Goal: Information Seeking & Learning: Find specific fact

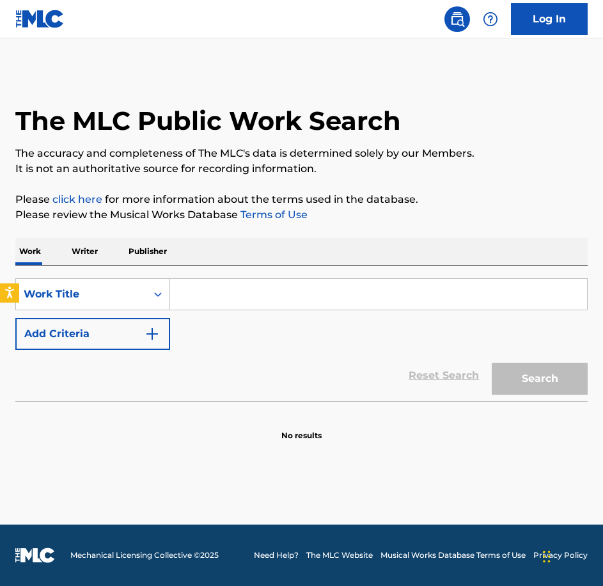
click at [24, 333] on button "Add Criteria" at bounding box center [92, 334] width 155 height 32
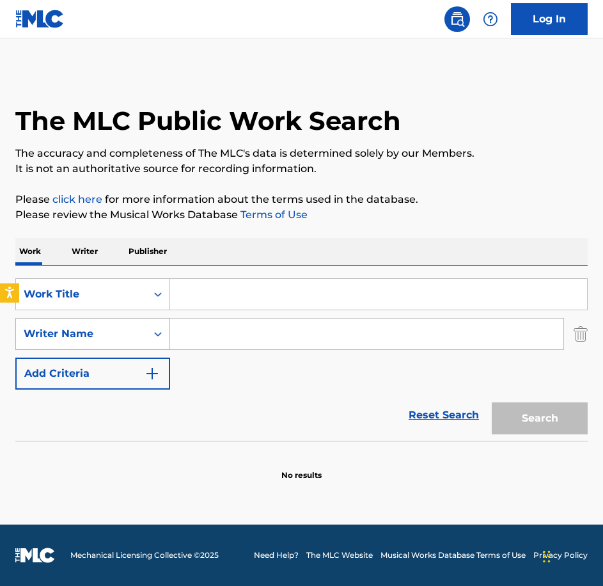
click at [123, 322] on div "Writer Name" at bounding box center [81, 334] width 131 height 24
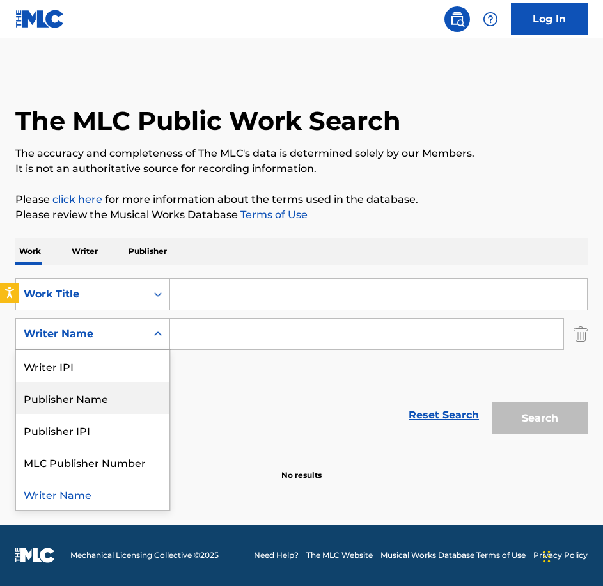
click at [116, 397] on div "Publisher Name" at bounding box center [93, 398] width 154 height 32
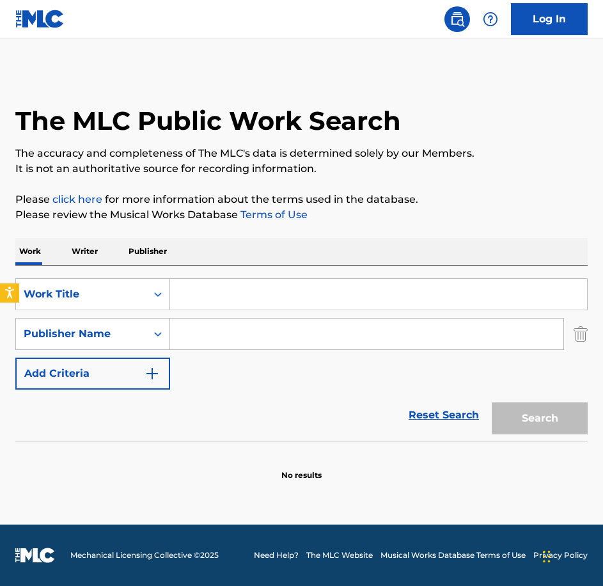
click at [294, 305] on input "Search Form" at bounding box center [378, 294] width 417 height 31
click at [290, 324] on input "Search Form" at bounding box center [366, 334] width 393 height 31
click at [289, 374] on div "grey man production music" at bounding box center [270, 362] width 201 height 23
type input "grey man production music"
click at [267, 307] on input "Search Form" at bounding box center [378, 294] width 417 height 31
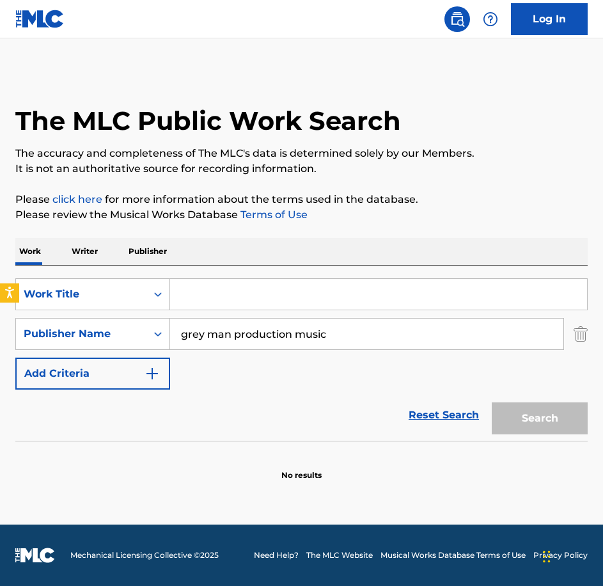
click at [273, 287] on input "Search Form" at bounding box center [378, 294] width 417 height 31
paste input "Smiley Reveal"
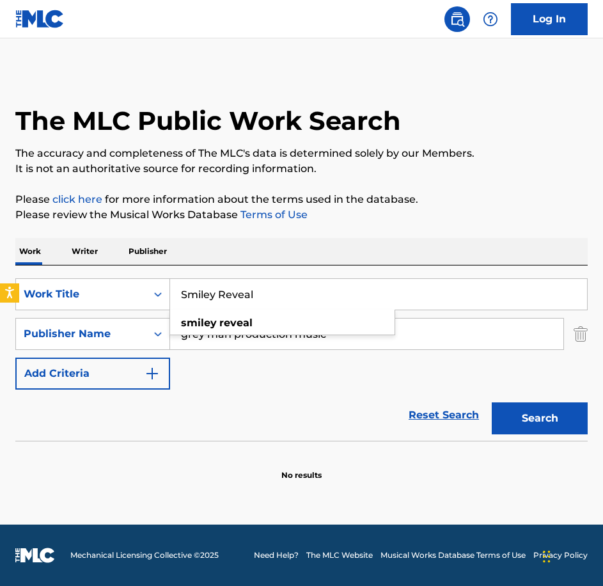
type input "Smiley Reveal"
click at [492, 402] on button "Search" at bounding box center [540, 418] width 96 height 32
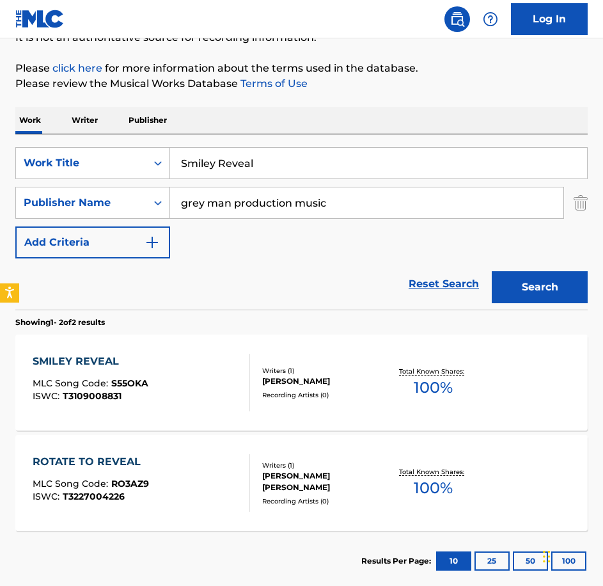
scroll to position [192, 0]
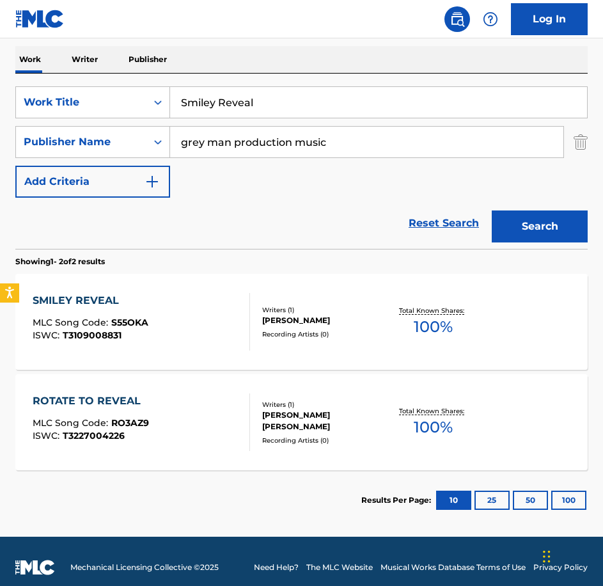
click at [180, 322] on div "SMILEY REVEAL MLC Song Code : S55OKA ISWC : T3109008831" at bounding box center [142, 322] width 218 height 58
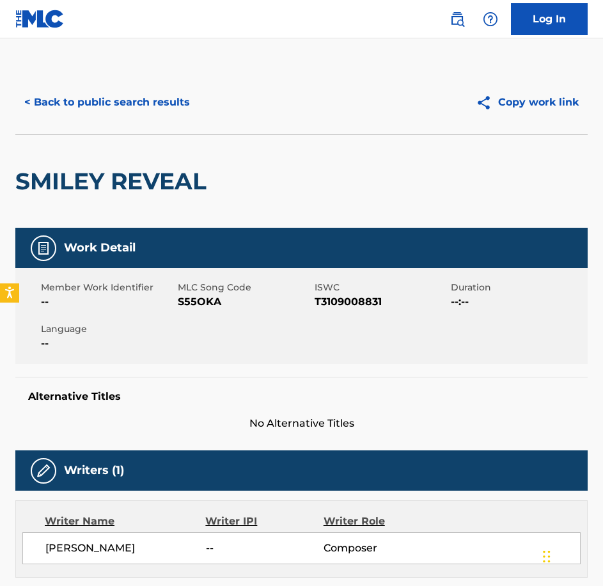
click at [200, 308] on span "S55OKA" at bounding box center [245, 301] width 134 height 15
click at [200, 307] on span "S55OKA" at bounding box center [245, 301] width 134 height 15
copy span "S55OKA"
click at [123, 107] on button "< Back to public search results" at bounding box center [107, 102] width 184 height 32
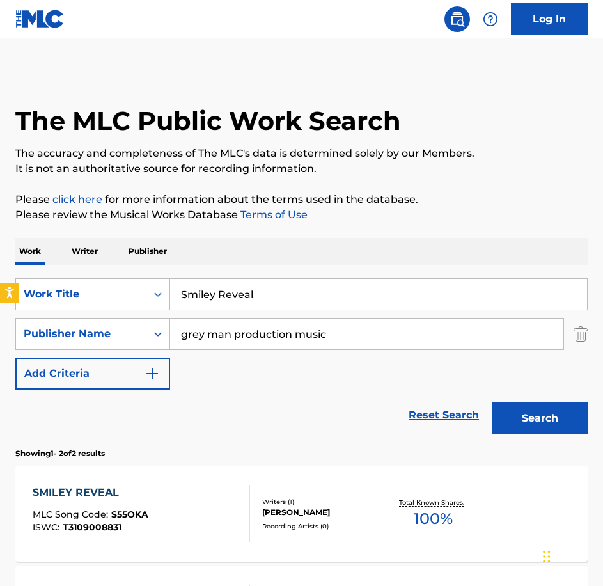
scroll to position [131, 0]
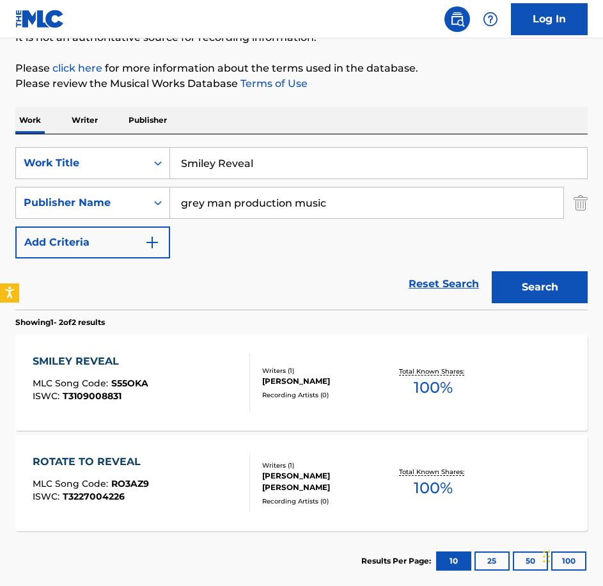
drag, startPoint x: 285, startPoint y: 158, endPoint x: 74, endPoint y: 144, distance: 210.9
click at [75, 145] on div "SearchWithCriteria0c18ddda-81b8-40bf-a1a3-18ac514f56b8 Work Title Smiley Reveal…" at bounding box center [301, 221] width 573 height 175
paste input "oke 'em"
click at [492, 271] on button "Search" at bounding box center [540, 287] width 96 height 32
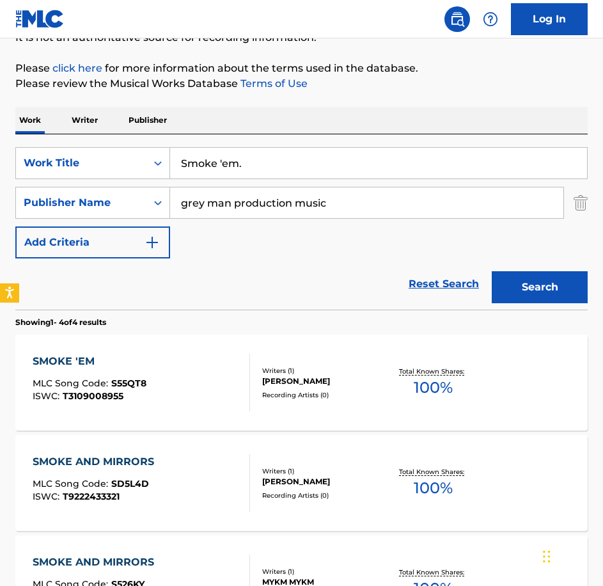
type input "Smoke 'em."
click at [197, 404] on div "SMOKE 'EM MLC Song Code : S55QT8 ISWC : T3109008955" at bounding box center [142, 383] width 218 height 58
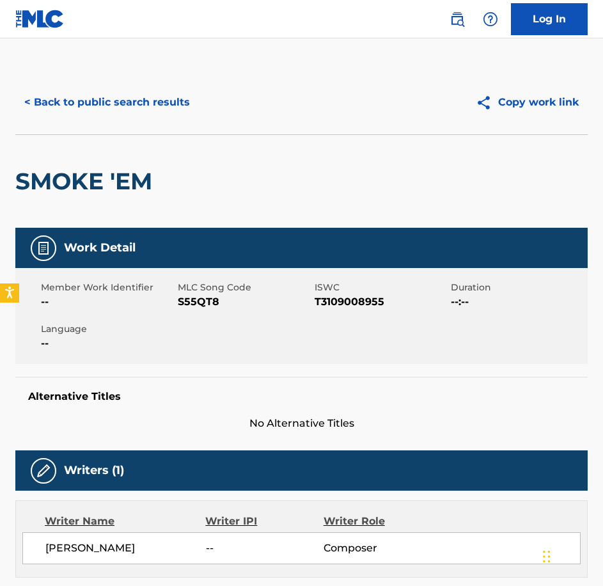
click at [190, 311] on div "Member Work Identifier -- MLC Song Code S55QT8 ISWC T3109008955 Duration --:-- …" at bounding box center [301, 316] width 573 height 96
copy span "S55QT8"
click at [81, 110] on button "< Back to public search results" at bounding box center [107, 102] width 184 height 32
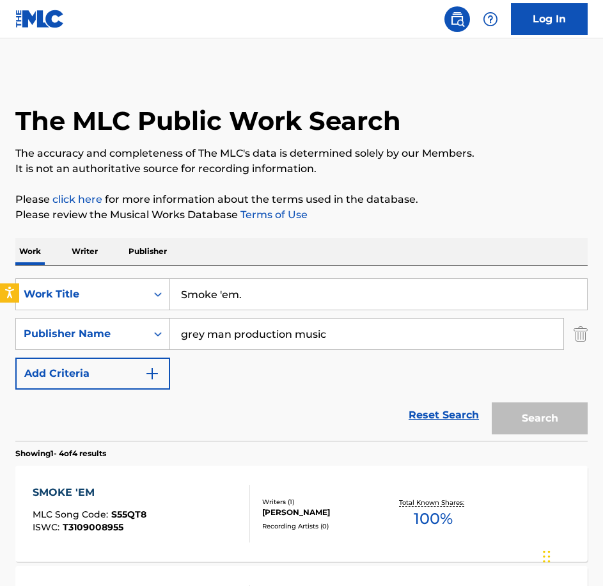
scroll to position [131, 0]
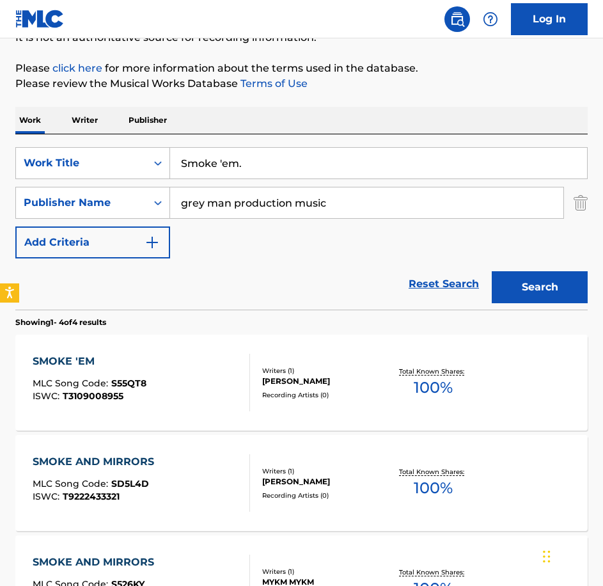
drag, startPoint x: 301, startPoint y: 175, endPoint x: 185, endPoint y: 161, distance: 116.7
click at [185, 161] on input "Smoke 'em." at bounding box center [378, 163] width 417 height 31
paste input "Sun Kissed"
click at [276, 183] on div "SearchWithCriteria0c18ddda-81b8-40bf-a1a3-18ac514f56b8 Work Title SSun Kissed S…" at bounding box center [301, 202] width 573 height 111
drag, startPoint x: 216, startPoint y: 160, endPoint x: 74, endPoint y: 150, distance: 141.7
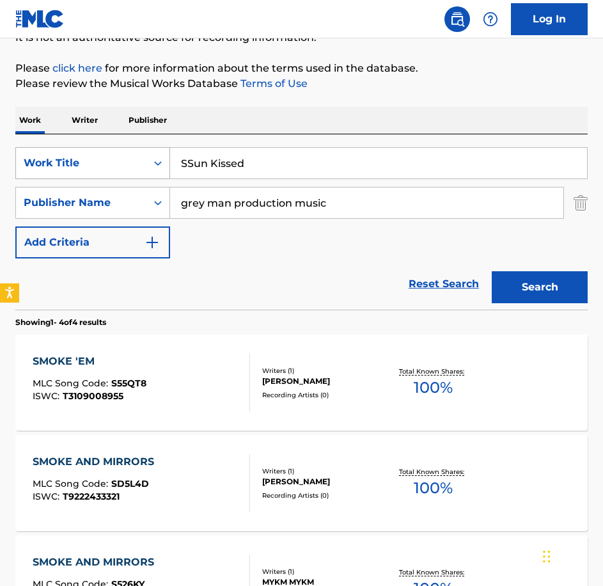
click at [74, 150] on div "SearchWithCriteria0c18ddda-81b8-40bf-a1a3-18ac514f56b8 Work Title SSun Kissed" at bounding box center [301, 163] width 573 height 32
paste input "Search Form"
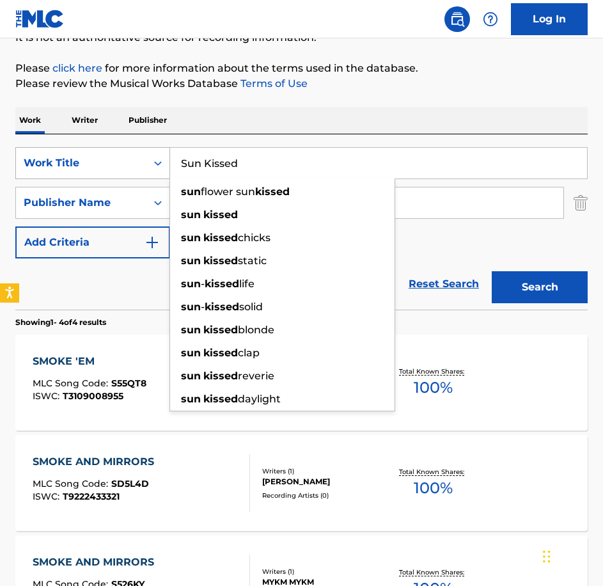
type input "Sun Kissed"
click at [492, 271] on button "Search" at bounding box center [540, 287] width 96 height 32
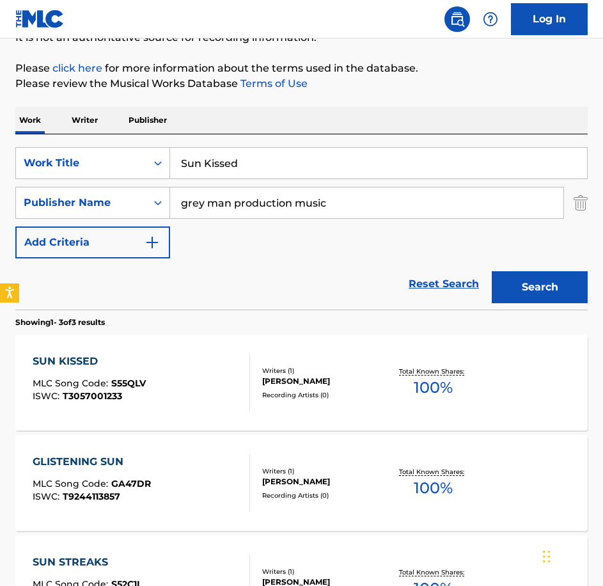
click at [225, 356] on div "SUN KISSED MLC Song Code : S55QLV ISWC : T3057001233" at bounding box center [142, 383] width 218 height 58
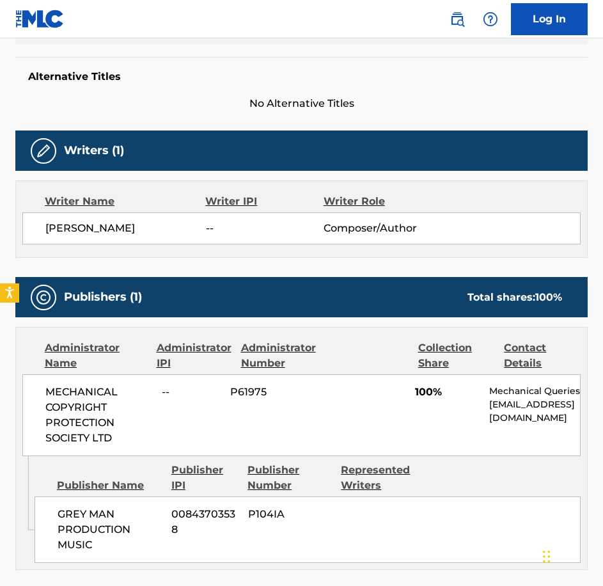
scroll to position [64, 0]
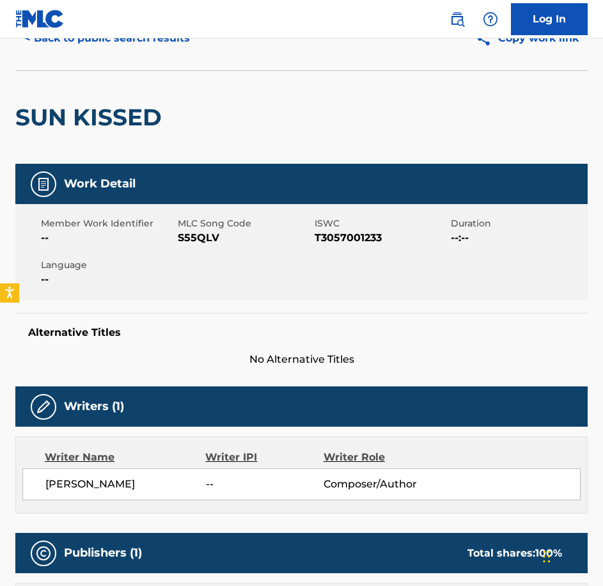
click at [207, 240] on span "S55QLV" at bounding box center [245, 237] width 134 height 15
copy span "S55QLV"
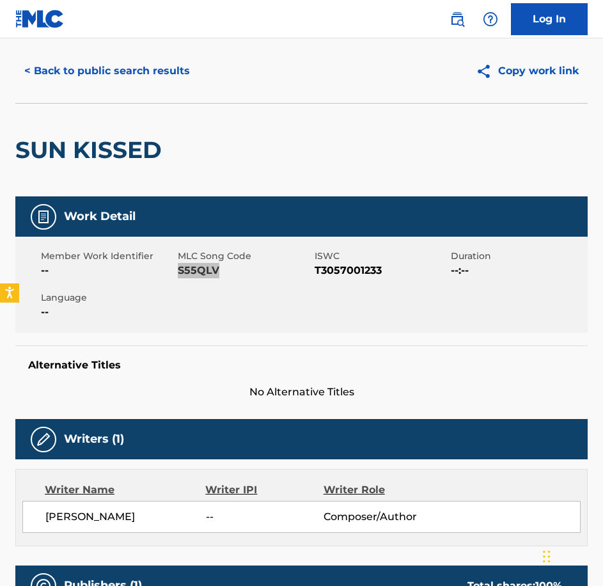
scroll to position [0, 0]
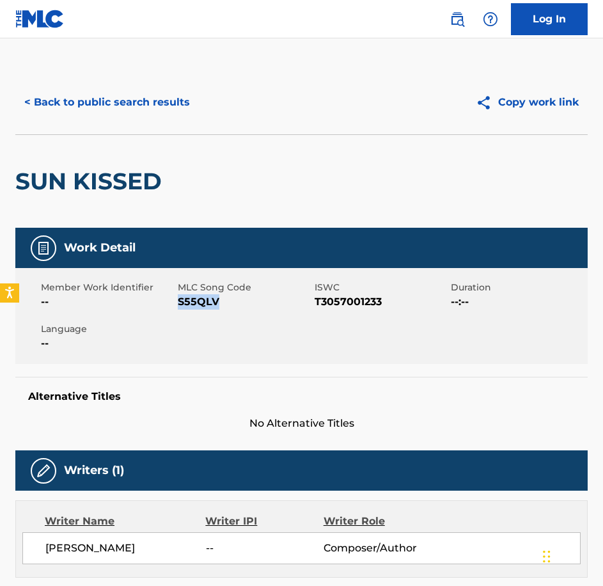
click at [125, 116] on button "< Back to public search results" at bounding box center [107, 102] width 184 height 32
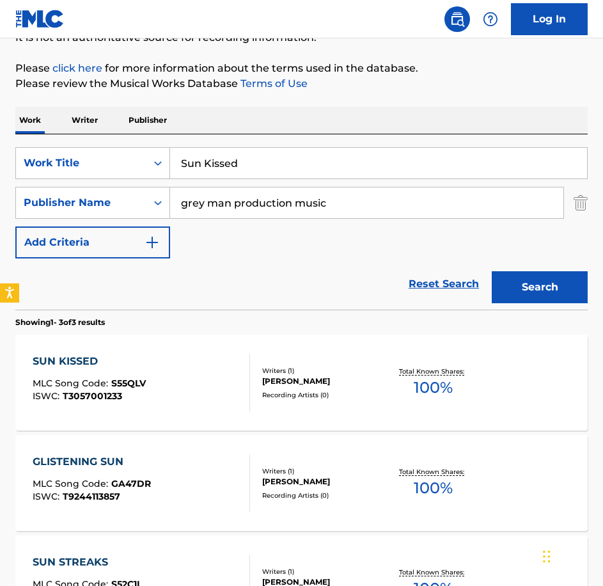
drag, startPoint x: 230, startPoint y: 162, endPoint x: -3, endPoint y: 161, distance: 233.5
click at [0, 161] on html "Accessibility Screen-Reader Guide, Feedback, and Issue Reporting | New window L…" at bounding box center [301, 162] width 603 height 586
paste input "per Good Time"
type input "Super Good Time"
click at [492, 271] on button "Search" at bounding box center [540, 287] width 96 height 32
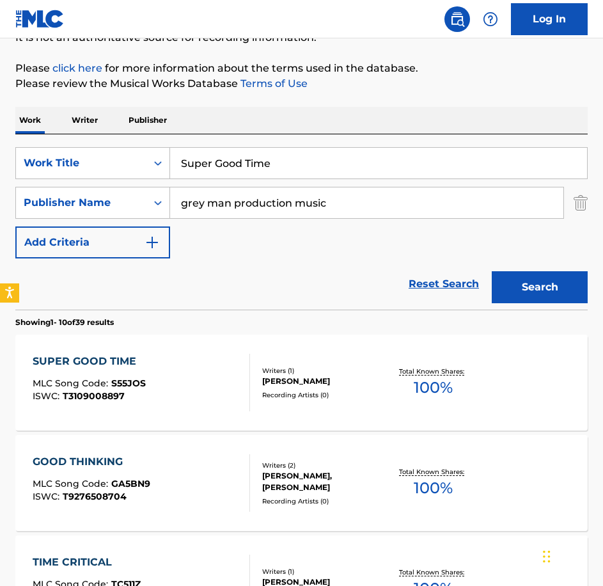
click at [197, 350] on div "SUPER GOOD TIME MLC Song Code : S55JOS ISWC : T3109008897 Writers ( 1 ) [PERSON…" at bounding box center [301, 383] width 573 height 96
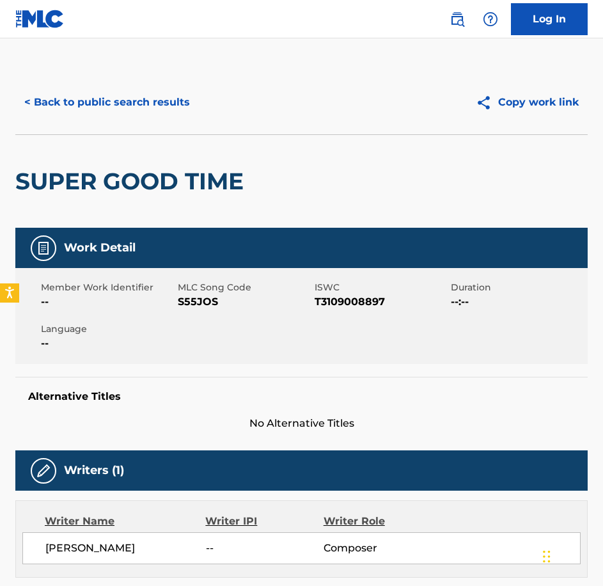
click at [196, 306] on span "S55JOS" at bounding box center [245, 301] width 134 height 15
copy span "S55JOS"
click at [149, 98] on button "< Back to public search results" at bounding box center [107, 102] width 184 height 32
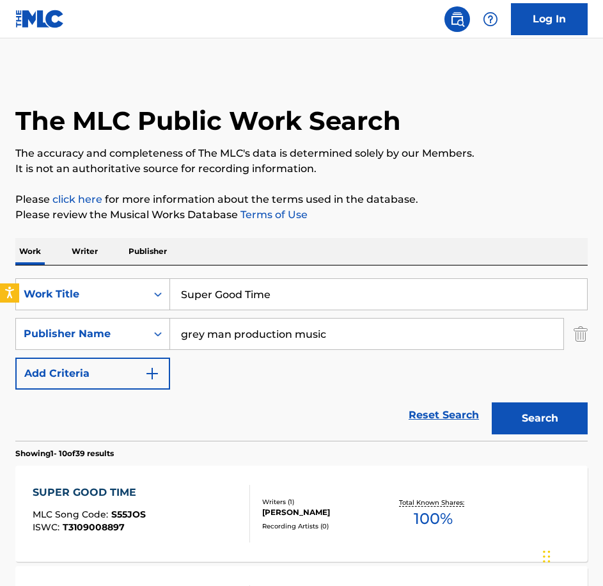
scroll to position [131, 0]
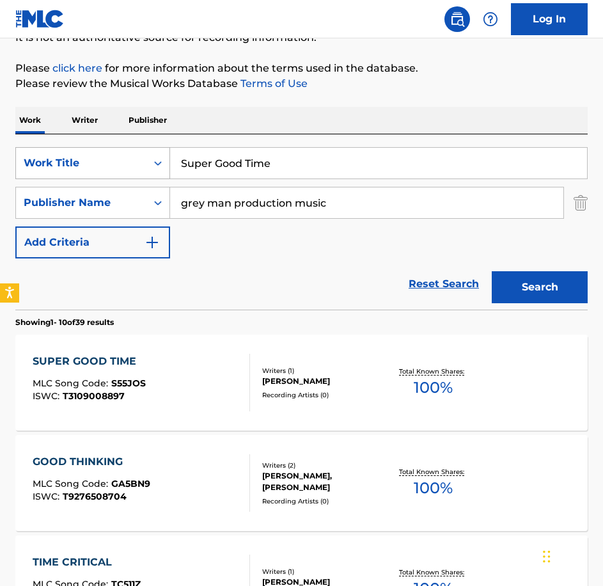
drag, startPoint x: 272, startPoint y: 154, endPoint x: 79, endPoint y: 156, distance: 192.6
click at [79, 156] on div "SearchWithCriteria0c18ddda-81b8-40bf-a1a3-18ac514f56b8 Work Title Super Good Ti…" at bounding box center [301, 163] width 573 height 32
paste input "The Workshop"
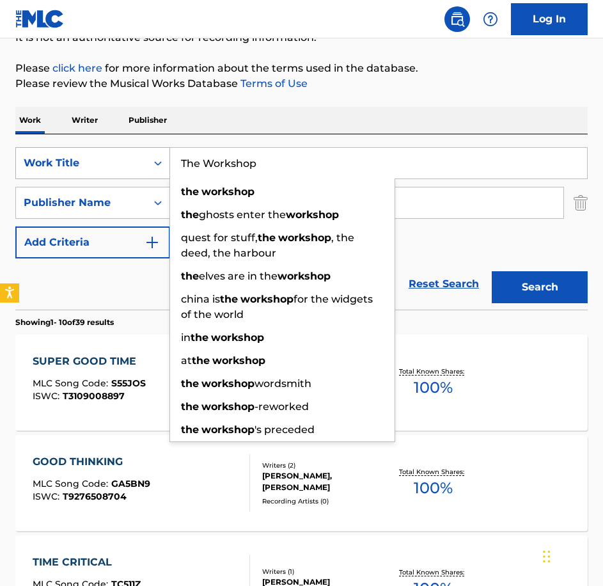
type input "The Workshop"
click at [492, 271] on button "Search" at bounding box center [540, 287] width 96 height 32
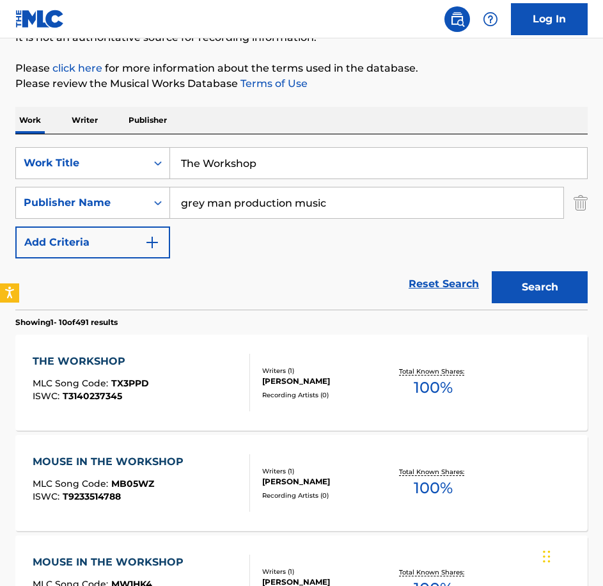
click at [230, 388] on div "THE WORKSHOP MLC Song Code : TX3PPD ISWC : T3140237345" at bounding box center [142, 383] width 218 height 58
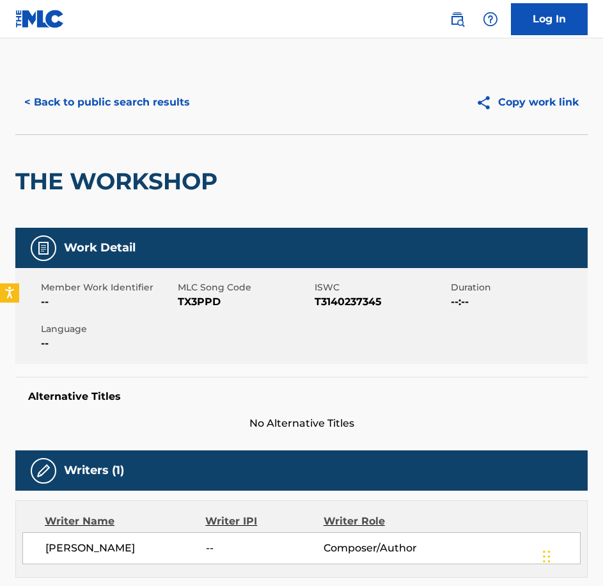
click at [198, 305] on span "TX3PPD" at bounding box center [245, 301] width 134 height 15
copy span "TX3PPD"
click at [100, 109] on button "< Back to public search results" at bounding box center [107, 102] width 184 height 32
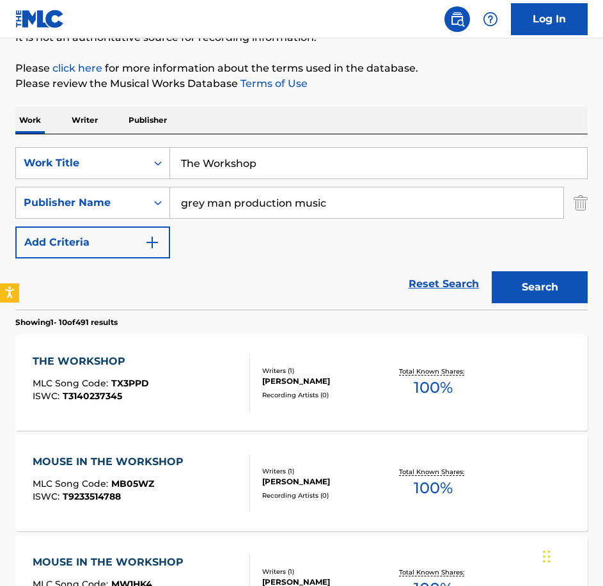
drag, startPoint x: 342, startPoint y: 171, endPoint x: -3, endPoint y: 141, distance: 346.1
click at [0, 141] on html "Accessibility Screen-Reader Guide, Feedback, and Issue Reporting | New window L…" at bounding box center [301, 162] width 603 height 586
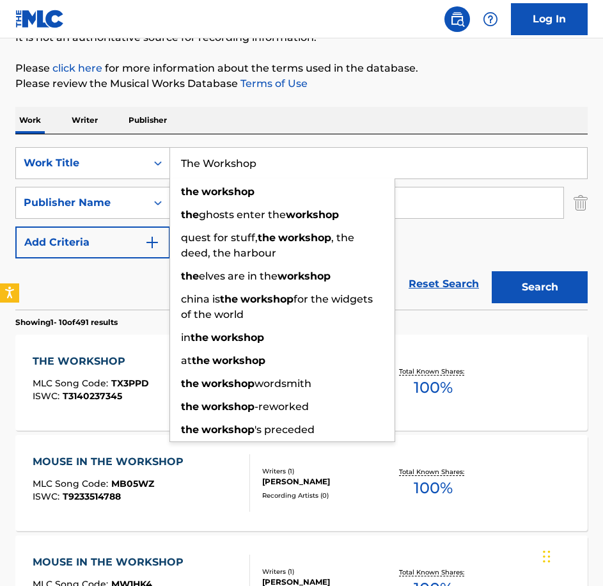
paste input "Up, Up and Away"
type input "Up, Up and Away"
click at [492, 271] on button "Search" at bounding box center [540, 287] width 96 height 32
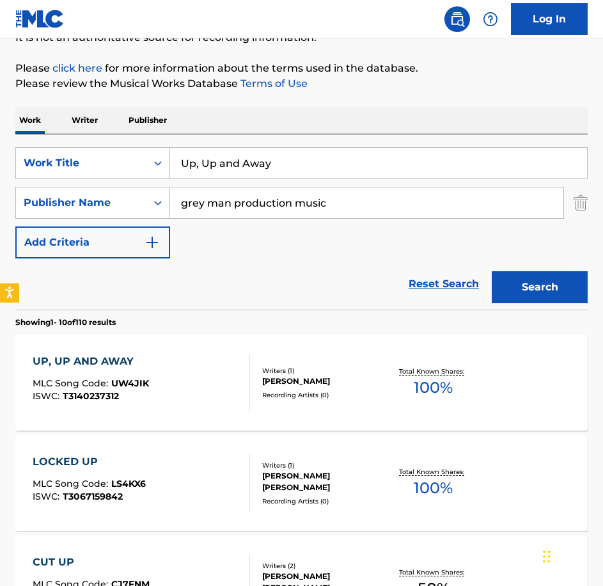
click at [187, 379] on div "UP, UP AND AWAY MLC Song Code : UW4JIK ISWC : T3140237312" at bounding box center [142, 383] width 218 height 58
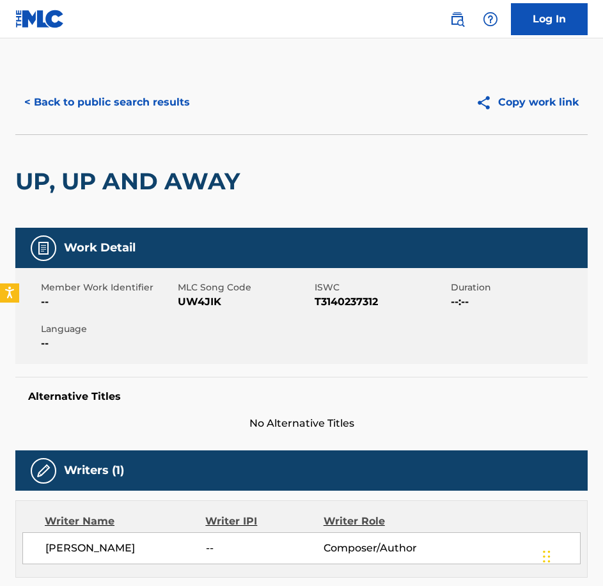
click at [203, 298] on span "UW4JIK" at bounding box center [245, 301] width 134 height 15
copy span "UW4JIK"
click at [99, 95] on button "< Back to public search results" at bounding box center [107, 102] width 184 height 32
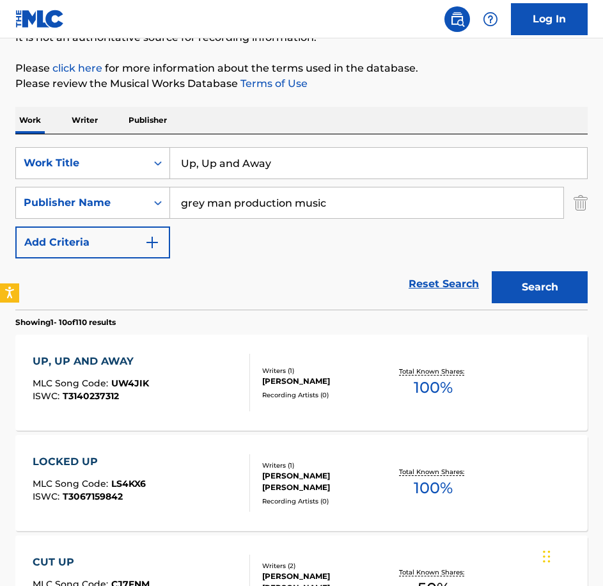
drag, startPoint x: 292, startPoint y: 168, endPoint x: -3, endPoint y: 162, distance: 295.0
click at [0, 162] on html "Accessibility Screen-Reader Guide, Feedback, and Issue Reporting | New window L…" at bounding box center [301, 162] width 603 height 586
paste input "Vagabondes"
type input "Vagabondes"
click at [492, 271] on button "Search" at bounding box center [540, 287] width 96 height 32
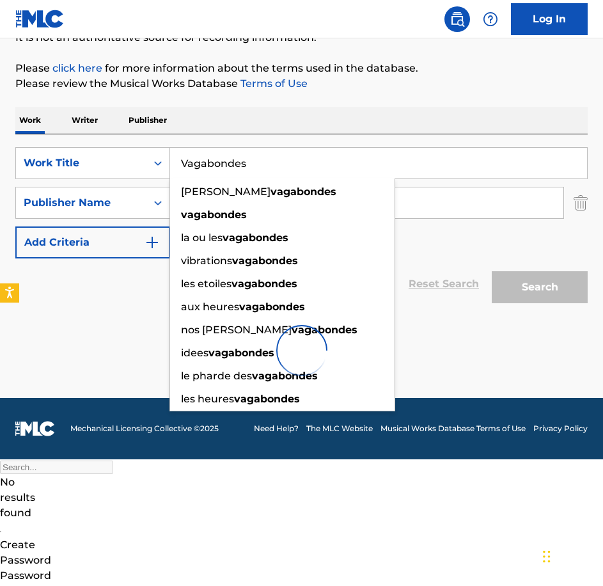
scroll to position [4, 0]
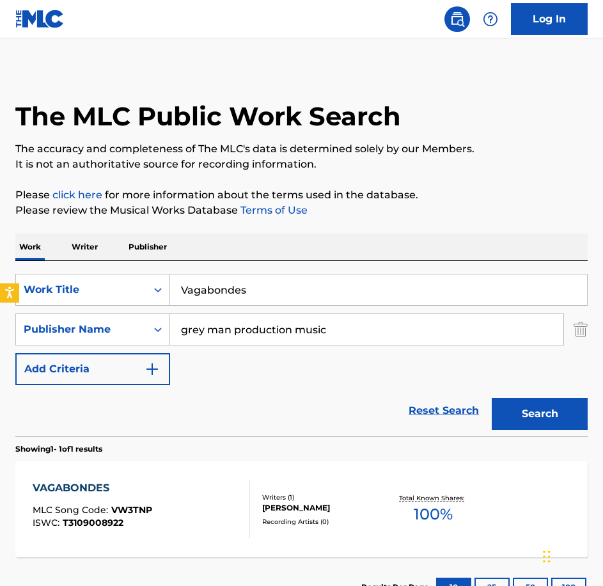
click at [140, 486] on div "VAGABONDES" at bounding box center [93, 487] width 120 height 15
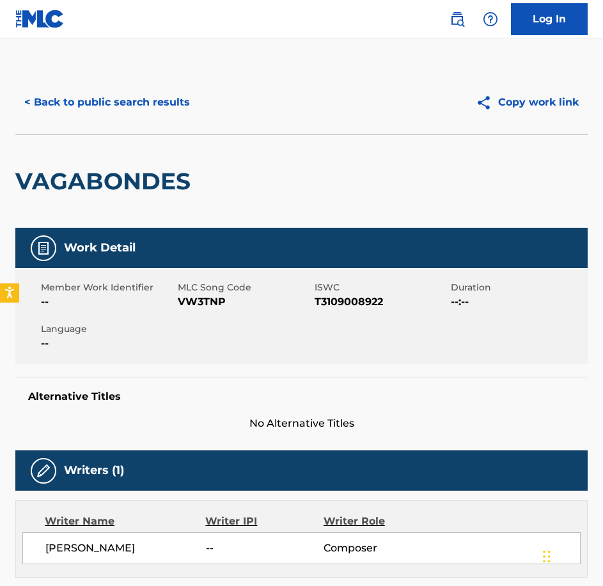
click at [218, 305] on span "VW3TNP" at bounding box center [245, 301] width 134 height 15
copy span "VW3TNP"
click at [175, 111] on button "< Back to public search results" at bounding box center [107, 102] width 184 height 32
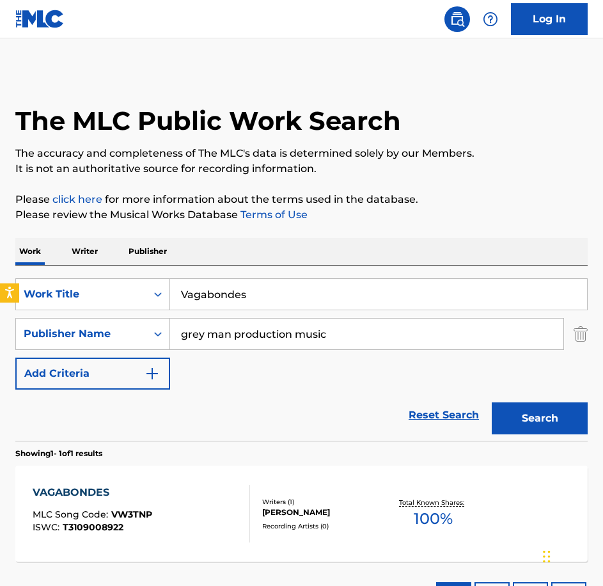
scroll to position [4, 0]
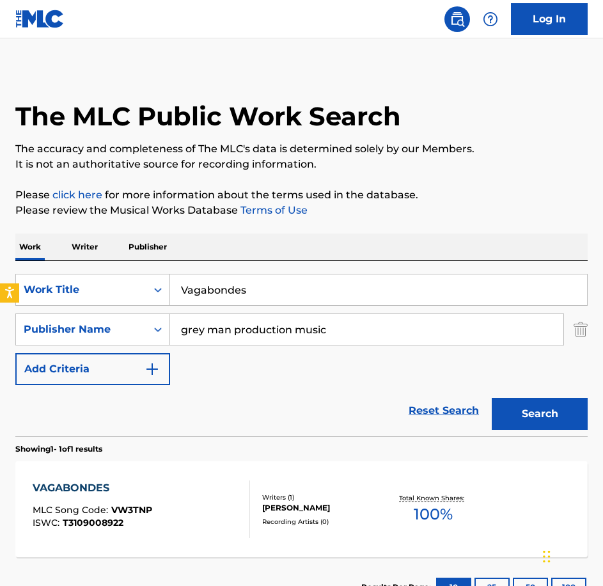
drag, startPoint x: 270, startPoint y: 297, endPoint x: 15, endPoint y: 253, distance: 258.9
click at [15, 253] on div "The MLC Public Work Search The accuracy and completeness of The MLC's data is d…" at bounding box center [301, 341] width 603 height 551
paste input "Warrior For You"
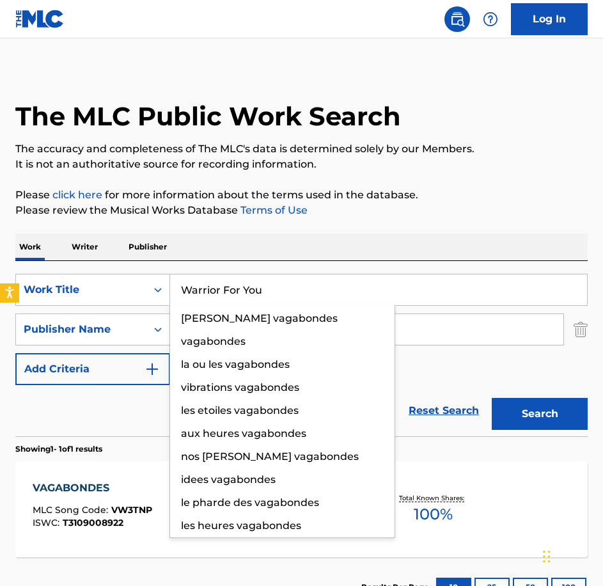
type input "Warrior For You"
click at [492, 398] on button "Search" at bounding box center [540, 414] width 96 height 32
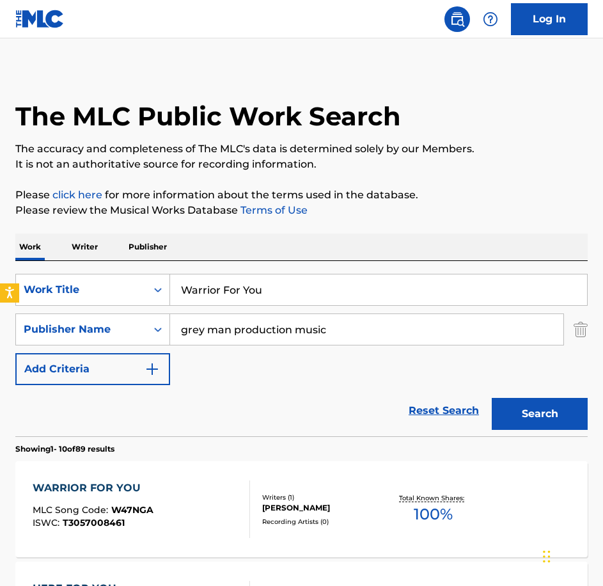
click at [205, 481] on div "WARRIOR FOR YOU MLC Song Code : W47NGA ISWC : T3057008461" at bounding box center [142, 509] width 218 height 58
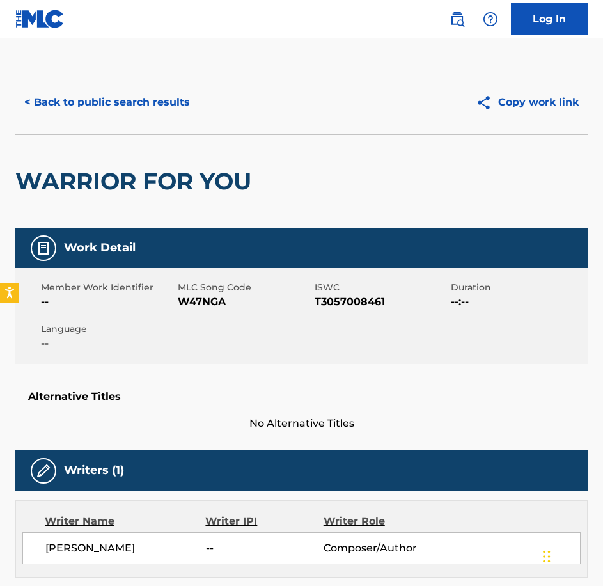
click at [216, 305] on span "W47NGA" at bounding box center [245, 301] width 134 height 15
copy span "W47NGA"
click at [38, 101] on button "< Back to public search results" at bounding box center [107, 102] width 184 height 32
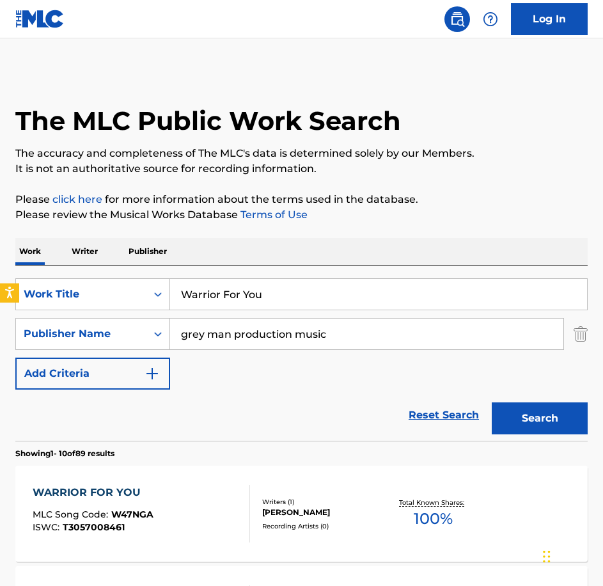
scroll to position [4, 0]
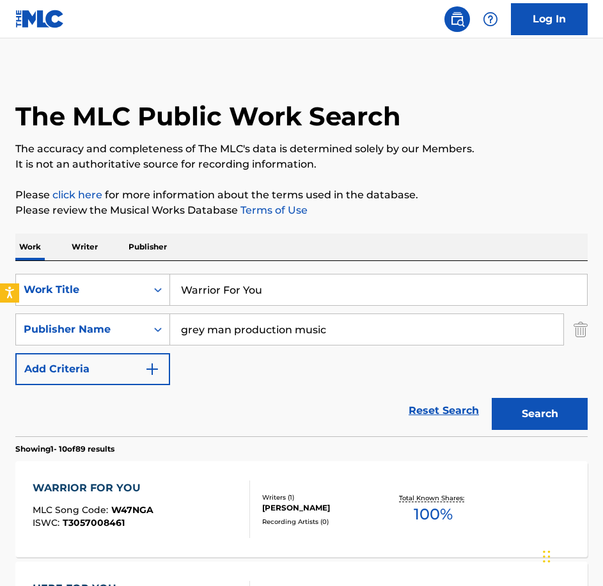
drag, startPoint x: 290, startPoint y: 276, endPoint x: 134, endPoint y: 255, distance: 157.4
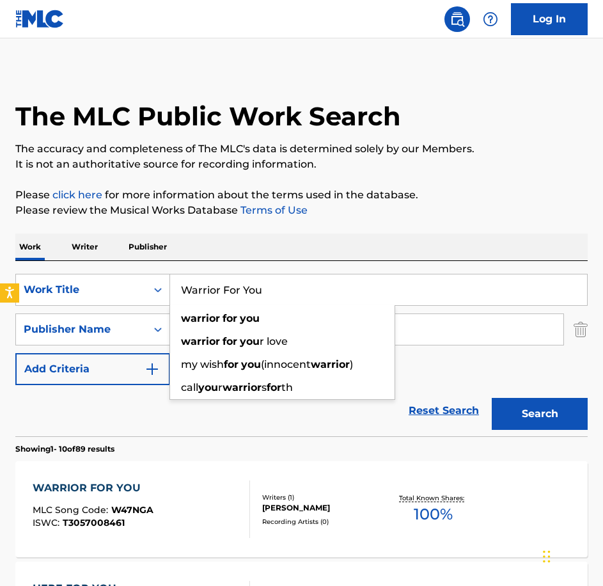
paste input "hat Is In The Box"
type input "What Is In The Box"
click at [492, 398] on button "Search" at bounding box center [540, 414] width 96 height 32
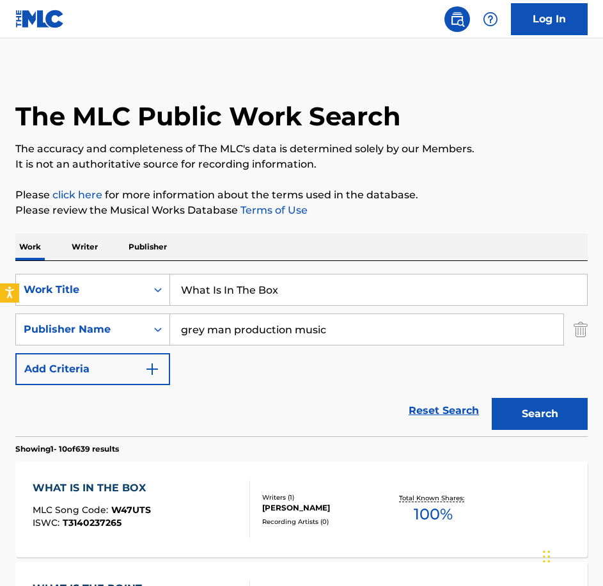
click at [198, 474] on div "WHAT IS IN THE BOX MLC Song Code : W47UTS ISWC : T3140237265 Writers ( 1 ) [PER…" at bounding box center [301, 509] width 573 height 96
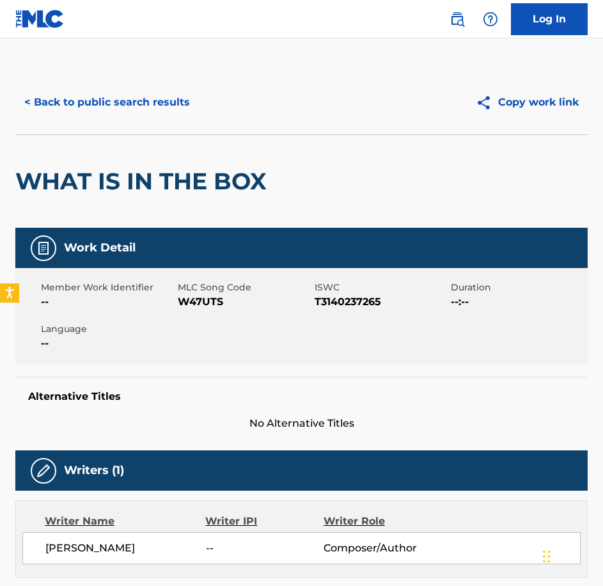
click at [201, 310] on div "Member Work Identifier -- MLC Song Code W47UTS ISWC T3140237265 Duration --:-- …" at bounding box center [301, 316] width 573 height 96
copy span "W47UTS"
click at [42, 99] on button "< Back to public search results" at bounding box center [107, 102] width 184 height 32
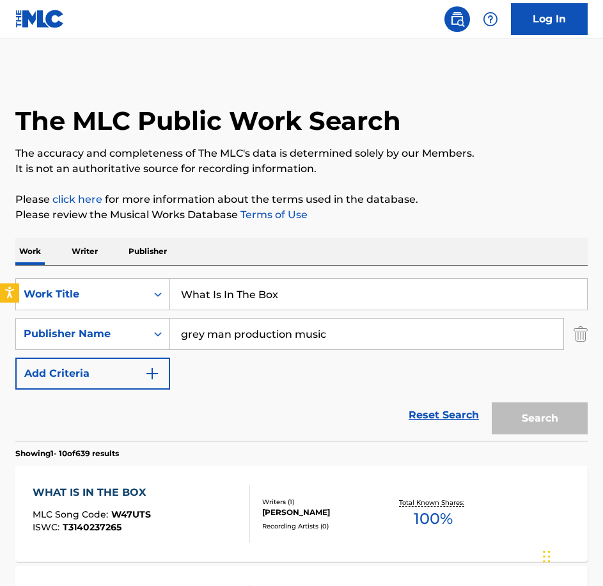
scroll to position [4, 0]
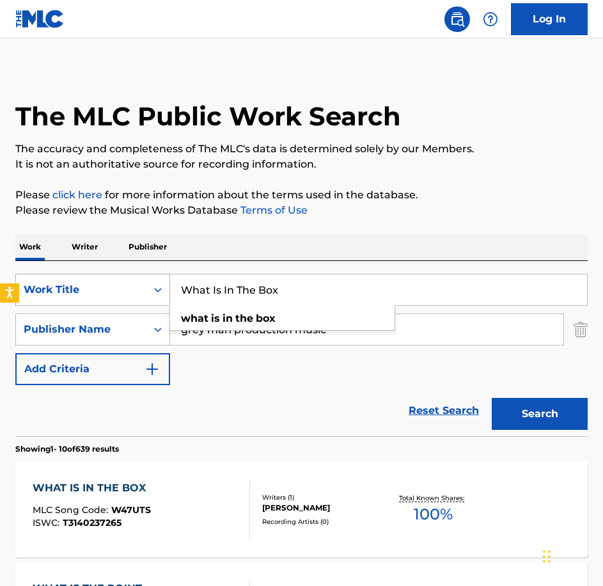
drag, startPoint x: 338, startPoint y: 274, endPoint x: 119, endPoint y: 275, distance: 219.4
click at [119, 275] on div "SearchWithCriteria0c18ddda-81b8-40bf-a1a3-18ac514f56b8 Work Title What Is In Th…" at bounding box center [301, 290] width 573 height 32
paste input "YOLO"
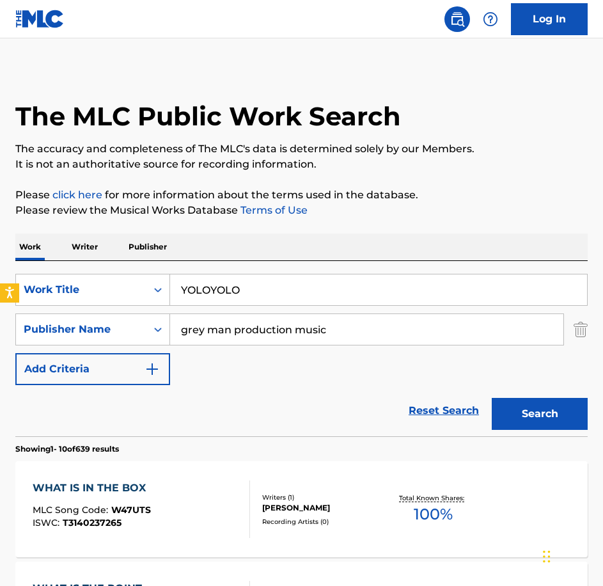
drag, startPoint x: 283, startPoint y: 299, endPoint x: 212, endPoint y: 284, distance: 73.1
click at [212, 284] on input "YOLOYOLO" at bounding box center [378, 289] width 417 height 31
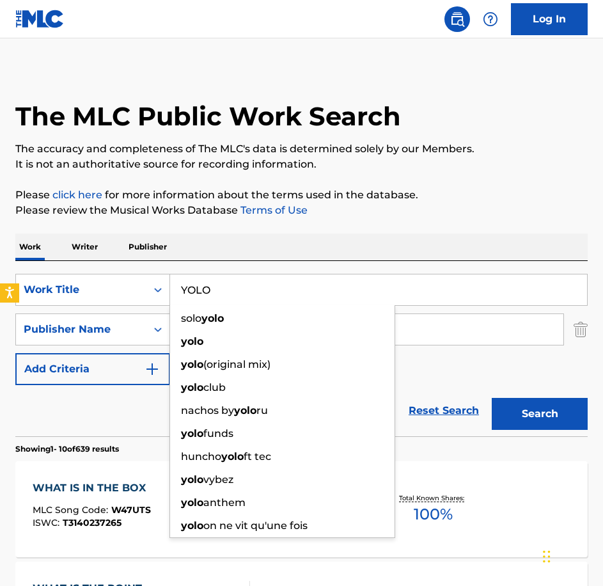
type input "YOLO"
click at [492, 398] on button "Search" at bounding box center [540, 414] width 96 height 32
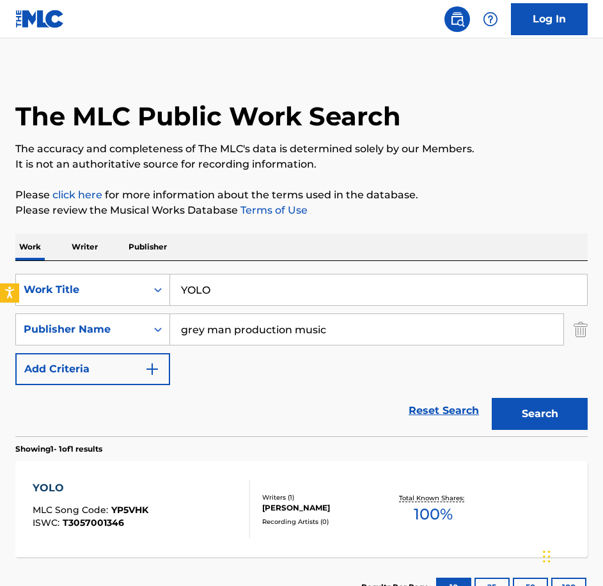
click at [211, 493] on div "YOLO MLC Song Code : YP5VHK ISWC : T3057001346" at bounding box center [142, 509] width 218 height 58
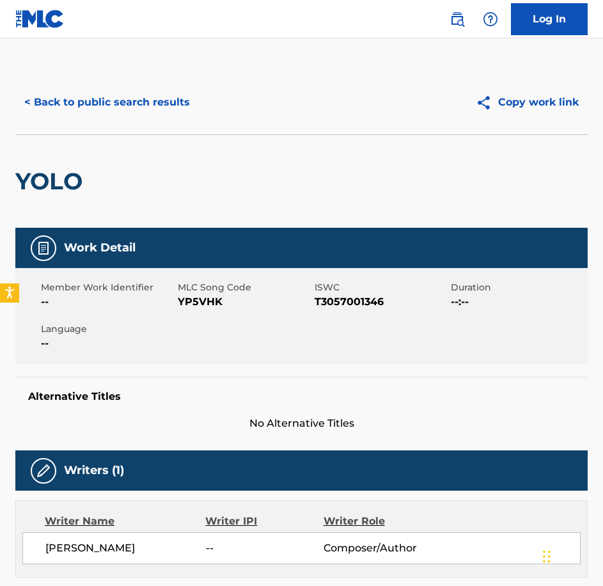
click at [210, 303] on span "YP5VHK" at bounding box center [245, 301] width 134 height 15
copy span "YP5VHK"
click at [86, 113] on button "< Back to public search results" at bounding box center [107, 102] width 184 height 32
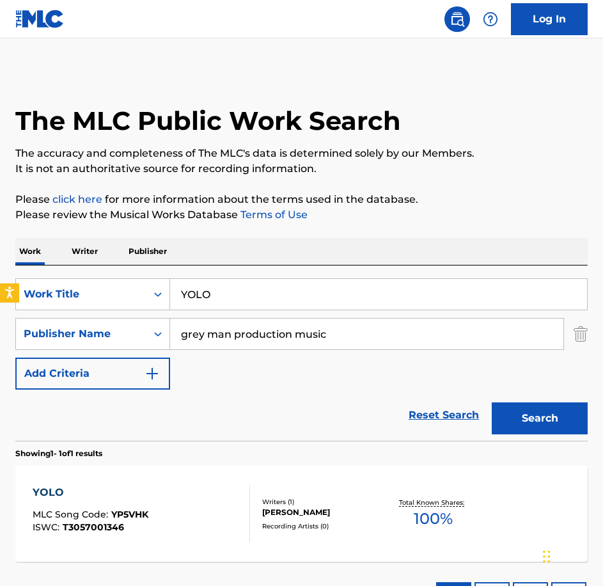
scroll to position [4, 0]
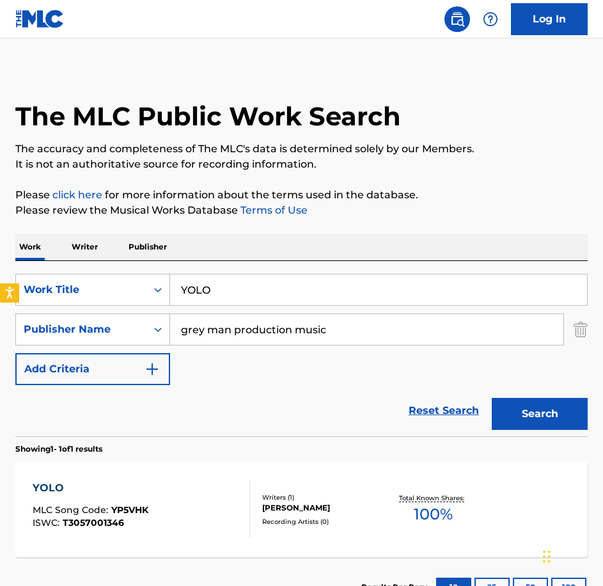
click at [228, 280] on div "SearchWithCriteria0c18ddda-81b8-40bf-a1a3-18ac514f56b8 Work Title YOLO SearchWi…" at bounding box center [301, 348] width 573 height 175
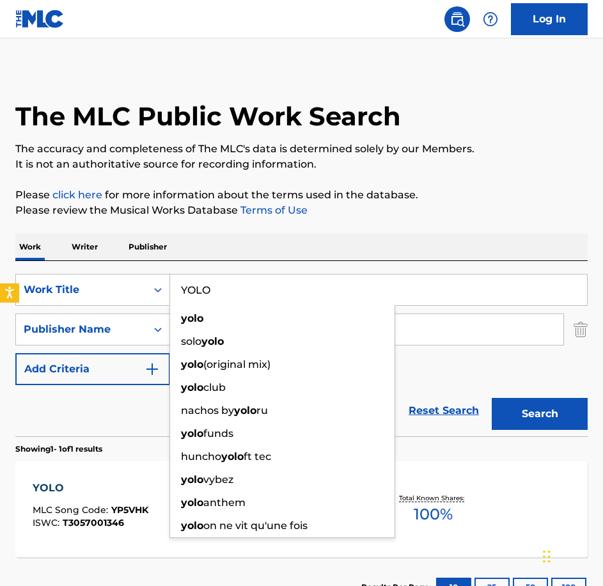
drag, startPoint x: 228, startPoint y: 280, endPoint x: 115, endPoint y: 266, distance: 114.1
click at [115, 266] on div "SearchWithCriteria0c18ddda-81b8-40bf-a1a3-18ac514f56b8 Work Title YOLO yolo sol…" at bounding box center [301, 348] width 573 height 175
paste input "Amazing Truths"
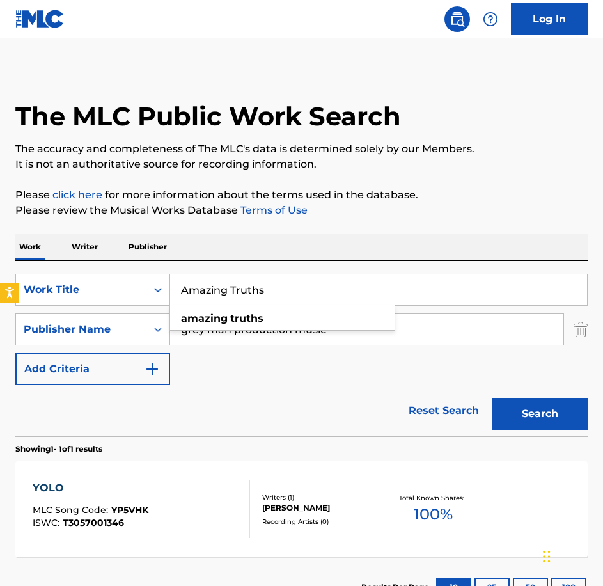
type input "Amazing Truths"
click at [492, 398] on button "Search" at bounding box center [540, 414] width 96 height 32
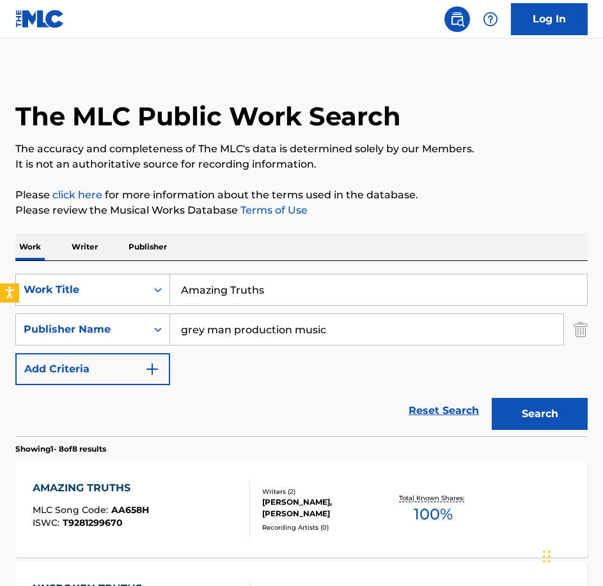
click at [237, 480] on div "AMAZING TRUTHS MLC Song Code : AA658H ISWC : T9281299670 Writers ( 2 ) [PERSON_…" at bounding box center [301, 509] width 573 height 96
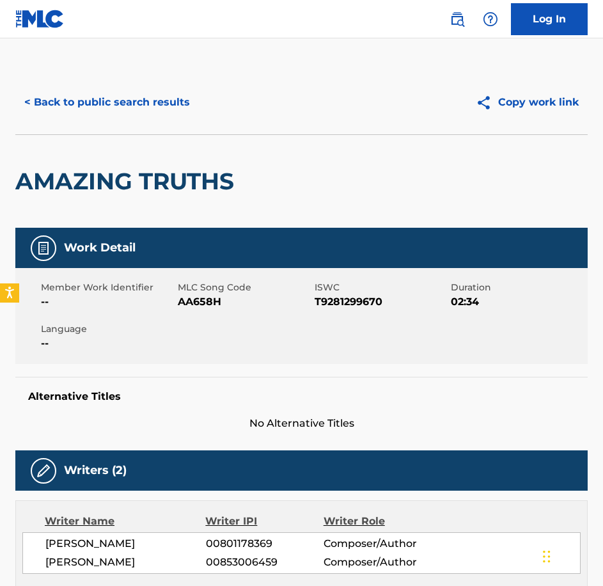
click at [219, 314] on div "Member Work Identifier -- MLC Song Code AA658H ISWC T9281299670 Duration 02:34 …" at bounding box center [301, 316] width 573 height 96
click at [210, 301] on span "AA658H" at bounding box center [245, 301] width 134 height 15
click at [100, 109] on button "< Back to public search results" at bounding box center [107, 102] width 184 height 32
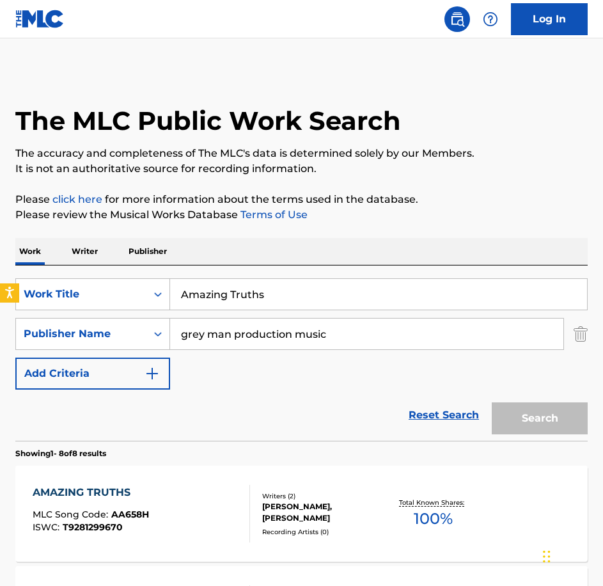
scroll to position [4, 0]
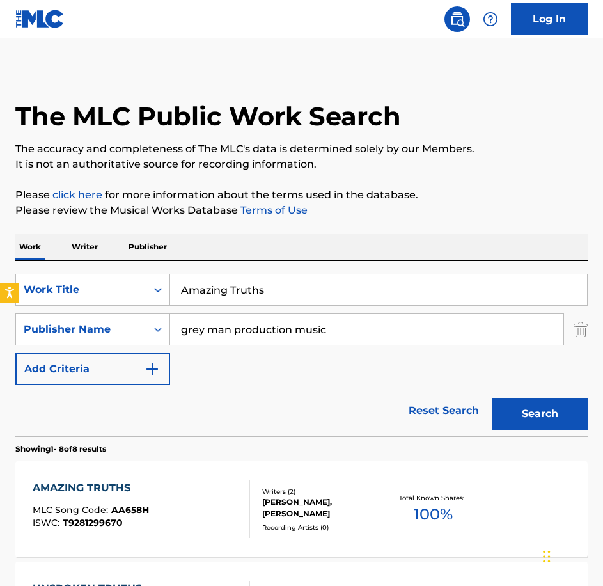
click at [265, 289] on input "Amazing Truths" at bounding box center [378, 289] width 417 height 31
drag, startPoint x: 225, startPoint y: 290, endPoint x: 61, endPoint y: 287, distance: 163.2
click at [61, 287] on div "SearchWithCriteria0c18ddda-81b8-40bf-a1a3-18ac514f56b8 Work Title Amazing Truth…" at bounding box center [301, 290] width 573 height 32
paste input "nalysing The Data"
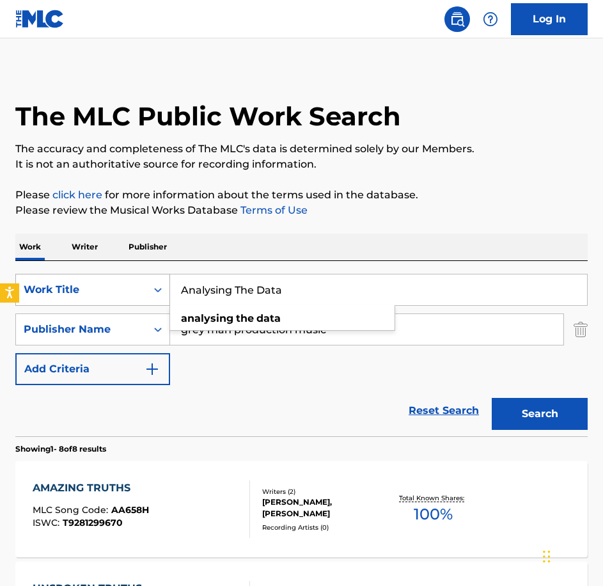
type input "Analysing The Data"
click at [492, 398] on button "Search" at bounding box center [540, 414] width 96 height 32
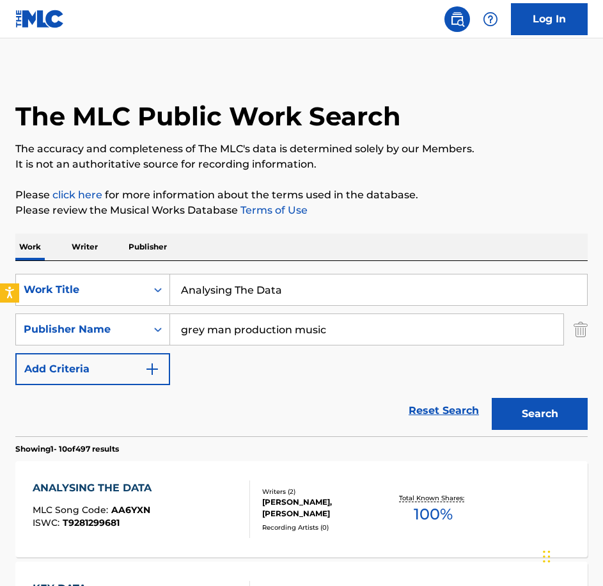
click at [218, 482] on div "ANALYSING THE DATA MLC Song Code : AA6YXN ISWC : T9281299681" at bounding box center [142, 509] width 218 height 58
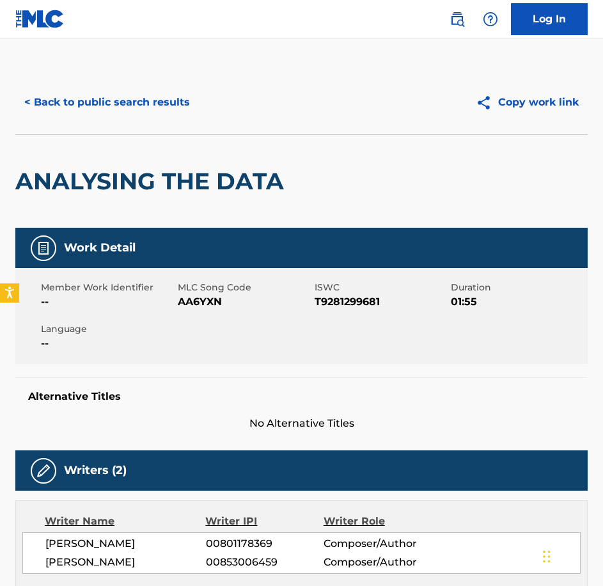
click at [214, 300] on span "AA6YXN" at bounding box center [245, 301] width 134 height 15
click at [88, 109] on button "< Back to public search results" at bounding box center [107, 102] width 184 height 32
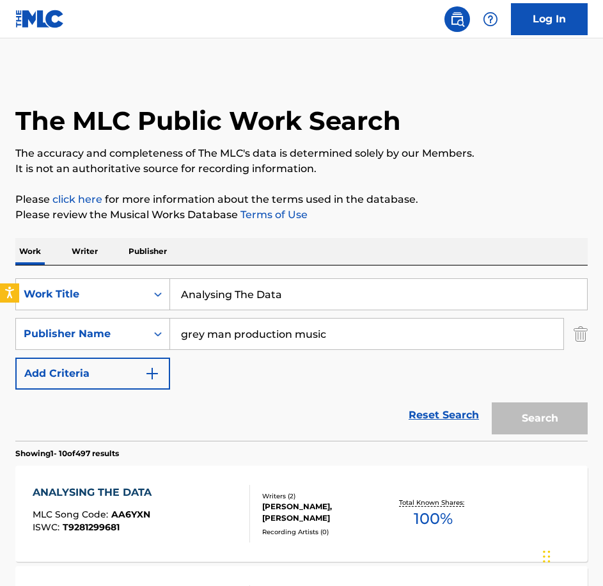
scroll to position [4, 0]
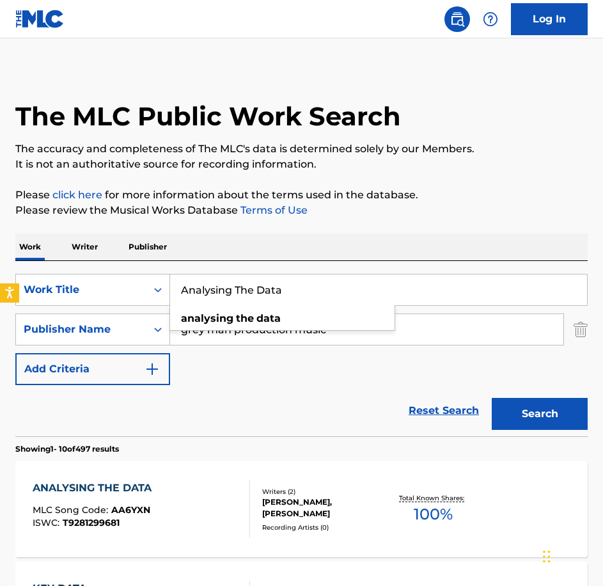
click at [0, 193] on html "Accessibility Screen-Reader Guide, Feedback, and Issue Reporting | New window L…" at bounding box center [301, 289] width 603 height 586
paste input "Carefree"
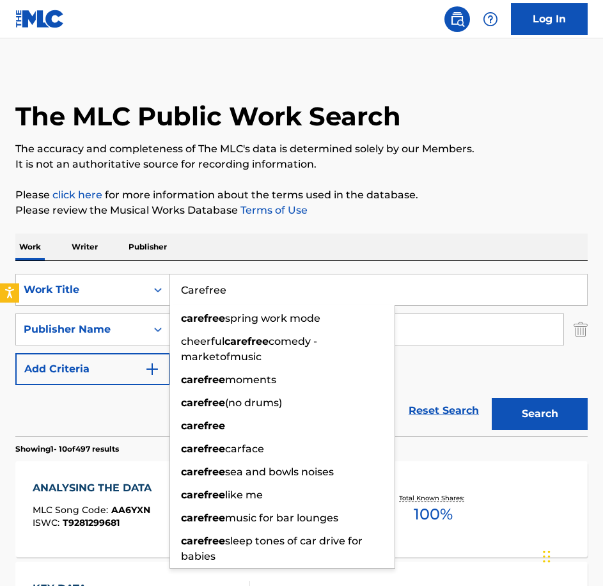
type input "Carefree"
click at [492, 398] on button "Search" at bounding box center [540, 414] width 96 height 32
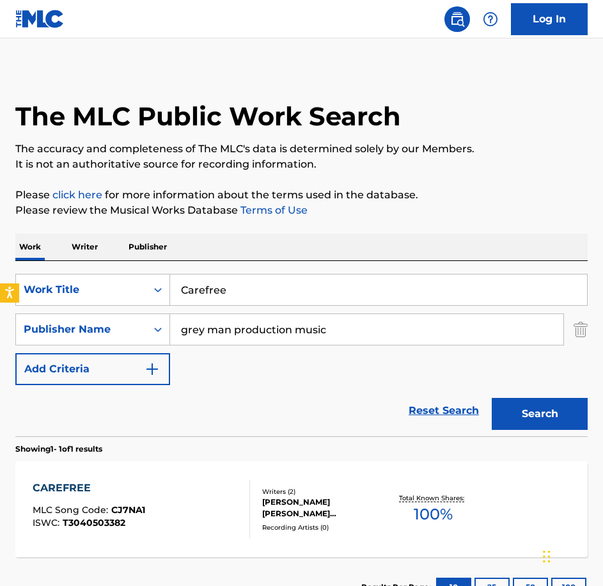
click at [218, 507] on div "CAREFREE MLC Song Code : CJ7NA1 ISWC : T3040503382" at bounding box center [142, 509] width 218 height 58
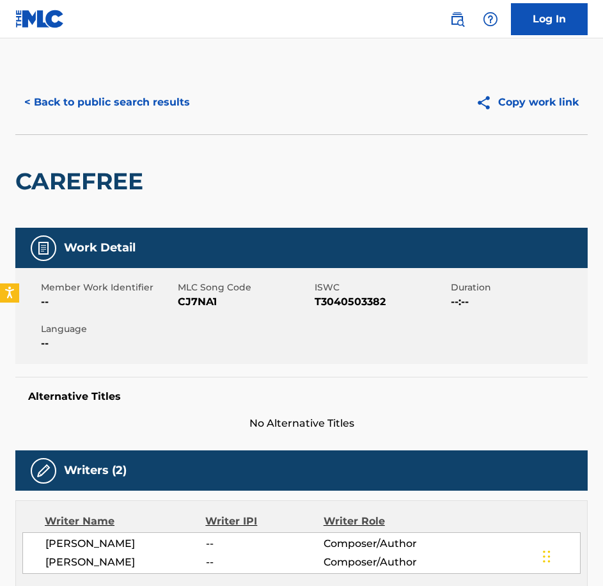
click at [215, 294] on span "MLC Song Code" at bounding box center [245, 287] width 134 height 13
click at [210, 298] on span "CJ7NA1" at bounding box center [245, 301] width 134 height 15
click at [168, 112] on button "< Back to public search results" at bounding box center [107, 102] width 184 height 32
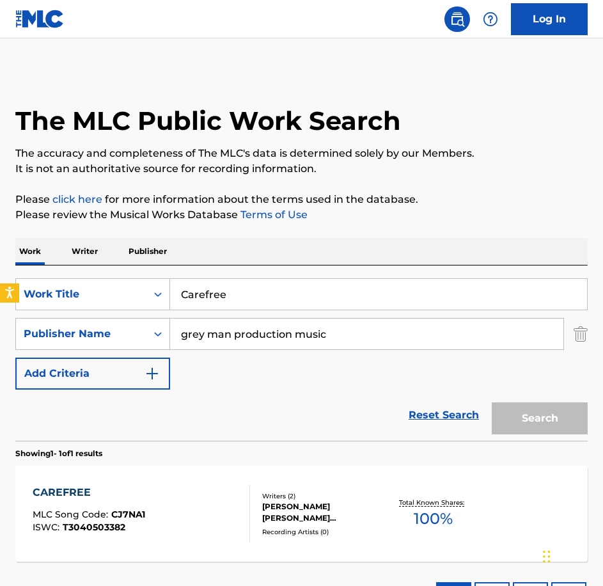
scroll to position [4, 0]
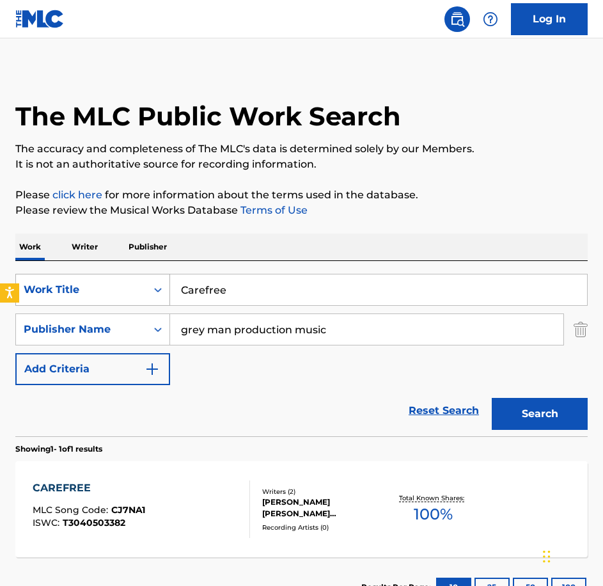
drag, startPoint x: 305, startPoint y: 285, endPoint x: 69, endPoint y: 276, distance: 235.6
click at [69, 276] on div "SearchWithCriteria0c18ddda-81b8-40bf-a1a3-18ac514f56b8 Work Title Carefree" at bounding box center [301, 290] width 573 height 32
paste input "use and Effect"
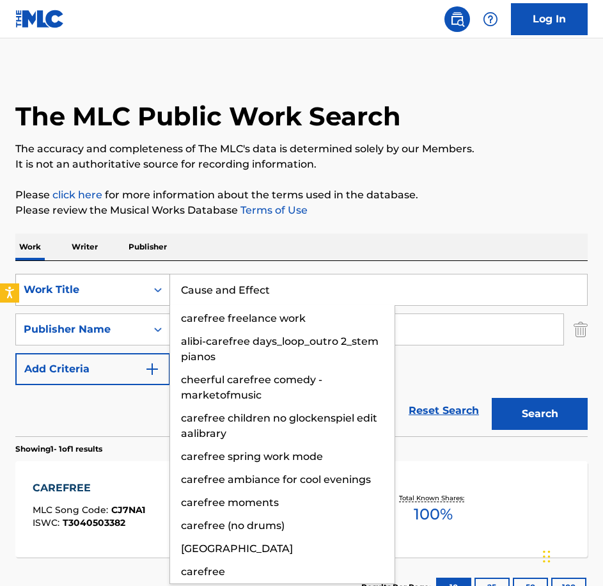
type input "Cause and Effect"
click at [492, 398] on button "Search" at bounding box center [540, 414] width 96 height 32
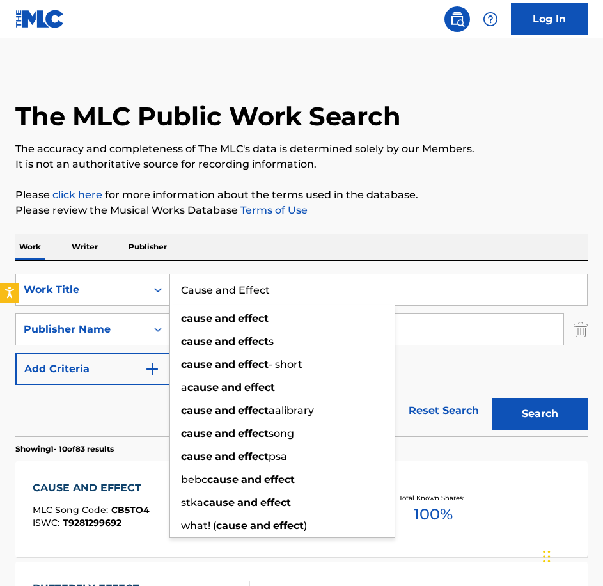
click at [103, 476] on div "CAUSE AND EFFECT MLC Song Code : CB5TO4 ISWC : T9281299692 Writers ( 2 ) [PERSO…" at bounding box center [301, 509] width 573 height 96
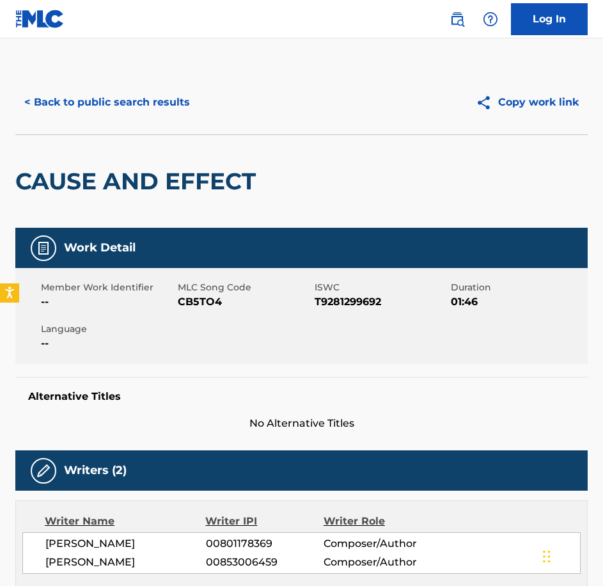
click at [215, 308] on span "CB5TO4" at bounding box center [245, 301] width 134 height 15
click at [87, 105] on button "< Back to public search results" at bounding box center [107, 102] width 184 height 32
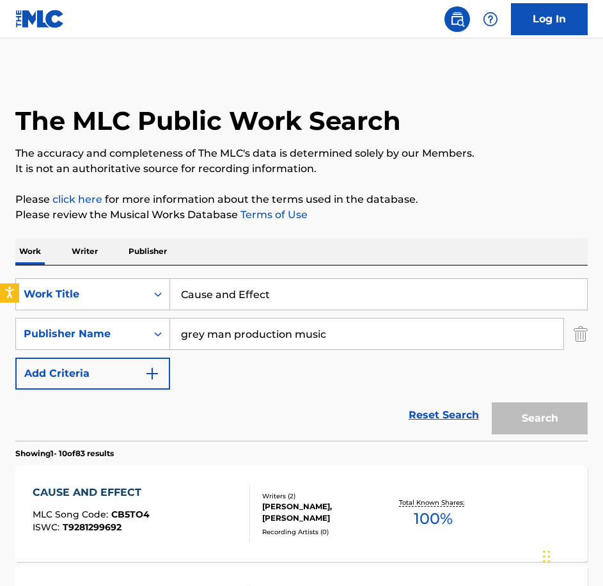
scroll to position [4, 0]
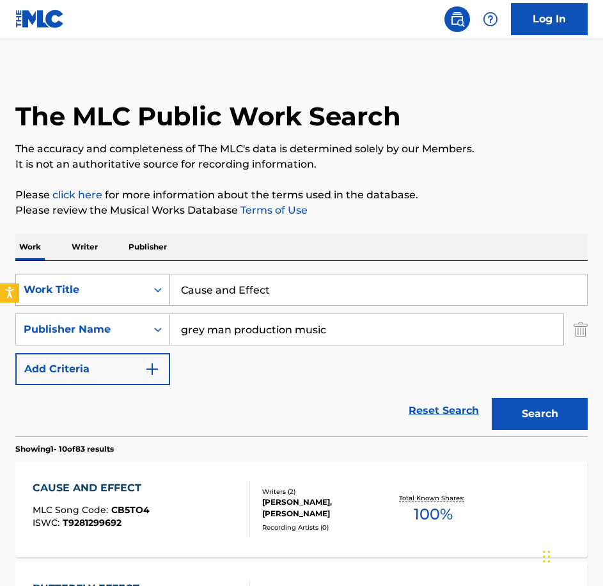
drag, startPoint x: 287, startPoint y: 289, endPoint x: 140, endPoint y: 288, distance: 147.1
click at [140, 288] on div "SearchWithCriteria0c18ddda-81b8-40bf-a1a3-18ac514f56b8 Work Title Cause and Eff…" at bounding box center [301, 290] width 573 height 32
paste input "Double Rainbow"
type input "Double Rainbow"
click at [492, 398] on button "Search" at bounding box center [540, 414] width 96 height 32
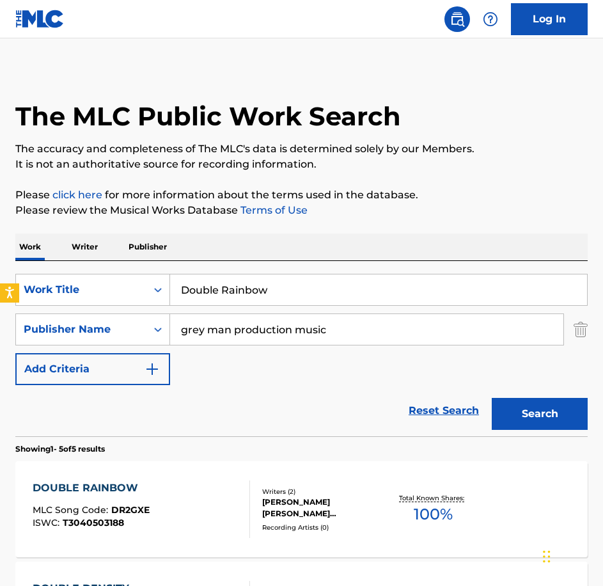
click at [242, 493] on div at bounding box center [244, 509] width 10 height 58
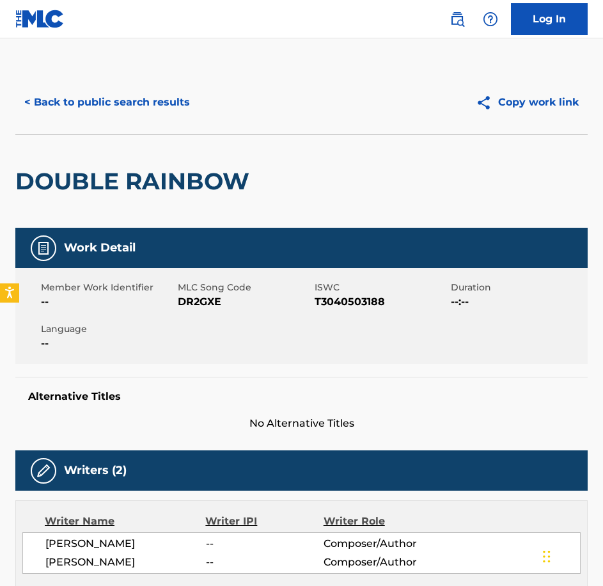
click at [193, 298] on span "DR2GXE" at bounding box center [245, 301] width 134 height 15
click at [106, 84] on div "< Back to public search results Copy work link" at bounding box center [301, 102] width 573 height 64
click at [105, 99] on button "< Back to public search results" at bounding box center [107, 102] width 184 height 32
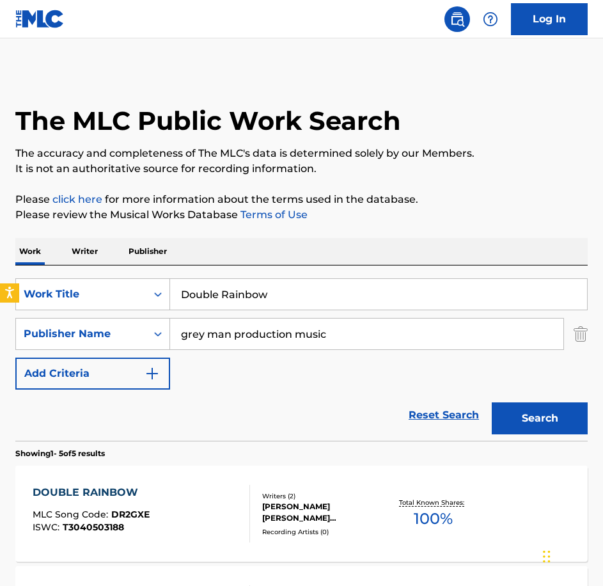
scroll to position [4, 0]
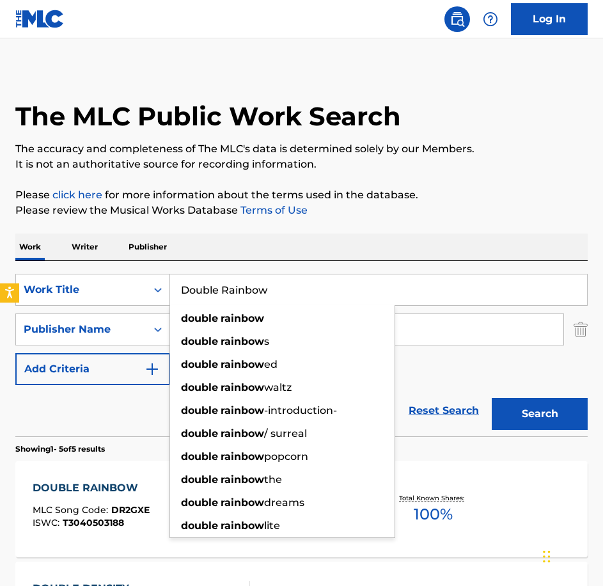
drag, startPoint x: 276, startPoint y: 297, endPoint x: 54, endPoint y: 249, distance: 227.1
paste input "Elegy"
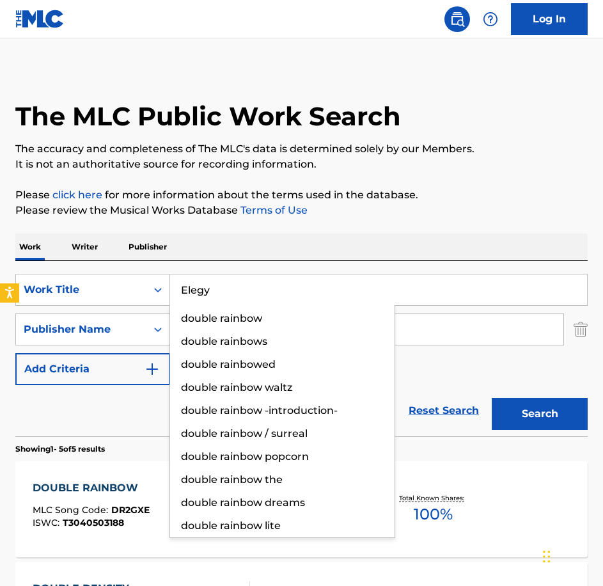
type input "Elegy"
click at [492, 398] on button "Search" at bounding box center [540, 414] width 96 height 32
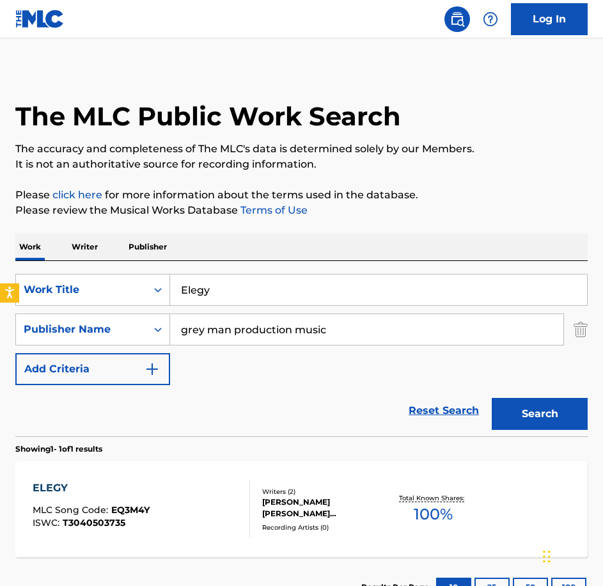
click at [170, 496] on div "ELEGY MLC Song Code : EQ3M4Y ISWC : T3040503735" at bounding box center [142, 509] width 218 height 58
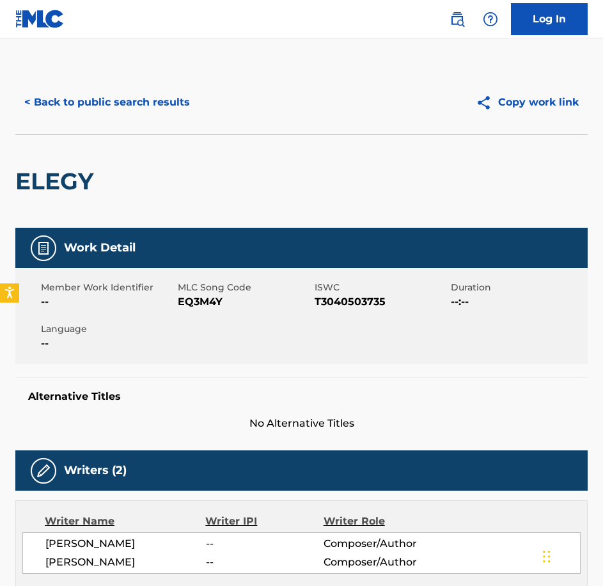
click at [191, 306] on span "EQ3M4Y" at bounding box center [245, 301] width 134 height 15
click at [603, 242] on div "< Back to public search results Copy work link ELEGY Work Detail Member Work Id…" at bounding box center [301, 535] width 603 height 930
click at [164, 100] on button "< Back to public search results" at bounding box center [107, 102] width 184 height 32
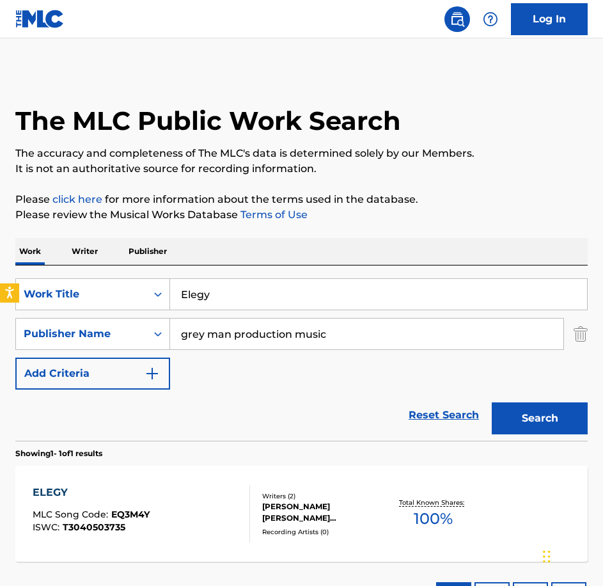
scroll to position [4, 0]
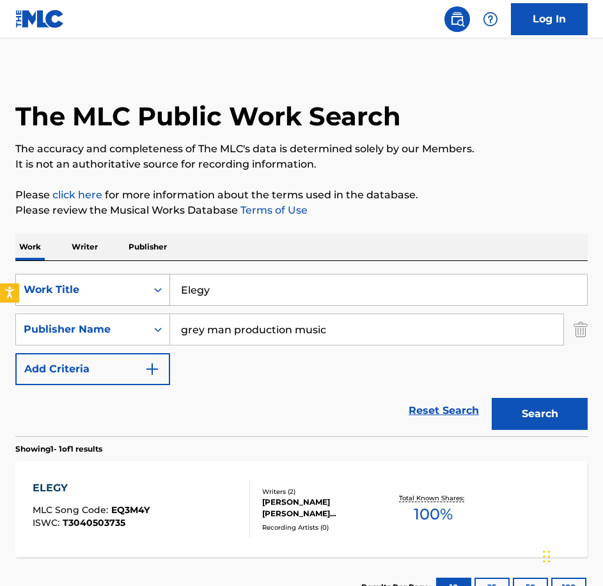
drag, startPoint x: 281, startPoint y: 292, endPoint x: 143, endPoint y: 280, distance: 138.7
click at [143, 280] on div "SearchWithCriteria0c18ddda-81b8-40bf-a1a3-18ac514f56b8 Work Title Elegy" at bounding box center [301, 290] width 573 height 32
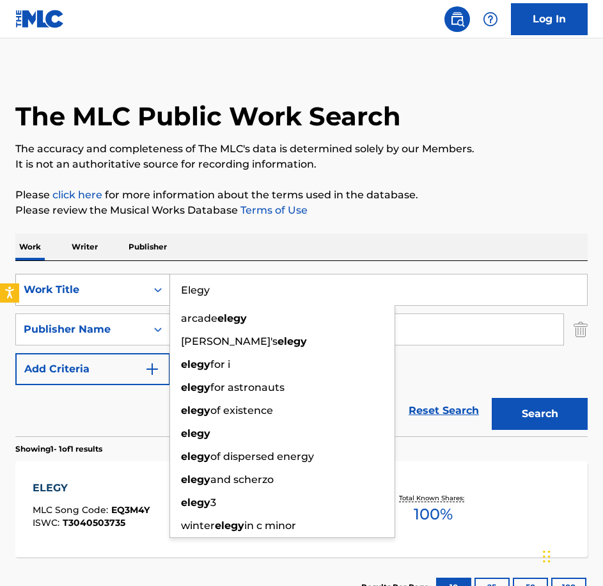
paste input "Faintest Touch"
type input "Faintest Touch"
click at [492, 398] on button "Search" at bounding box center [540, 414] width 96 height 32
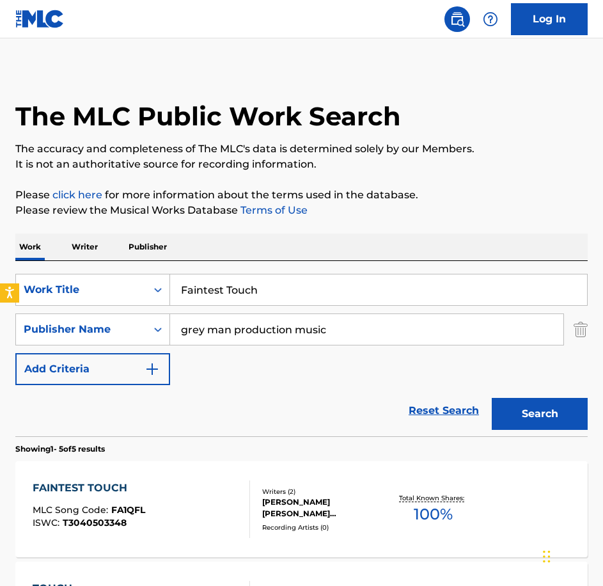
click at [258, 493] on div "Writers ( 2 ) [PERSON_NAME] [PERSON_NAME] [PERSON_NAME] Recording Artists ( 0 )" at bounding box center [318, 509] width 136 height 45
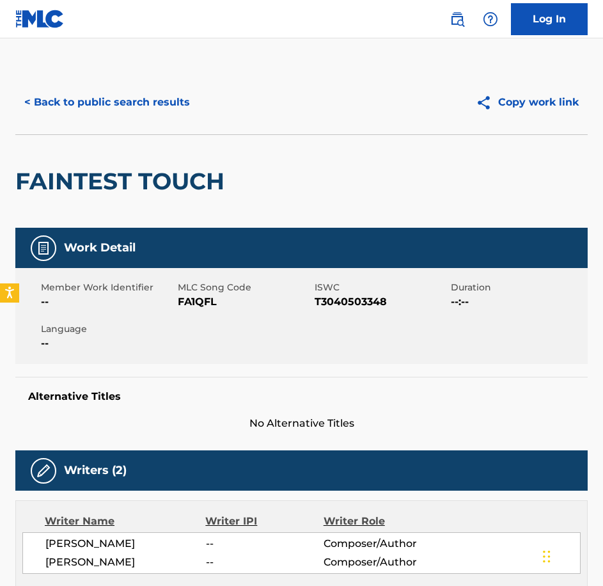
click at [220, 303] on span "FA1QFL" at bounding box center [245, 301] width 134 height 15
click at [219, 303] on span "FA1QFL" at bounding box center [245, 301] width 134 height 15
click at [215, 303] on span "FA1QFL" at bounding box center [245, 301] width 134 height 15
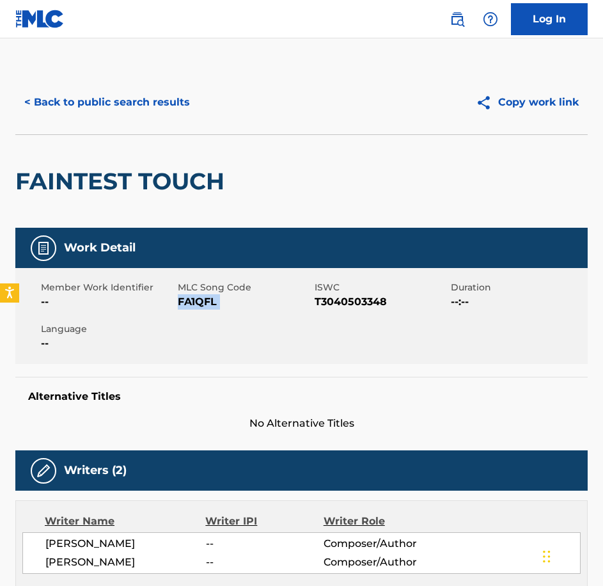
click at [62, 109] on button "< Back to public search results" at bounding box center [107, 102] width 184 height 32
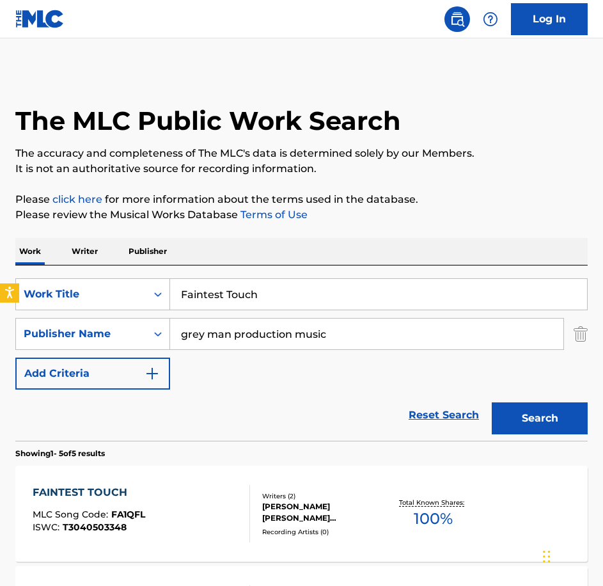
scroll to position [4, 0]
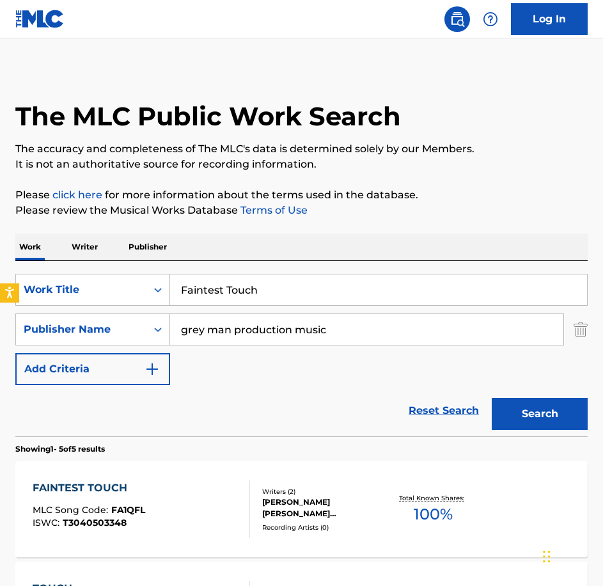
drag, startPoint x: 264, startPoint y: 298, endPoint x: 141, endPoint y: 262, distance: 127.9
click at [141, 262] on div "SearchWithCriteria0c18ddda-81b8-40bf-a1a3-18ac514f56b8 Work Title Faintest Touc…" at bounding box center [301, 348] width 573 height 175
paste input "irst Flight"
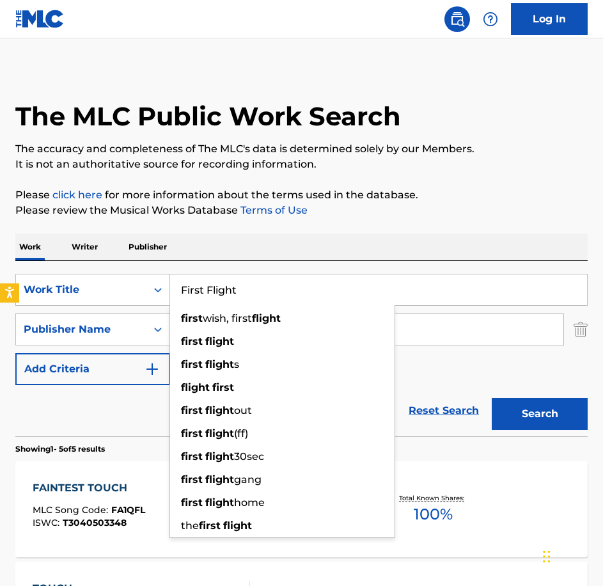
type input "First Flight"
click at [492, 398] on button "Search" at bounding box center [540, 414] width 96 height 32
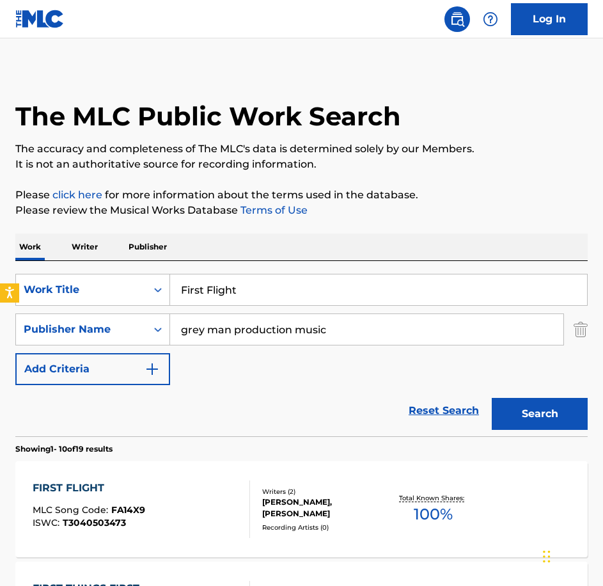
click at [175, 496] on div "FIRST FLIGHT MLC Song Code : FA14X9 ISWC : T3040503473" at bounding box center [142, 509] width 218 height 58
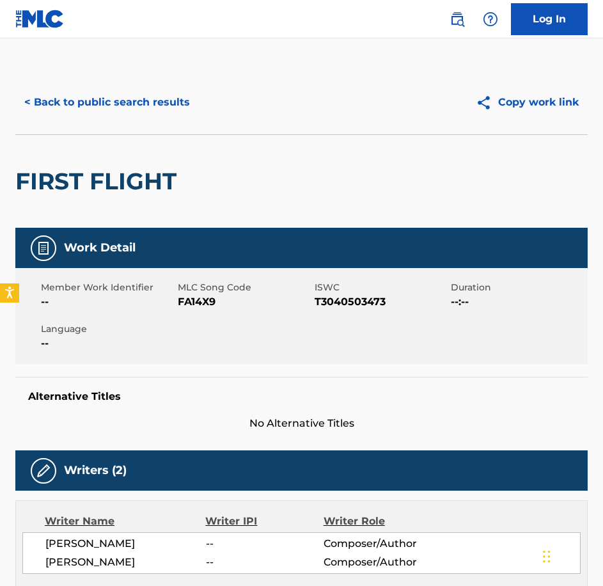
click at [188, 305] on span "FA14X9" at bounding box center [245, 301] width 134 height 15
click at [56, 69] on main "< Back to public search results Copy work link FIRST FLIGHT Work Detail Member …" at bounding box center [301, 528] width 603 height 981
click at [102, 106] on button "< Back to public search results" at bounding box center [107, 102] width 184 height 32
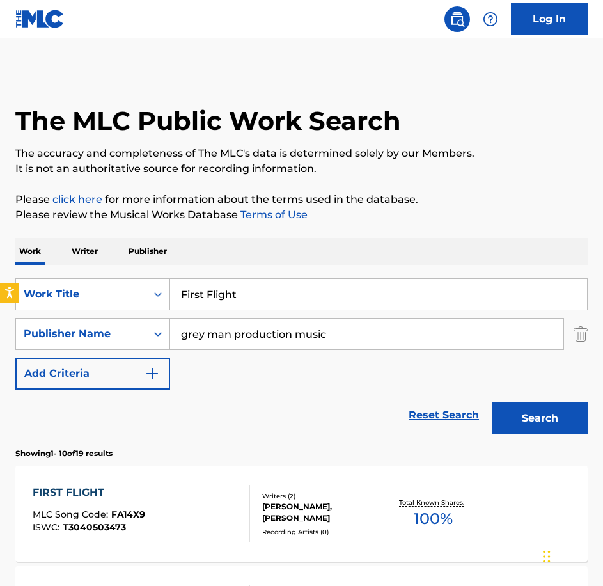
scroll to position [4, 0]
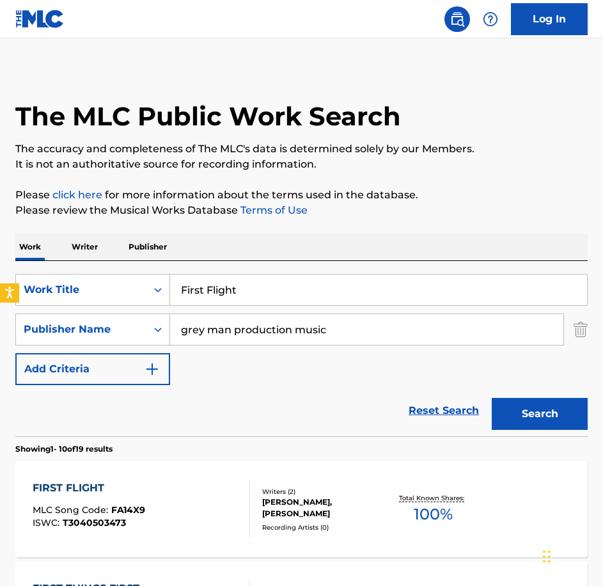
drag, startPoint x: 273, startPoint y: 290, endPoint x: 28, endPoint y: 227, distance: 252.4
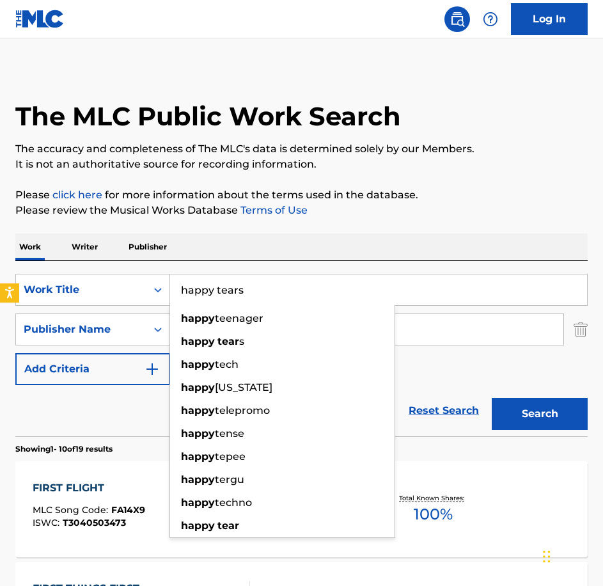
type input "happy tears"
click at [492, 398] on button "Search" at bounding box center [540, 414] width 96 height 32
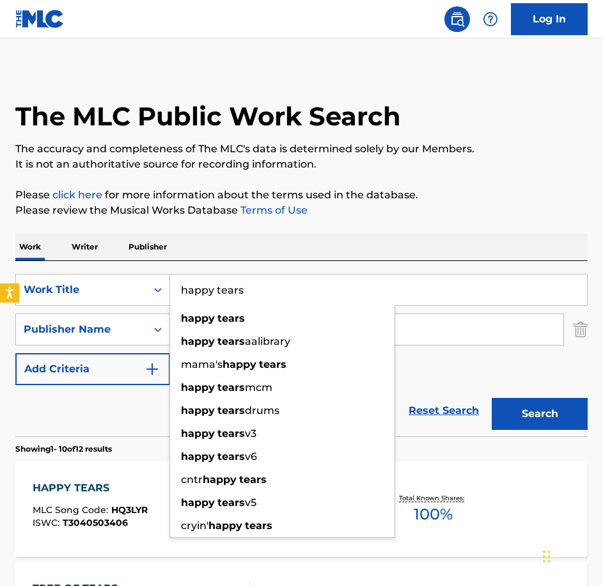
click at [127, 500] on div "HAPPY TEARS MLC Song Code : HQ3LYR ISWC : T3040503406" at bounding box center [90, 509] width 115 height 58
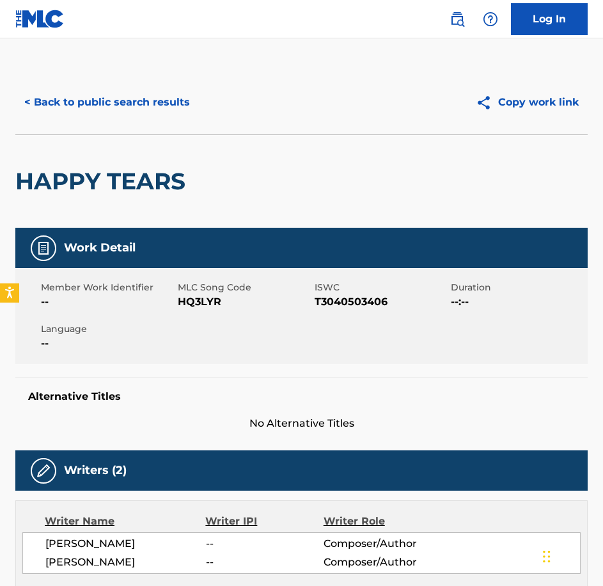
click at [190, 310] on div "Member Work Identifier -- MLC Song Code HQ3LYR ISWC T3040503406 Duration --:-- …" at bounding box center [301, 316] width 573 height 96
click at [93, 107] on button "< Back to public search results" at bounding box center [107, 102] width 184 height 32
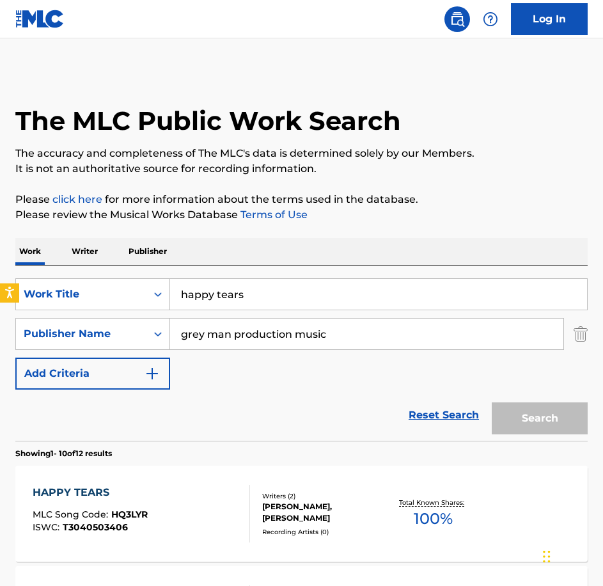
scroll to position [4, 0]
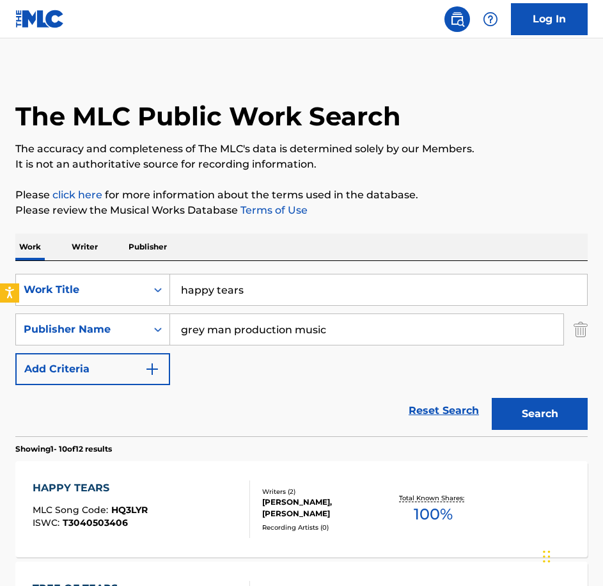
drag, startPoint x: 202, startPoint y: 273, endPoint x: 148, endPoint y: 264, distance: 54.0
click at [148, 264] on div "SearchWithCriteria0c18ddda-81b8-40bf-a1a3-18ac514f56b8 Work Title happy tears S…" at bounding box center [301, 348] width 573 height 175
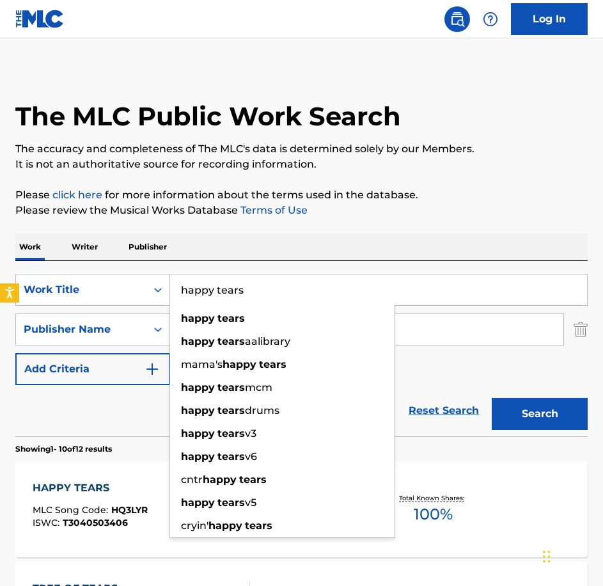
paste input "If We Delve Deeper"
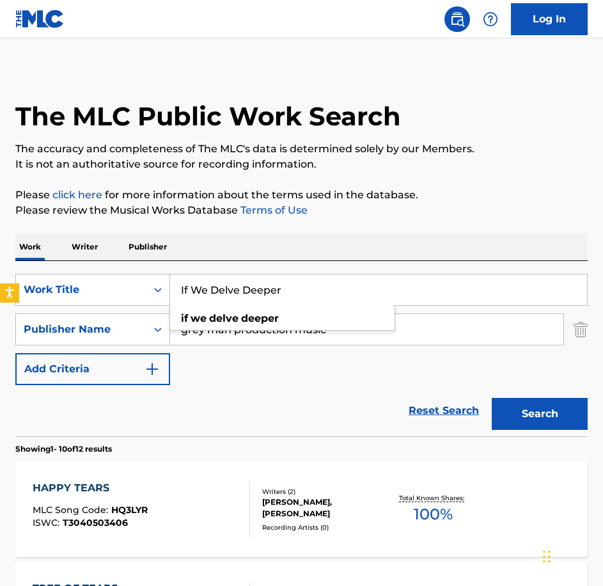
type input "If We Delve Deeper"
click at [492, 398] on button "Search" at bounding box center [540, 414] width 96 height 32
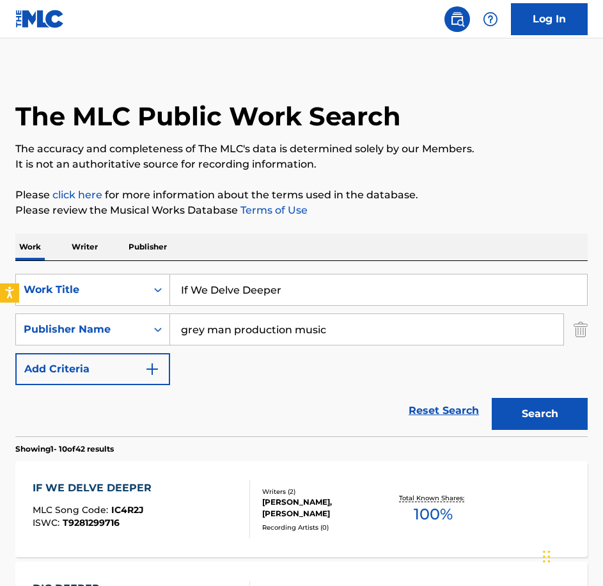
click at [210, 486] on div "IF WE DELVE DEEPER MLC Song Code : IC4R2J ISWC : T9281299716" at bounding box center [142, 509] width 218 height 58
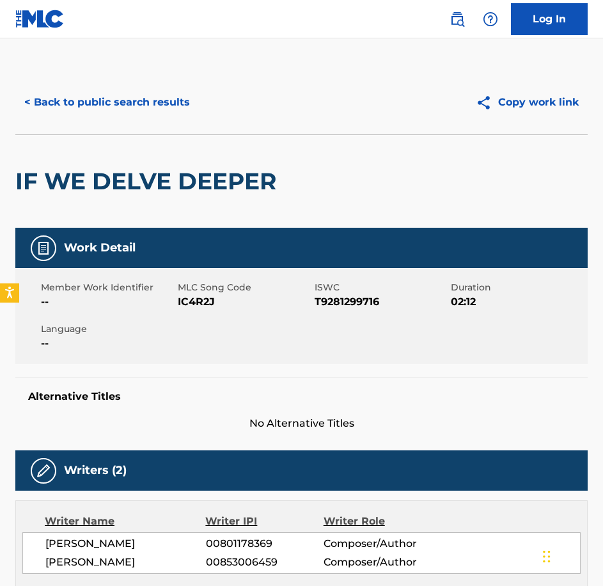
click at [215, 294] on span "IC4R2J" at bounding box center [245, 301] width 134 height 15
click at [197, 305] on span "IC4R2J" at bounding box center [245, 301] width 134 height 15
click at [175, 103] on button "< Back to public search results" at bounding box center [107, 102] width 184 height 32
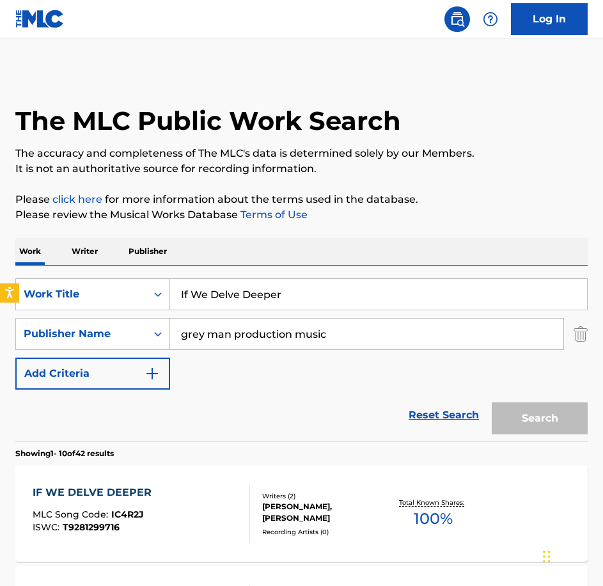
scroll to position [4, 0]
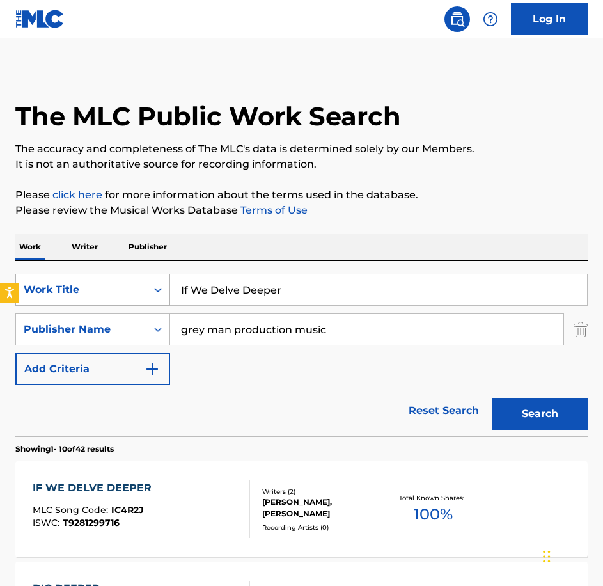
drag, startPoint x: 340, startPoint y: 306, endPoint x: 160, endPoint y: 287, distance: 180.9
click at [161, 287] on div "SearchWithCriteria0c18ddda-81b8-40bf-a1a3-18ac514f56b8 Work Title If We Delve D…" at bounding box center [301, 290] width 573 height 32
paste input "nner Strength"
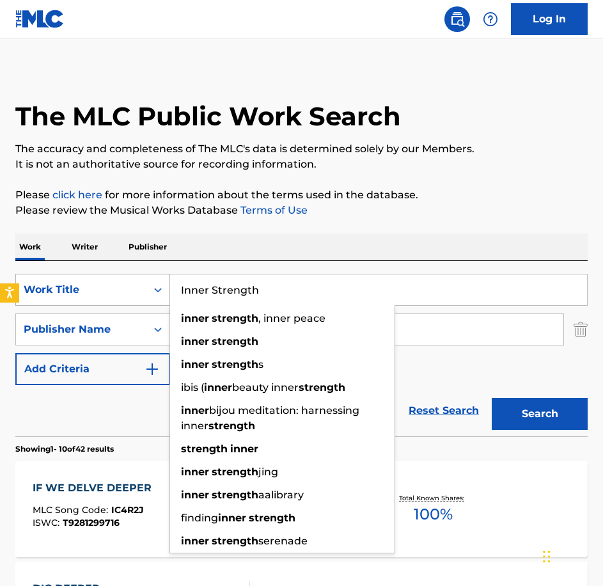
type input "Inner Strength"
click at [492, 398] on button "Search" at bounding box center [540, 414] width 96 height 32
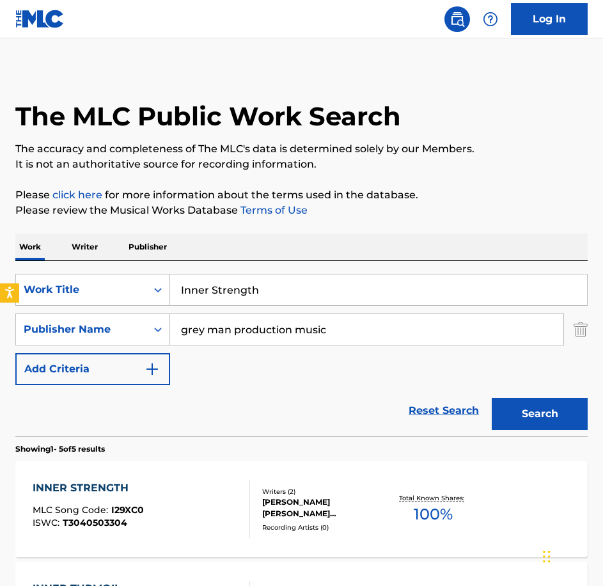
click at [205, 515] on div "INNER STRENGTH MLC Song Code : I29XC0 ISWC : T3040503304" at bounding box center [142, 509] width 218 height 58
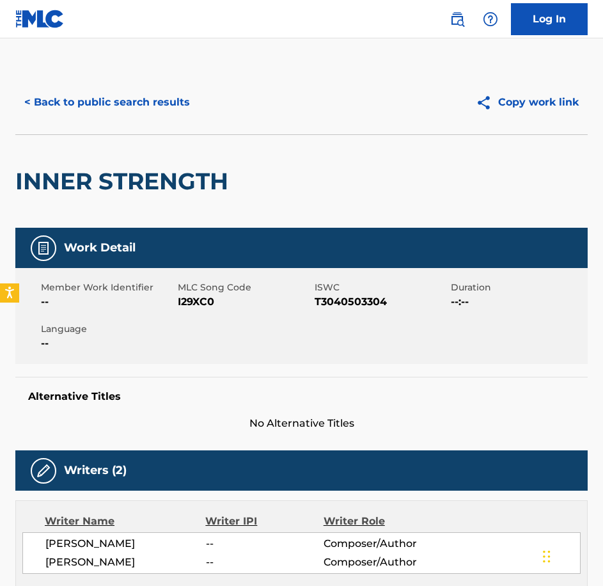
click at [195, 304] on span "I29XC0" at bounding box center [245, 301] width 134 height 15
click at [147, 119] on div "< Back to public search results Copy work link" at bounding box center [301, 102] width 573 height 64
click at [144, 114] on button "< Back to public search results" at bounding box center [107, 102] width 184 height 32
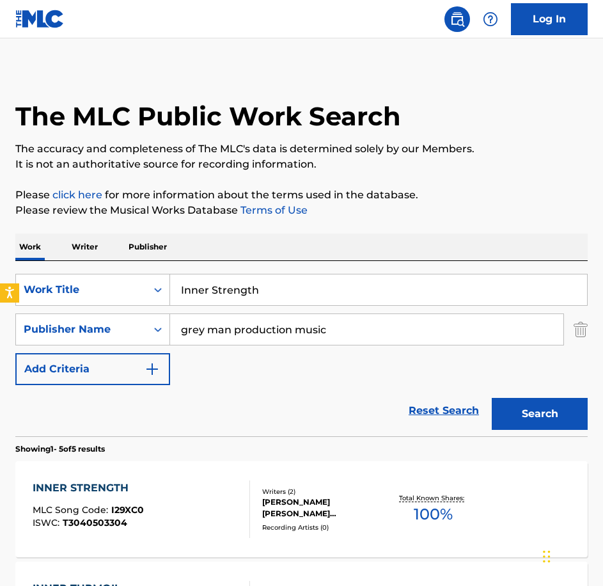
drag, startPoint x: 294, startPoint y: 289, endPoint x: 41, endPoint y: 262, distance: 254.1
click at [41, 262] on div "SearchWithCriteria0c18ddda-81b8-40bf-a1a3-18ac514f56b8 Work Title Inner Strengt…" at bounding box center [301, 348] width 573 height 175
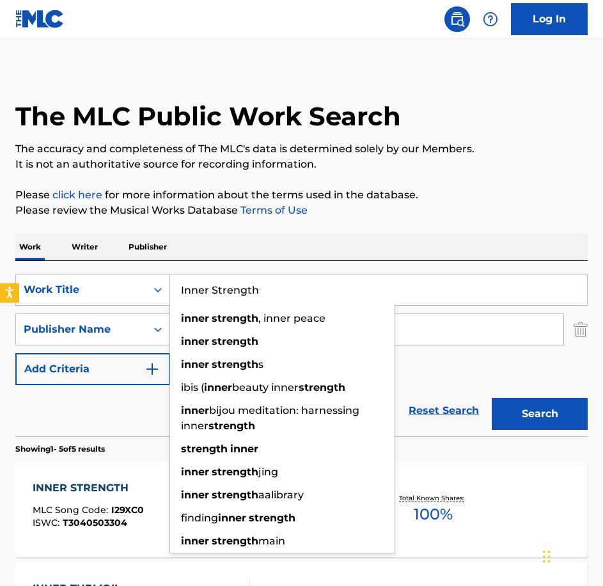
paste input "Lonesome Star"
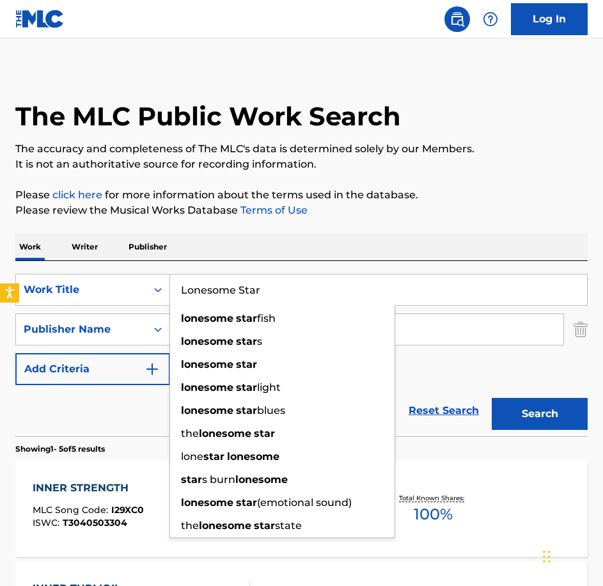
type input "Lonesome Star"
click at [492, 398] on button "Search" at bounding box center [540, 414] width 96 height 32
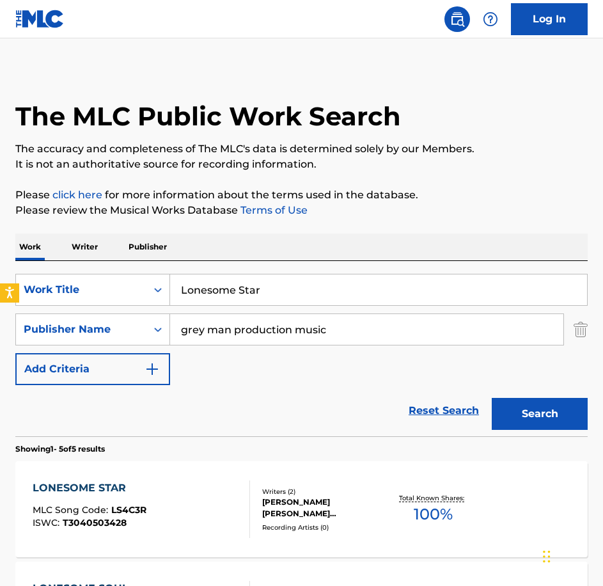
click at [189, 502] on div "LONESOME STAR MLC Song Code : LS4C3R ISWC : T3040503428" at bounding box center [142, 509] width 218 height 58
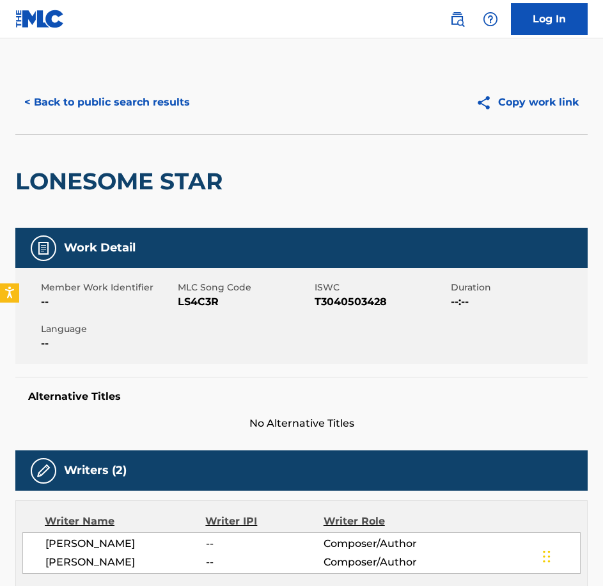
click at [202, 305] on span "LS4C3R" at bounding box center [245, 301] width 134 height 15
click at [54, 71] on div "< Back to public search results Copy work link" at bounding box center [301, 102] width 573 height 64
click at [65, 90] on button "< Back to public search results" at bounding box center [107, 102] width 184 height 32
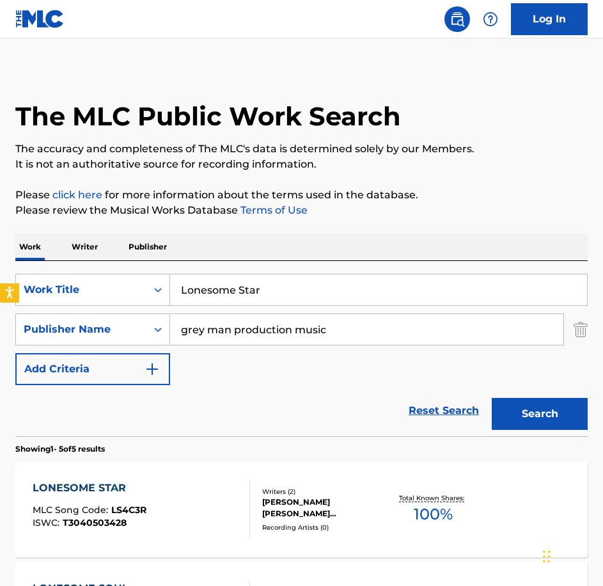
drag, startPoint x: 296, startPoint y: 297, endPoint x: 3, endPoint y: 245, distance: 298.2
click at [3, 245] on div "The MLC Public Work Search The accuracy and completeness of The MLC's data is d…" at bounding box center [301, 542] width 603 height 953
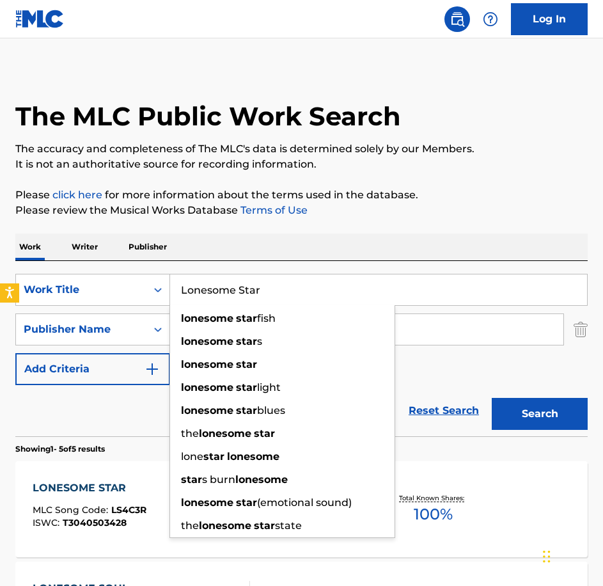
paste input "ts of Love"
type input "Lots of Love"
click at [492, 398] on button "Search" at bounding box center [540, 414] width 96 height 32
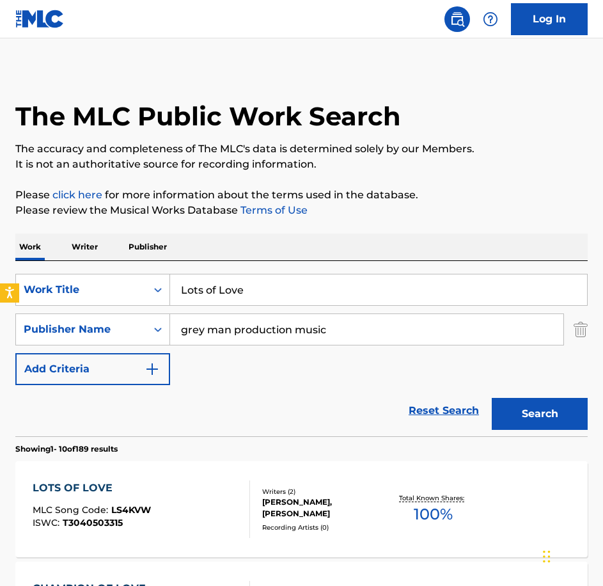
click at [192, 471] on div "LOTS OF LOVE MLC Song Code : LS4KVW ISWC : T3040503315 Writers ( 2 ) [PERSON_NA…" at bounding box center [301, 509] width 573 height 96
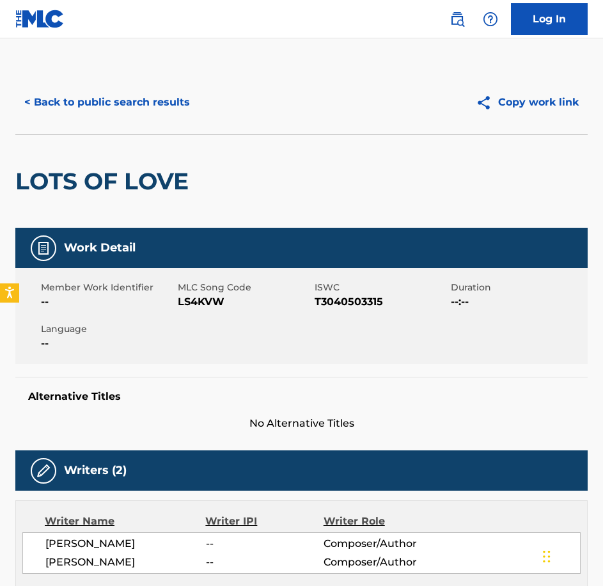
click at [216, 302] on span "LS4KVW" at bounding box center [245, 301] width 134 height 15
click at [158, 106] on button "< Back to public search results" at bounding box center [107, 102] width 184 height 32
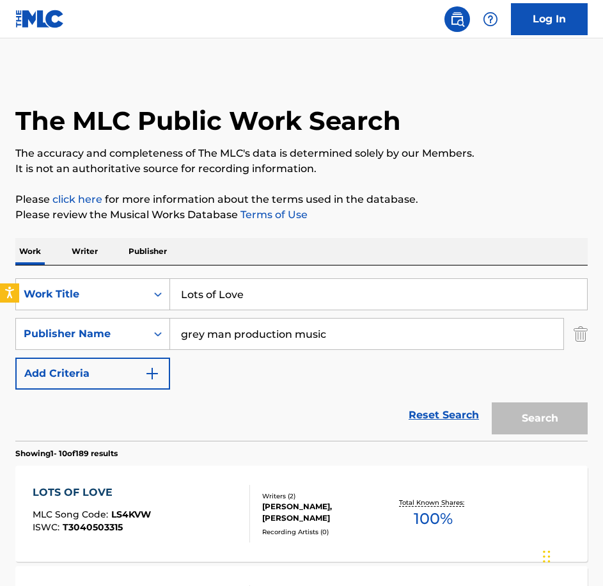
scroll to position [4, 0]
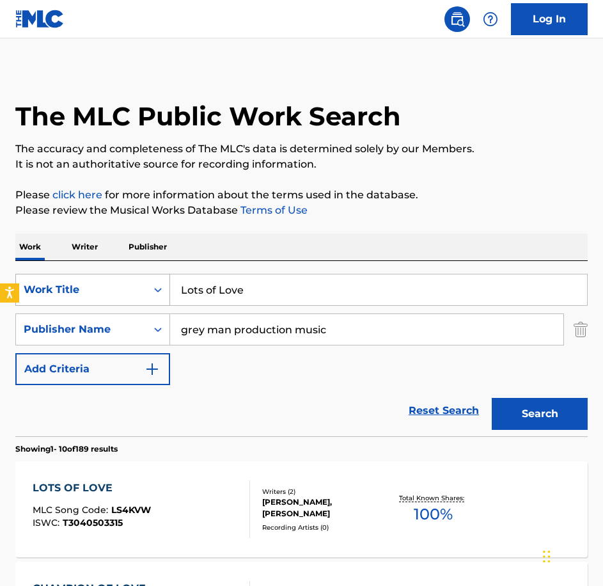
drag, startPoint x: 296, startPoint y: 305, endPoint x: 77, endPoint y: 280, distance: 220.1
click at [77, 280] on div "SearchWithCriteria0c18ddda-81b8-40bf-a1a3-18ac514f56b8 Work Title Lots of Love" at bounding box center [301, 290] width 573 height 32
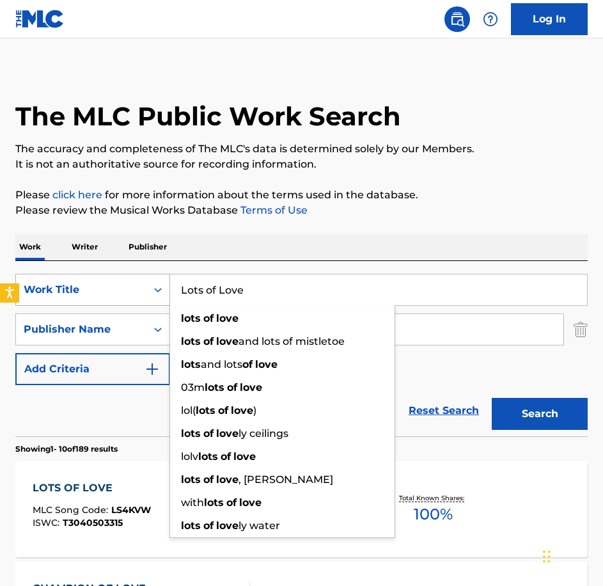
paste input "Miscalculation"
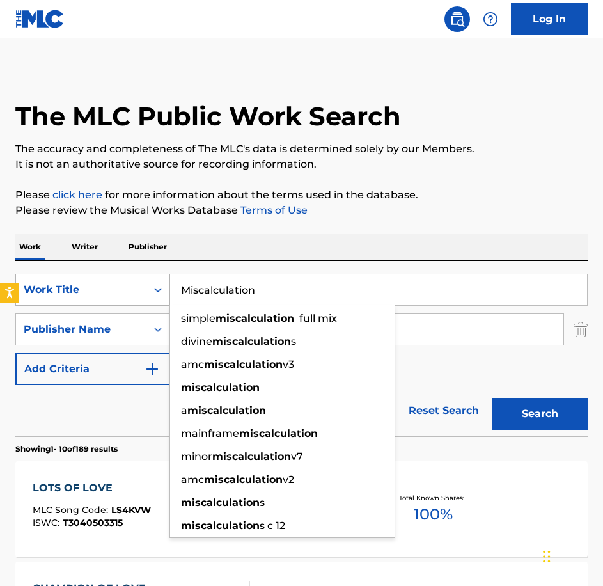
type input "Miscalculation"
click at [492, 398] on button "Search" at bounding box center [540, 414] width 96 height 32
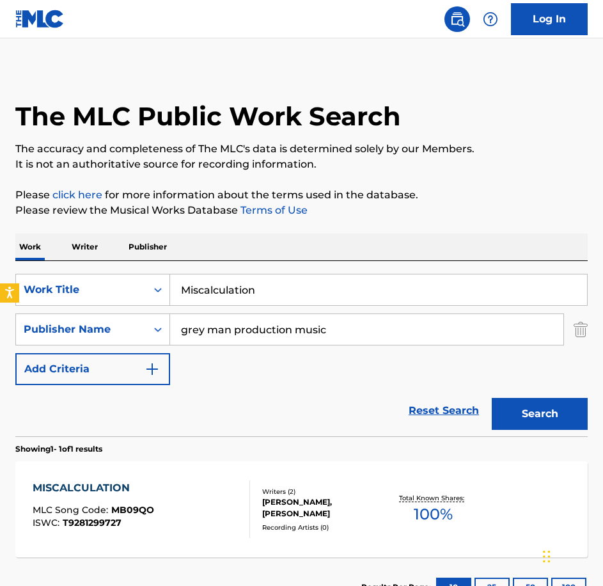
click at [200, 505] on div "MISCALCULATION MLC Song Code : MB09QO ISWC : T9281299727" at bounding box center [142, 509] width 218 height 58
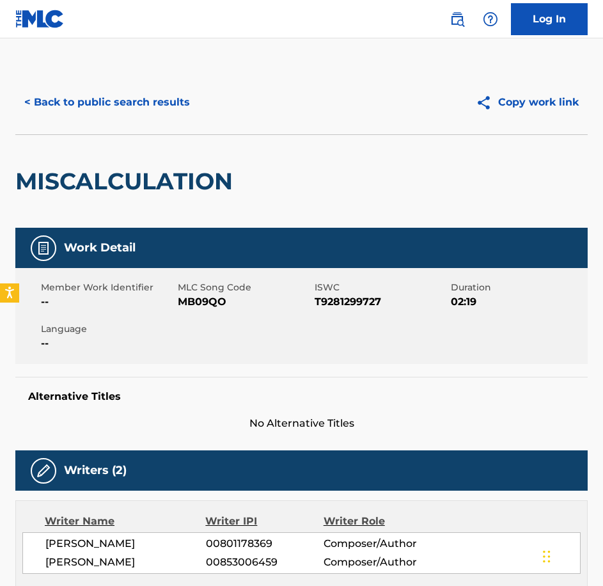
click at [206, 298] on span "MB09QO" at bounding box center [245, 301] width 134 height 15
click at [189, 88] on button "< Back to public search results" at bounding box center [107, 102] width 184 height 32
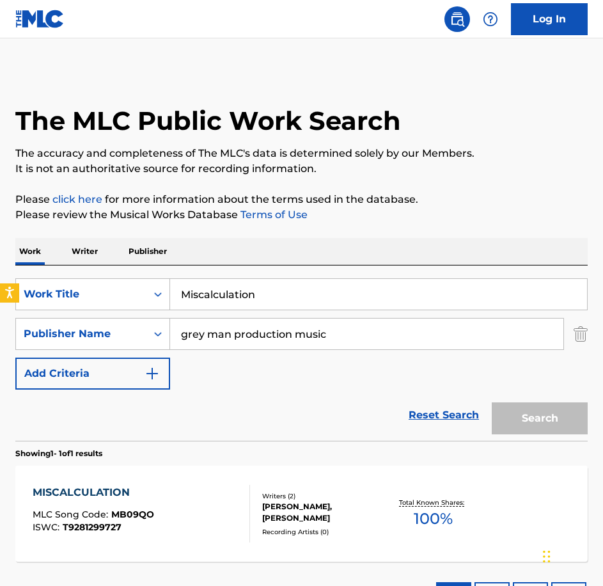
scroll to position [4, 0]
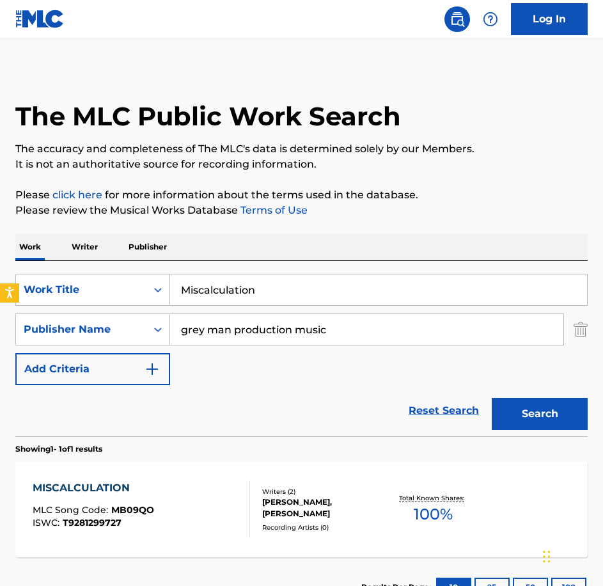
drag, startPoint x: 251, startPoint y: 288, endPoint x: 104, endPoint y: 264, distance: 149.7
click at [104, 264] on div "SearchWithCriteria0c18ddda-81b8-40bf-a1a3-18ac514f56b8 Work Title Miscalculatio…" at bounding box center [301, 348] width 573 height 175
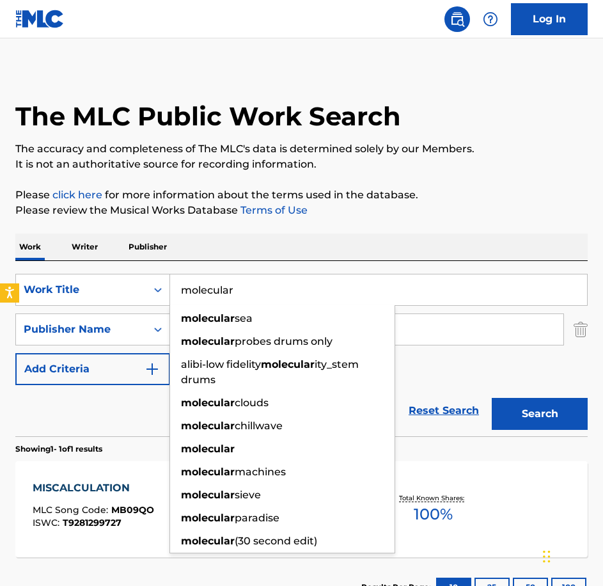
type input "molecular"
click at [492, 398] on button "Search" at bounding box center [540, 414] width 96 height 32
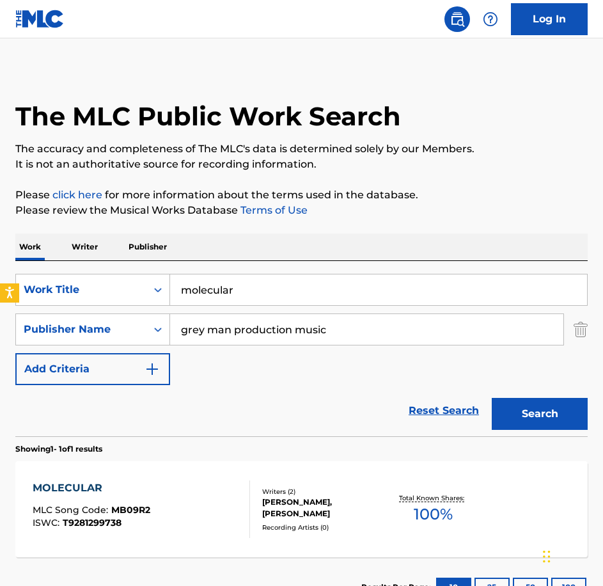
click at [199, 506] on div "MOLECULAR MLC Song Code : MB09R2 ISWC : T9281299738" at bounding box center [142, 509] width 218 height 58
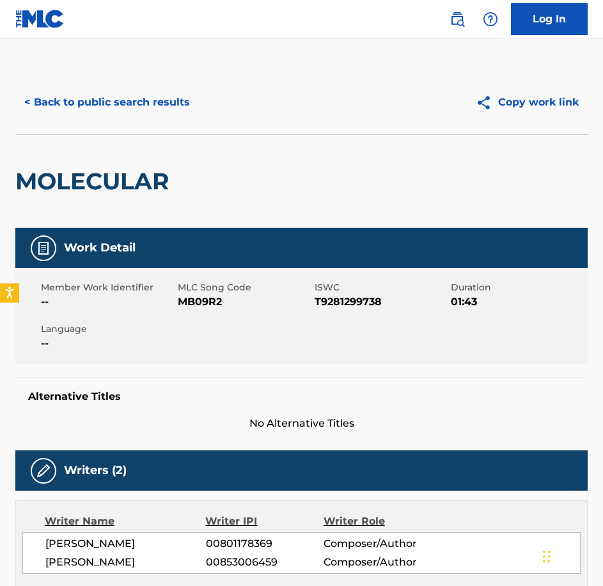
click at [213, 306] on span "MB09R2" at bounding box center [245, 301] width 134 height 15
click at [142, 103] on button "< Back to public search results" at bounding box center [107, 102] width 184 height 32
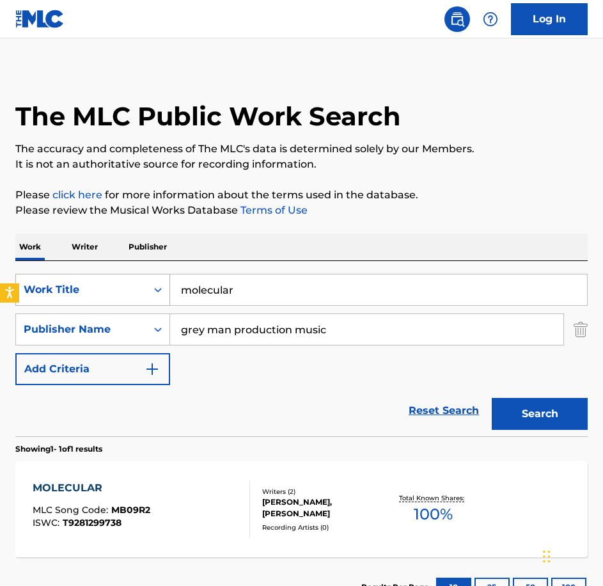
drag, startPoint x: 237, startPoint y: 295, endPoint x: 127, endPoint y: 274, distance: 112.7
click at [127, 274] on div "SearchWithCriteria0c18ddda-81b8-40bf-a1a3-18ac514f56b8 Work Title molecular" at bounding box center [301, 290] width 573 height 32
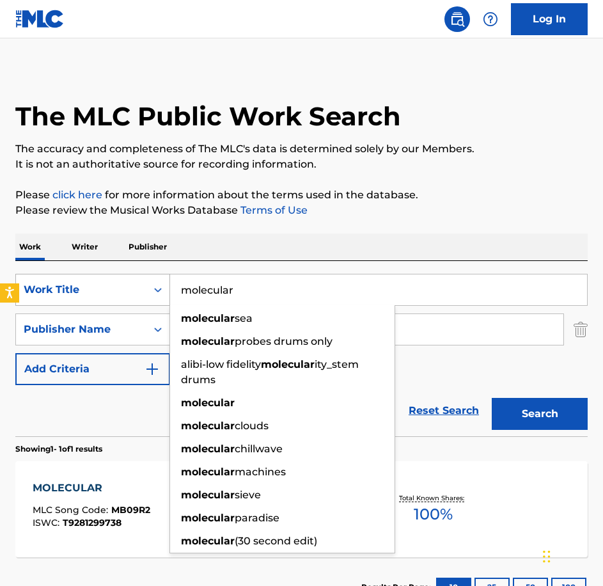
paste input "My Burden"
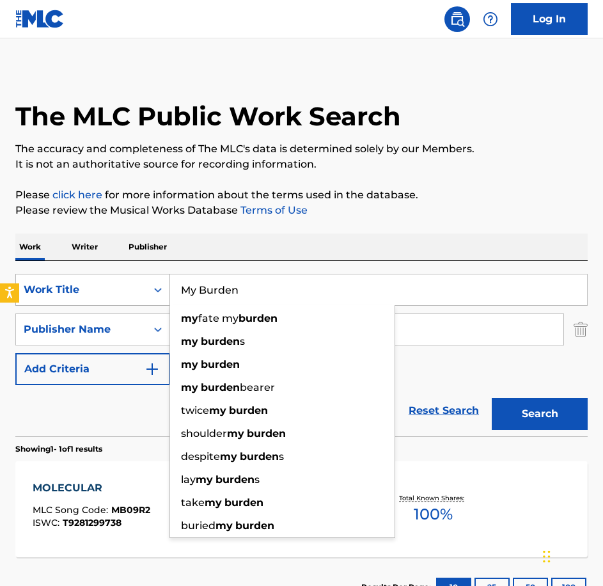
type input "My Burden"
click at [492, 398] on button "Search" at bounding box center [540, 414] width 96 height 32
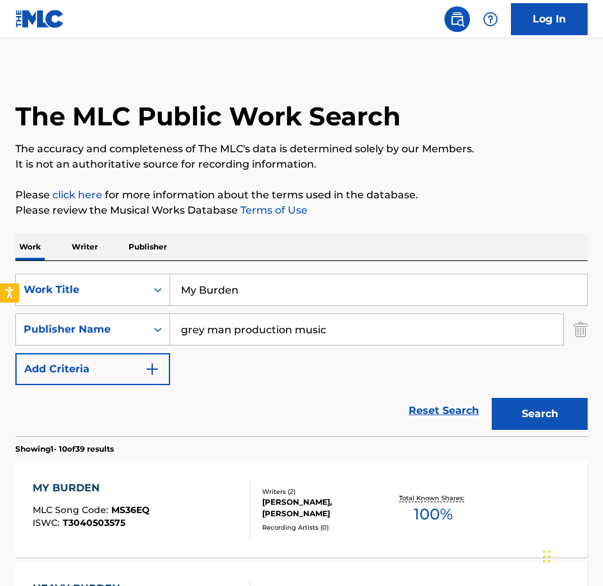
click at [147, 499] on div "MY BURDEN MLC Song Code : MS36EQ ISWC : T3040503575" at bounding box center [91, 509] width 117 height 58
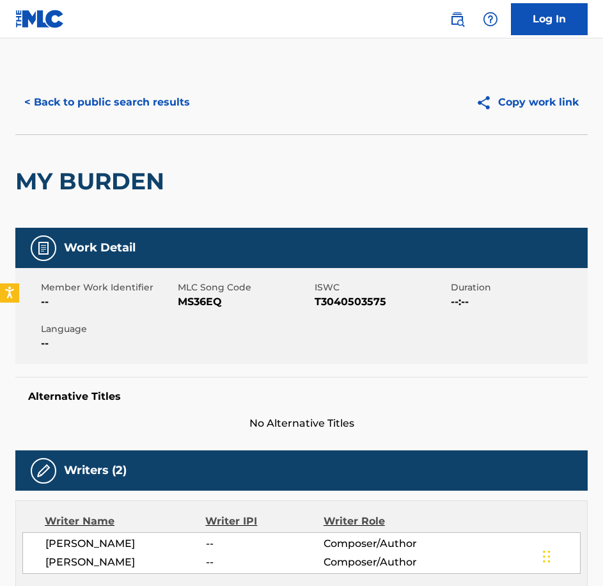
click at [203, 298] on span "MS36EQ" at bounding box center [245, 301] width 134 height 15
click at [152, 79] on div "< Back to public search results Copy work link" at bounding box center [301, 102] width 573 height 64
click at [159, 104] on button "< Back to public search results" at bounding box center [107, 102] width 184 height 32
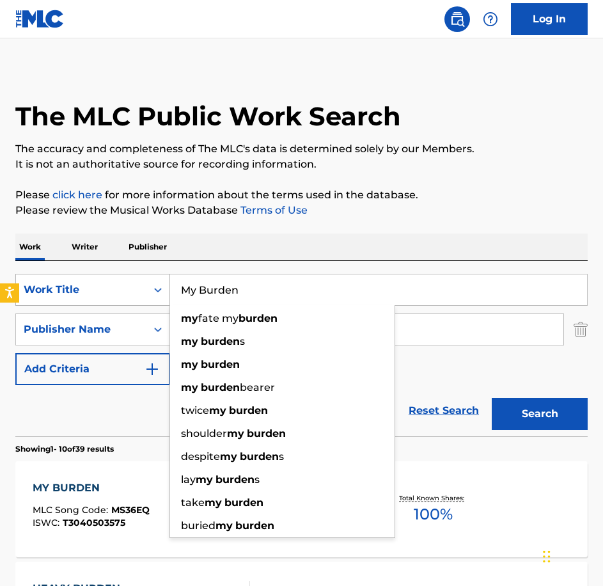
drag, startPoint x: 276, startPoint y: 289, endPoint x: 75, endPoint y: 288, distance: 200.9
click at [77, 289] on div "SearchWithCriteria0c18ddda-81b8-40bf-a1a3-18ac514f56b8 Work Title My Burden my …" at bounding box center [301, 290] width 573 height 32
paste input "Optimisatio"
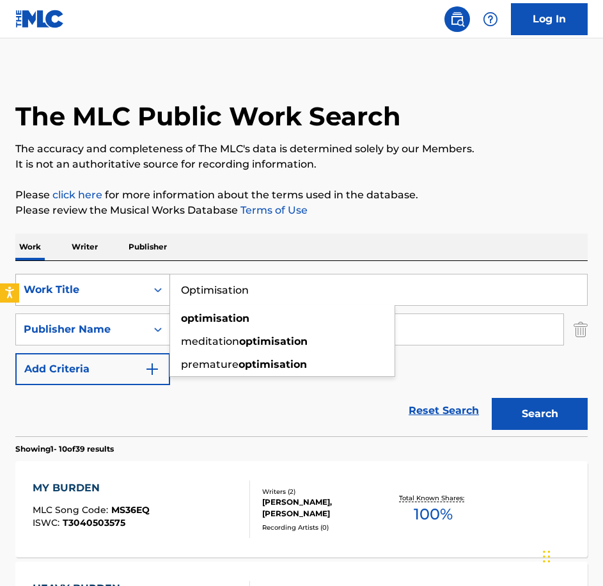
type input "Optimisation"
click at [492, 398] on button "Search" at bounding box center [540, 414] width 96 height 32
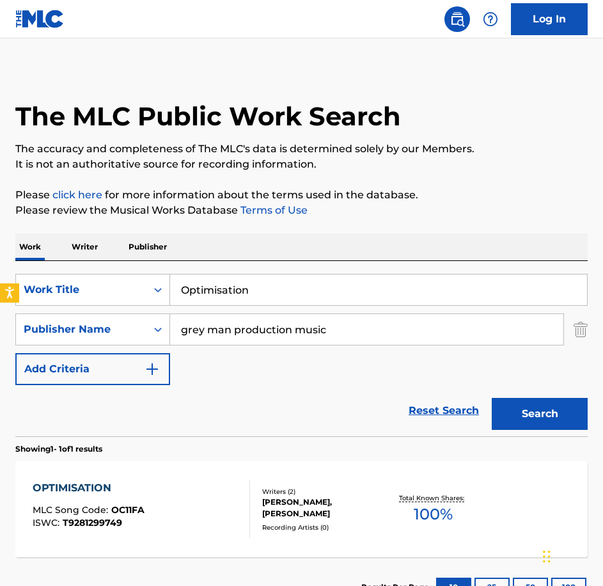
click at [162, 494] on div "OPTIMISATION MLC Song Code : OC11FA ISWC : T9281299749" at bounding box center [142, 509] width 218 height 58
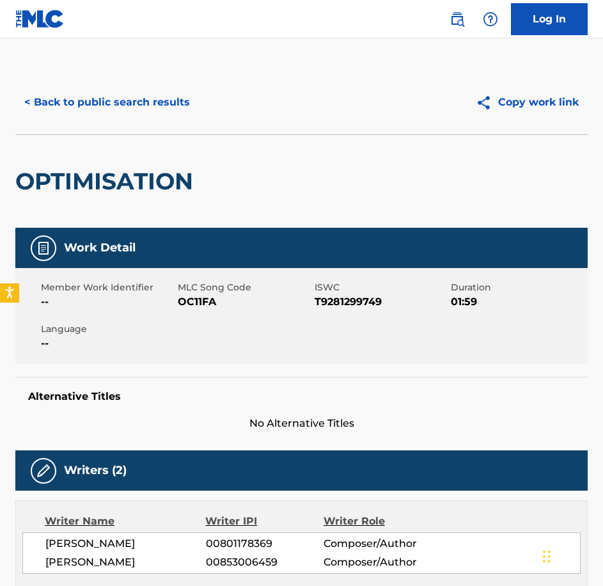
click at [202, 292] on span "MLC Song Code" at bounding box center [245, 287] width 134 height 13
click at [202, 298] on span "OC11FA" at bounding box center [245, 301] width 134 height 15
click at [121, 81] on div "< Back to public search results Copy work link" at bounding box center [301, 102] width 573 height 64
click at [125, 89] on button "< Back to public search results" at bounding box center [107, 102] width 184 height 32
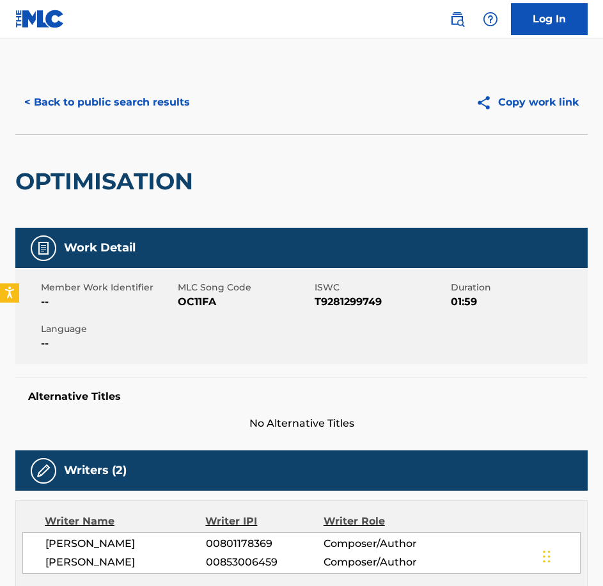
scroll to position [4, 0]
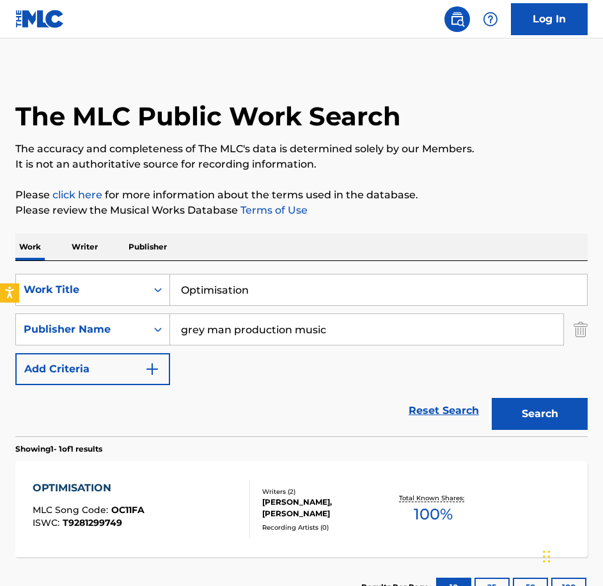
drag, startPoint x: 322, startPoint y: 290, endPoint x: 68, endPoint y: 270, distance: 254.2
click at [68, 270] on div "SearchWithCriteria0c18ddda-81b8-40bf-a1a3-18ac514f56b8 Work Title Optimisation …" at bounding box center [301, 348] width 573 height 175
paste input "Pattern Recogni"
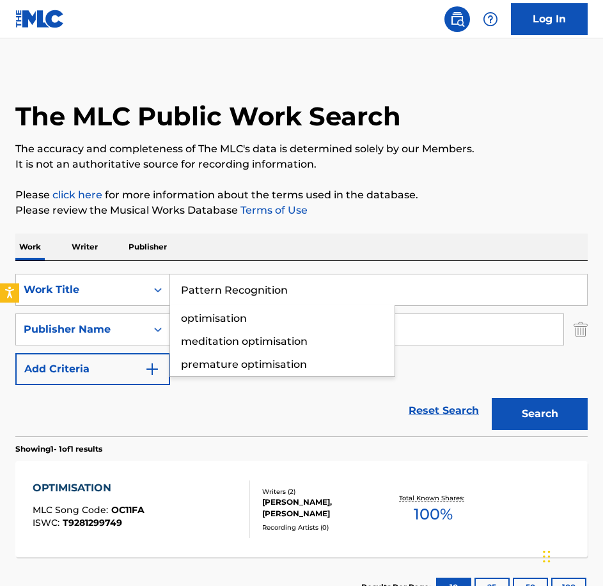
type input "Pattern Recognition"
click at [492, 398] on button "Search" at bounding box center [540, 414] width 96 height 32
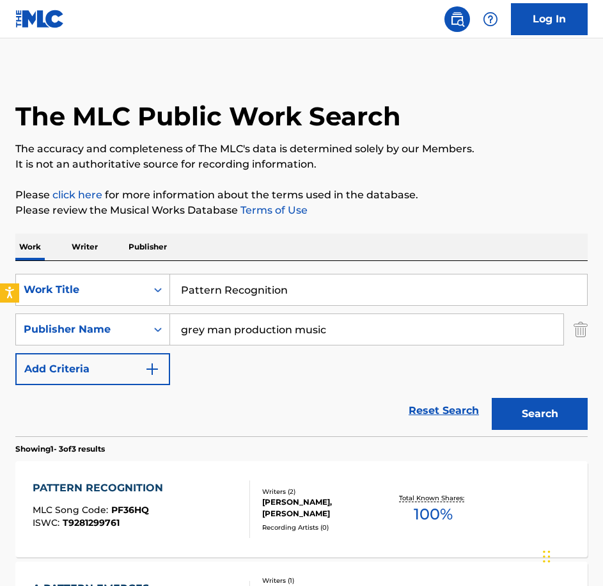
click at [131, 505] on span "PF36HQ" at bounding box center [130, 510] width 38 height 12
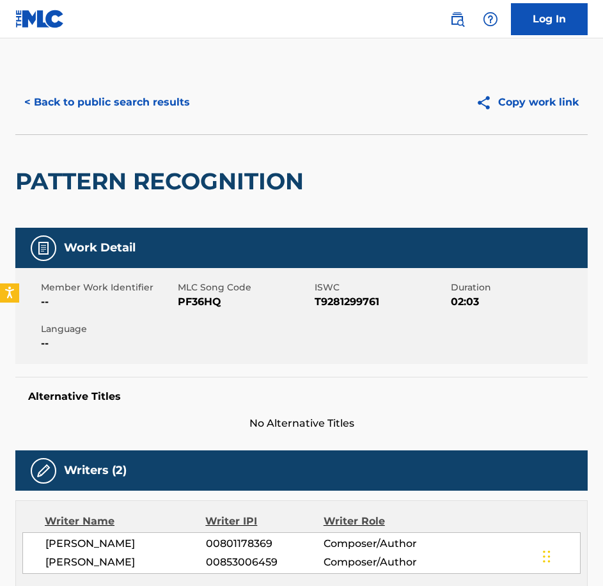
click at [211, 317] on div "Member Work Identifier -- MLC Song Code PF36HQ ISWC T9281299761 Duration 02:03 …" at bounding box center [301, 316] width 573 height 96
click at [155, 104] on button "< Back to public search results" at bounding box center [107, 102] width 184 height 32
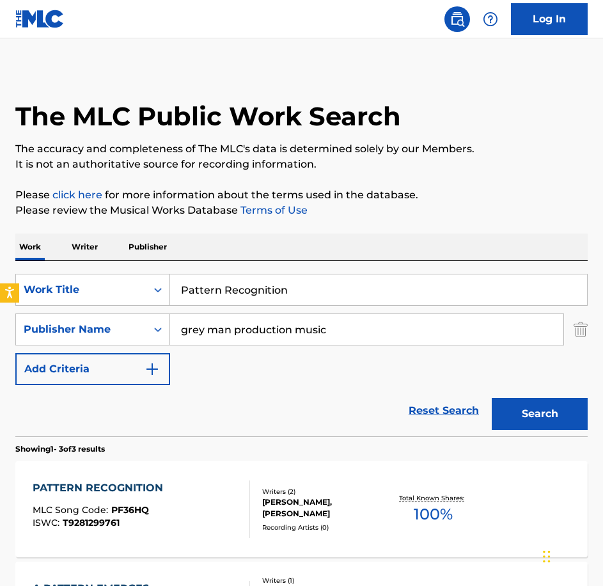
drag, startPoint x: 287, startPoint y: 292, endPoint x: -3, endPoint y: 271, distance: 290.6
click at [0, 271] on html "Accessibility Screen-Reader Guide, Feedback, and Issue Reporting | New window L…" at bounding box center [301, 289] width 603 height 586
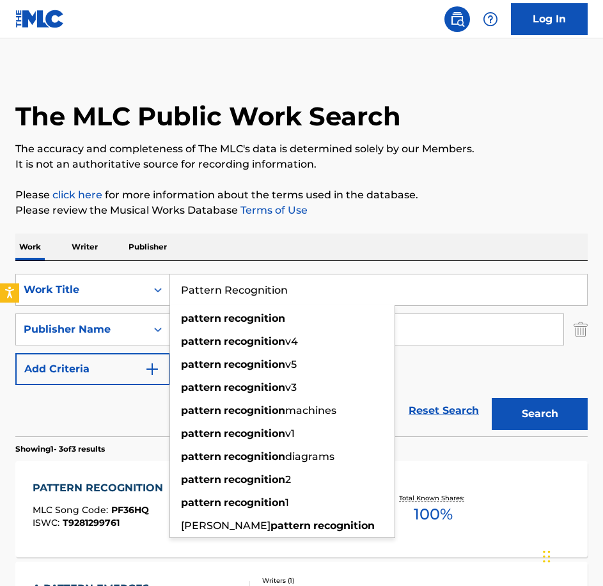
paste input "ut My Thinking Cap O"
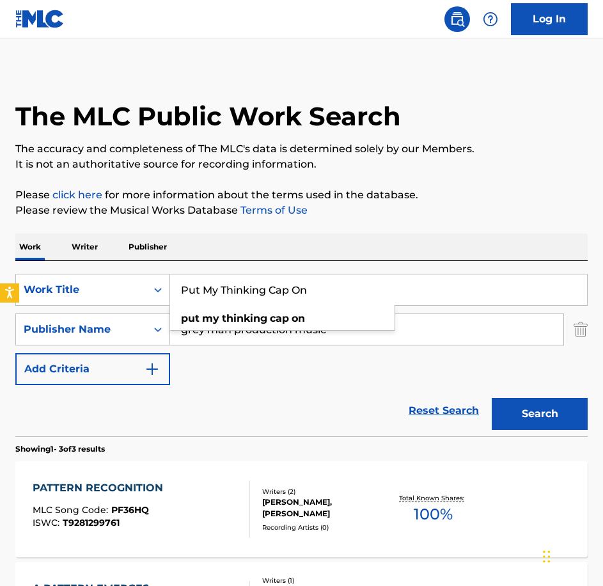
type input "Put My Thinking Cap On"
click at [492, 398] on button "Search" at bounding box center [540, 414] width 96 height 32
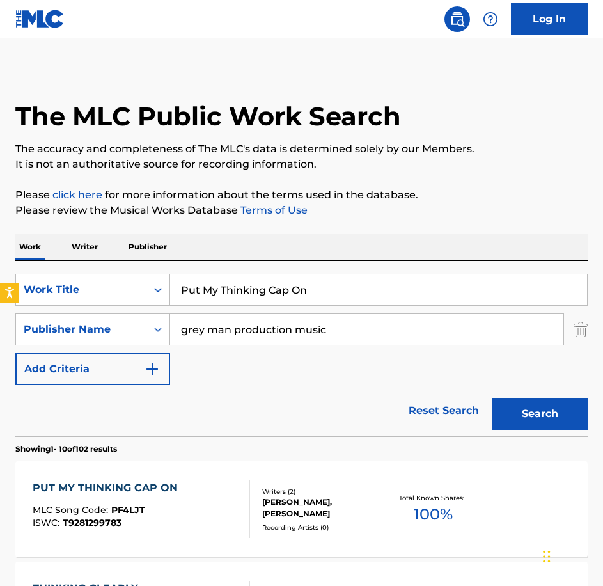
click at [140, 479] on div "PUT MY THINKING CAP ON MLC Song Code : PF4LJT ISWC : T9281299783 Writers ( 2 ) …" at bounding box center [301, 509] width 573 height 96
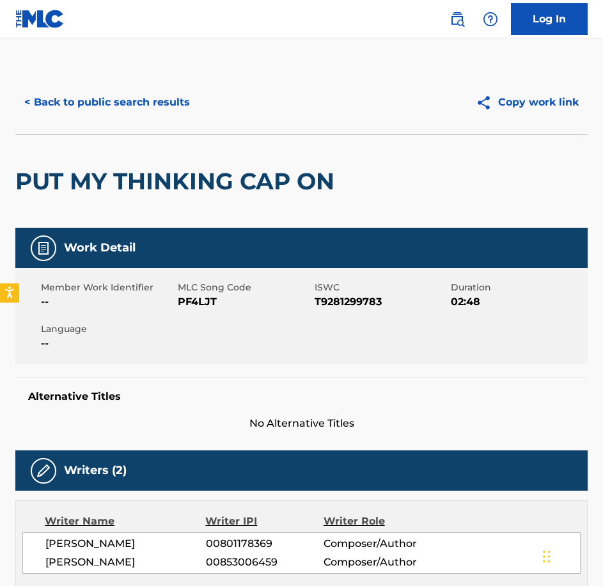
click at [190, 310] on div "Member Work Identifier -- MLC Song Code PF4LJT ISWC T9281299783 Duration 02:48 …" at bounding box center [301, 316] width 573 height 96
click at [126, 108] on button "< Back to public search results" at bounding box center [107, 102] width 184 height 32
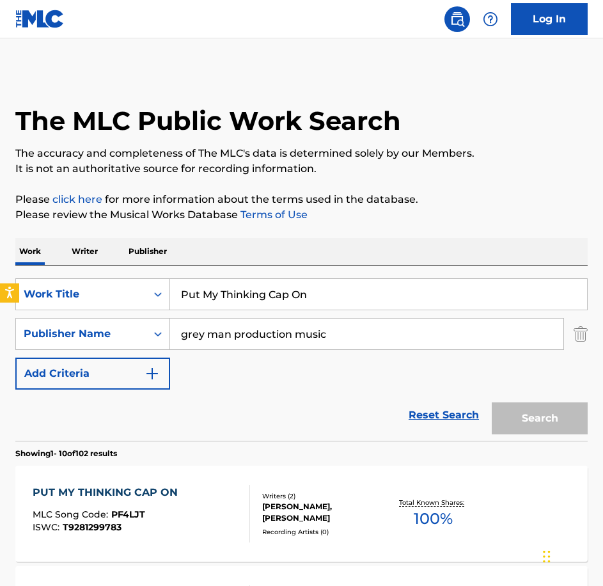
scroll to position [4, 0]
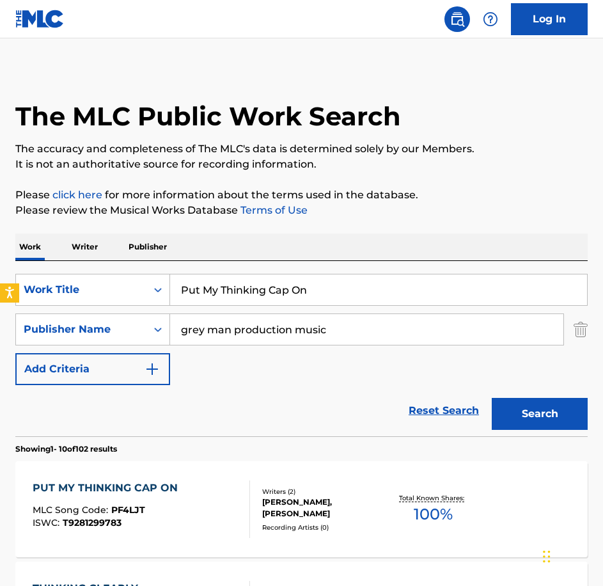
drag, startPoint x: 342, startPoint y: 291, endPoint x: 15, endPoint y: 264, distance: 328.1
paste input "Scientific Breakthrough"
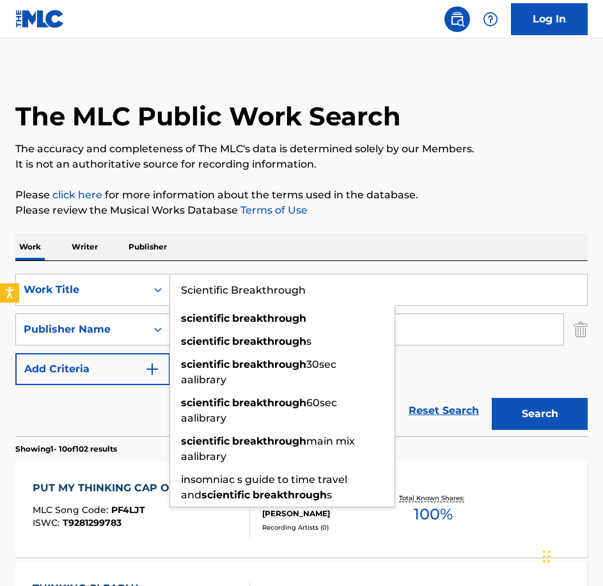
type input "Scientific Breakthrough"
click at [492, 398] on button "Search" at bounding box center [540, 414] width 96 height 32
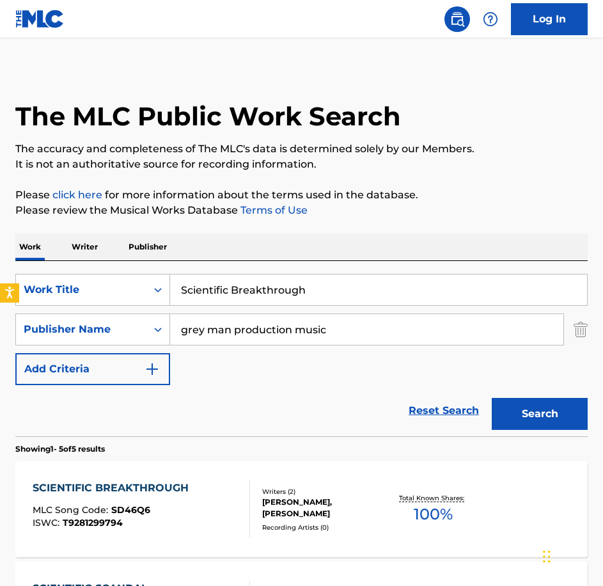
click at [205, 484] on div "SCIENTIFIC BREAKTHROUGH MLC Song Code : SD46Q6 ISWC : T9281299794" at bounding box center [142, 509] width 218 height 58
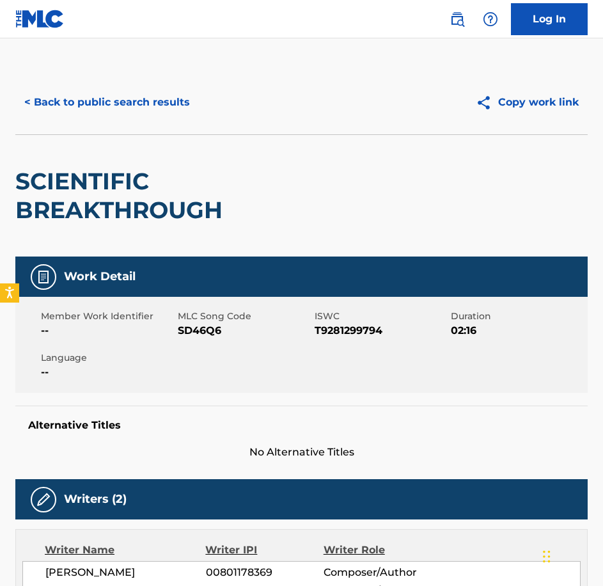
click at [201, 338] on div "Member Work Identifier -- MLC Song Code SD46Q6 ISWC T9281299794 Duration 02:16 …" at bounding box center [301, 345] width 573 height 96
click at [90, 102] on button "< Back to public search results" at bounding box center [107, 102] width 184 height 32
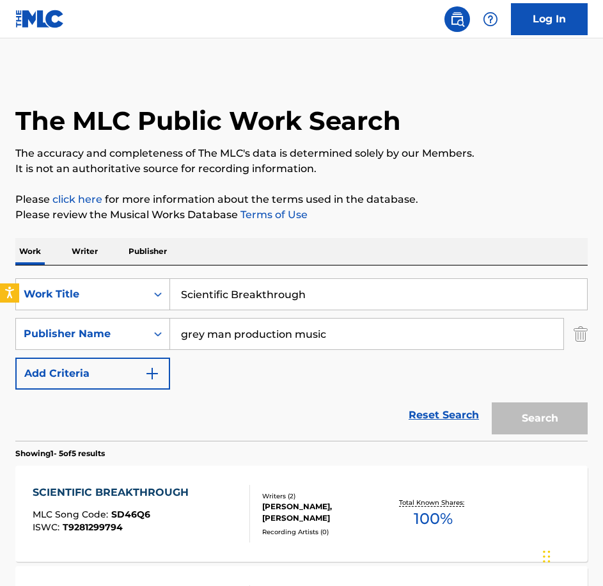
scroll to position [4, 0]
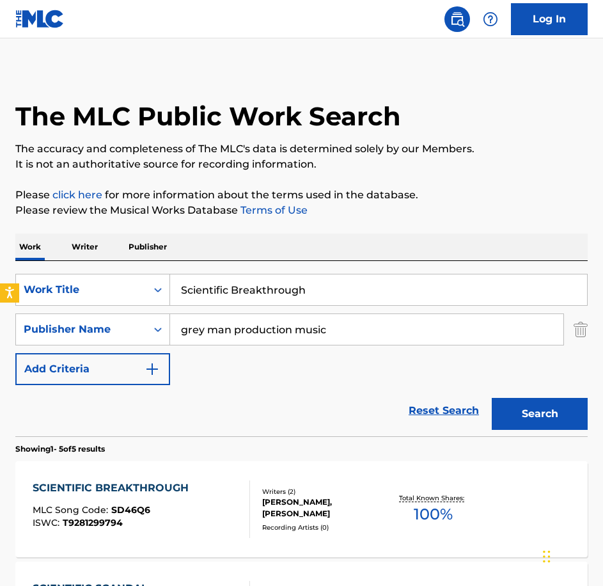
drag, startPoint x: 345, startPoint y: 281, endPoint x: -3, endPoint y: 212, distance: 355.4
click at [0, 212] on html "Accessibility Screen-Reader Guide, Feedback, and Issue Reporting | New window L…" at bounding box center [301, 289] width 603 height 586
paste input "elf Evaluation"
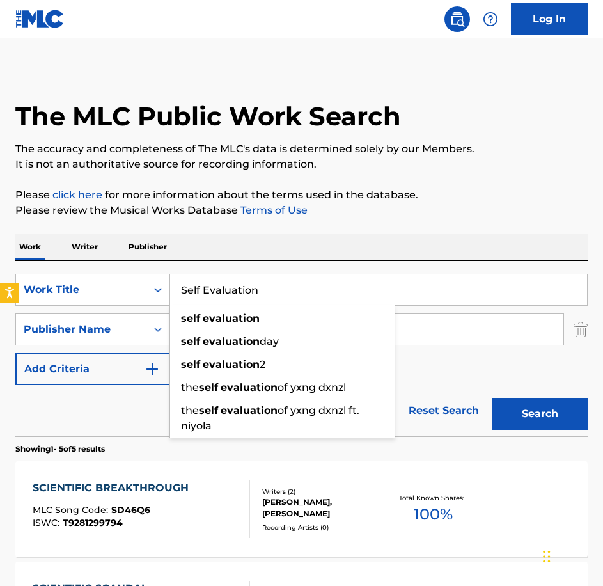
type input "Self Evaluation"
click at [492, 398] on button "Search" at bounding box center [540, 414] width 96 height 32
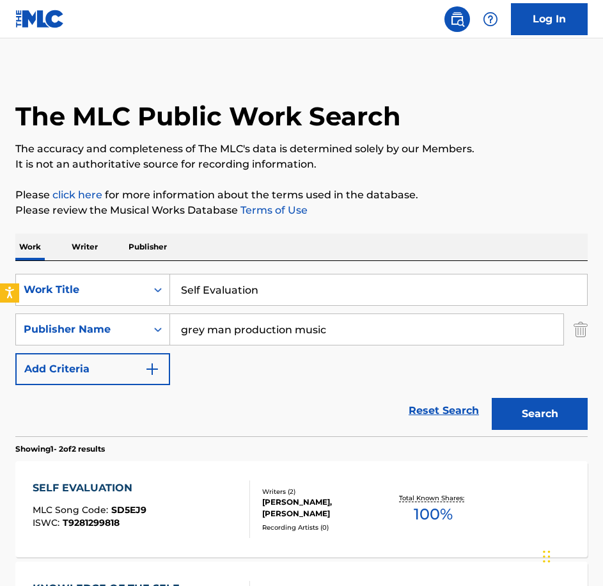
click at [213, 468] on div "SELF EVALUATION MLC Song Code : SD5EJ9 ISWC : T9281299818 Writers ( 2 ) [PERSON…" at bounding box center [301, 509] width 573 height 96
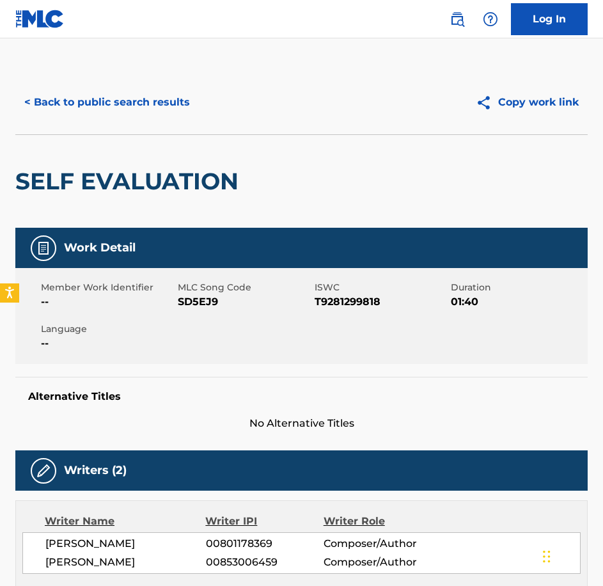
click at [208, 305] on span "SD5EJ9" at bounding box center [245, 301] width 134 height 15
click at [93, 99] on button "< Back to public search results" at bounding box center [107, 102] width 184 height 32
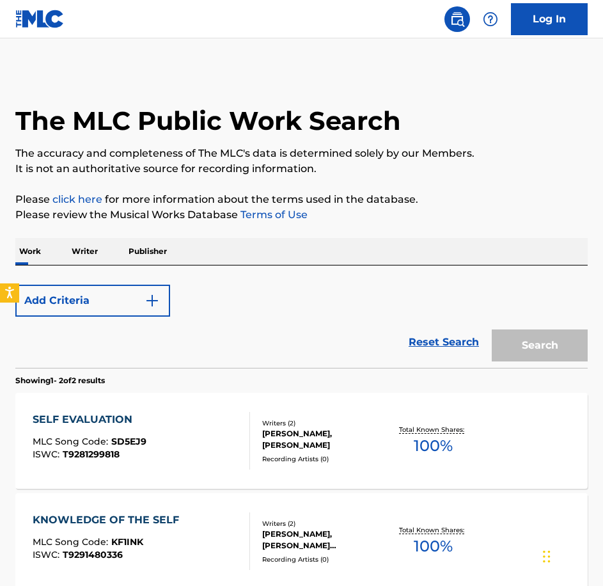
scroll to position [4, 0]
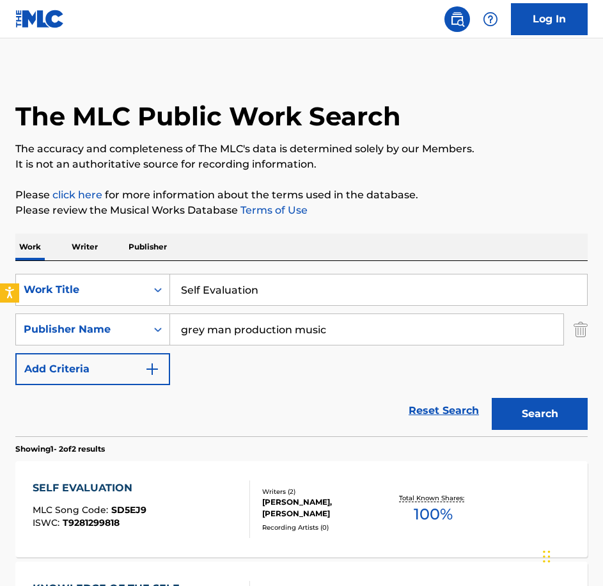
drag, startPoint x: 319, startPoint y: 302, endPoint x: -3, endPoint y: 274, distance: 323.6
click at [0, 274] on html "Accessibility Screen-Reader Guide, Feedback, and Issue Reporting | New window L…" at bounding box center [301, 289] width 603 height 586
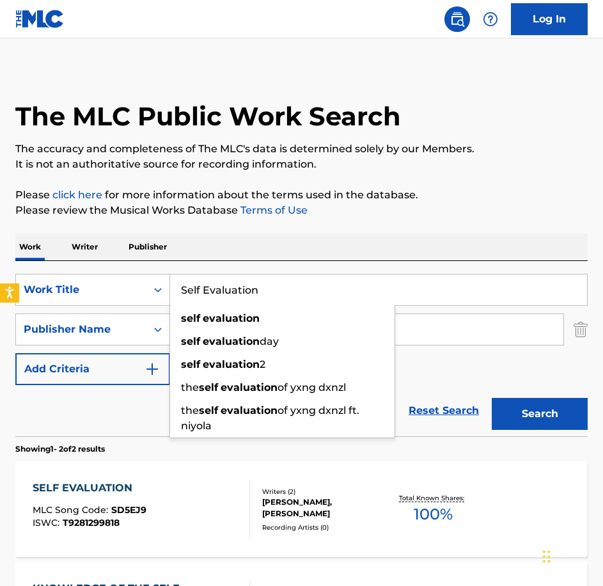
paste input "hards"
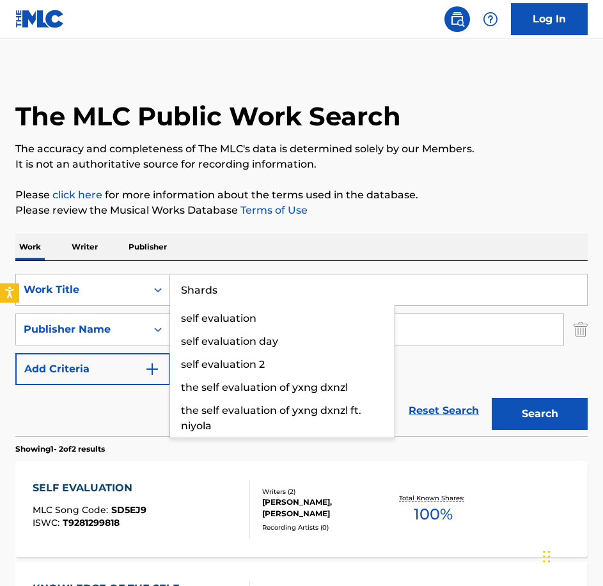
type input "Shards"
click at [492, 398] on button "Search" at bounding box center [540, 414] width 96 height 32
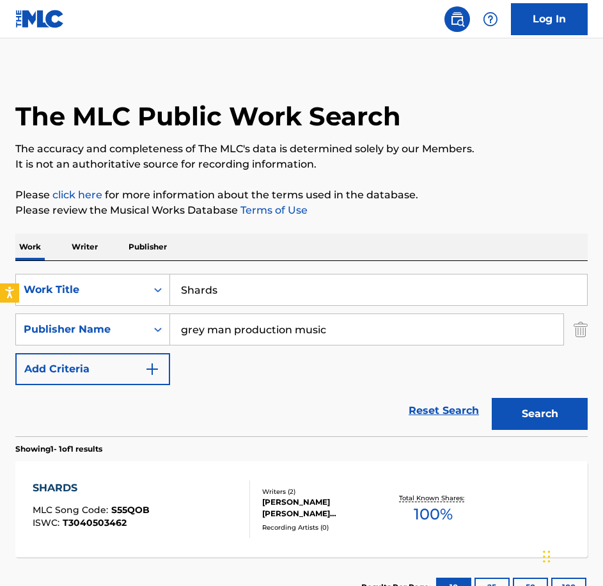
click at [219, 489] on div "SHARDS MLC Song Code : S55QOB ISWC : T3040503462" at bounding box center [142, 509] width 218 height 58
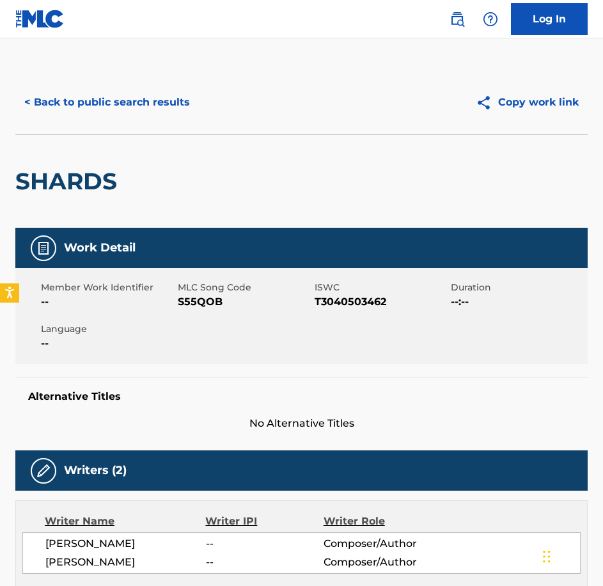
click at [208, 305] on span "S55QOB" at bounding box center [245, 301] width 134 height 15
click at [86, 108] on button "< Back to public search results" at bounding box center [107, 102] width 184 height 32
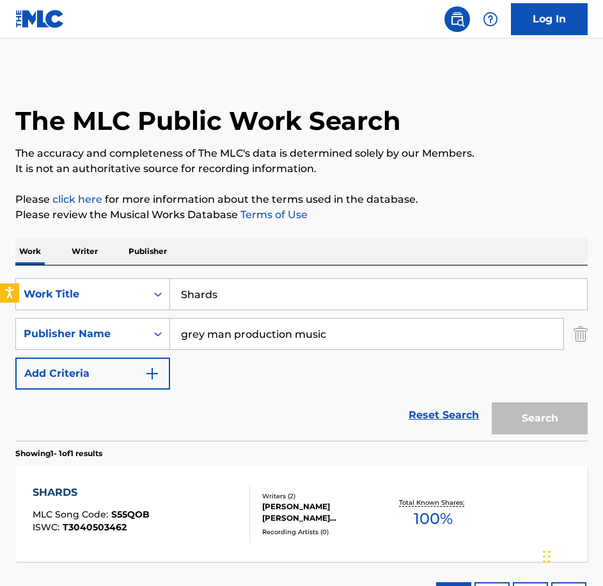
scroll to position [4, 0]
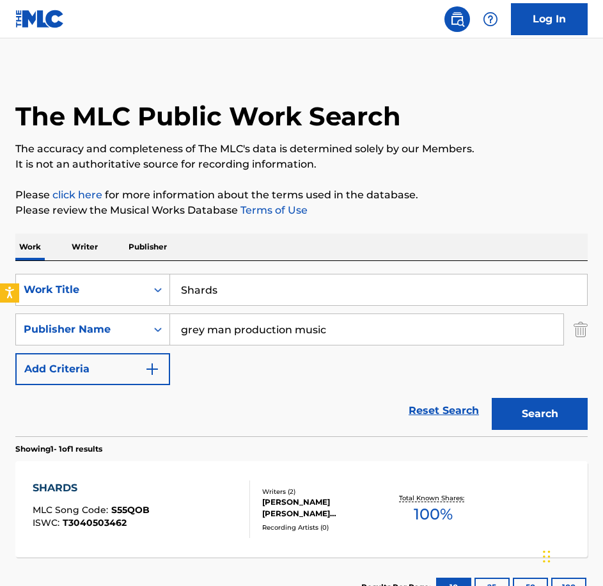
drag, startPoint x: 269, startPoint y: 286, endPoint x: -3, endPoint y: 218, distance: 280.4
click at [0, 218] on html "Accessibility Screen-Reader Guide, Feedback, and Issue Reporting | New window L…" at bounding box center [301, 289] width 603 height 586
paste input "oliloquy From The Heart"
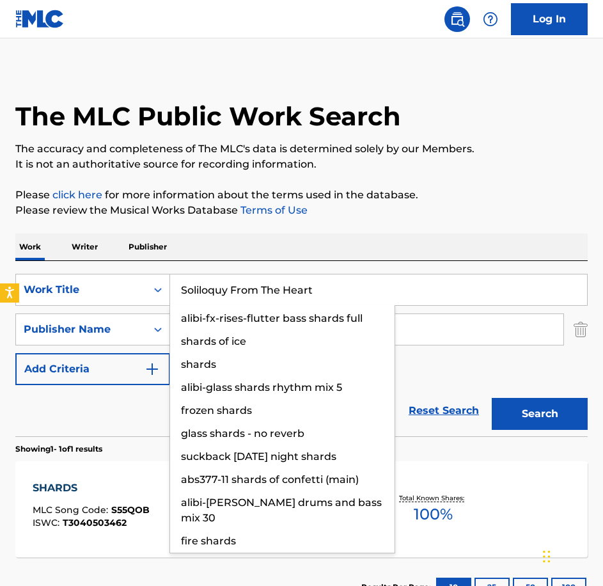
type input "Soliloquy From The Heart"
click at [492, 398] on button "Search" at bounding box center [540, 414] width 96 height 32
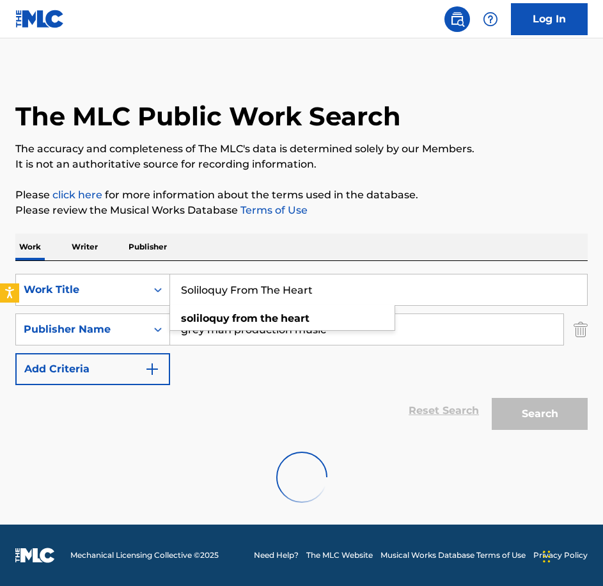
click at [214, 448] on div at bounding box center [301, 477] width 573 height 82
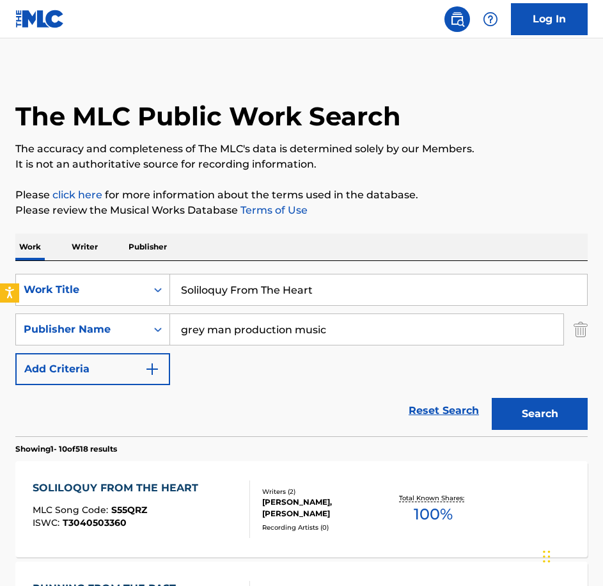
click at [198, 493] on div "SOLILOQUY FROM THE HEART" at bounding box center [119, 487] width 172 height 15
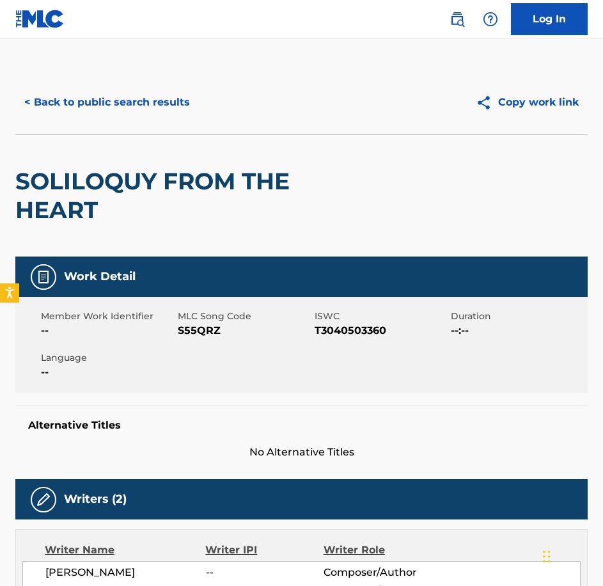
click at [191, 333] on span "S55QRZ" at bounding box center [245, 330] width 134 height 15
click at [100, 90] on button "< Back to public search results" at bounding box center [107, 102] width 184 height 32
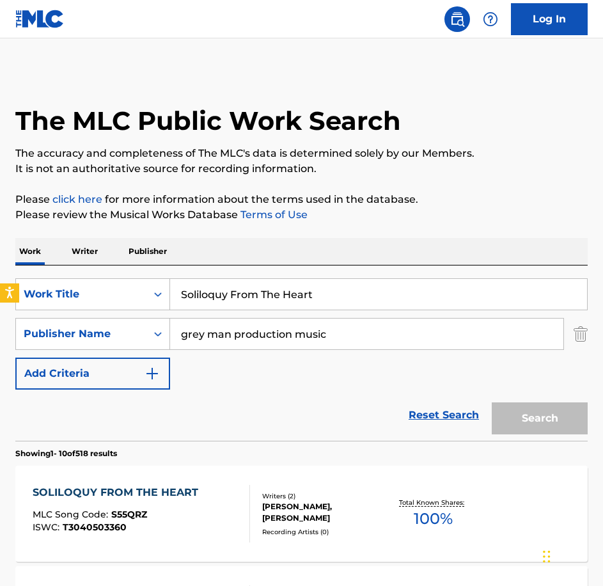
scroll to position [4, 0]
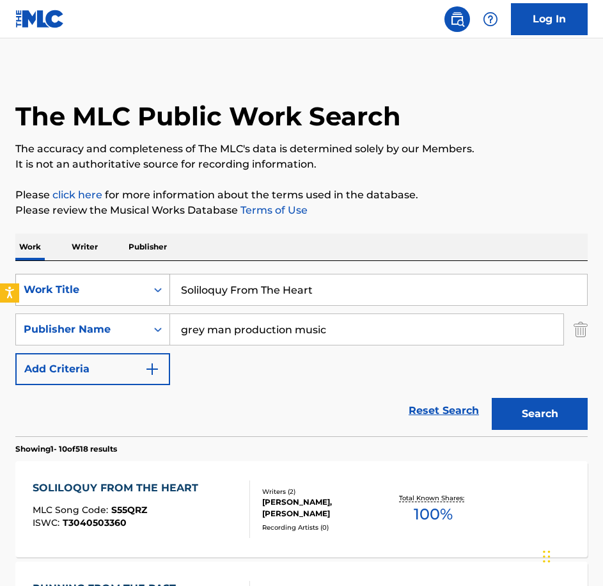
drag, startPoint x: 321, startPoint y: 287, endPoint x: 47, endPoint y: 283, distance: 274.5
click at [47, 283] on div "SearchWithCriteria0c18ddda-81b8-40bf-a1a3-18ac514f56b8 Work Title Soliloquy Fro…" at bounding box center [301, 290] width 573 height 32
paste input "pot The Differential"
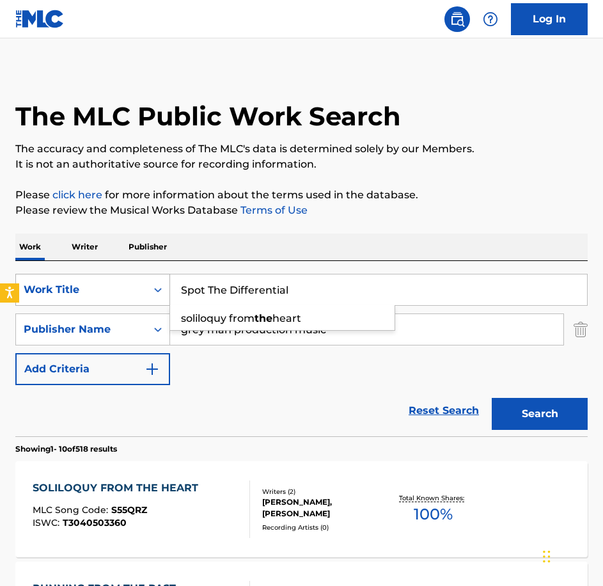
type input "Spot The Differential"
click at [492, 398] on button "Search" at bounding box center [540, 414] width 96 height 32
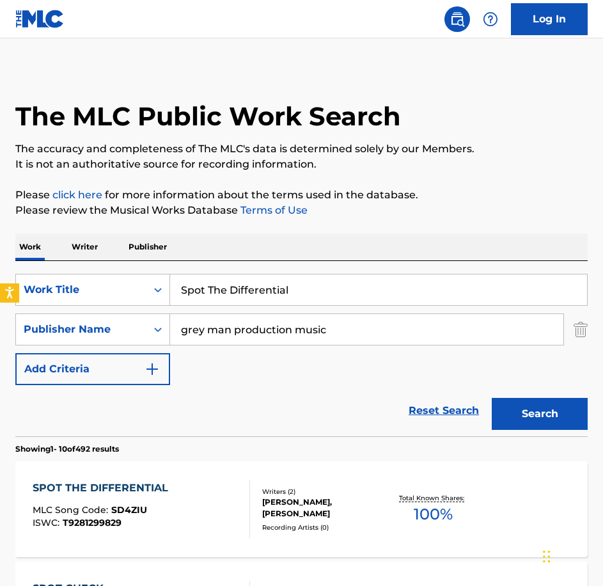
click at [194, 475] on div "SPOT THE DIFFERENTIAL MLC Song Code : SD4ZIU ISWC : T9281299829 Writers ( 2 ) […" at bounding box center [301, 509] width 573 height 96
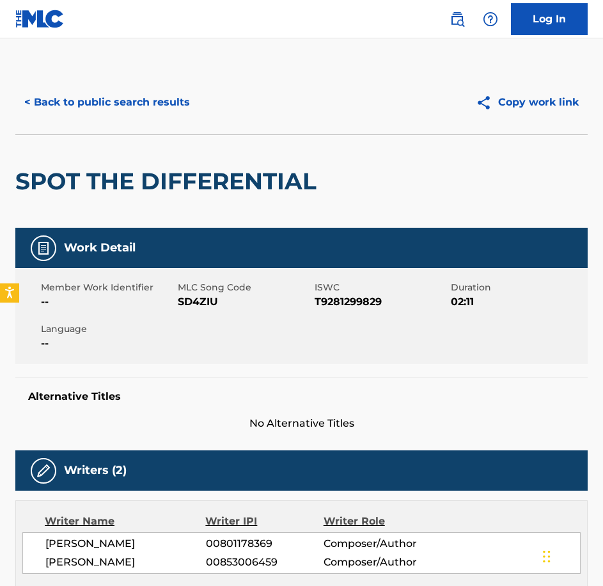
click at [210, 313] on div "Member Work Identifier -- MLC Song Code SD4ZIU ISWC T9281299829 Duration 02:11 …" at bounding box center [301, 316] width 573 height 96
click at [169, 104] on button "< Back to public search results" at bounding box center [107, 102] width 184 height 32
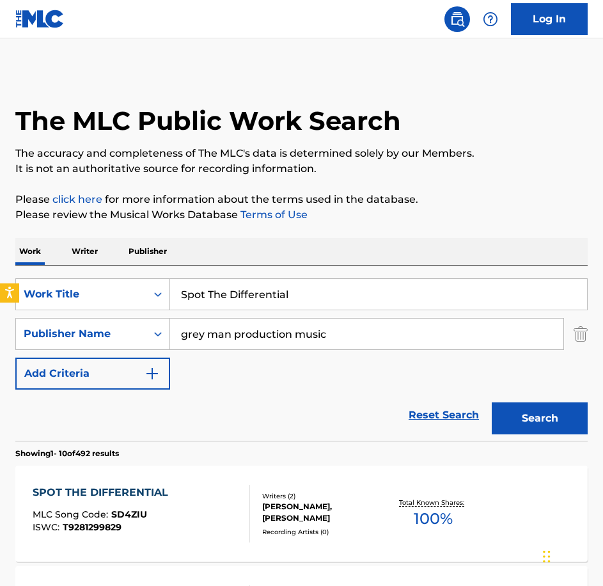
scroll to position [4, 0]
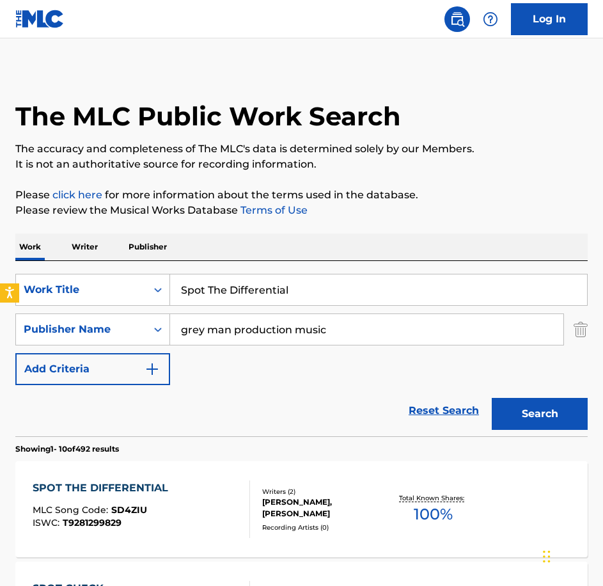
drag, startPoint x: 336, startPoint y: 289, endPoint x: 35, endPoint y: 271, distance: 301.8
click at [35, 283] on div "SearchWithCriteria0c18ddda-81b8-40bf-a1a3-18ac514f56b8 Work Title Spot The Diff…" at bounding box center [301, 290] width 573 height 32
paste input "The Information Age"
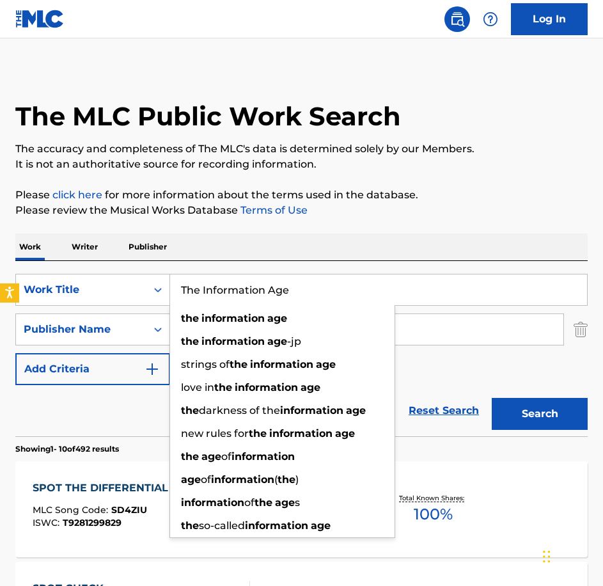
type input "The Information Age"
click at [492, 398] on button "Search" at bounding box center [540, 414] width 96 height 32
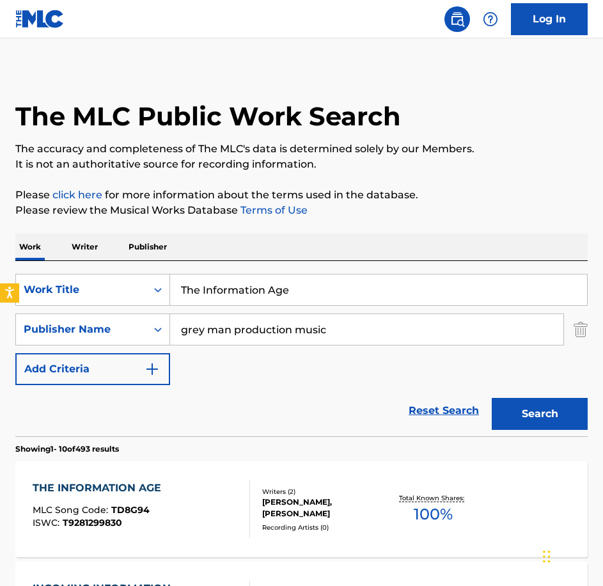
click at [218, 506] on div "THE INFORMATION AGE MLC Song Code : TD8G94 ISWC : T9281299830" at bounding box center [142, 509] width 218 height 58
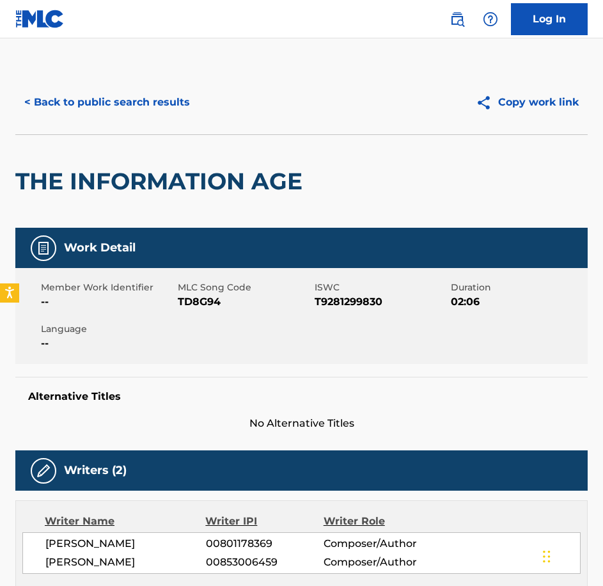
click at [209, 303] on span "TD8G94" at bounding box center [245, 301] width 134 height 15
click at [100, 96] on button "< Back to public search results" at bounding box center [107, 102] width 184 height 32
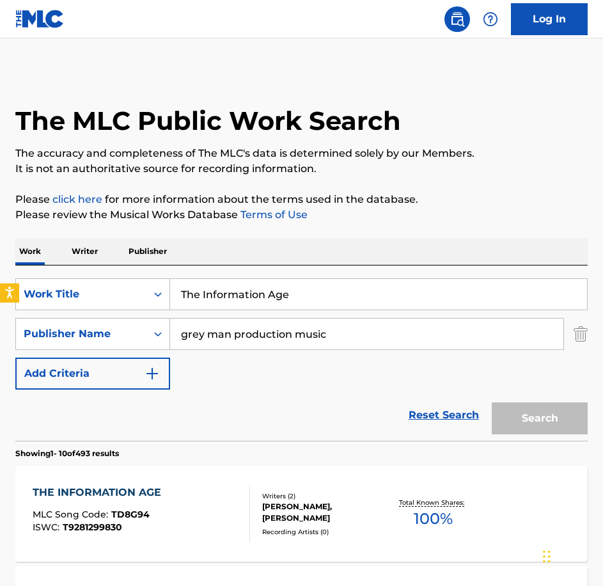
scroll to position [4, 0]
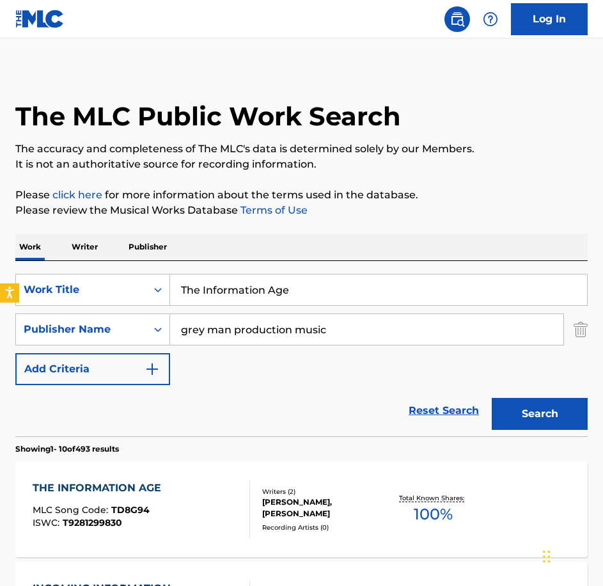
drag, startPoint x: 312, startPoint y: 285, endPoint x: 15, endPoint y: 267, distance: 298.0
click at [17, 268] on div "SearchWithCriteria0c18ddda-81b8-40bf-a1a3-18ac514f56b8 Work Title The Informati…" at bounding box center [301, 348] width 573 height 175
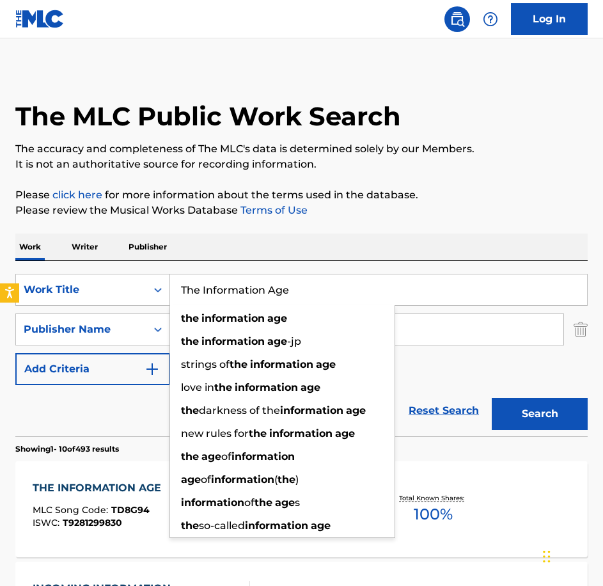
paste input "Results Are In"
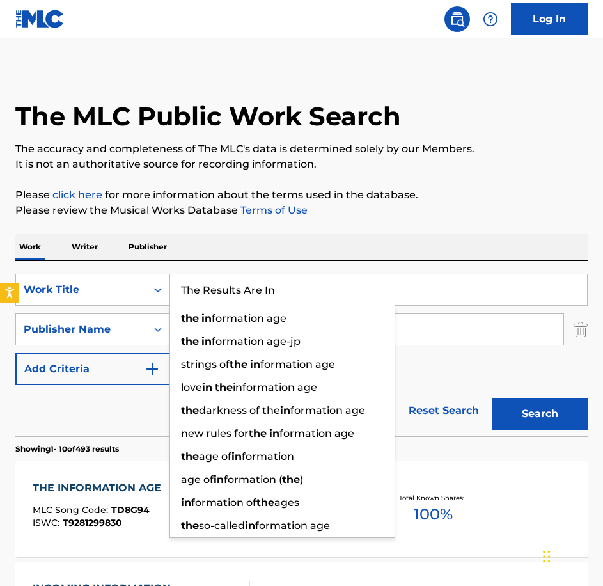
type input "The Results Are In"
click at [492, 398] on button "Search" at bounding box center [540, 414] width 96 height 32
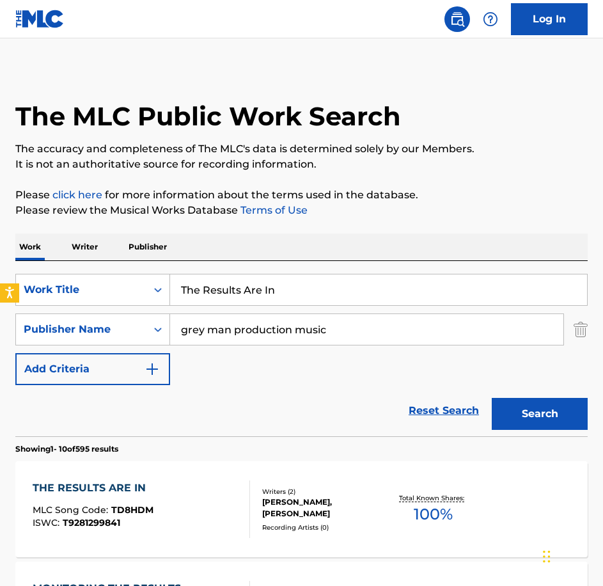
click at [232, 484] on div "THE RESULTS ARE IN MLC Song Code : TD8HDM ISWC : T9281299841" at bounding box center [142, 509] width 218 height 58
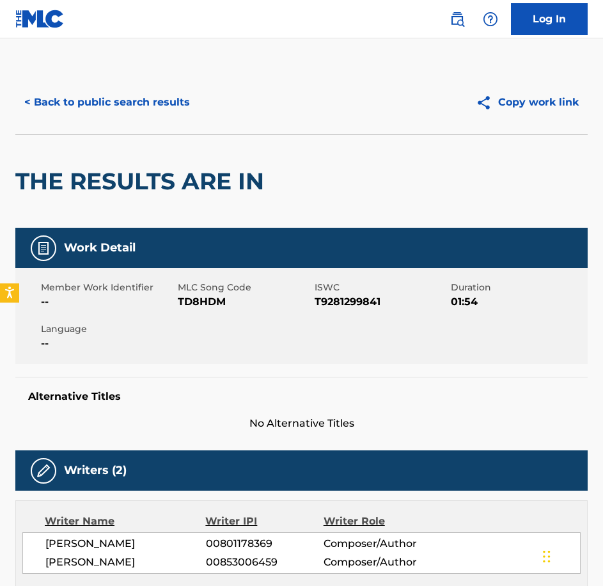
click at [206, 305] on span "TD8HDM" at bounding box center [245, 301] width 134 height 15
click at [196, 103] on div "< Back to public search results" at bounding box center [158, 102] width 287 height 32
click at [169, 100] on button "< Back to public search results" at bounding box center [107, 102] width 184 height 32
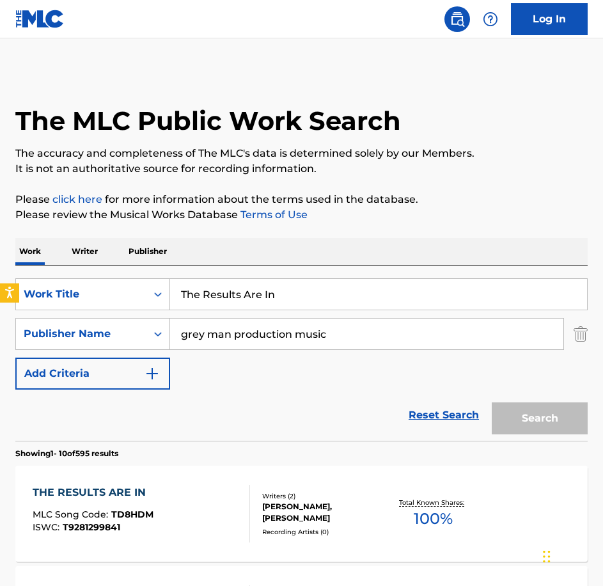
scroll to position [4, 0]
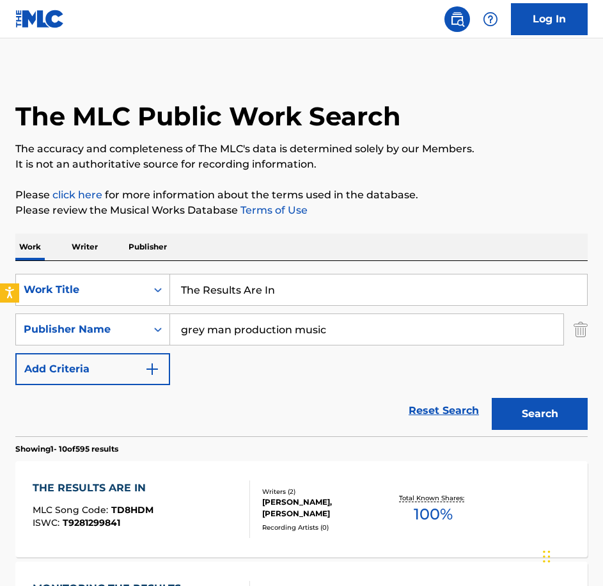
drag, startPoint x: 306, startPoint y: 276, endPoint x: 47, endPoint y: 272, distance: 259.1
click at [49, 274] on div "SearchWithCriteria0c18ddda-81b8-40bf-a1a3-18ac514f56b8 Work Title The Results A…" at bounding box center [301, 290] width 573 height 32
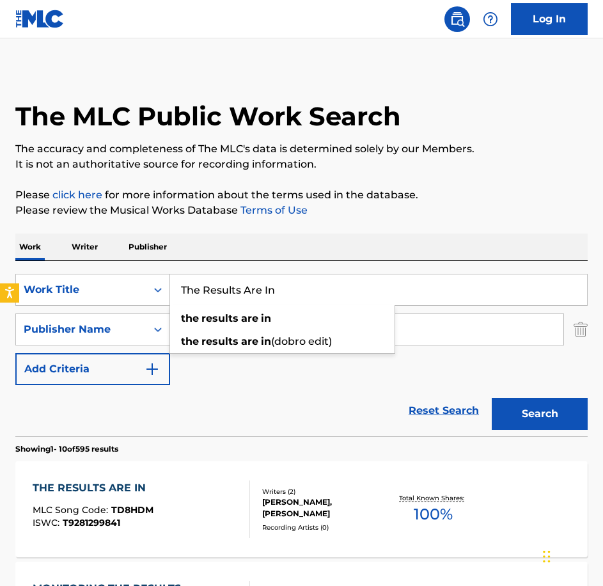
paste input "Smiling Waltz"
type input "The Smiling Waltz"
click at [492, 398] on button "Search" at bounding box center [540, 414] width 96 height 32
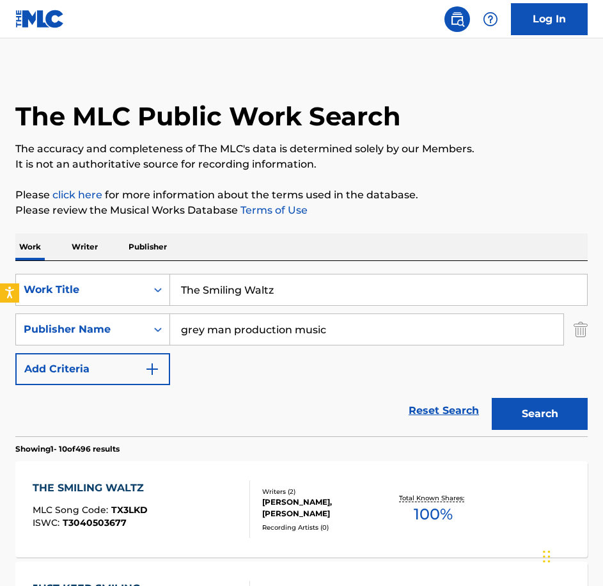
click at [225, 486] on div "THE SMILING WALTZ MLC Song Code : TX3LKD ISWC : T3040503677" at bounding box center [142, 509] width 218 height 58
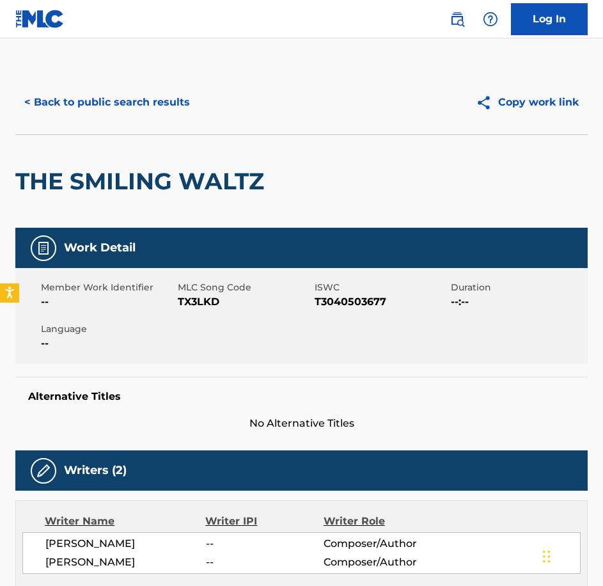
click at [192, 307] on span "TX3LKD" at bounding box center [245, 301] width 134 height 15
click at [125, 91] on button "< Back to public search results" at bounding box center [107, 102] width 184 height 32
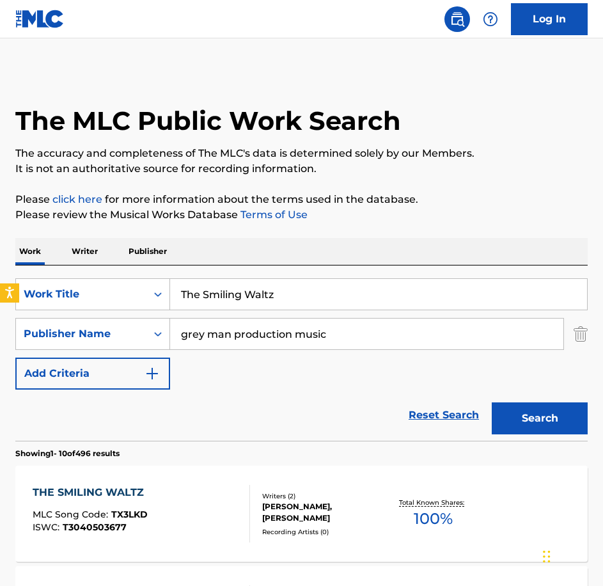
scroll to position [4, 0]
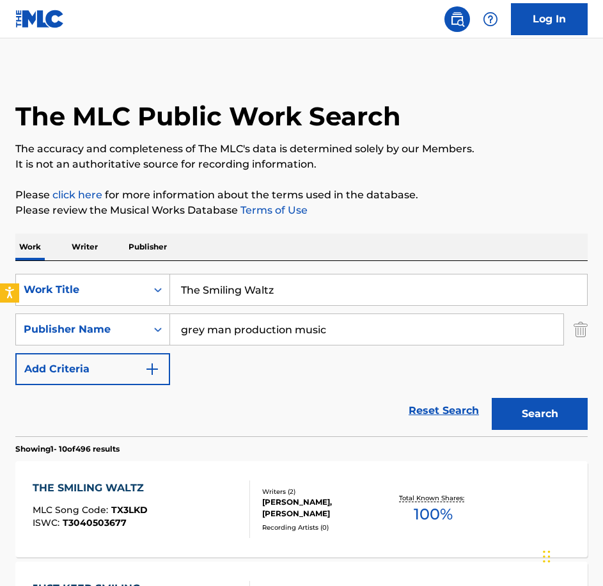
click at [197, 488] on div "THE SMILING WALTZ MLC Song Code : TX3LKD ISWC : T3040503677" at bounding box center [142, 509] width 218 height 58
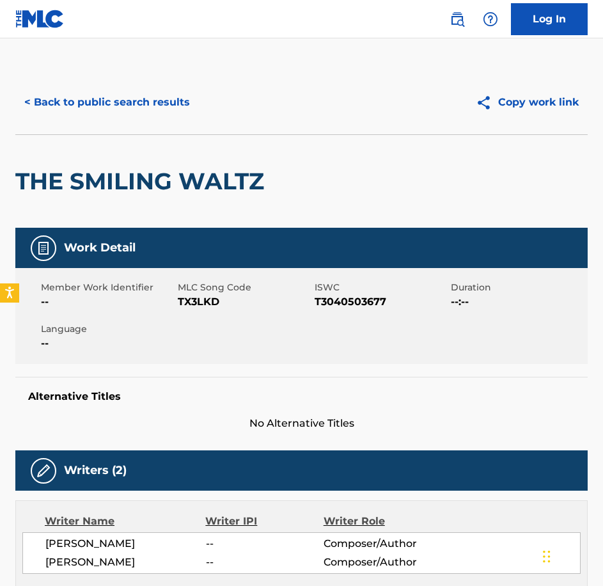
click at [65, 100] on button "< Back to public search results" at bounding box center [107, 102] width 184 height 32
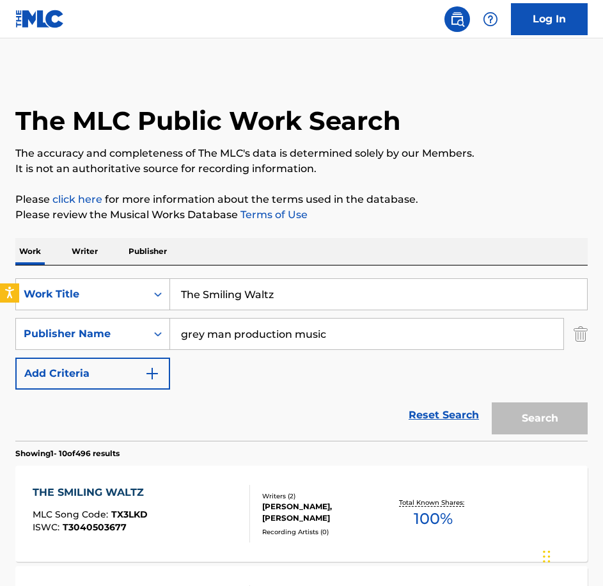
scroll to position [4, 0]
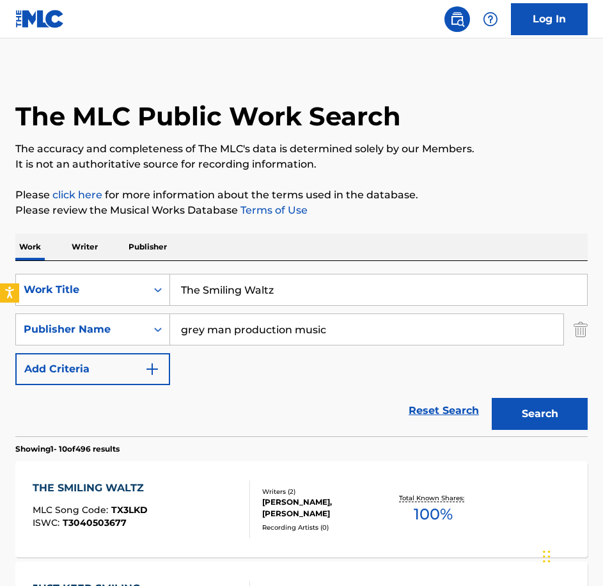
drag, startPoint x: 14, startPoint y: 271, endPoint x: 0, endPoint y: 271, distance: 14.1
click at [0, 271] on html "Accessibility Screen-Reader Guide, Feedback, and Issue Reporting | New window L…" at bounding box center [301, 289] width 603 height 586
paste input "re is Something Missing"
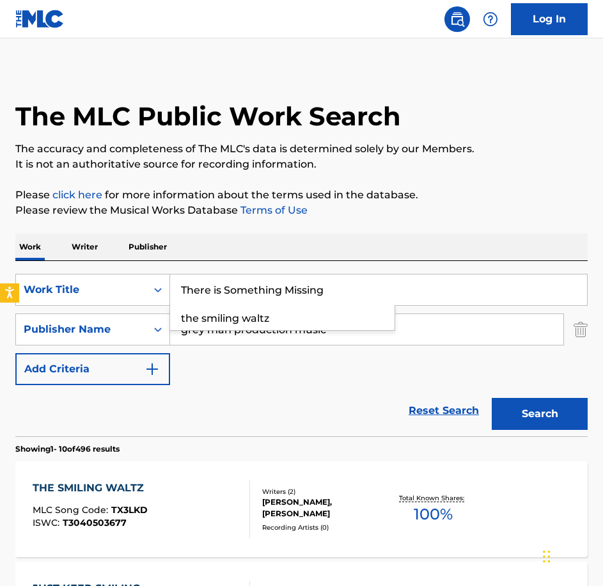
type input "There is Something Missing"
click at [492, 398] on button "Search" at bounding box center [540, 414] width 96 height 32
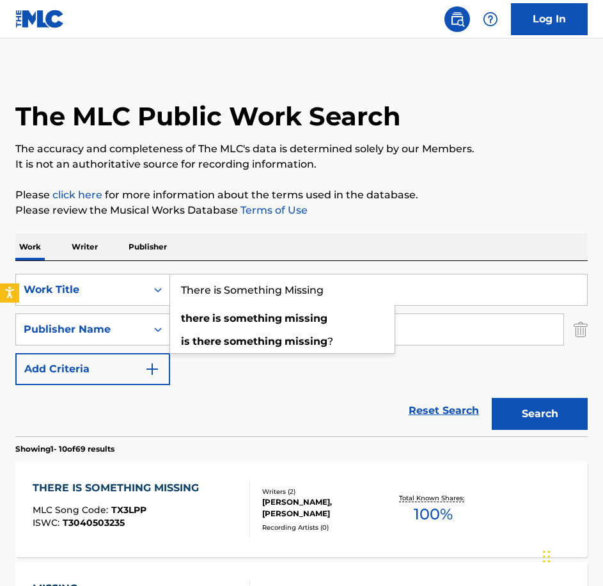
click at [138, 528] on div "THERE IS SOMETHING MISSING MLC Song Code : TX3LPP ISWC : T3040503235" at bounding box center [119, 509] width 173 height 58
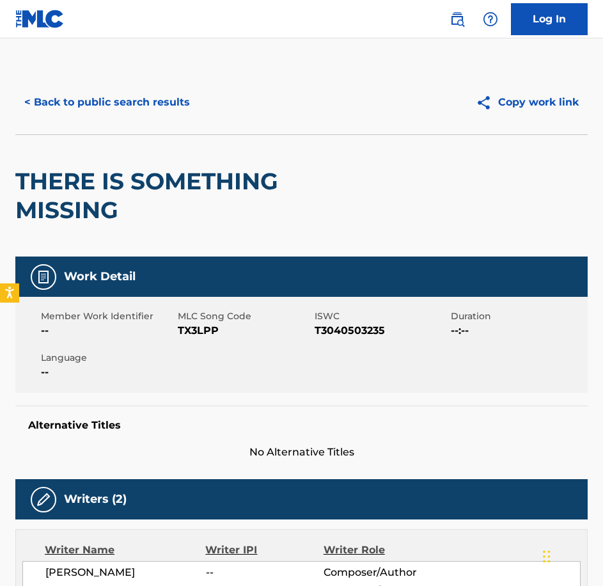
click at [203, 329] on span "TX3LPP" at bounding box center [245, 330] width 134 height 15
click at [120, 96] on button "< Back to public search results" at bounding box center [107, 102] width 184 height 32
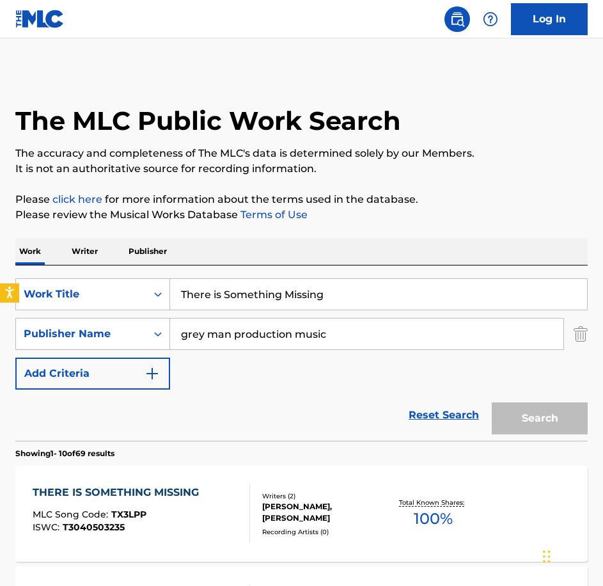
scroll to position [4, 0]
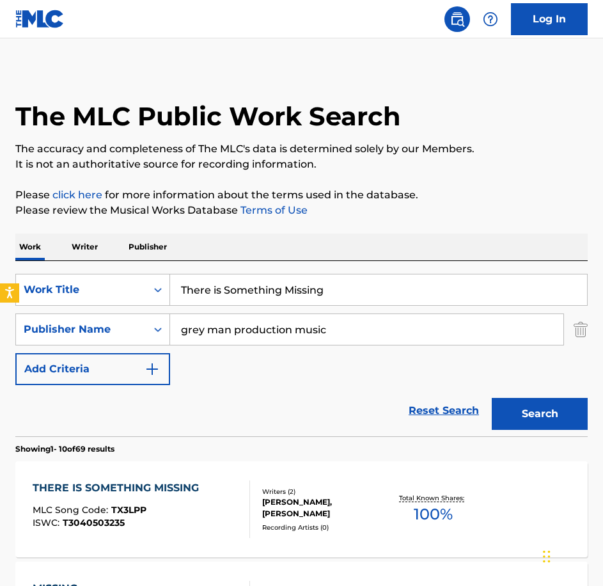
drag, startPoint x: 342, startPoint y: 294, endPoint x: 34, endPoint y: 239, distance: 312.5
paste input "Y Axis"
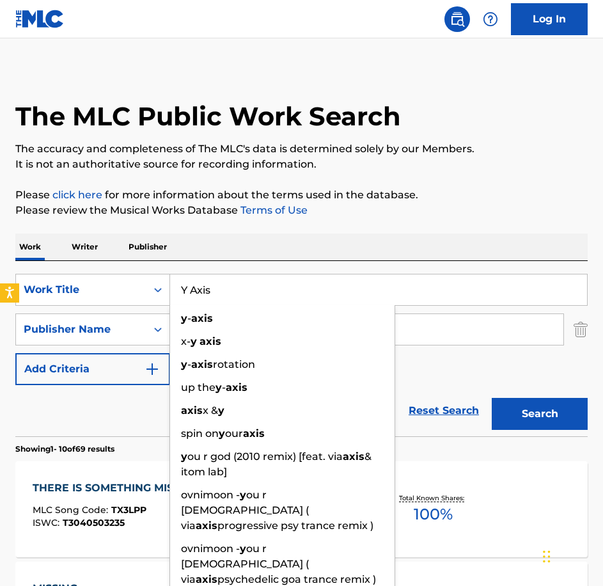
type input "Y Axis"
click at [492, 398] on button "Search" at bounding box center [540, 414] width 96 height 32
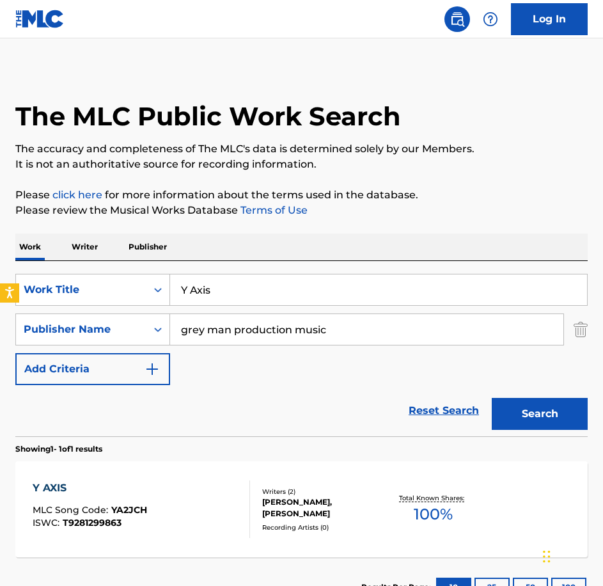
click at [133, 500] on div "Y AXIS MLC Song Code : YA2JCH ISWC : T9281299863" at bounding box center [90, 509] width 115 height 58
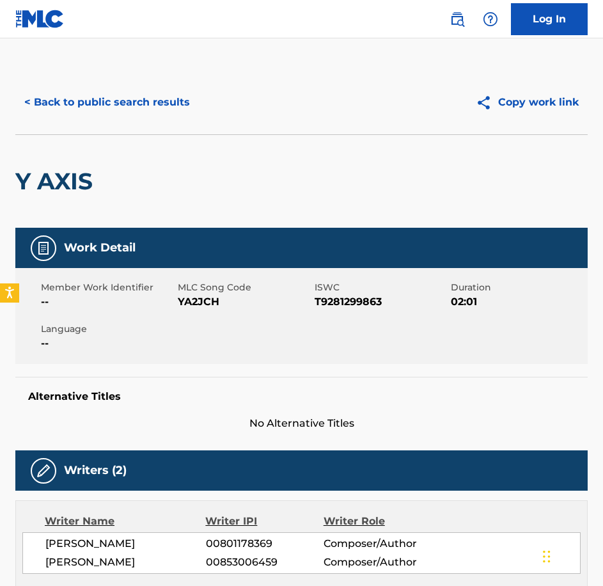
click at [210, 299] on span "YA2JCH" at bounding box center [245, 301] width 134 height 15
click at [123, 101] on button "< Back to public search results" at bounding box center [107, 102] width 184 height 32
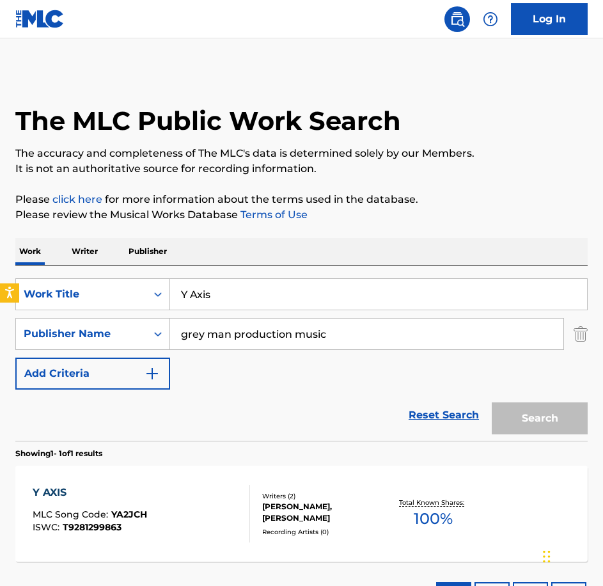
scroll to position [4, 0]
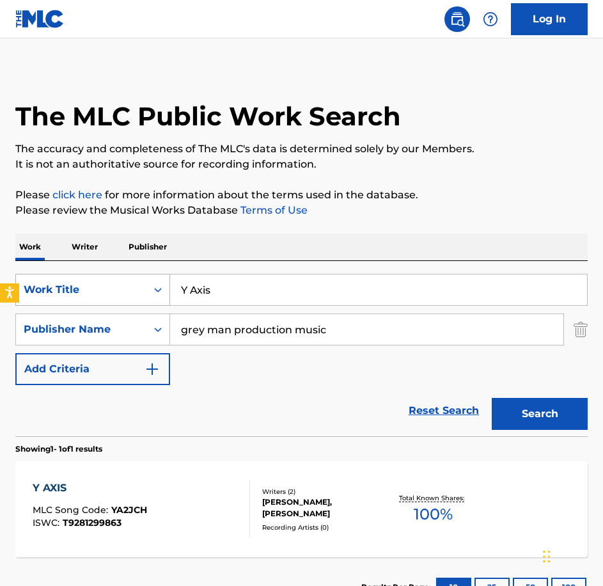
drag, startPoint x: 301, startPoint y: 290, endPoint x: 24, endPoint y: 283, distance: 276.4
click at [26, 285] on div "SearchWithCriteria0c18ddda-81b8-40bf-a1a3-18ac514f56b8 Work Title Y Axis" at bounding box center [301, 290] width 573 height 32
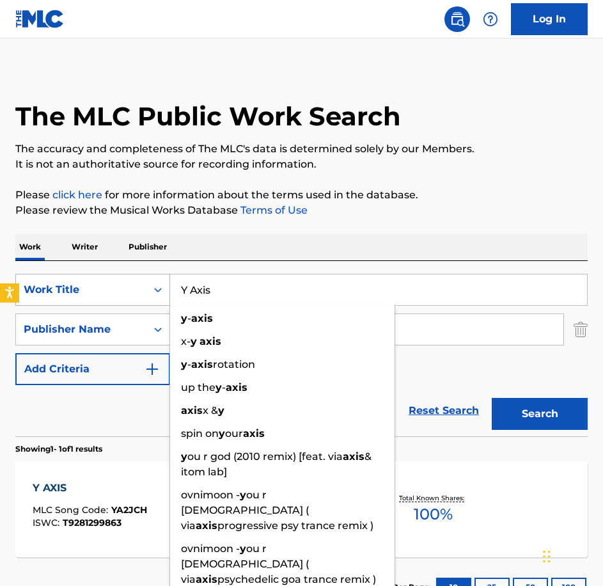
paste input "ou Are My Rock"
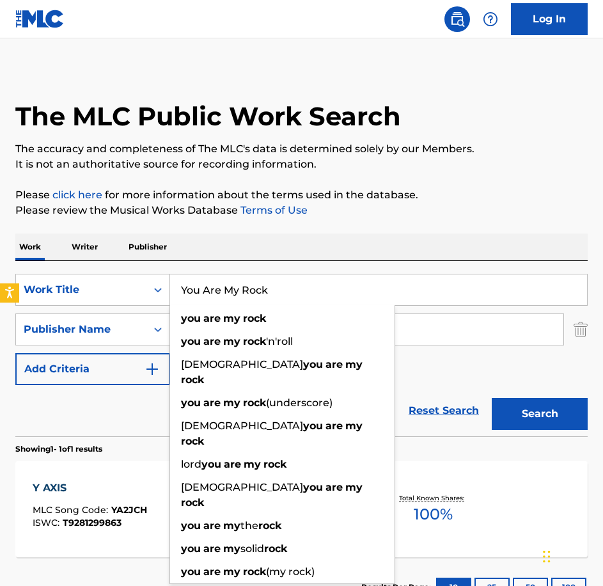
type input "You Are My Rock"
click at [492, 398] on button "Search" at bounding box center [540, 414] width 96 height 32
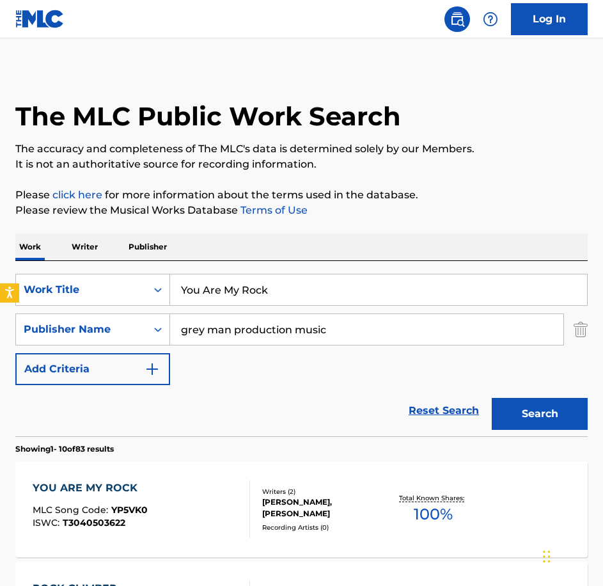
click at [177, 502] on div "YOU ARE MY ROCK MLC Song Code : YP5VK0 ISWC : T3040503622" at bounding box center [142, 509] width 218 height 58
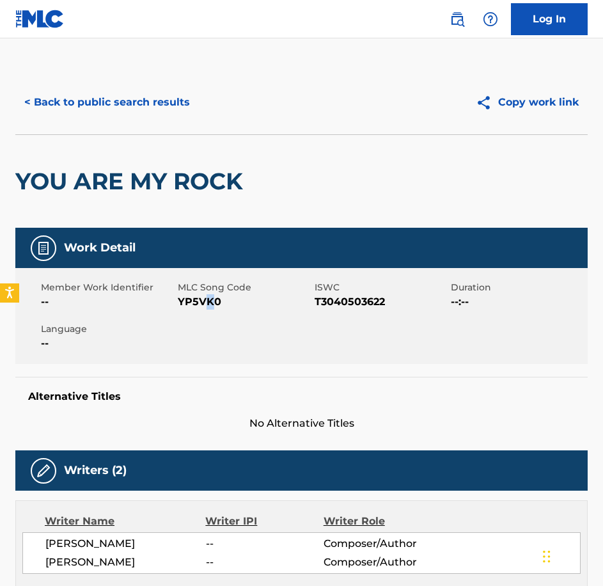
click at [207, 301] on span "YP5VK0" at bounding box center [245, 301] width 134 height 15
click at [175, 309] on div "Member Work Identifier --" at bounding box center [109, 295] width 137 height 29
click at [182, 306] on span "YP5VK0" at bounding box center [245, 301] width 134 height 15
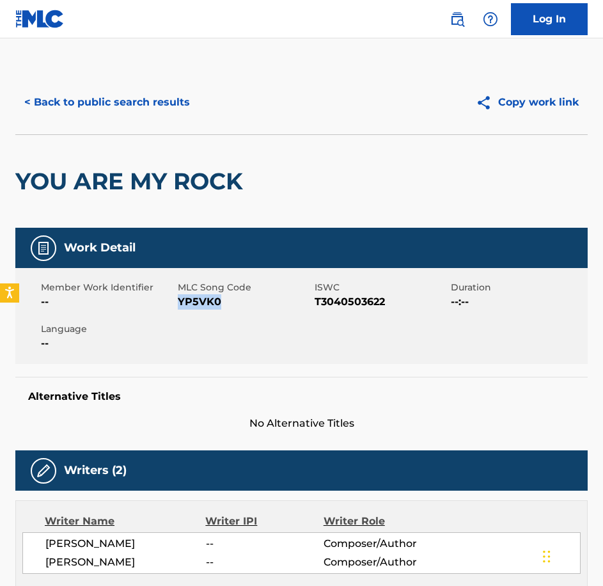
click at [182, 116] on button "< Back to public search results" at bounding box center [107, 102] width 184 height 32
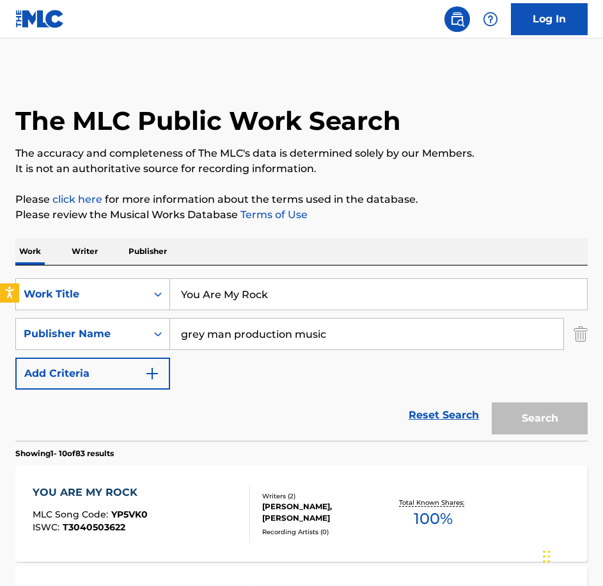
scroll to position [4, 0]
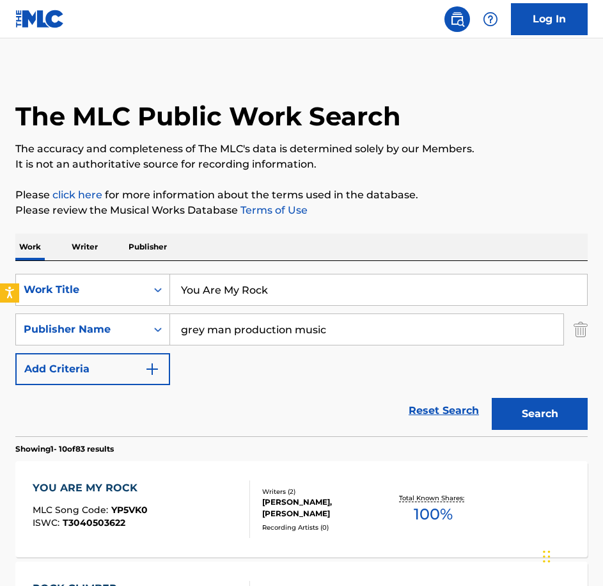
drag, startPoint x: 294, startPoint y: 292, endPoint x: 104, endPoint y: 242, distance: 196.4
paste input "Rural Communities Coming Together"
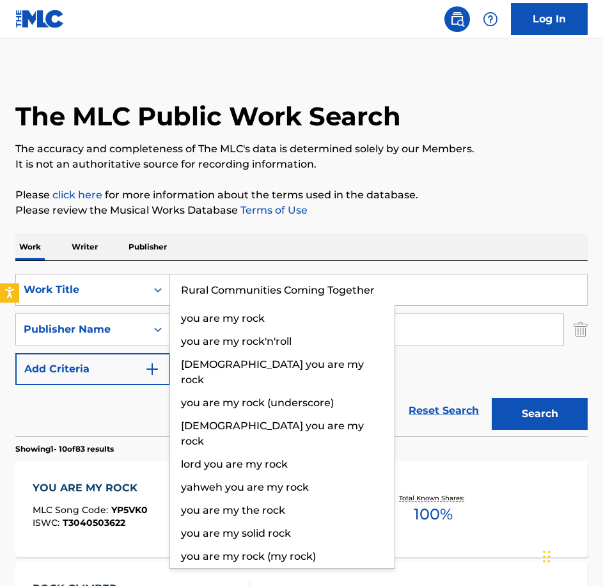
type input "Rural Communities Coming Together"
click at [492, 398] on button "Search" at bounding box center [540, 414] width 96 height 32
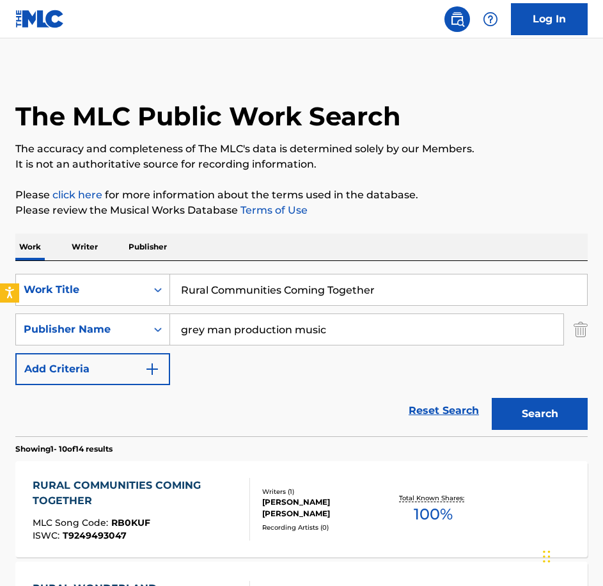
click at [186, 489] on div "RURAL COMMUNITIES COMING TOGETHER" at bounding box center [136, 493] width 207 height 31
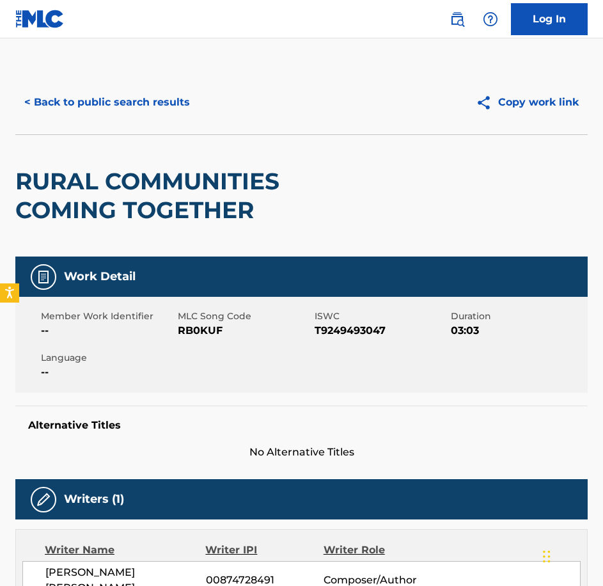
click at [208, 321] on span "MLC Song Code" at bounding box center [245, 316] width 134 height 13
drag, startPoint x: 208, startPoint y: 321, endPoint x: 214, endPoint y: 324, distance: 6.6
click at [214, 324] on span "RB0KUF" at bounding box center [245, 330] width 134 height 15
click at [213, 326] on span "RB0KUF" at bounding box center [245, 330] width 134 height 15
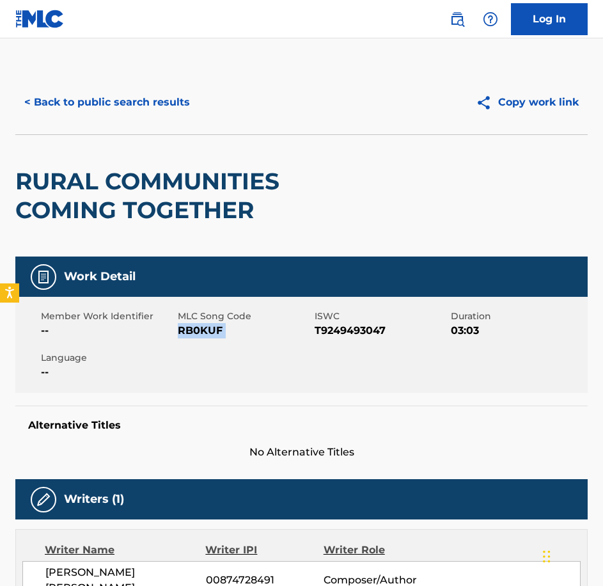
click at [213, 326] on span "RB0KUF" at bounding box center [245, 330] width 134 height 15
click at [131, 97] on button "< Back to public search results" at bounding box center [107, 102] width 184 height 32
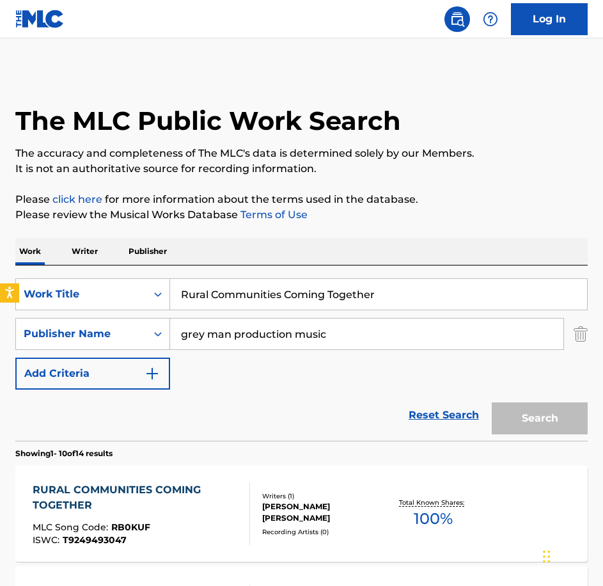
scroll to position [4, 0]
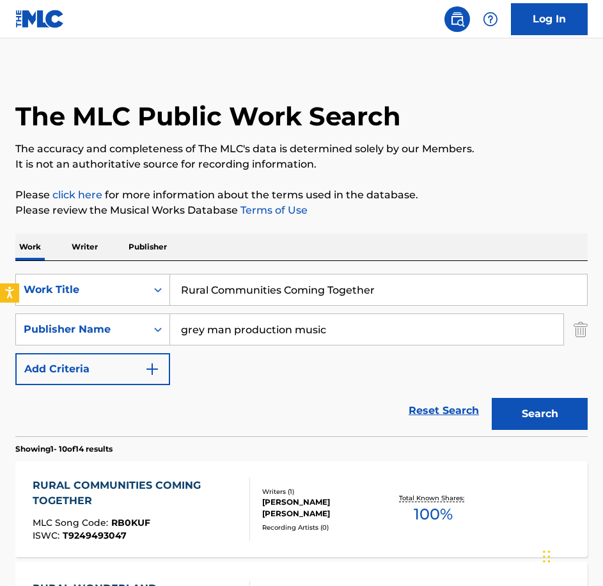
drag, startPoint x: 397, startPoint y: 287, endPoint x: -3, endPoint y: 235, distance: 403.9
click at [0, 235] on html "Accessibility Screen-Reader Guide, Feedback, and Issue Reporting | New window L…" at bounding box center [301, 289] width 603 height 586
paste input "So Many Smiling Faces"
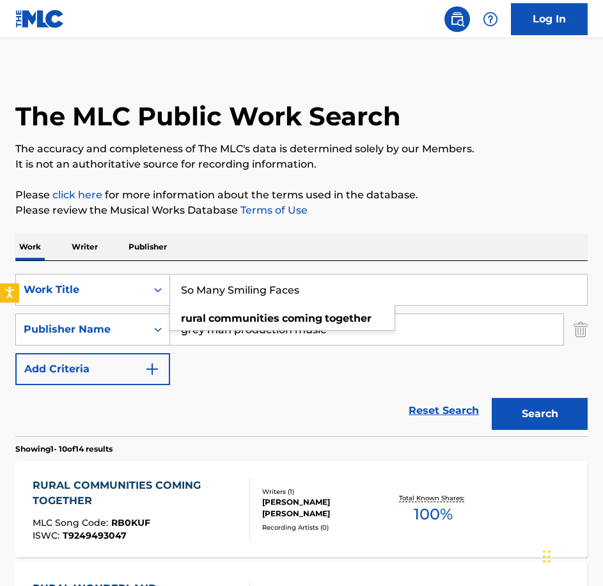
type input "So Many Smiling Faces"
click at [492, 398] on button "Search" at bounding box center [540, 414] width 96 height 32
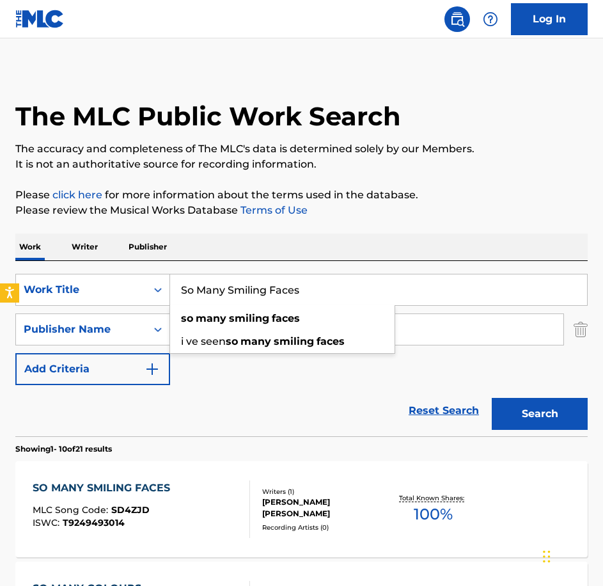
click at [184, 467] on div "SO MANY SMILING FACES MLC Song Code : SD4ZJD ISWC : T9249493014 Writers ( 1 ) […" at bounding box center [301, 509] width 573 height 96
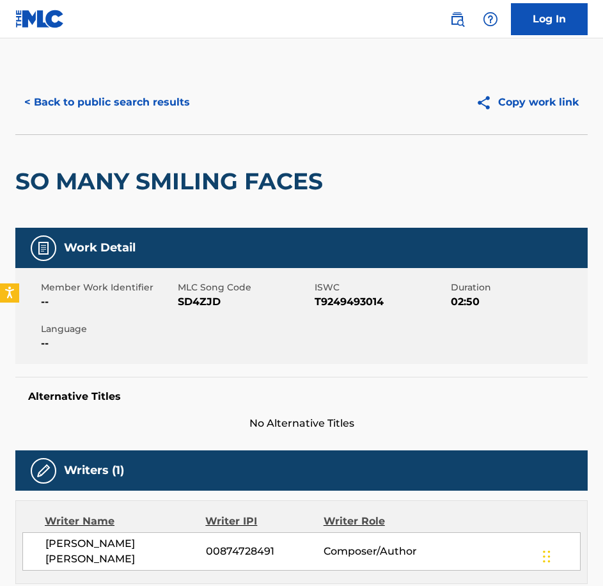
click at [205, 319] on div "Member Work Identifier -- MLC Song Code SD4ZJD ISWC T9249493014 Duration 02:50 …" at bounding box center [301, 316] width 573 height 96
click at [173, 90] on button "< Back to public search results" at bounding box center [107, 102] width 184 height 32
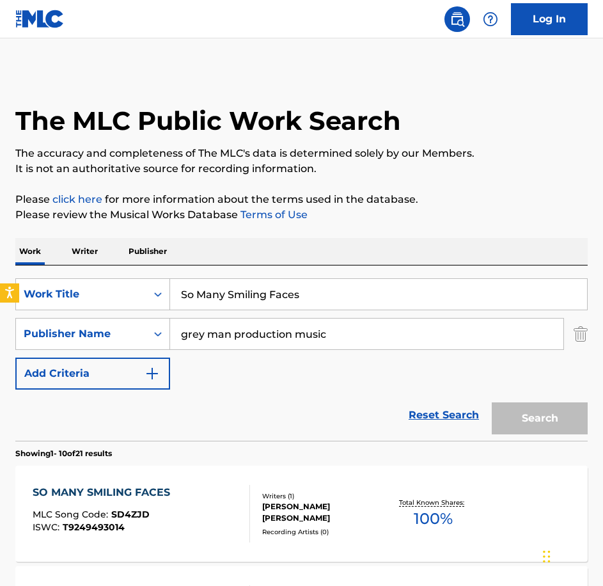
scroll to position [4, 0]
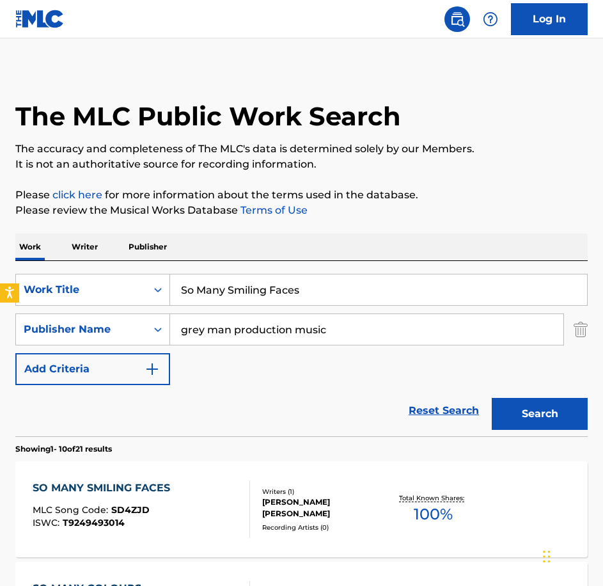
drag, startPoint x: 326, startPoint y: 292, endPoint x: 24, endPoint y: 247, distance: 305.3
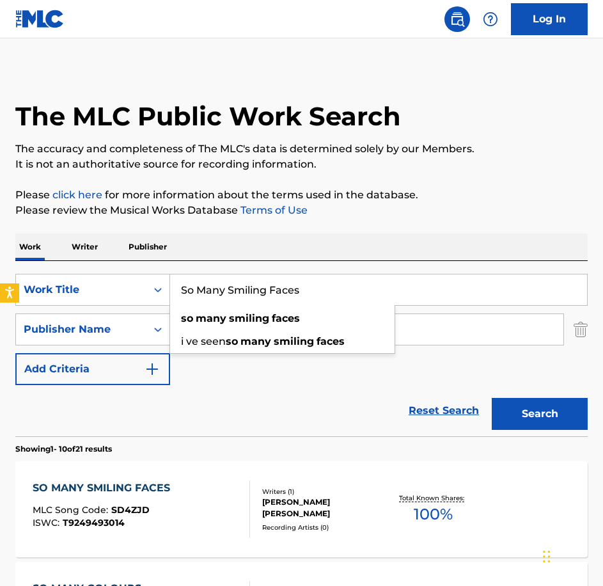
paste input "The Long Gras"
type input "The Long Grass"
click at [492, 398] on button "Search" at bounding box center [540, 414] width 96 height 32
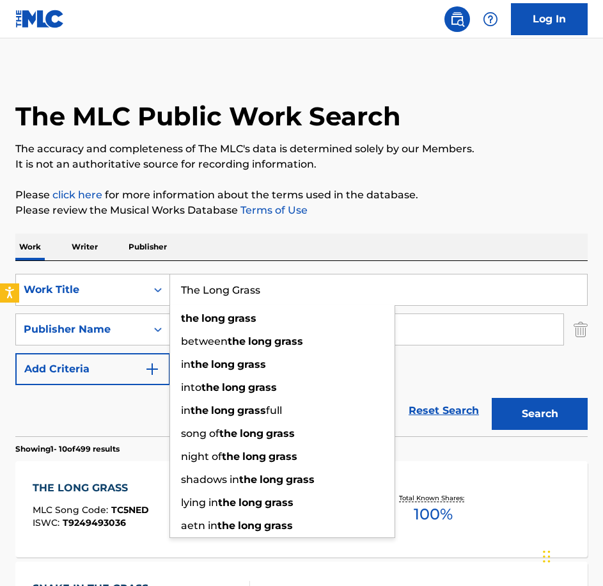
click at [117, 493] on div "THE LONG GRASS" at bounding box center [91, 487] width 116 height 15
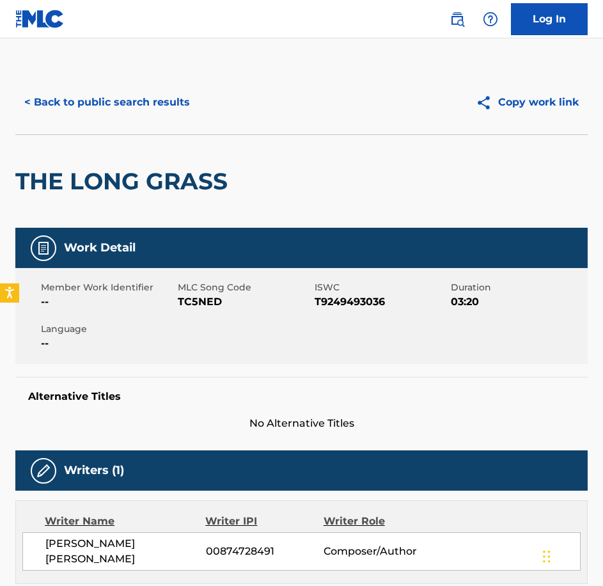
click at [214, 307] on span "TC5NED" at bounding box center [245, 301] width 134 height 15
click at [70, 82] on div "< Back to public search results Copy work link" at bounding box center [301, 102] width 573 height 64
click at [87, 94] on button "< Back to public search results" at bounding box center [107, 102] width 184 height 32
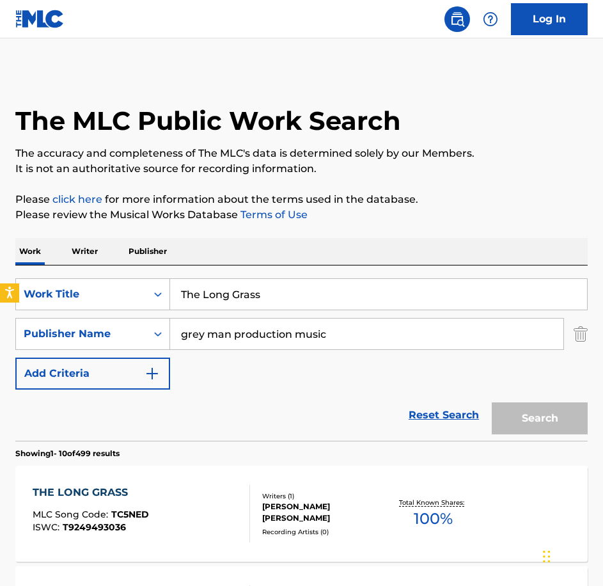
scroll to position [4, 0]
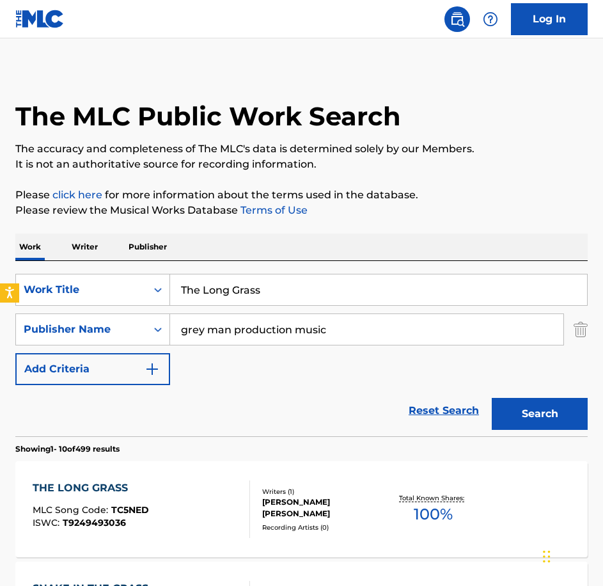
click at [324, 275] on div "SearchWithCriteria0c18ddda-81b8-40bf-a1a3-18ac514f56b8 Work Title The Long Gras…" at bounding box center [301, 348] width 573 height 175
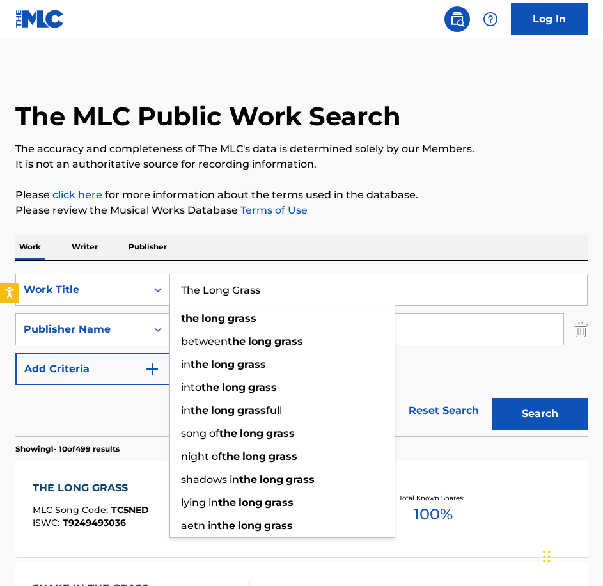
drag, startPoint x: 306, startPoint y: 285, endPoint x: 104, endPoint y: 264, distance: 203.3
click at [104, 264] on div "SearchWithCriteria0c18ddda-81b8-40bf-a1a3-18ac514f56b8 Work Title The Long Gras…" at bounding box center [301, 348] width 573 height 175
paste input "A Sense of Unease"
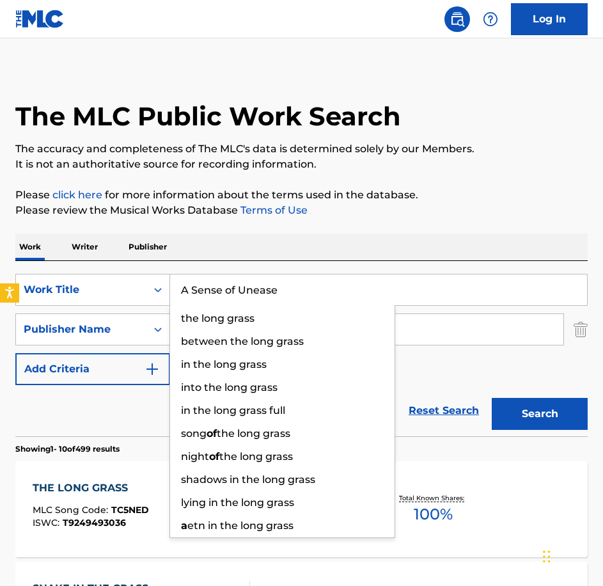
type input "A Sense of Unease"
click at [492, 398] on button "Search" at bounding box center [540, 414] width 96 height 32
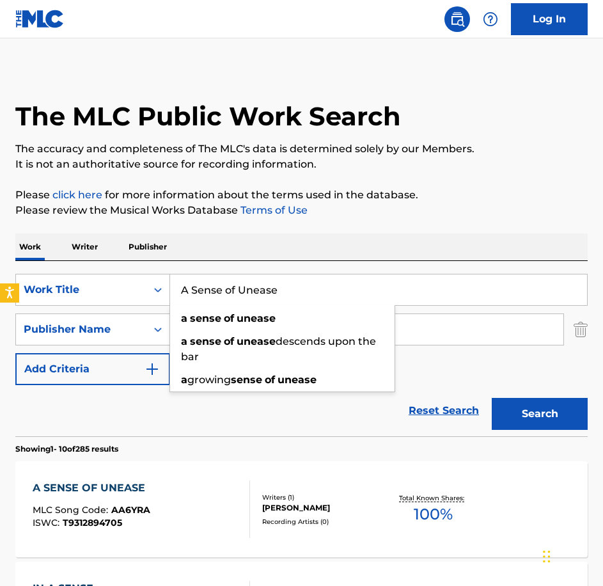
click at [193, 466] on div "A SENSE OF UNEASE MLC Song Code : AA6YRA ISWC : T9312894705 Writers ( 1 ) [PERS…" at bounding box center [301, 509] width 573 height 96
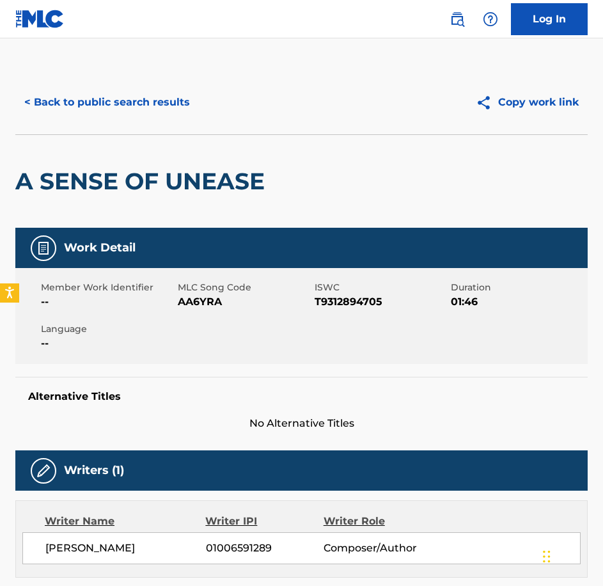
click at [190, 299] on span "AA6YRA" at bounding box center [245, 301] width 134 height 15
click at [144, 109] on button "< Back to public search results" at bounding box center [107, 102] width 184 height 32
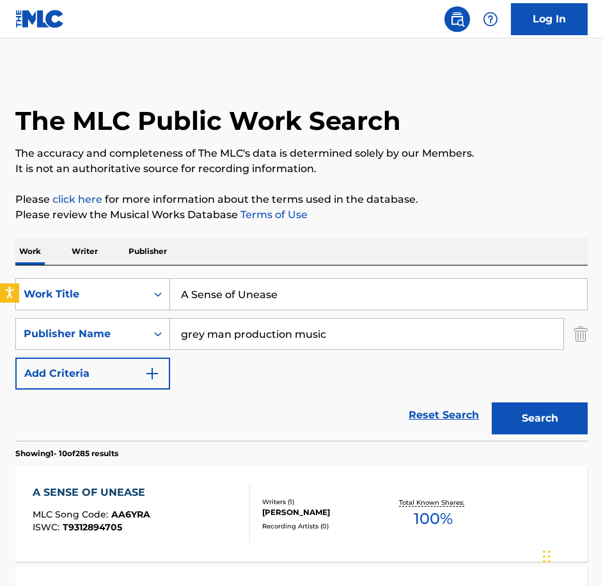
scroll to position [4, 0]
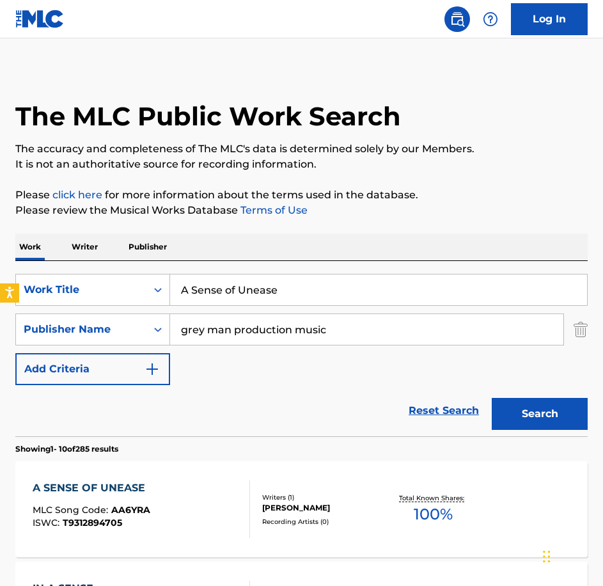
drag, startPoint x: 308, startPoint y: 278, endPoint x: 8, endPoint y: 237, distance: 302.8
paste input "Battle On"
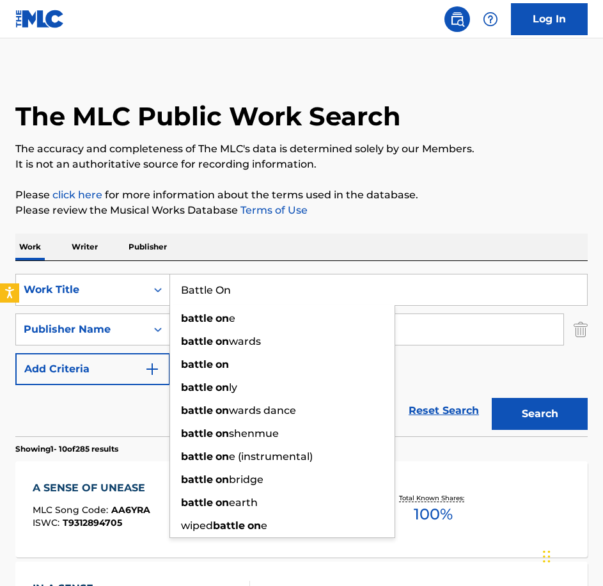
type input "Battle On"
click at [492, 398] on button "Search" at bounding box center [540, 414] width 96 height 32
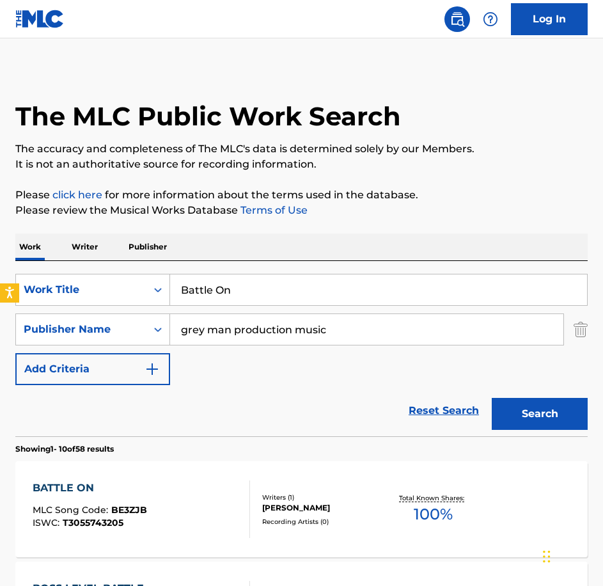
click at [202, 480] on div "BATTLE ON MLC Song Code : BE3ZJB ISWC : T3055743205" at bounding box center [142, 509] width 218 height 58
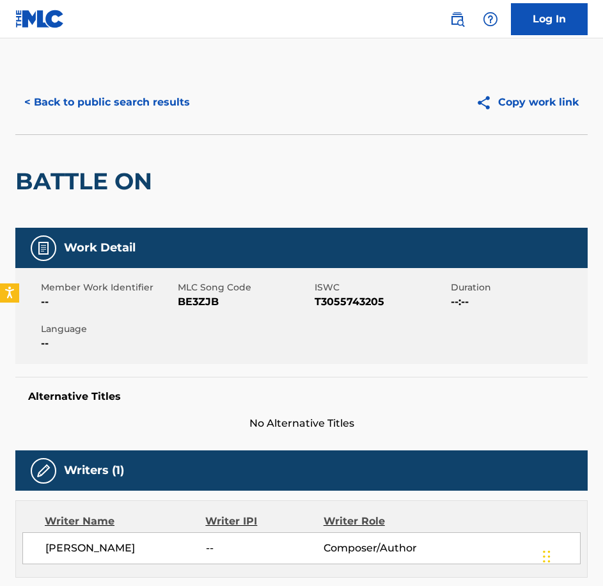
click at [210, 319] on div "Member Work Identifier -- MLC Song Code BE3ZJB ISWC T3055743205 Duration --:-- …" at bounding box center [301, 316] width 573 height 96
click at [209, 319] on div "Member Work Identifier -- MLC Song Code BE3ZJB ISWC T3055743205 Duration --:-- …" at bounding box center [301, 316] width 573 height 96
click at [167, 103] on button "< Back to public search results" at bounding box center [107, 102] width 184 height 32
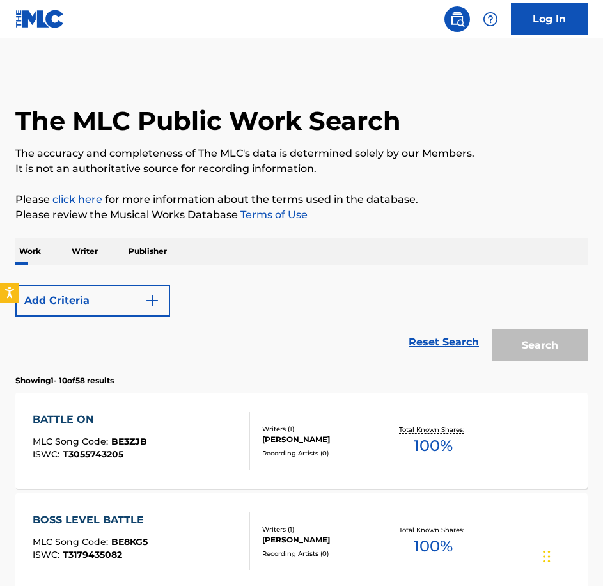
scroll to position [4, 0]
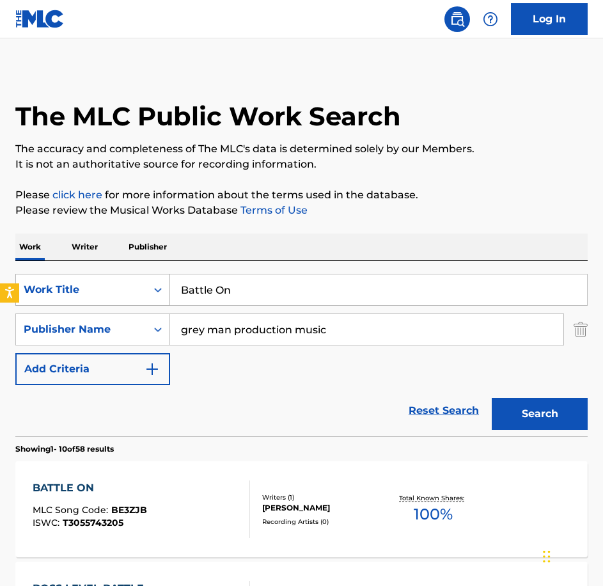
drag, startPoint x: 261, startPoint y: 277, endPoint x: 129, endPoint y: 293, distance: 132.7
click at [130, 293] on div "SearchWithCriteria0c18ddda-81b8-40bf-a1a3-18ac514f56b8 Work Title Battle On" at bounding box center [301, 290] width 573 height 32
paste input "Closely Guarded Secret"
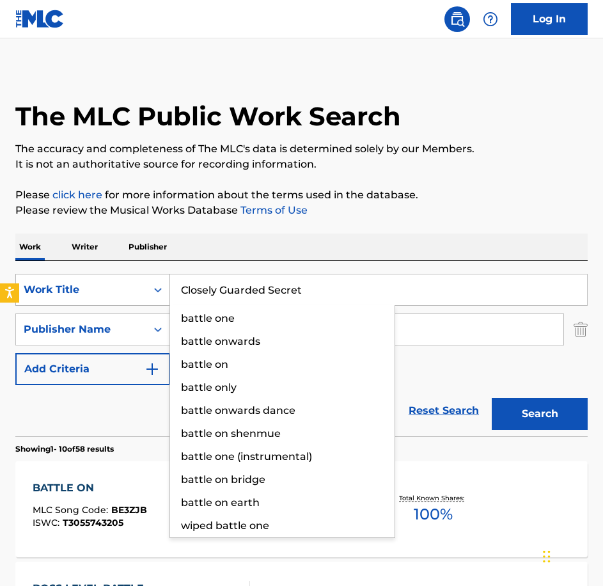
type input "Closely Guarded Secret"
click at [492, 398] on button "Search" at bounding box center [540, 414] width 96 height 32
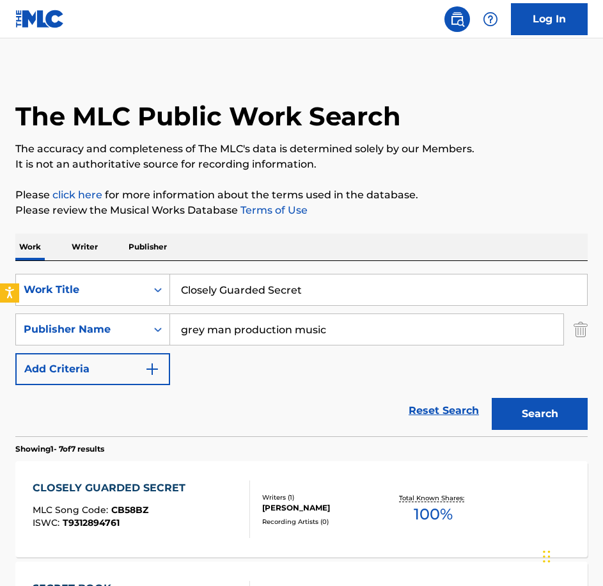
click at [221, 470] on div "CLOSELY GUARDED SECRET MLC Song Code : CB58BZ ISWC : T9312894761 Writers ( 1 ) …" at bounding box center [301, 509] width 573 height 96
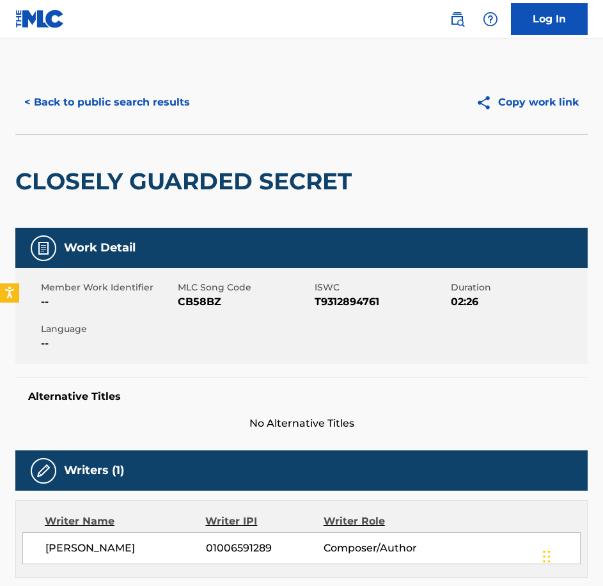
click at [178, 310] on span "CB58BZ" at bounding box center [245, 301] width 134 height 15
click at [146, 108] on button "< Back to public search results" at bounding box center [107, 102] width 184 height 32
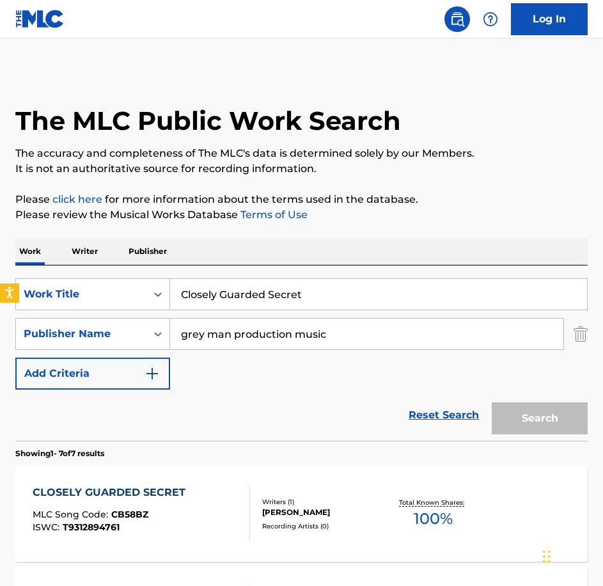
scroll to position [4, 0]
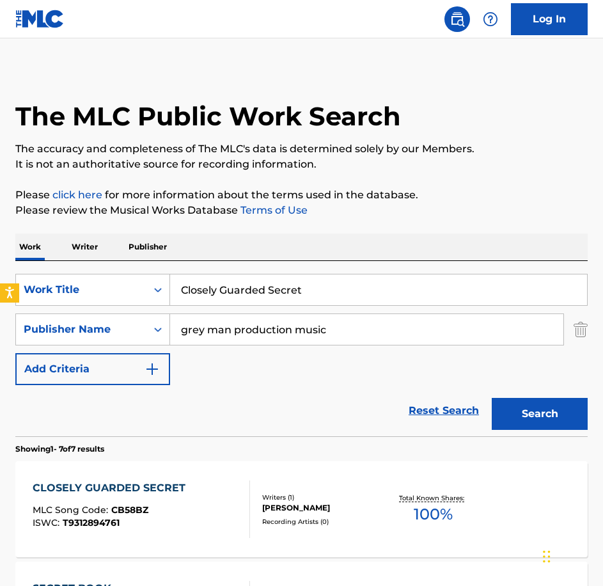
drag, startPoint x: 344, startPoint y: 298, endPoint x: 82, endPoint y: 265, distance: 263.8
click at [83, 266] on div "SearchWithCriteria0c18ddda-81b8-40bf-a1a3-18ac514f56b8 Work Title Closely Guard…" at bounding box center [301, 348] width 573 height 175
paste input "Dual Nature"
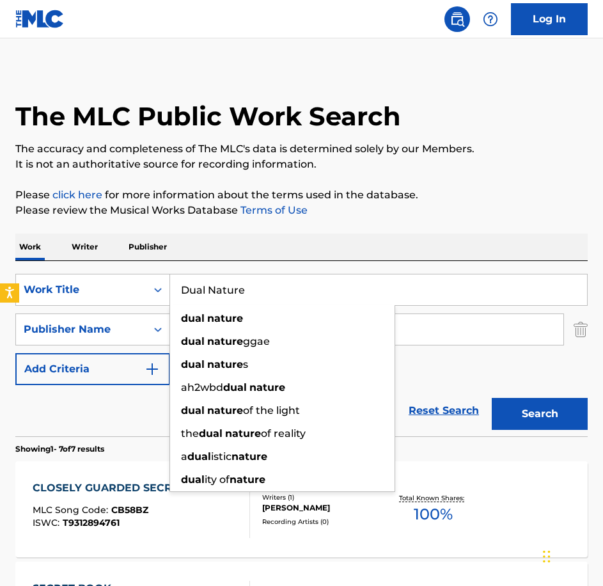
type input "Dual Nature"
click at [492, 398] on button "Search" at bounding box center [540, 414] width 96 height 32
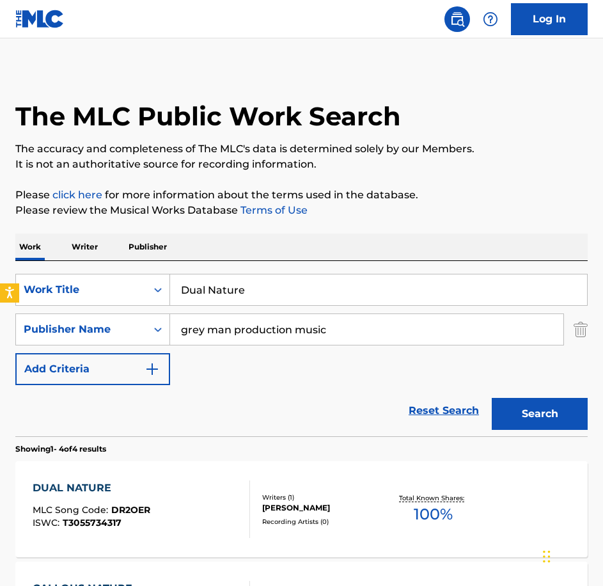
click at [193, 510] on div "DUAL NATURE MLC Song Code : DR2OER ISWC : T3055734317" at bounding box center [142, 509] width 218 height 58
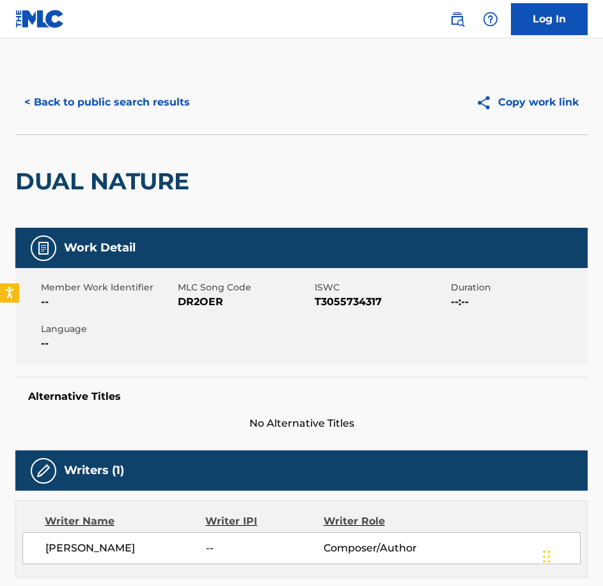
click at [202, 310] on div "Member Work Identifier -- MLC Song Code DR2OER ISWC T3055734317 Duration --:-- …" at bounding box center [301, 316] width 573 height 96
click at [104, 104] on button "< Back to public search results" at bounding box center [107, 102] width 184 height 32
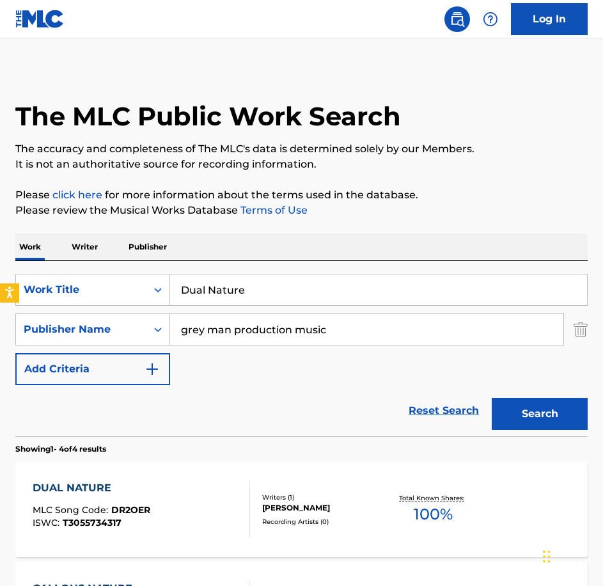
drag, startPoint x: 314, startPoint y: 294, endPoint x: -3, endPoint y: 269, distance: 318.3
click at [0, 269] on html "Accessibility Screen-Reader Guide, Feedback, and Issue Reporting | New window L…" at bounding box center [301, 289] width 603 height 586
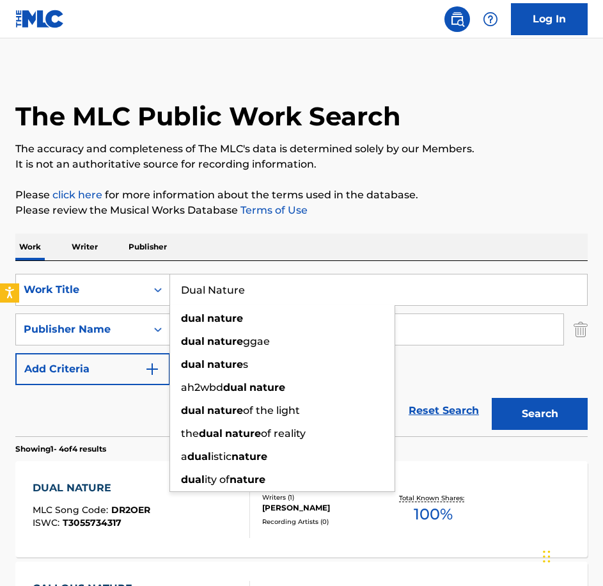
paste input "Engage The Spirit"
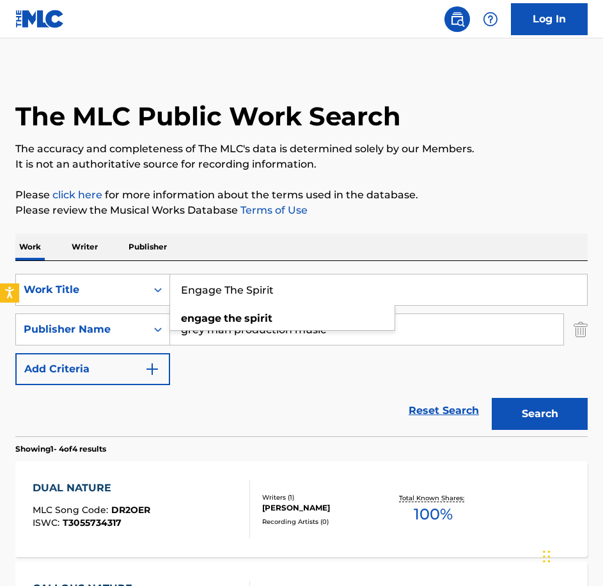
type input "Engage The Spirit"
click at [492, 398] on button "Search" at bounding box center [540, 414] width 96 height 32
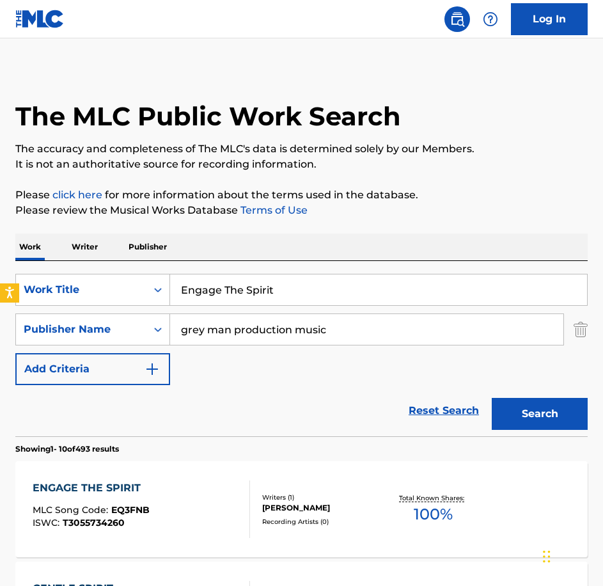
click at [216, 491] on div "ENGAGE THE SPIRIT MLC Song Code : EQ3FNB ISWC : T3055734260" at bounding box center [142, 509] width 218 height 58
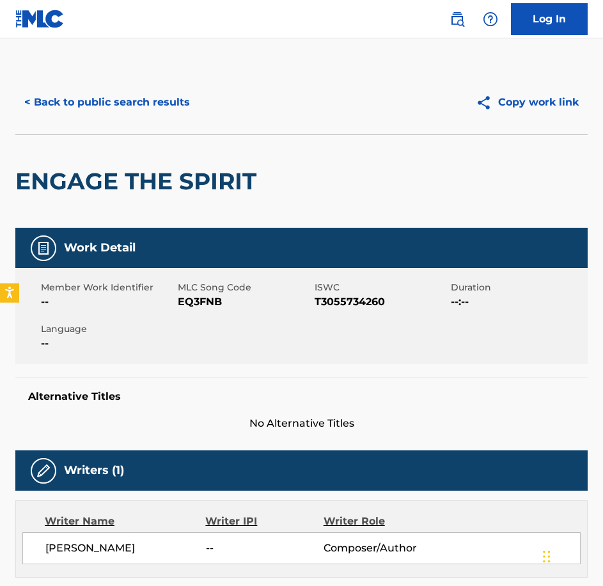
click at [210, 299] on span "EQ3FNB" at bounding box center [245, 301] width 134 height 15
click at [178, 111] on button "< Back to public search results" at bounding box center [107, 102] width 184 height 32
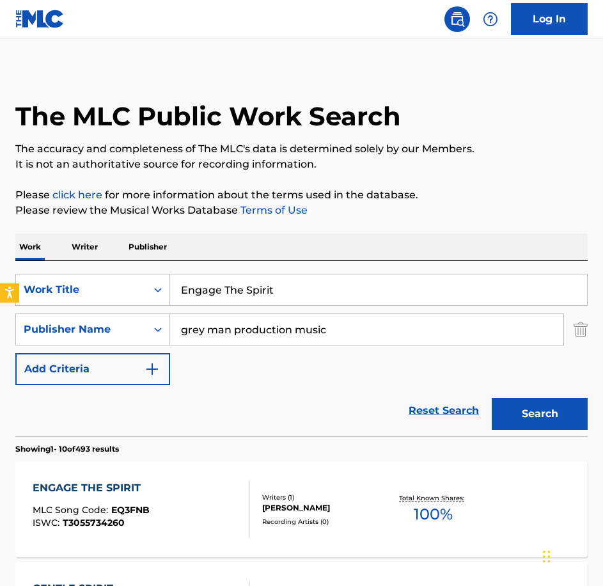
drag, startPoint x: 140, startPoint y: 278, endPoint x: 110, endPoint y: 271, distance: 30.9
click at [110, 273] on div "SearchWithCriteria0c18ddda-81b8-40bf-a1a3-18ac514f56b8 Work Title Engage The Sp…" at bounding box center [301, 348] width 573 height 175
paste input "Faces In The Water"
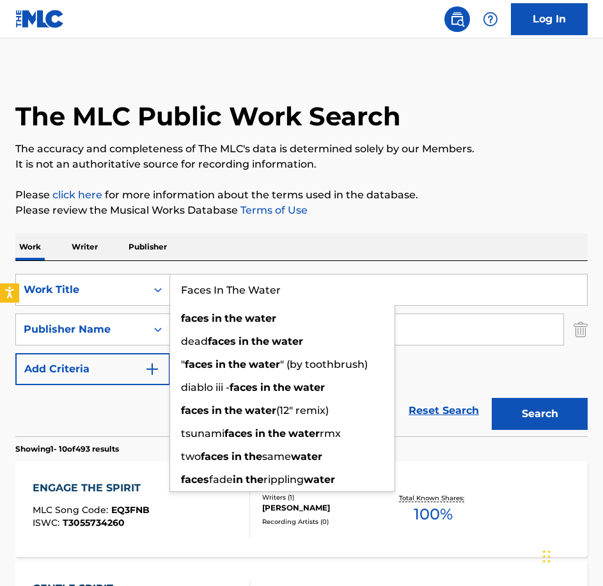
type input "Faces In The Water"
click at [492, 398] on button "Search" at bounding box center [540, 414] width 96 height 32
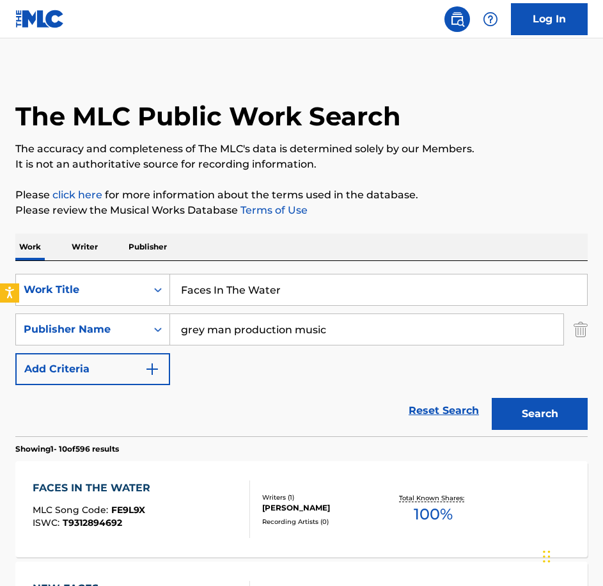
click at [281, 501] on div "Writers ( 1 )" at bounding box center [324, 498] width 124 height 10
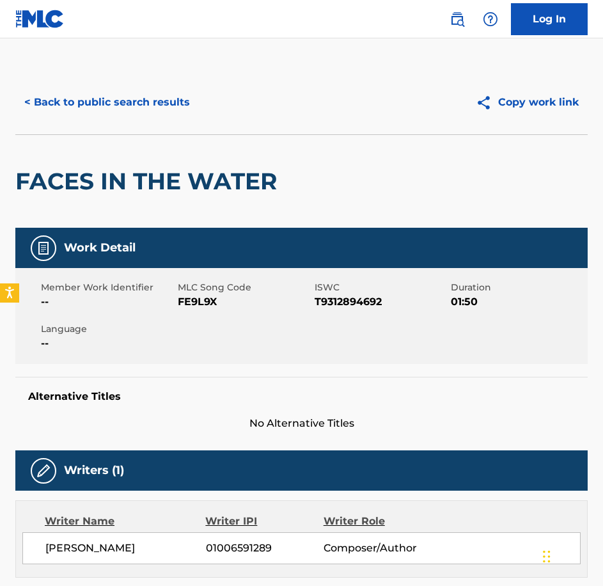
click at [205, 296] on span "FE9L9X" at bounding box center [245, 301] width 134 height 15
drag, startPoint x: 108, startPoint y: 118, endPoint x: 102, endPoint y: 106, distance: 13.7
click at [108, 118] on div "< Back to public search results Copy work link" at bounding box center [301, 102] width 573 height 64
click at [100, 104] on button "< Back to public search results" at bounding box center [107, 102] width 184 height 32
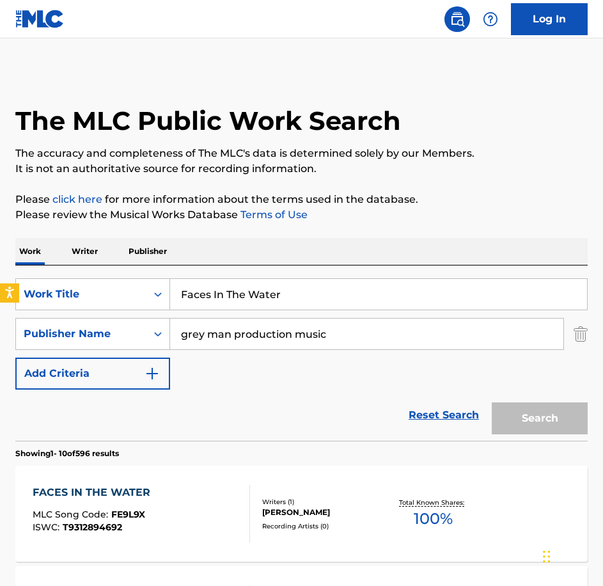
scroll to position [4, 0]
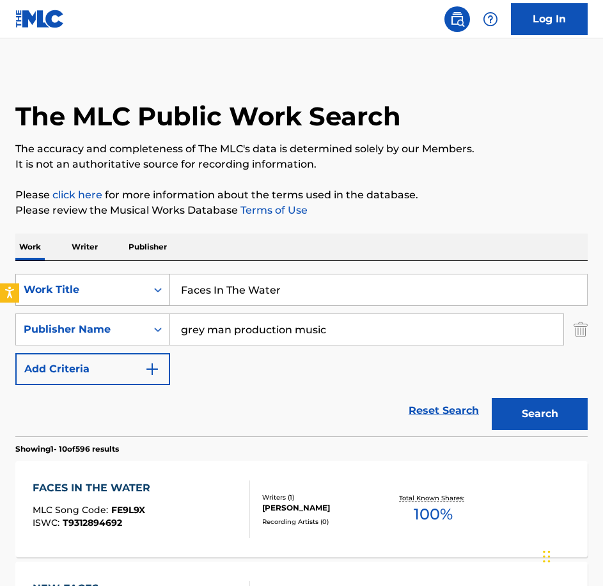
drag, startPoint x: 294, startPoint y: 292, endPoint x: 64, endPoint y: 288, distance: 229.7
click at [65, 292] on div "SearchWithCriteria0c18ddda-81b8-40bf-a1a3-18ac514f56b8 Work Title Faces In The …" at bounding box center [301, 290] width 573 height 32
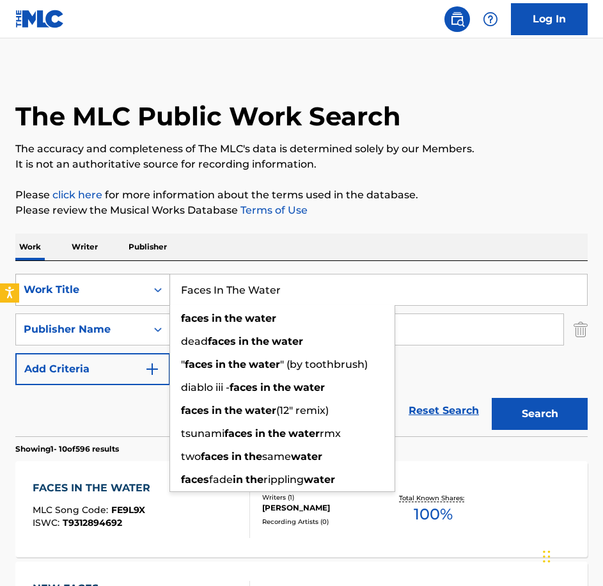
paste input "orsaken"
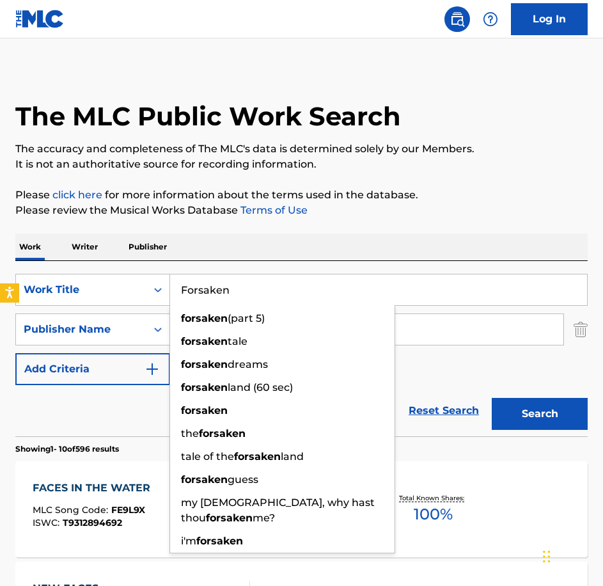
type input "Forsaken"
click at [492, 398] on button "Search" at bounding box center [540, 414] width 96 height 32
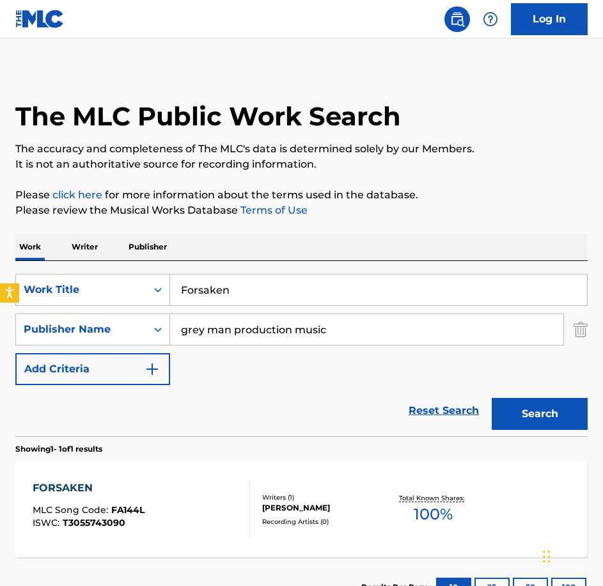
click at [189, 510] on div "FORSAKEN MLC Song Code : FA144L ISWC : T3055743090" at bounding box center [142, 509] width 218 height 58
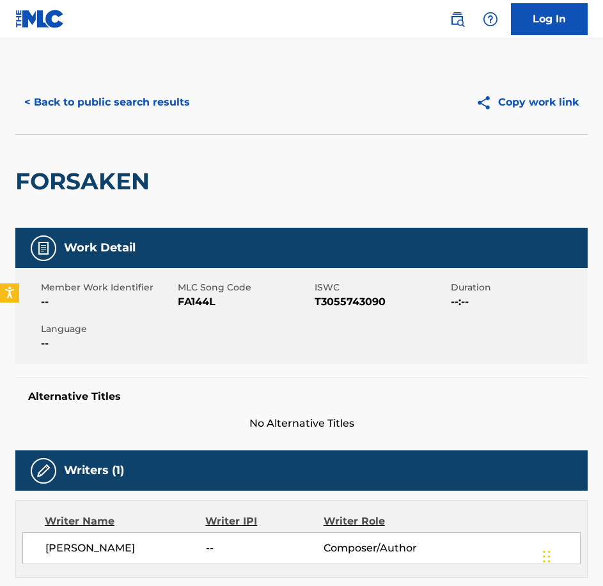
click at [186, 293] on span "MLC Song Code" at bounding box center [245, 287] width 134 height 13
click at [189, 297] on span "FA144L" at bounding box center [245, 301] width 134 height 15
click at [118, 114] on button "< Back to public search results" at bounding box center [107, 102] width 184 height 32
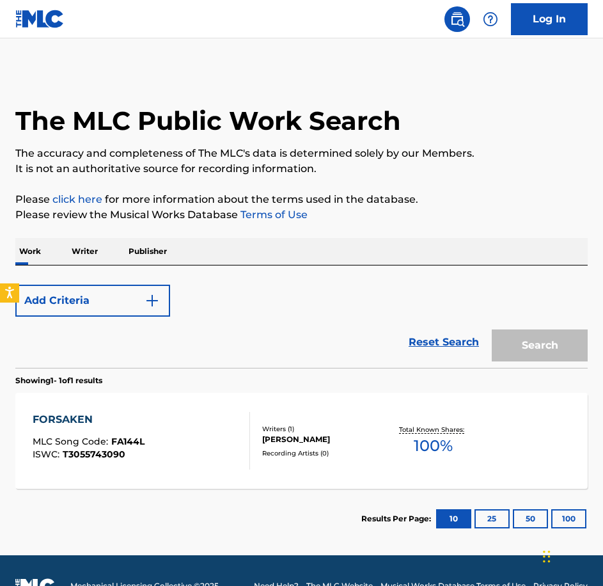
scroll to position [4, 0]
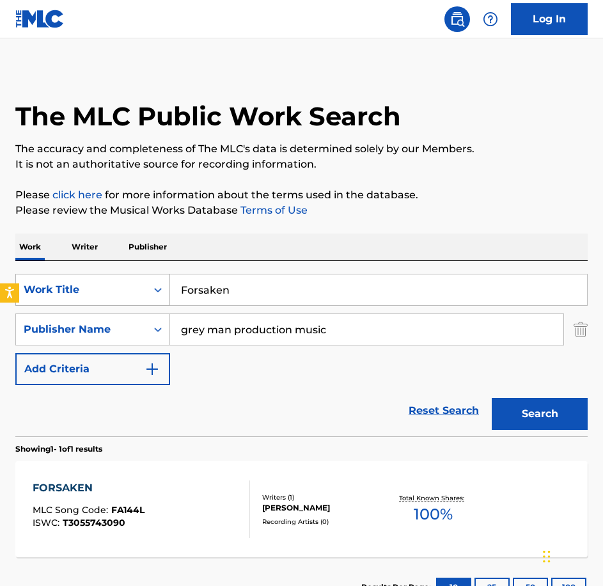
drag, startPoint x: 390, startPoint y: 301, endPoint x: 73, endPoint y: 292, distance: 317.4
click at [75, 295] on div "SearchWithCriteria0c18ddda-81b8-40bf-a1a3-18ac514f56b8 Work Title Forsaken" at bounding box center [301, 290] width 573 height 32
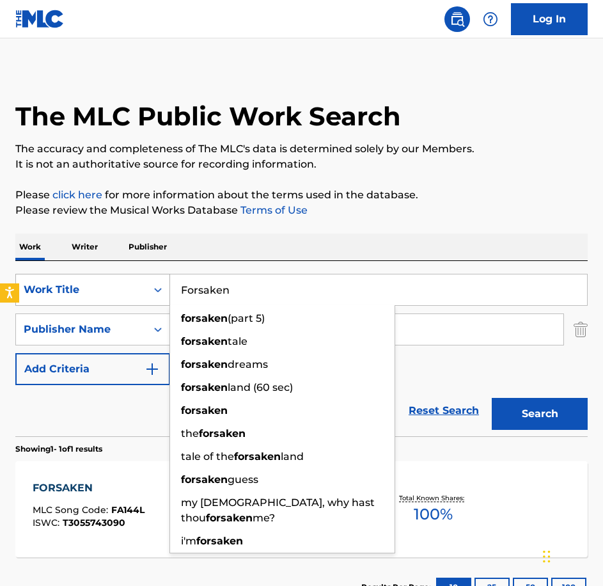
paste input "Guilty Conscience"
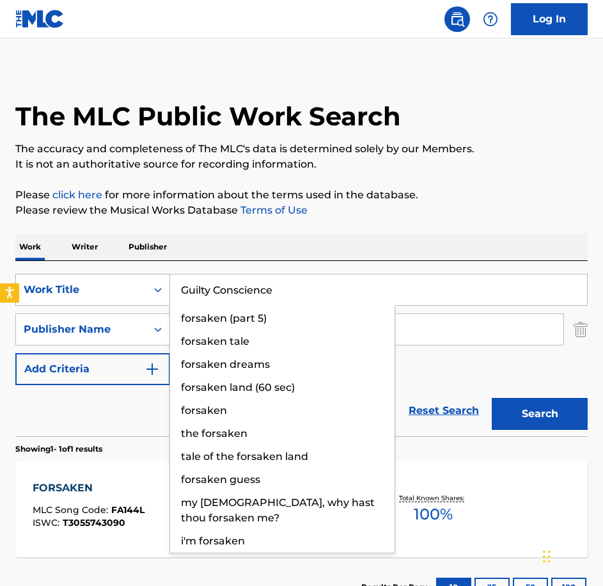
type input "Guilty Conscience"
click at [492, 398] on button "Search" at bounding box center [540, 414] width 96 height 32
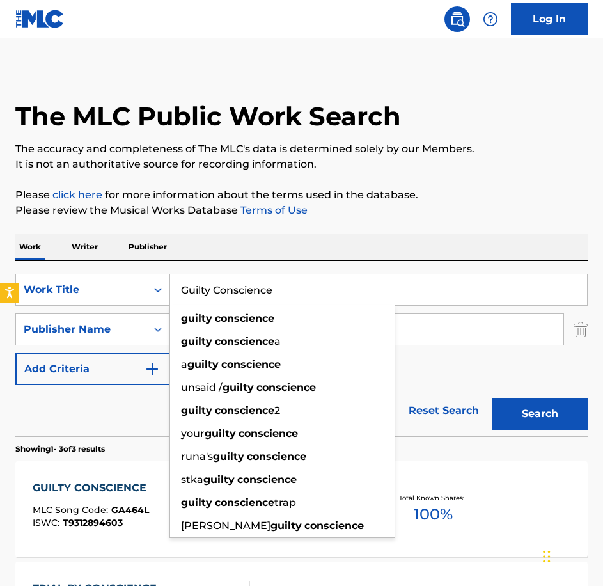
click at [129, 508] on span "GA464L" at bounding box center [130, 510] width 38 height 12
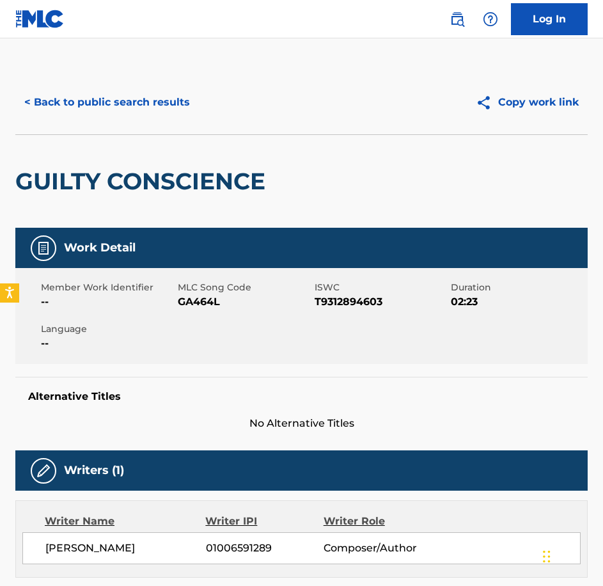
click at [203, 301] on span "GA464L" at bounding box center [245, 301] width 134 height 15
click at [125, 97] on button "< Back to public search results" at bounding box center [107, 102] width 184 height 32
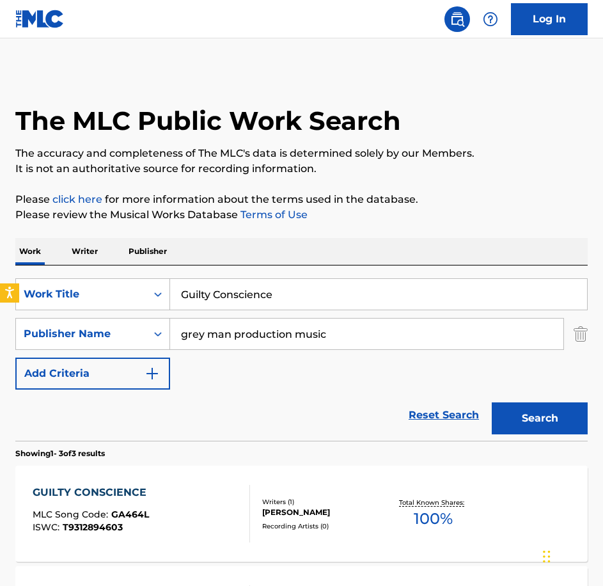
scroll to position [4, 0]
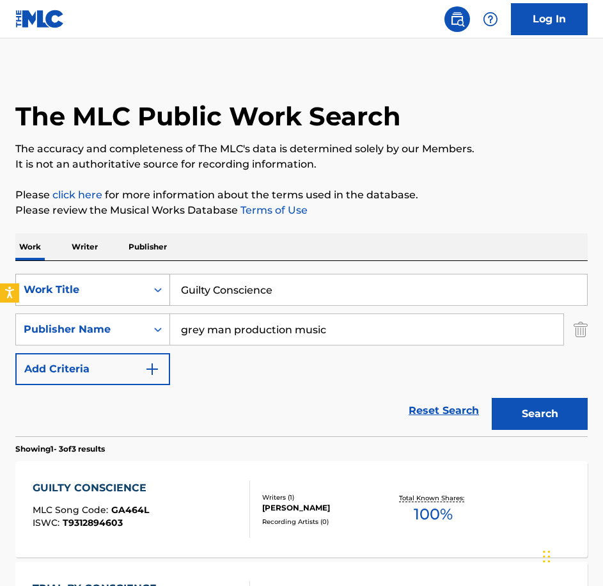
drag, startPoint x: 304, startPoint y: 283, endPoint x: 19, endPoint y: 276, distance: 284.8
click at [29, 282] on div "SearchWithCriteria0c18ddda-81b8-40bf-a1a3-18ac514f56b8 Work Title Guilty Consci…" at bounding box center [301, 290] width 573 height 32
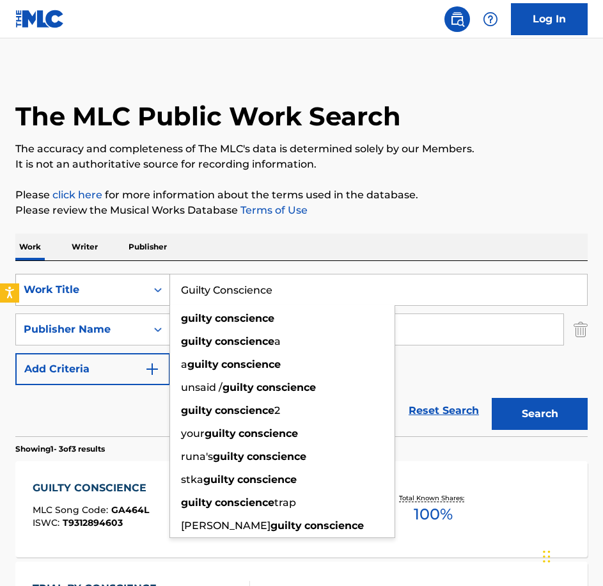
paste input "Hard Work Pays Off"
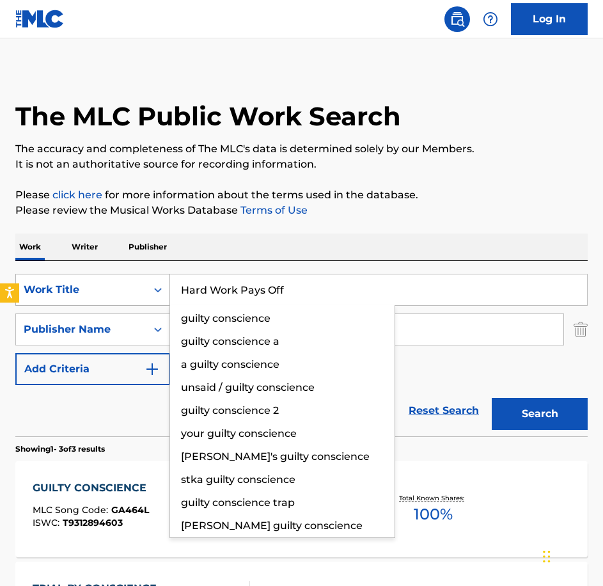
type input "Hard Work Pays Off"
click at [492, 398] on button "Search" at bounding box center [540, 414] width 96 height 32
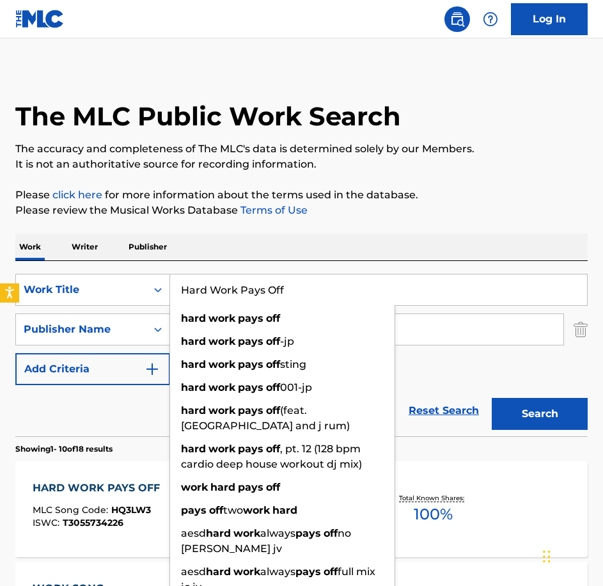
click at [46, 484] on div "HARD WORK PAYS OFF" at bounding box center [100, 487] width 134 height 15
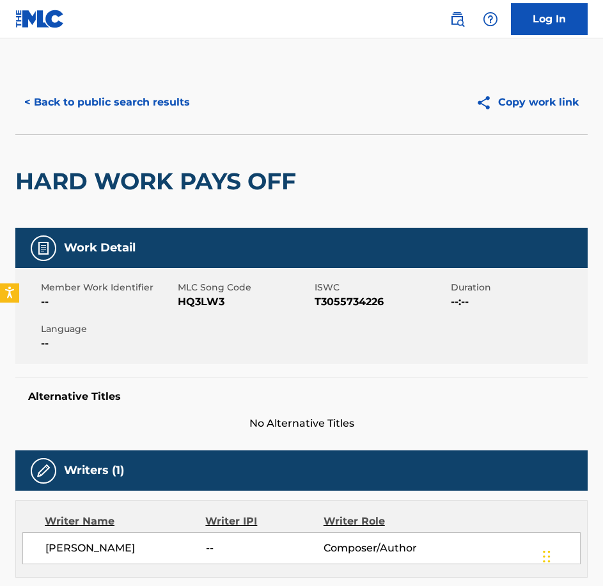
click at [205, 302] on span "HQ3LW3" at bounding box center [245, 301] width 134 height 15
click at [107, 116] on button "< Back to public search results" at bounding box center [107, 102] width 184 height 32
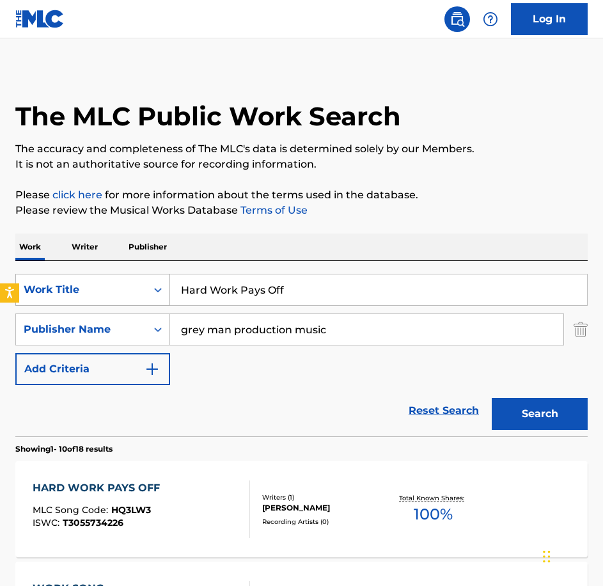
drag, startPoint x: 312, startPoint y: 284, endPoint x: 46, endPoint y: 292, distance: 266.3
click at [50, 292] on div "SearchWithCriteria0c18ddda-81b8-40bf-a1a3-18ac514f56b8 Work Title Hard Work Pay…" at bounding box center [301, 290] width 573 height 32
paste input "Late Resurgence"
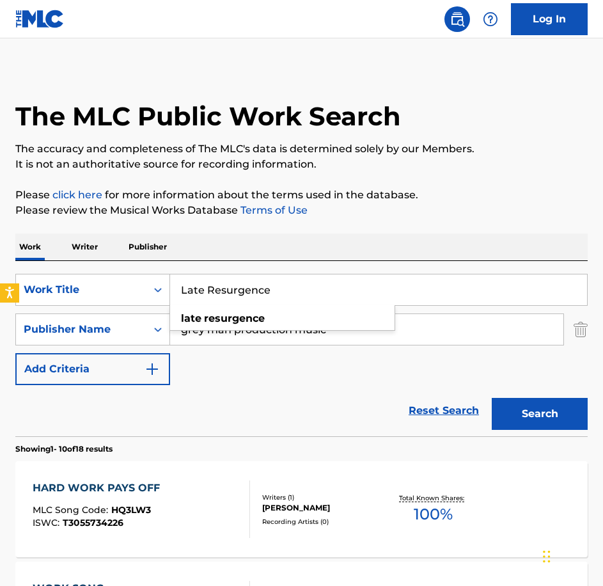
type input "Late Resurgence"
click at [492, 398] on button "Search" at bounding box center [540, 414] width 96 height 32
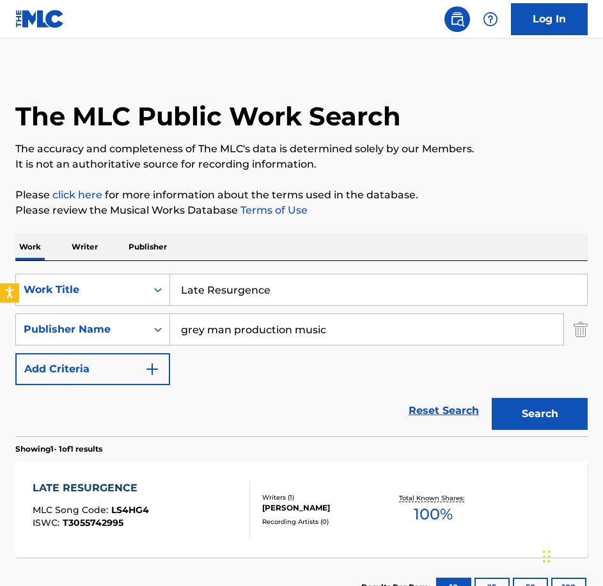
click at [201, 487] on div "LATE RESURGENCE MLC Song Code : LS4HG4 ISWC : T3055742995" at bounding box center [142, 509] width 218 height 58
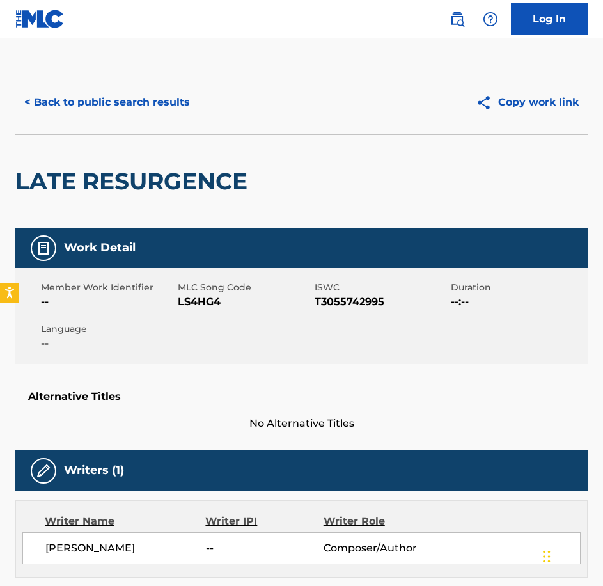
click at [216, 326] on div "Member Work Identifier -- MLC Song Code LS4HG4 ISWC T3055742995 Duration --:-- …" at bounding box center [301, 316] width 573 height 96
click at [211, 322] on div "Member Work Identifier -- MLC Song Code LS4HG4 ISWC T3055742995 Duration --:-- …" at bounding box center [301, 316] width 573 height 96
click at [206, 311] on div "Member Work Identifier -- MLC Song Code LS4HG4 ISWC T3055742995 Duration --:-- …" at bounding box center [301, 316] width 573 height 96
click at [15, 92] on div "< Back to public search results Copy work link LATE RESURGENCE Work Detail Memb…" at bounding box center [301, 530] width 603 height 920
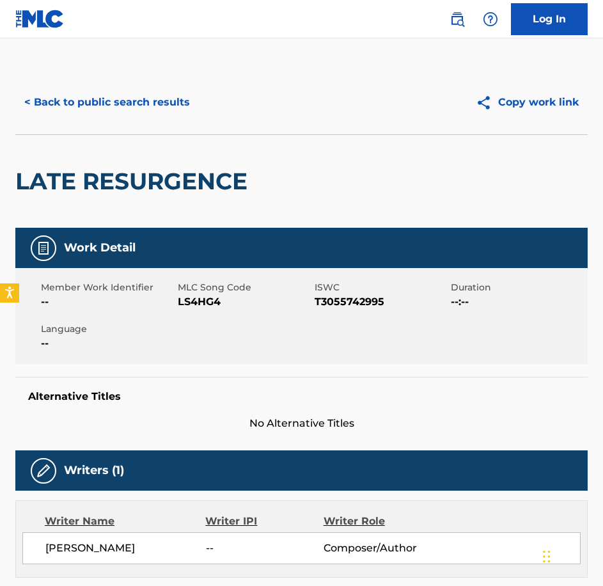
click at [36, 107] on button "< Back to public search results" at bounding box center [107, 102] width 184 height 32
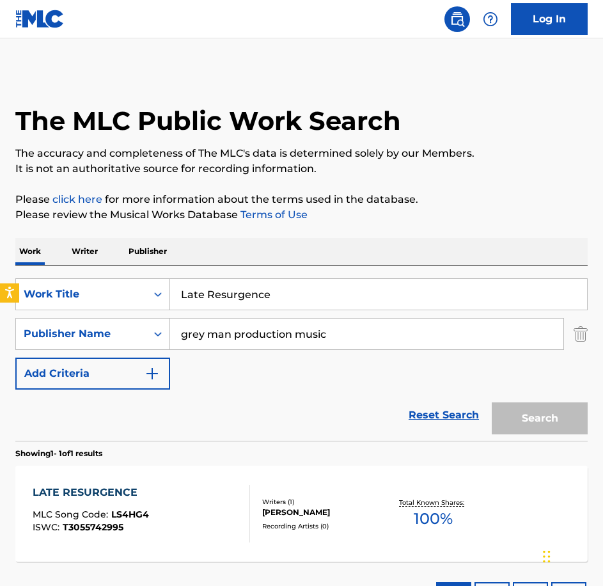
scroll to position [4, 0]
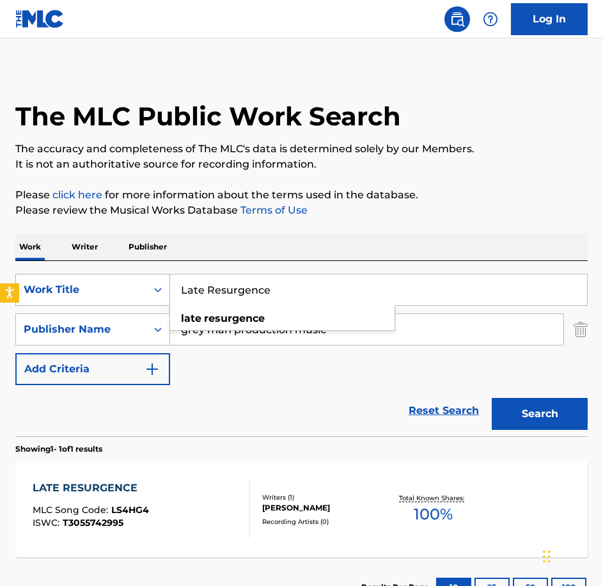
drag, startPoint x: 340, startPoint y: 289, endPoint x: 23, endPoint y: 289, distance: 316.7
click at [24, 289] on div "SearchWithCriteria0c18ddda-81b8-40bf-a1a3-18ac514f56b8 Work Title Late Resurgen…" at bounding box center [301, 290] width 573 height 32
paste input "ost Potential"
type input "Lost Potential"
click at [492, 398] on button "Search" at bounding box center [540, 414] width 96 height 32
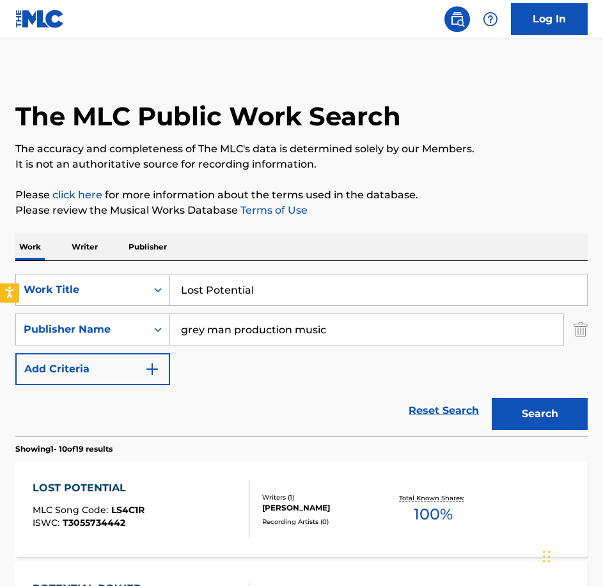
click at [129, 519] on div "ISWC : T3055734442" at bounding box center [89, 523] width 112 height 10
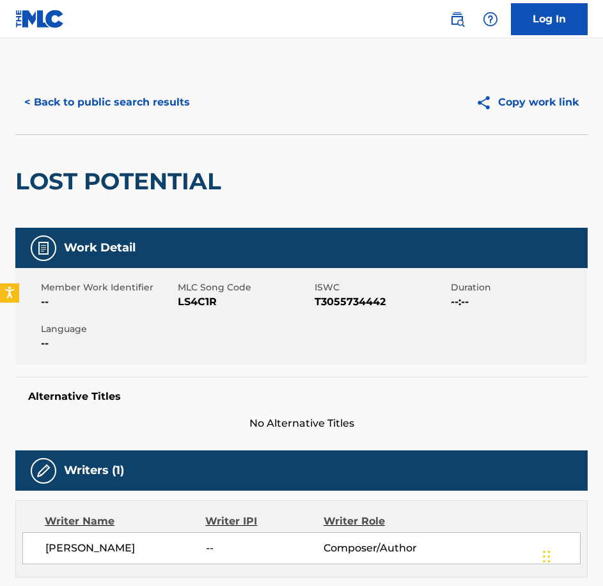
click at [210, 298] on span "LS4C1R" at bounding box center [245, 301] width 134 height 15
click at [40, 106] on button "< Back to public search results" at bounding box center [107, 102] width 184 height 32
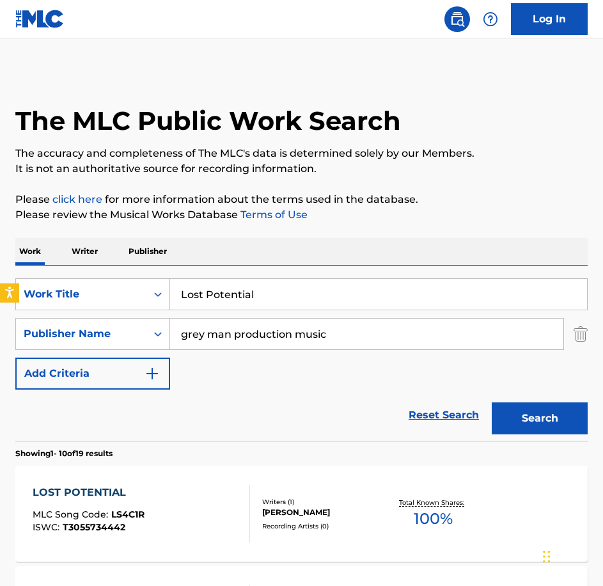
scroll to position [4, 0]
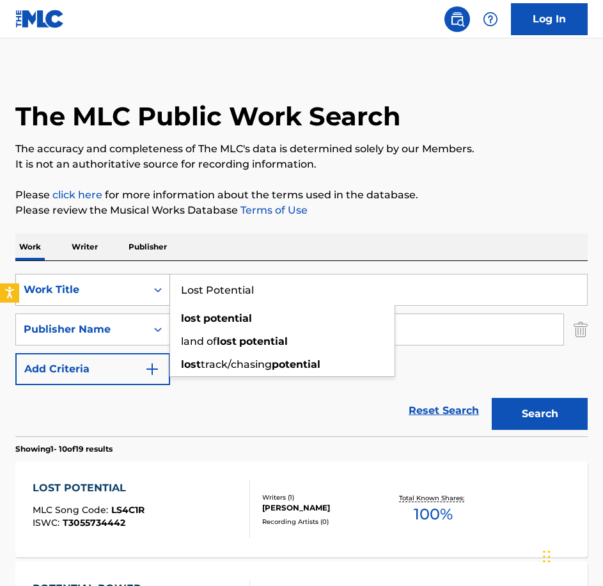
drag, startPoint x: 339, startPoint y: 289, endPoint x: 49, endPoint y: 280, distance: 289.9
click at [49, 280] on div "SearchWithCriteria0c18ddda-81b8-40bf-a1a3-18ac514f56b8 Work Title Lost Potentia…" at bounding box center [301, 290] width 573 height 32
paste input "Mostly Happy Ending"
type input "Mostly Happy Ending"
click at [492, 398] on button "Search" at bounding box center [540, 414] width 96 height 32
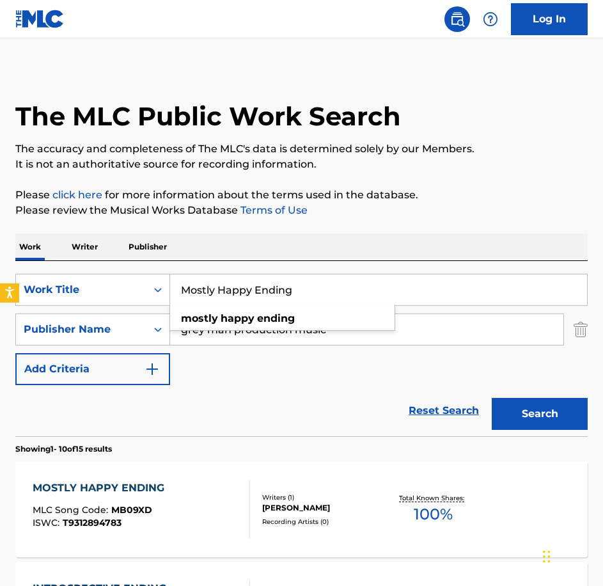
click at [203, 468] on div "MOSTLY HAPPY ENDING MLC Song Code : MB09XD ISWC : T9312894783 Writers ( 1 ) [PE…" at bounding box center [301, 509] width 573 height 96
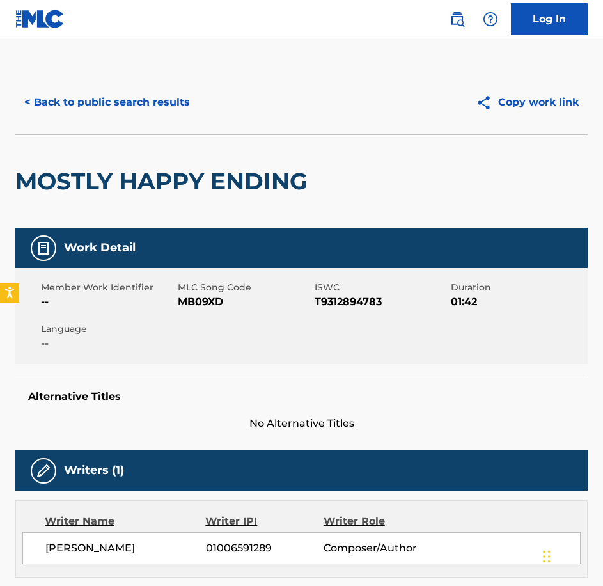
click at [203, 296] on span "MB09XD" at bounding box center [245, 301] width 134 height 15
click at [74, 88] on button "< Back to public search results" at bounding box center [107, 102] width 184 height 32
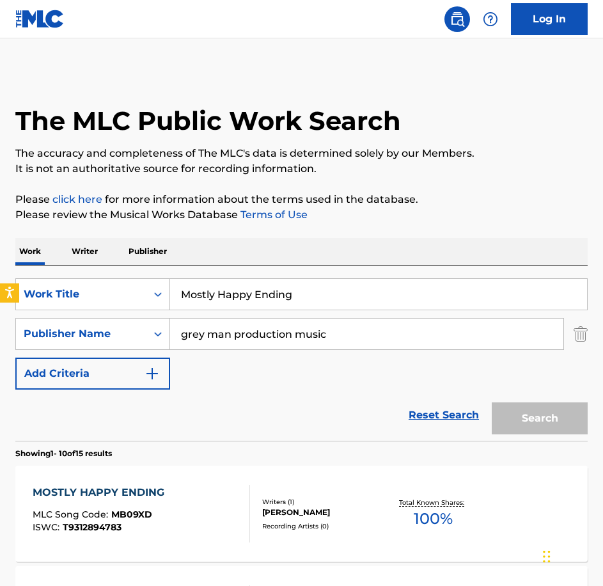
scroll to position [4, 0]
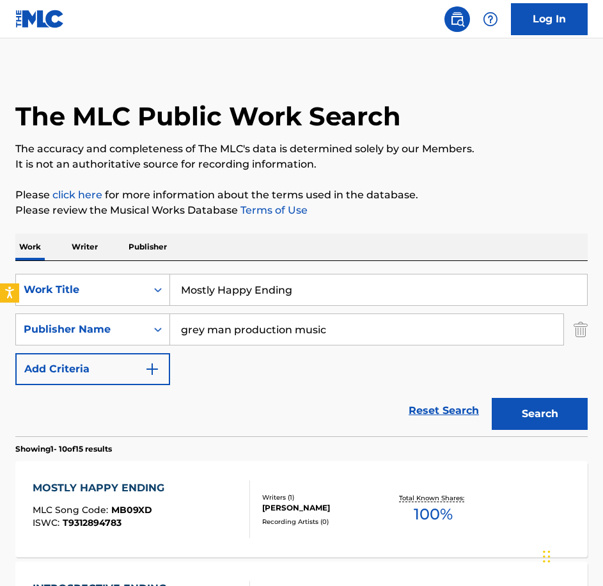
drag, startPoint x: 331, startPoint y: 289, endPoint x: -3, endPoint y: 257, distance: 335.4
click at [0, 257] on html "Accessibility Screen-Reader Guide, Feedback, and Issue Reporting | New window L…" at bounding box center [301, 289] width 603 height 586
paste input "Reawaken"
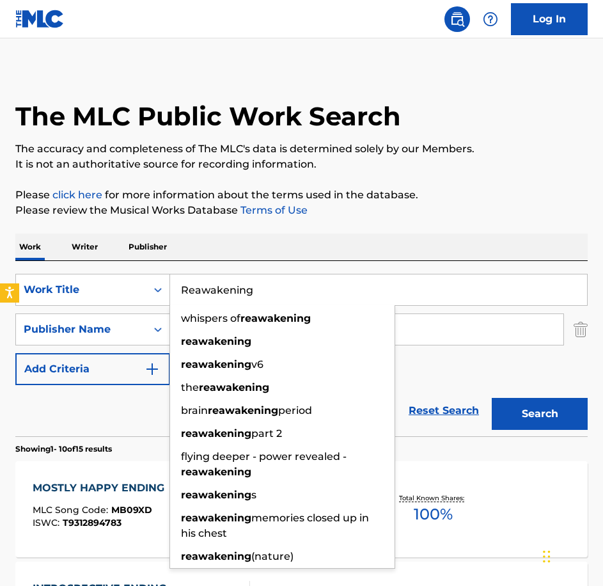
type input "Reawakening"
click at [492, 398] on button "Search" at bounding box center [540, 414] width 96 height 32
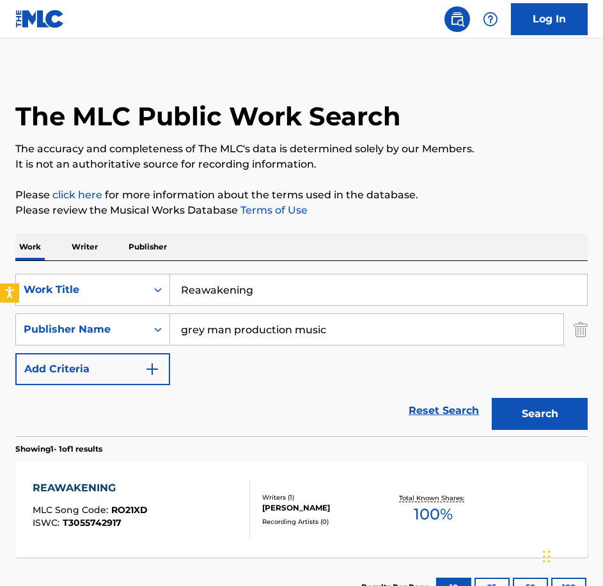
click at [116, 481] on div "REAWAKENING" at bounding box center [90, 487] width 115 height 15
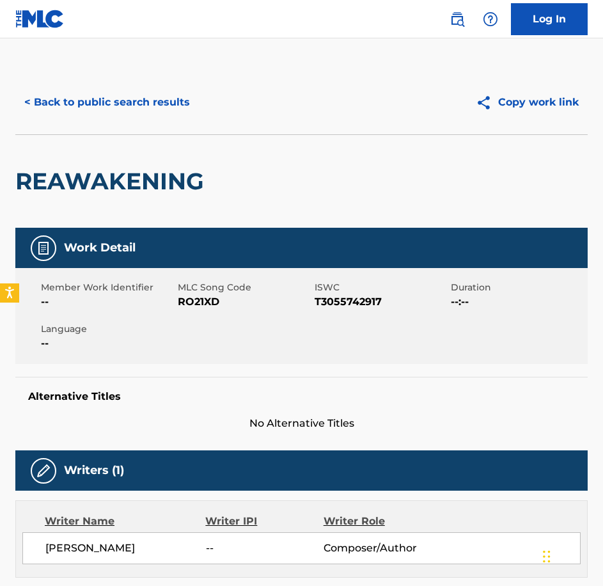
click at [200, 313] on div "Member Work Identifier -- MLC Song Code RO21XD ISWC T3055742917 Duration --:-- …" at bounding box center [301, 316] width 573 height 96
click at [183, 128] on div "< Back to public search results Copy work link" at bounding box center [301, 102] width 573 height 64
click at [149, 101] on button "< Back to public search results" at bounding box center [107, 102] width 184 height 32
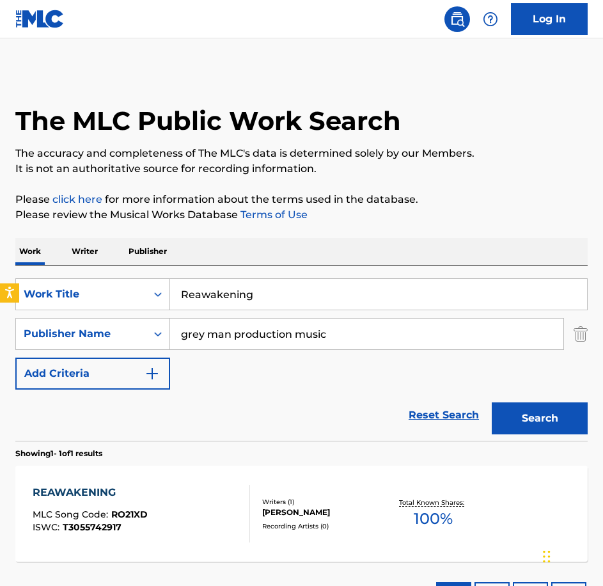
scroll to position [4, 0]
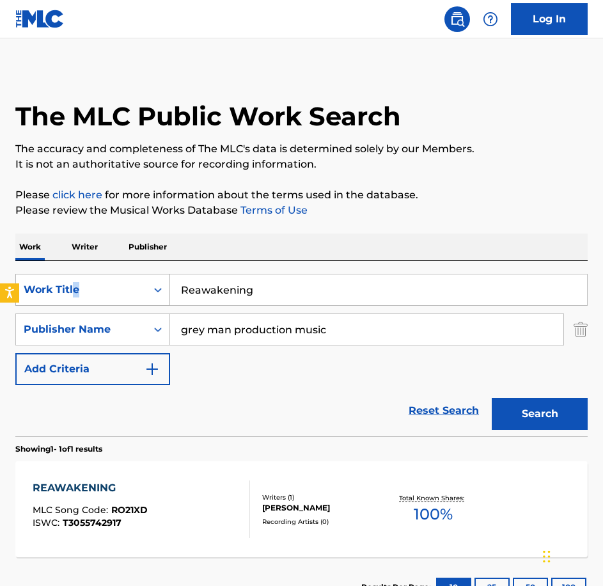
drag, startPoint x: 237, startPoint y: 280, endPoint x: 72, endPoint y: 280, distance: 164.4
click at [72, 280] on div "SearchWithCriteria0c18ddda-81b8-40bf-a1a3-18ac514f56b8 Work Title Reawakening S…" at bounding box center [301, 348] width 573 height 175
drag, startPoint x: 261, startPoint y: 283, endPoint x: 279, endPoint y: 292, distance: 20.0
click at [236, 290] on input "Reawakening" at bounding box center [378, 289] width 417 height 31
click at [313, 300] on input "Reawakening" at bounding box center [378, 289] width 417 height 31
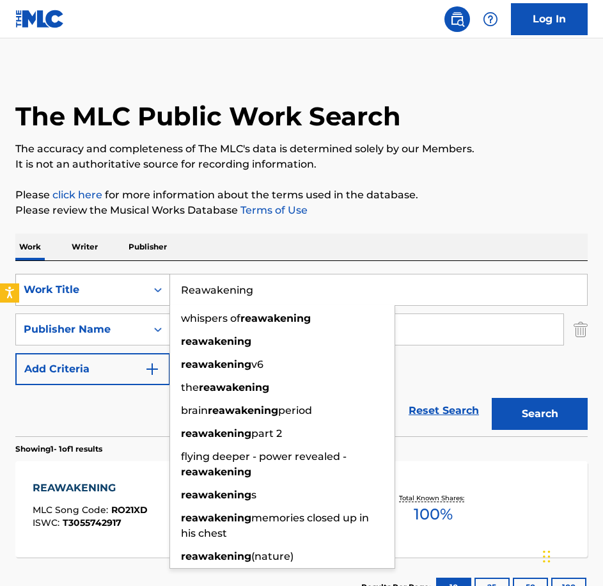
click at [123, 292] on div "SearchWithCriteria0c18ddda-81b8-40bf-a1a3-18ac514f56b8 Work Title Reawakening w…" at bounding box center [301, 290] width 573 height 32
paste input "demption"
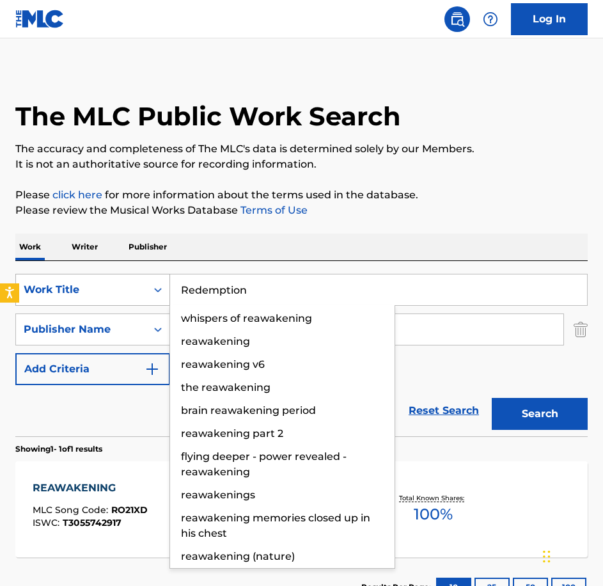
type input "Redemption"
click at [492, 398] on button "Search" at bounding box center [540, 414] width 96 height 32
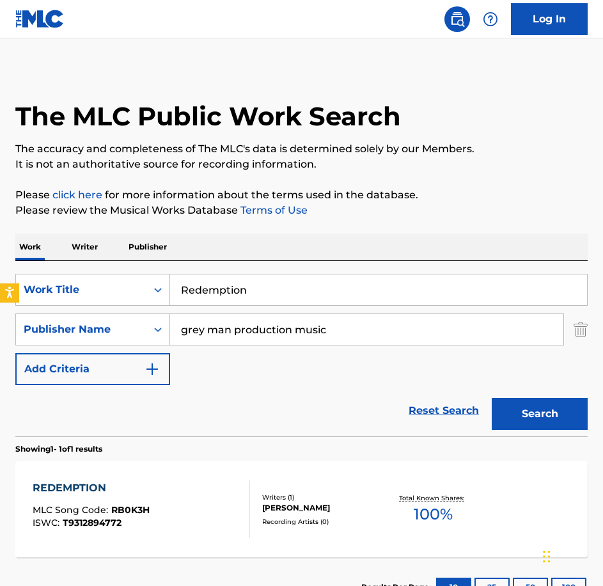
click at [135, 482] on div "REDEMPTION" at bounding box center [91, 487] width 117 height 15
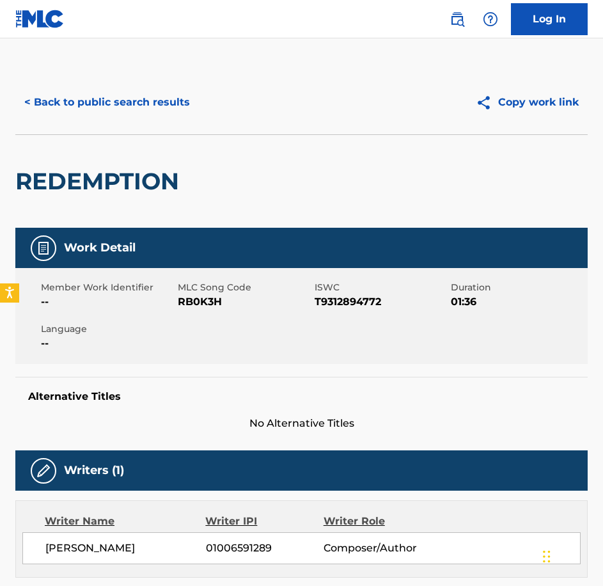
click at [193, 309] on span "RB0K3H" at bounding box center [245, 301] width 134 height 15
click at [129, 97] on button "< Back to public search results" at bounding box center [107, 102] width 184 height 32
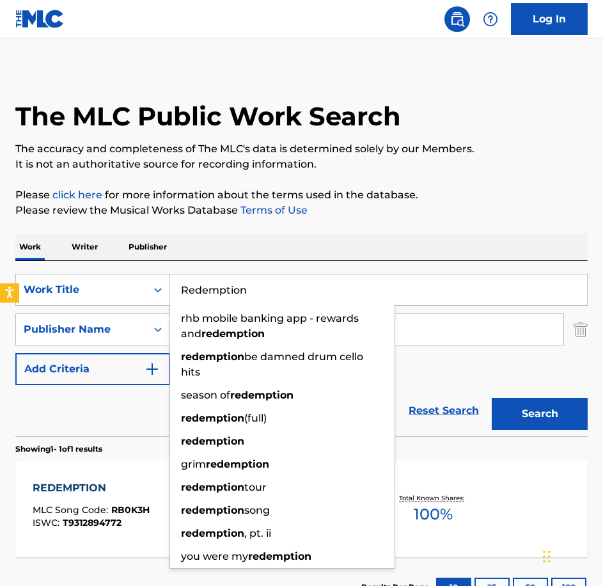
drag, startPoint x: 312, startPoint y: 281, endPoint x: 37, endPoint y: 267, distance: 274.8
click at [37, 270] on div "SearchWithCriteria0c18ddda-81b8-40bf-a1a3-18ac514f56b8 Work Title Redemption rh…" at bounding box center [301, 348] width 573 height 175
paste input "sisting Defeat"
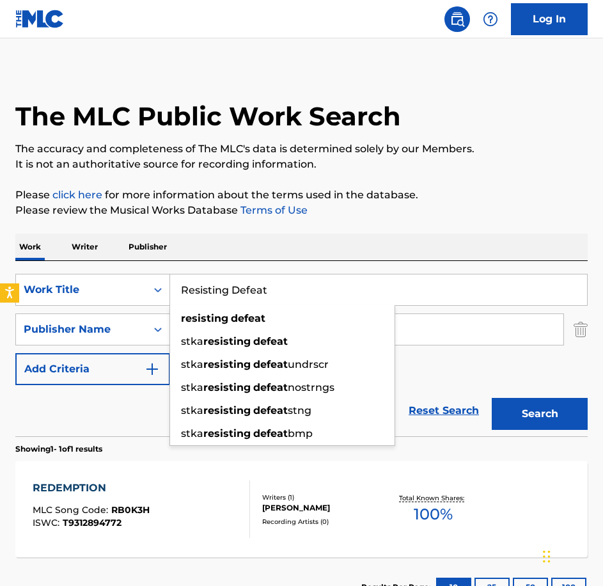
type input "Resisting Defeat"
click at [492, 398] on button "Search" at bounding box center [540, 414] width 96 height 32
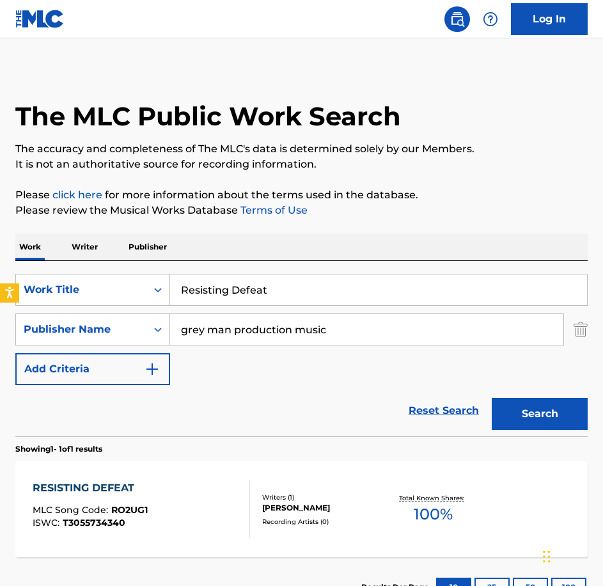
click at [196, 477] on div "RESISTING DEFEAT MLC Song Code : RO2UG1 ISWC : T3055734340 Writers ( 1 ) [PERSO…" at bounding box center [301, 509] width 573 height 96
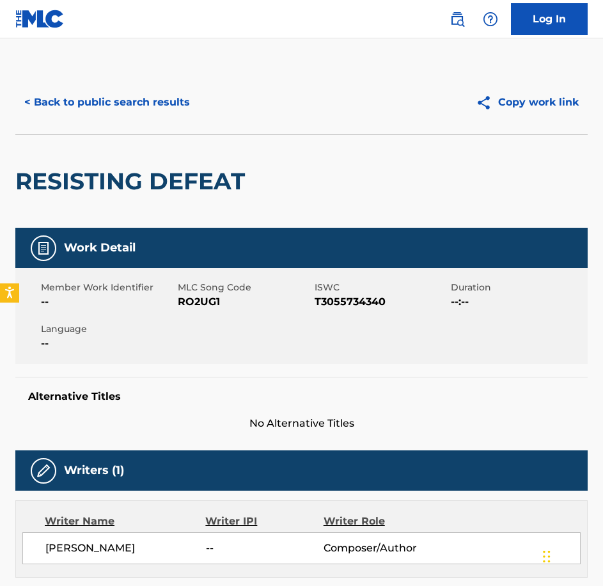
click at [179, 301] on span "RO2UG1" at bounding box center [245, 301] width 134 height 15
click at [178, 99] on button "< Back to public search results" at bounding box center [107, 102] width 184 height 32
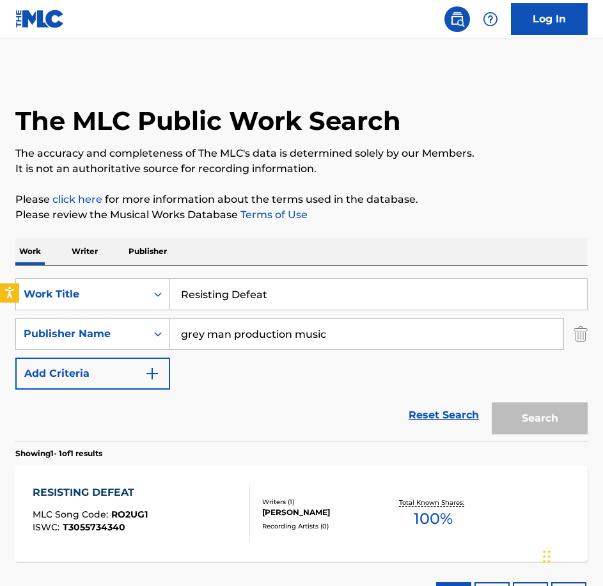
scroll to position [4, 0]
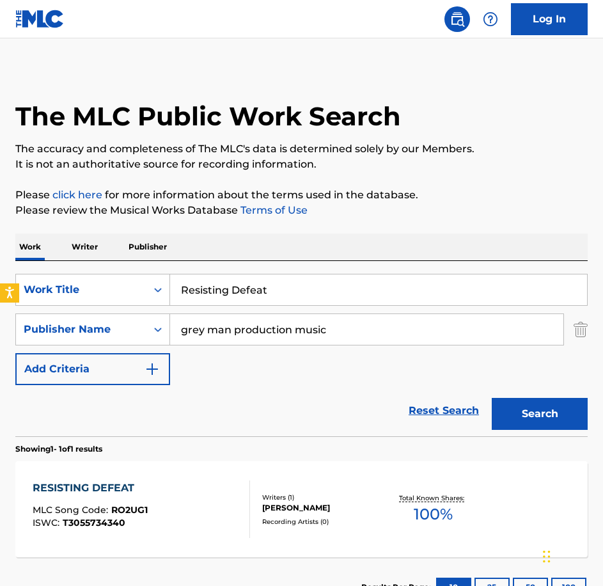
drag, startPoint x: 292, startPoint y: 290, endPoint x: 107, endPoint y: 268, distance: 186.2
click at [109, 268] on div "SearchWithCriteria0c18ddda-81b8-40bf-a1a3-18ac514f56b8 Work Title Resisting Def…" at bounding box center [301, 348] width 573 height 175
paste input "Speechless"
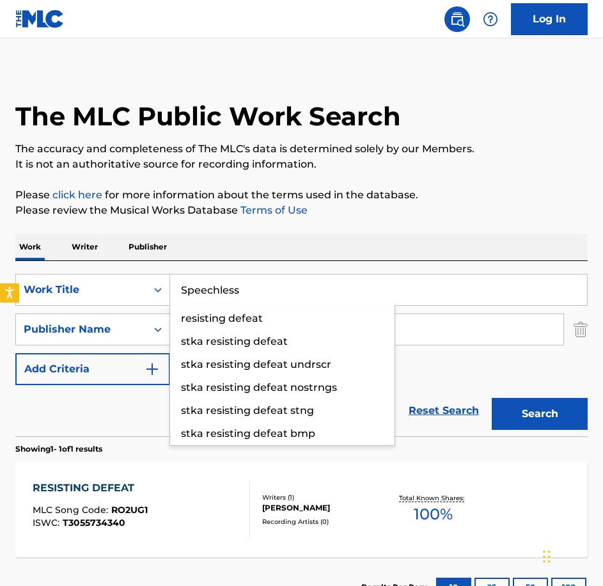
type input "Speechless"
click at [492, 398] on button "Search" at bounding box center [540, 414] width 96 height 32
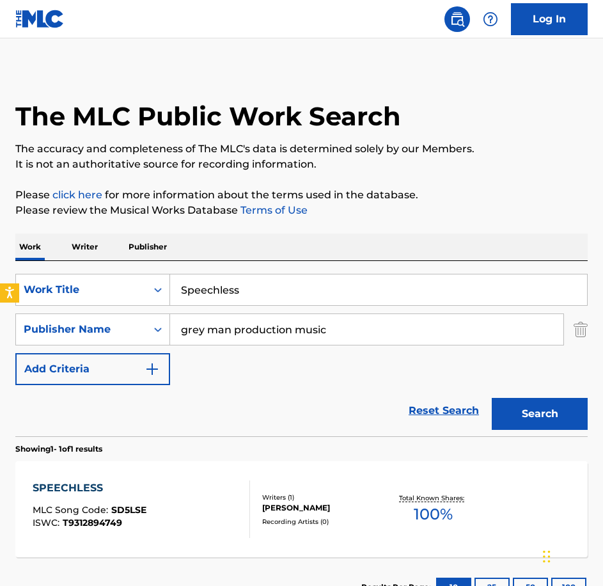
click at [181, 495] on div "SPEECHLESS MLC Song Code : SD5LSE ISWC : T9312894749" at bounding box center [142, 509] width 218 height 58
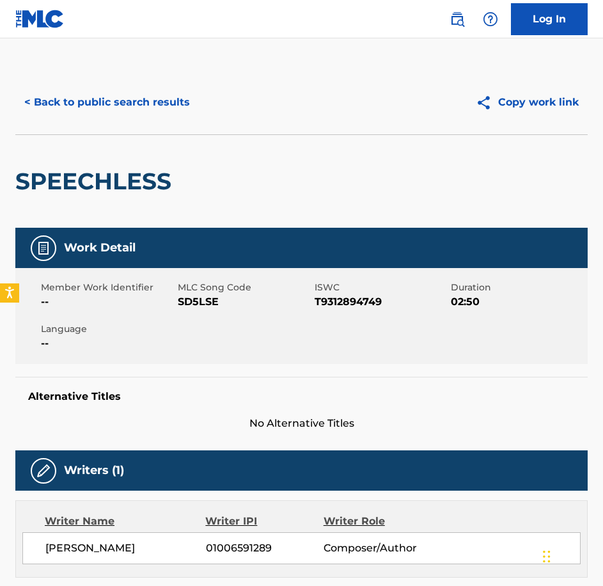
click at [200, 308] on span "SD5LSE" at bounding box center [245, 301] width 134 height 15
click at [185, 101] on button "< Back to public search results" at bounding box center [107, 102] width 184 height 32
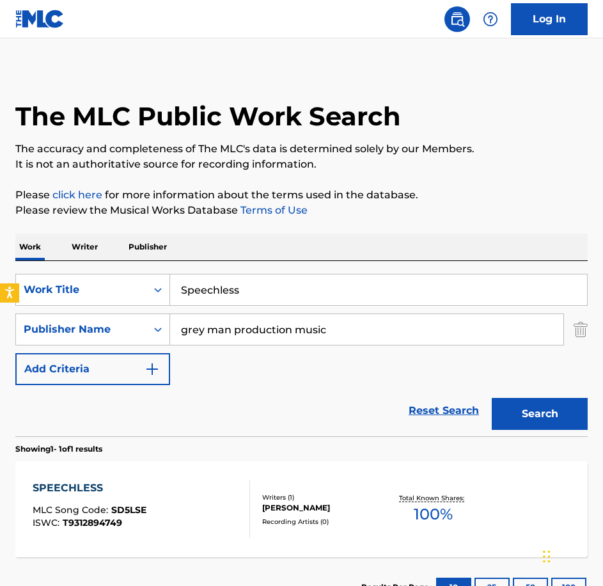
drag, startPoint x: 137, startPoint y: 281, endPoint x: 65, endPoint y: 268, distance: 72.9
click at [65, 271] on div "SearchWithCriteria0c18ddda-81b8-40bf-a1a3-18ac514f56b8 Work Title Speechless Se…" at bounding box center [301, 348] width 573 height 175
paste input "That Was The Old Me"
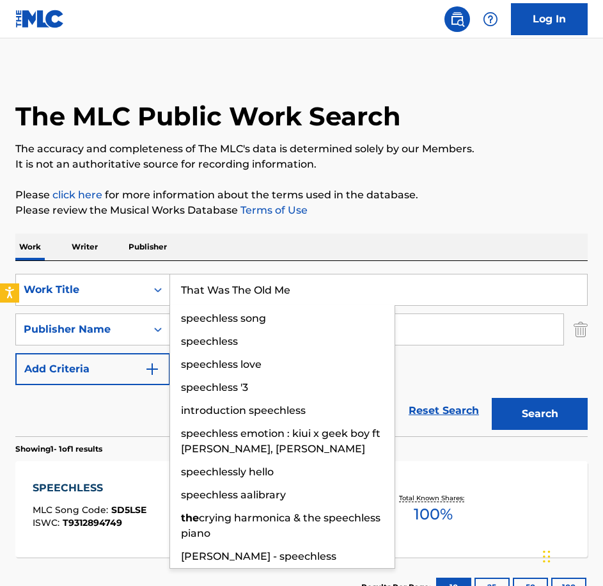
type input "That Was The Old Me"
click at [492, 398] on button "Search" at bounding box center [540, 414] width 96 height 32
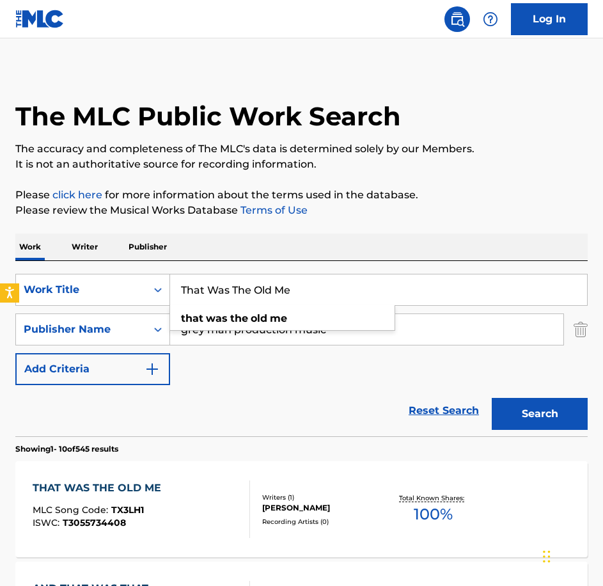
click at [138, 478] on div "THAT WAS THE OLD ME MLC Song Code : TX3LH1 ISWC : T3055734408 Writers ( 1 ) [PE…" at bounding box center [301, 509] width 573 height 96
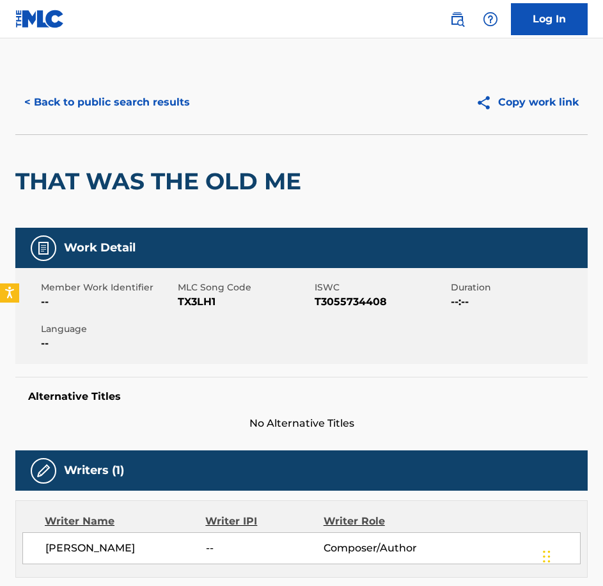
click at [187, 315] on div "Member Work Identifier -- MLC Song Code TX3LH1 ISWC T3055734408 Duration --:-- …" at bounding box center [301, 316] width 573 height 96
click at [151, 116] on button "< Back to public search results" at bounding box center [107, 102] width 184 height 32
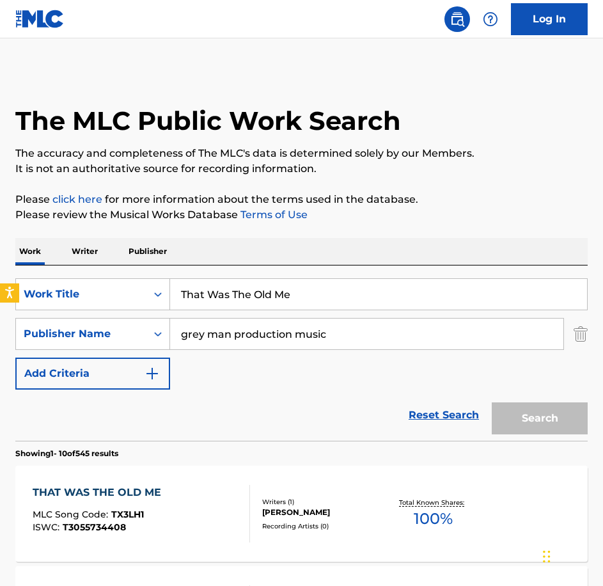
scroll to position [4, 0]
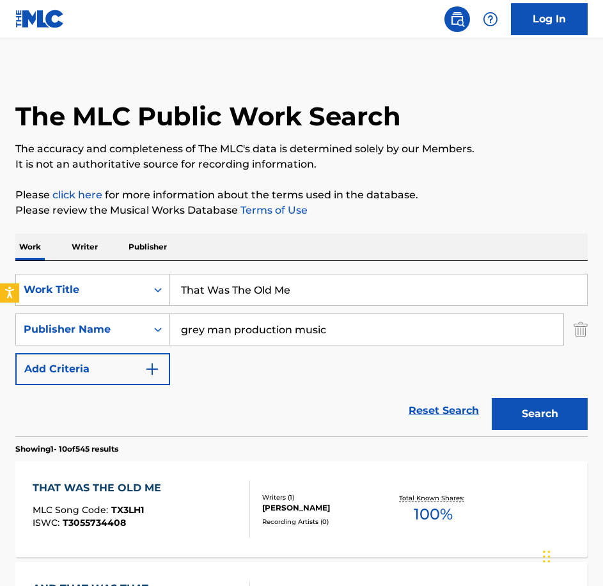
drag, startPoint x: 325, startPoint y: 287, endPoint x: 3, endPoint y: 266, distance: 323.1
paste input "e Badlands"
type input "The Badlands"
click at [492, 398] on button "Search" at bounding box center [540, 414] width 96 height 32
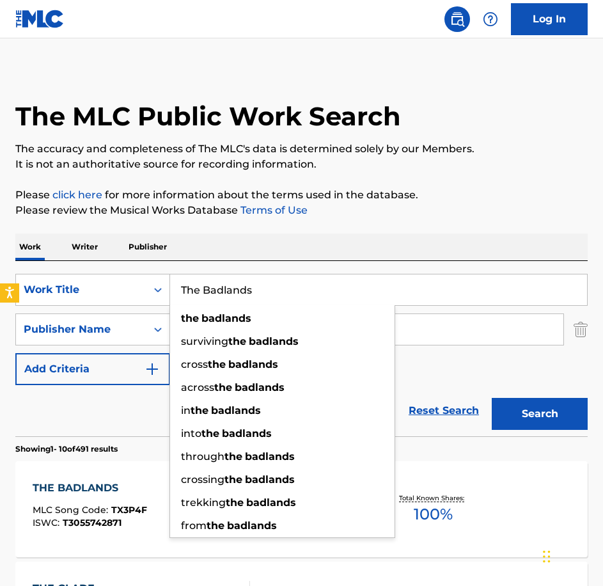
click at [118, 493] on div "THE BADLANDS" at bounding box center [90, 487] width 115 height 15
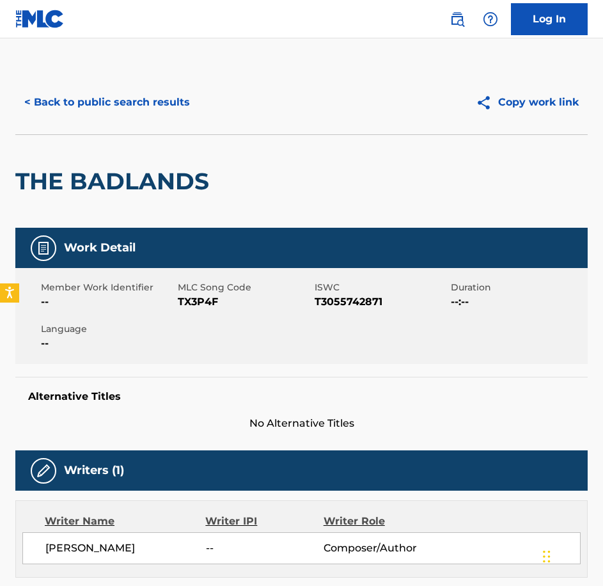
click at [186, 301] on span "TX3P4F" at bounding box center [245, 301] width 134 height 15
click at [169, 89] on button "< Back to public search results" at bounding box center [107, 102] width 184 height 32
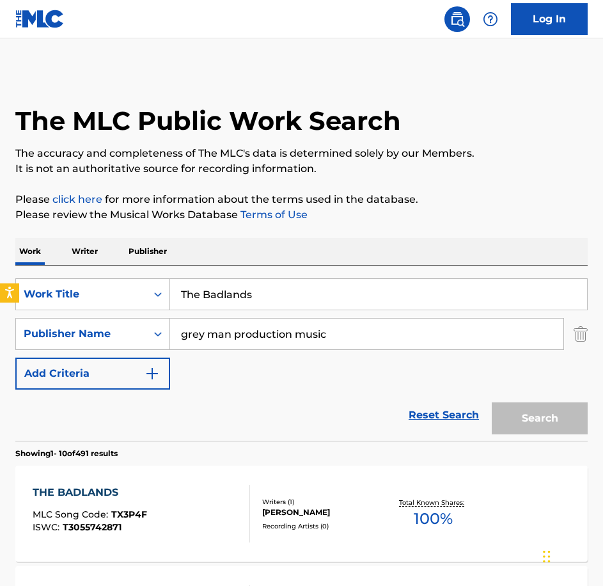
scroll to position [4, 0]
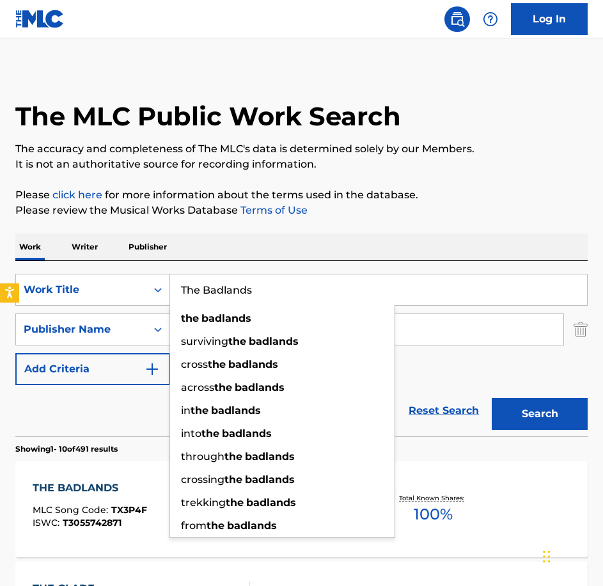
drag, startPoint x: 138, startPoint y: 280, endPoint x: 57, endPoint y: 260, distance: 82.9
click at [58, 261] on div "SearchWithCriteria0c18ddda-81b8-40bf-a1a3-18ac514f56b8 Work Title The Badlands …" at bounding box center [301, 348] width 573 height 175
paste input "Cold Streets Of [GEOGRAPHIC_DATA]"
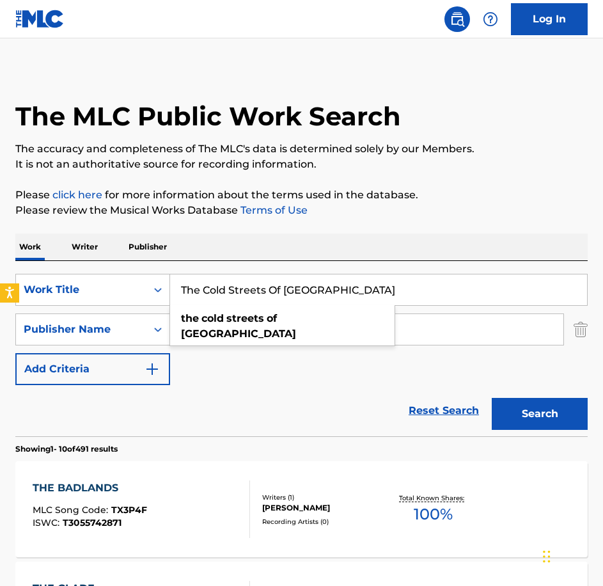
type input "The Cold Streets Of [GEOGRAPHIC_DATA]"
click at [492, 398] on button "Search" at bounding box center [540, 414] width 96 height 32
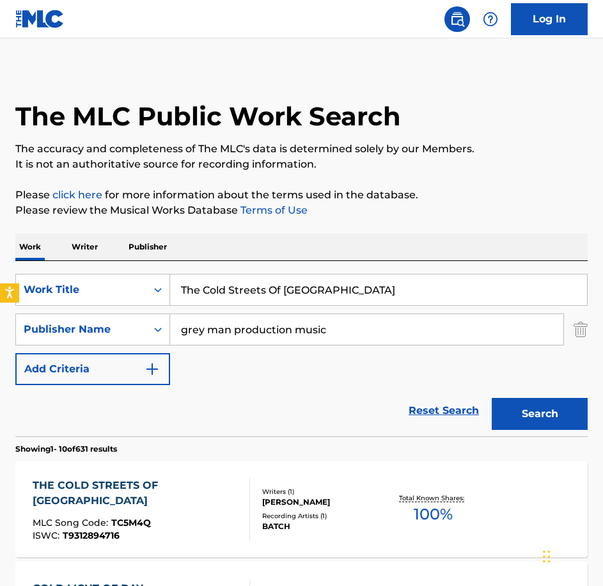
click at [141, 534] on div "THE COLD STREETS OF [GEOGRAPHIC_DATA] MLC Song Code : TC5M4Q ISWC : T9312894716" at bounding box center [136, 509] width 207 height 63
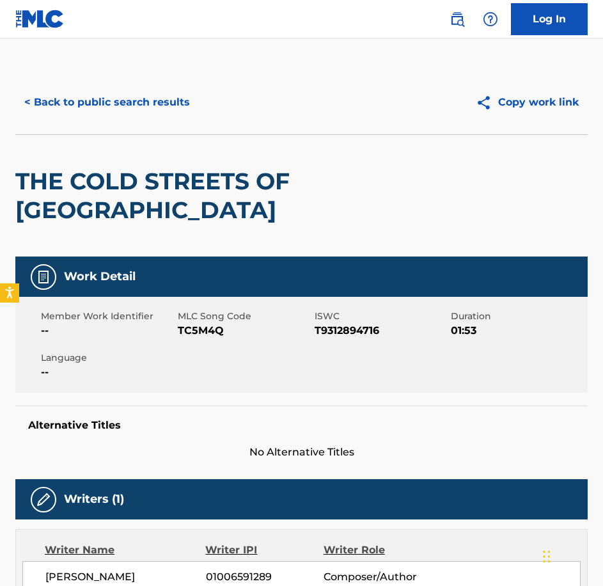
click at [205, 340] on div "Member Work Identifier -- MLC Song Code TC5M4Q ISWC T9312894716 Duration 01:53 …" at bounding box center [301, 345] width 573 height 96
click at [56, 109] on button "< Back to public search results" at bounding box center [107, 102] width 184 height 32
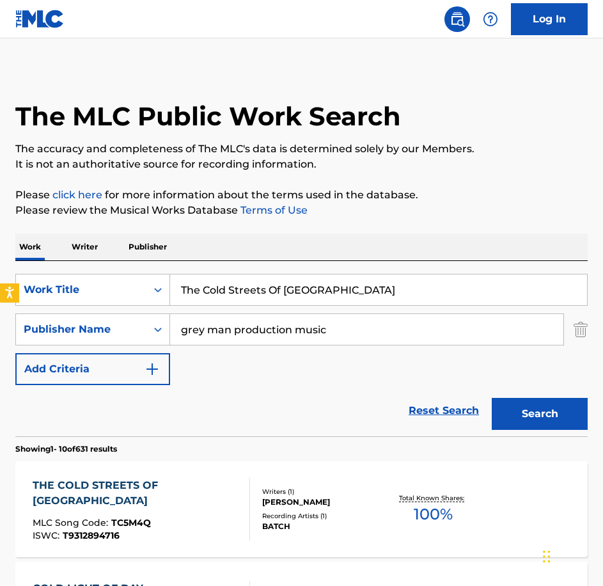
click at [368, 314] on input "grey man production music" at bounding box center [366, 329] width 393 height 31
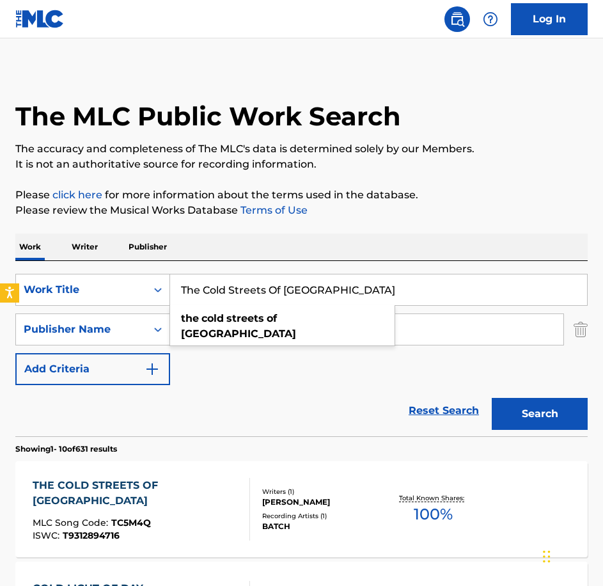
drag, startPoint x: 369, startPoint y: 302, endPoint x: 129, endPoint y: 310, distance: 240.0
click at [129, 310] on div "SearchWithCriteria0c18ddda-81b8-40bf-a1a3-18ac514f56b8 Work Title The Cold Stre…" at bounding box center [301, 329] width 573 height 111
paste input "Soul Departs"
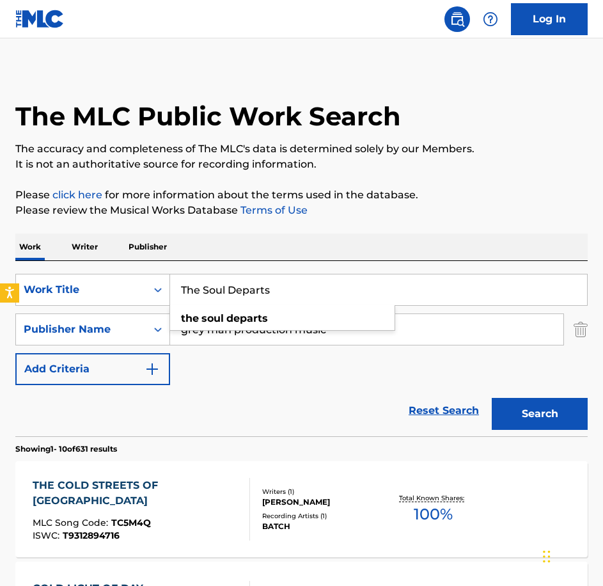
type input "The Soul Departs"
click at [492, 398] on button "Search" at bounding box center [540, 414] width 96 height 32
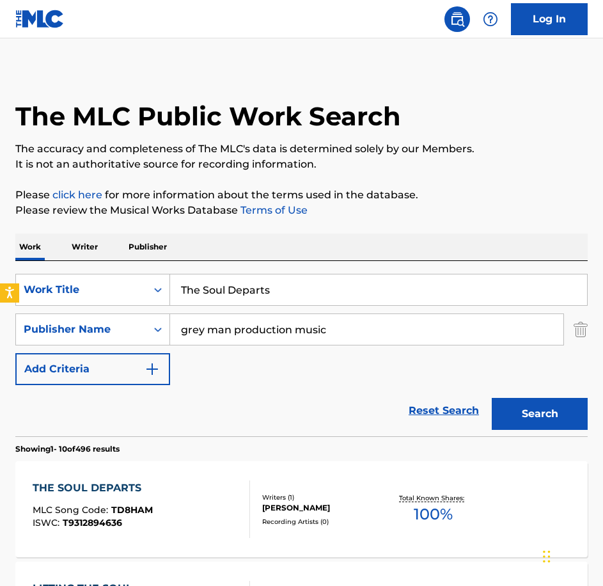
click at [196, 546] on div "THE SOUL DEPARTS MLC Song Code : TD8HAM ISWC : T9312894636 Writers ( 1 ) [PERSO…" at bounding box center [301, 509] width 573 height 96
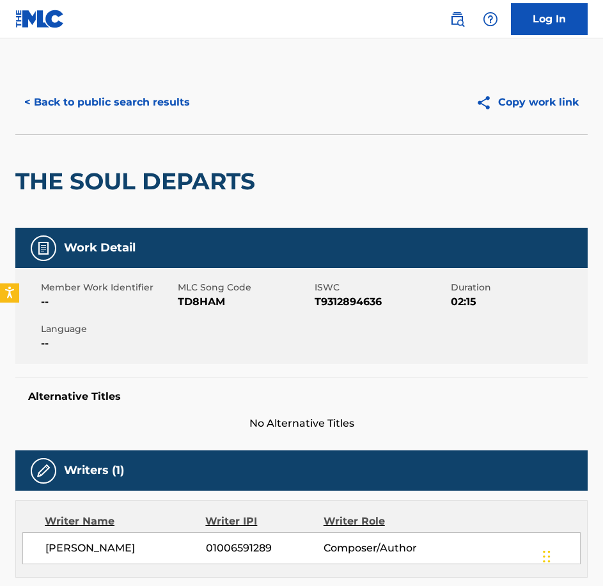
click at [205, 290] on span "MLC Song Code" at bounding box center [245, 287] width 134 height 13
click at [205, 292] on span "MLC Song Code" at bounding box center [245, 287] width 134 height 13
click at [217, 305] on span "TD8HAM" at bounding box center [245, 301] width 134 height 15
click at [134, 104] on button "< Back to public search results" at bounding box center [107, 102] width 184 height 32
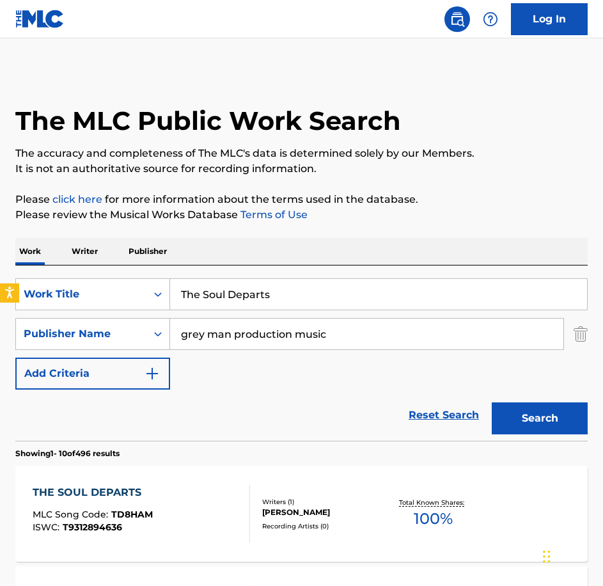
scroll to position [4, 0]
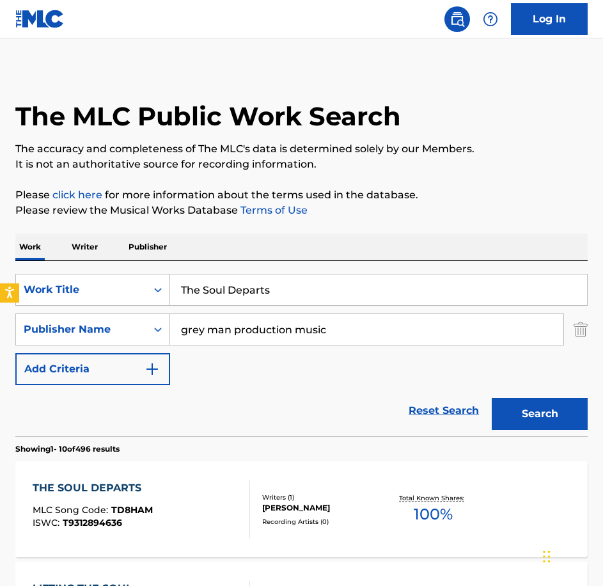
drag, startPoint x: 322, startPoint y: 280, endPoint x: 16, endPoint y: 271, distance: 305.9
click at [16, 271] on div "SearchWithCriteria0c18ddda-81b8-40bf-a1a3-18ac514f56b8 Work Title The Soul Depa…" at bounding box center [301, 348] width 573 height 175
paste input "Under Cover Of Darknes"
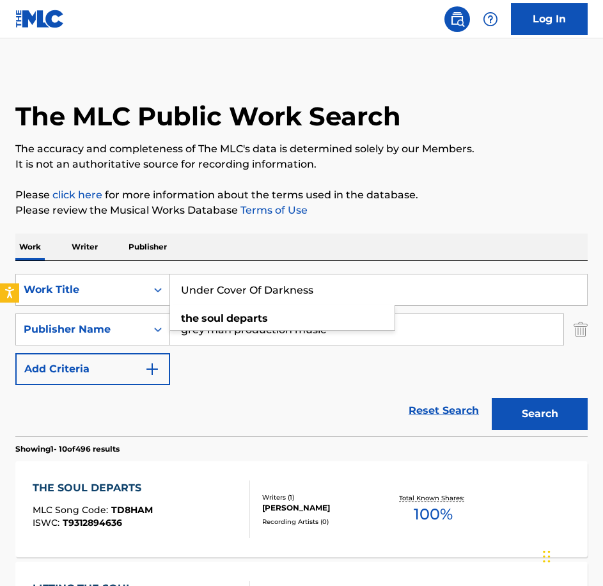
type input "Under Cover Of Darkness"
click at [492, 398] on button "Search" at bounding box center [540, 414] width 96 height 32
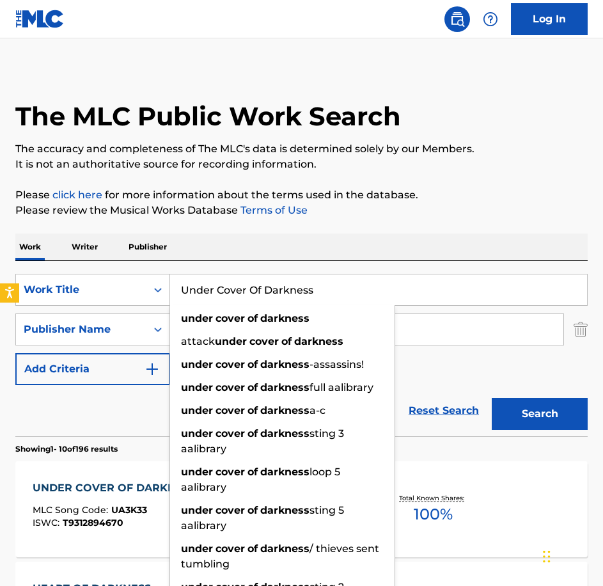
click at [123, 501] on div "UNDER COVER OF DARKNESS MLC Song Code : UA3K33 ISWC : T9312894670" at bounding box center [118, 509] width 170 height 58
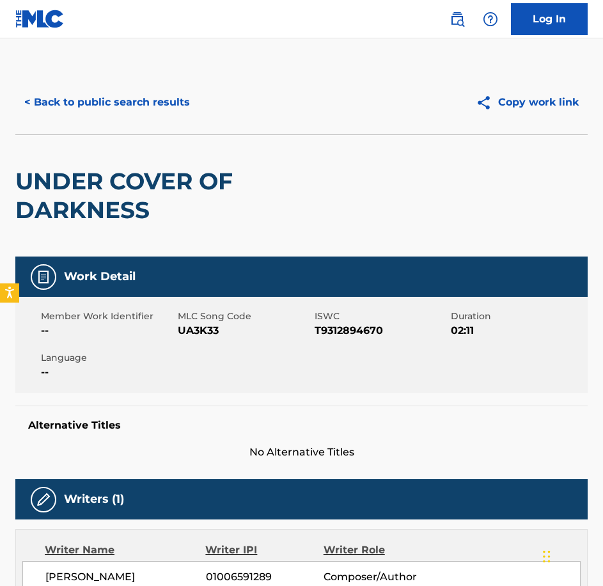
click at [204, 340] on div "Member Work Identifier -- MLC Song Code UA3K33 ISWC T9312894670 Duration 02:11 …" at bounding box center [301, 345] width 573 height 96
click at [84, 104] on button "< Back to public search results" at bounding box center [107, 102] width 184 height 32
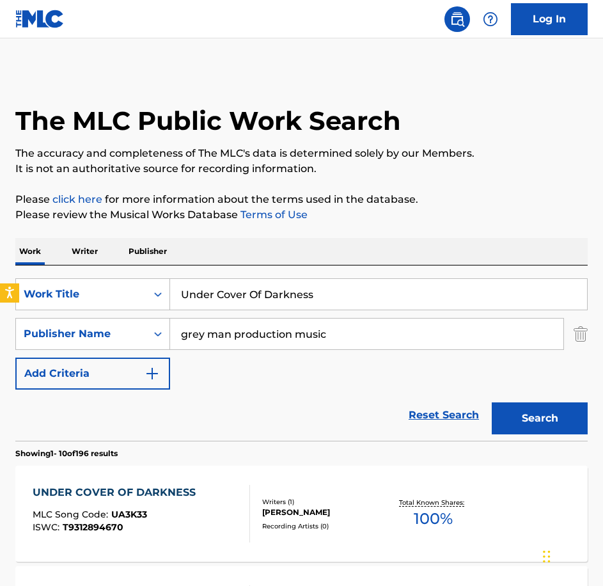
scroll to position [4, 0]
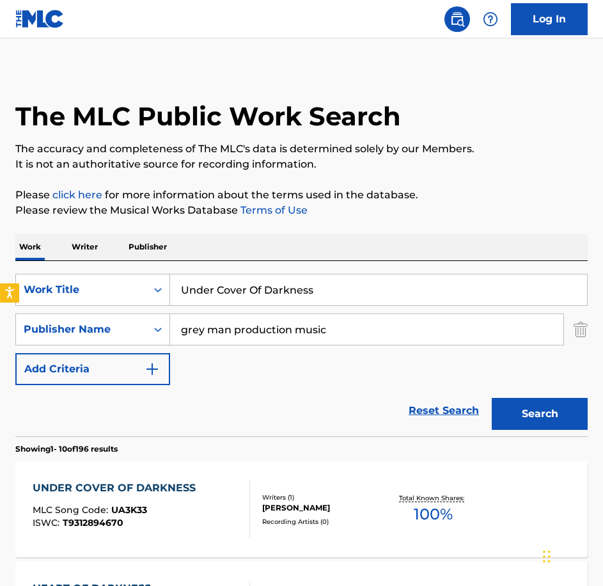
drag, startPoint x: 329, startPoint y: 300, endPoint x: -3, endPoint y: 287, distance: 332.9
click at [0, 287] on html "Accessibility Screen-Reader Guide, Feedback, and Issue Reporting | New window L…" at bounding box center [301, 289] width 603 height 586
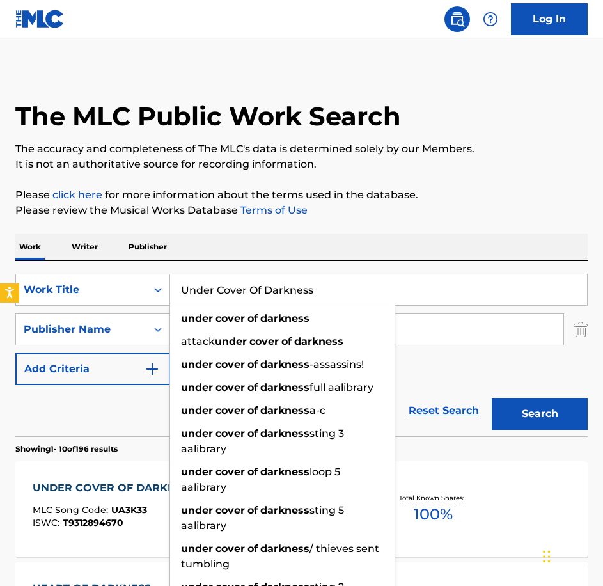
paste input "foreseen Threat"
type input "Unforeseen Threat"
click at [492, 398] on button "Search" at bounding box center [540, 414] width 96 height 32
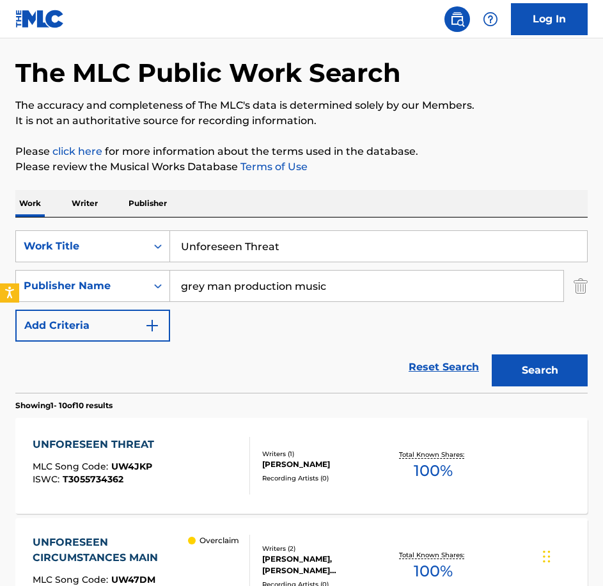
scroll to position [68, 0]
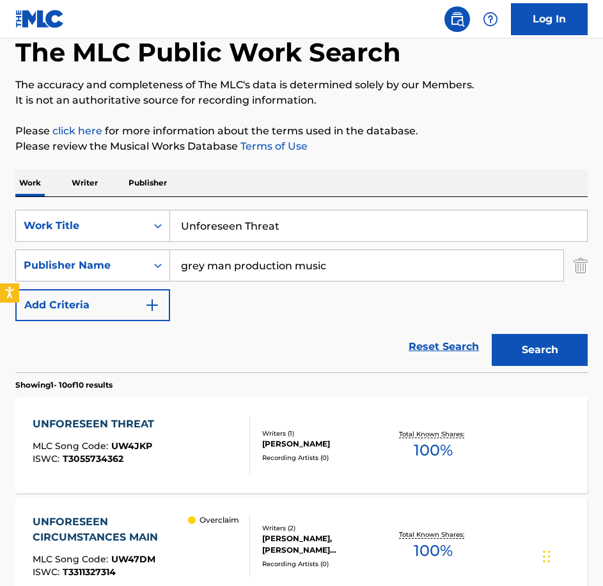
click at [158, 439] on div "UNFORESEEN THREAT MLC Song Code : UW4JKP ISWC : T3055734362" at bounding box center [97, 445] width 128 height 58
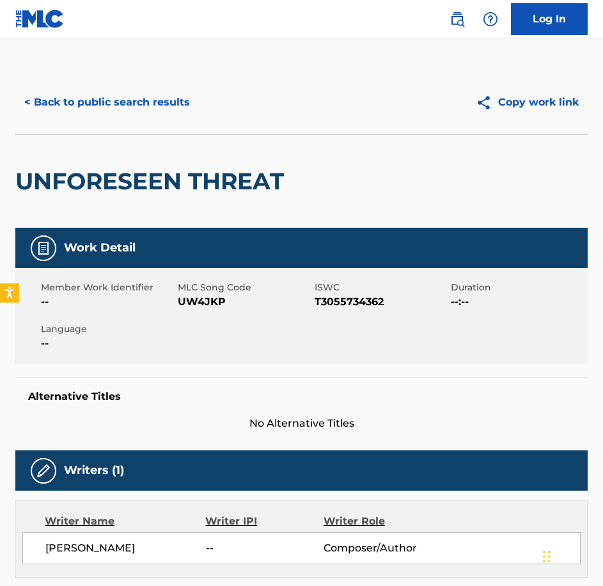
click at [187, 289] on span "MLC Song Code" at bounding box center [245, 287] width 134 height 13
click at [187, 305] on span "UW4JKP" at bounding box center [245, 301] width 134 height 15
click at [130, 109] on button "< Back to public search results" at bounding box center [107, 102] width 184 height 32
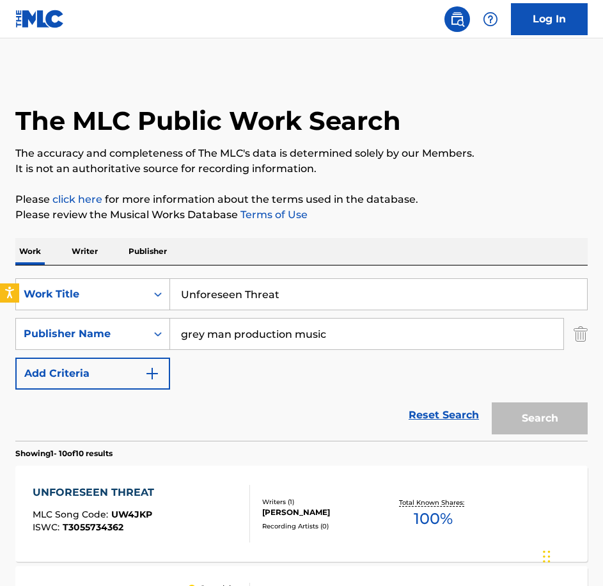
scroll to position [68, 0]
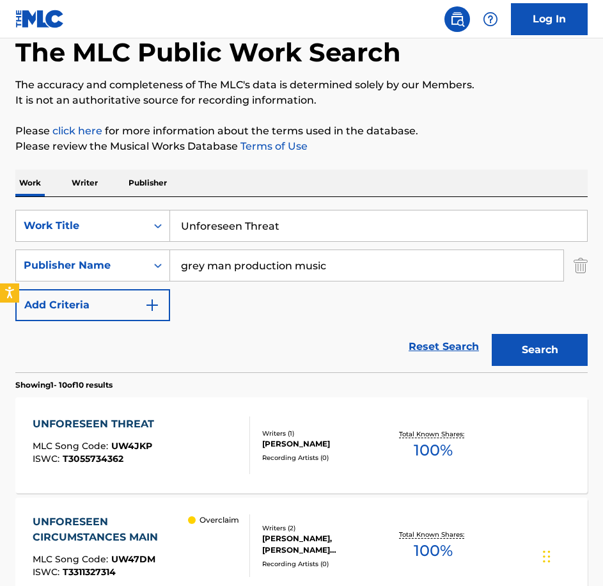
drag, startPoint x: 296, startPoint y: 228, endPoint x: 24, endPoint y: 200, distance: 272.6
click at [24, 200] on div "SearchWithCriteria0c18ddda-81b8-40bf-a1a3-18ac514f56b8 Work Title Unforeseen Th…" at bounding box center [301, 284] width 573 height 175
paste input "Villainous Ambience"
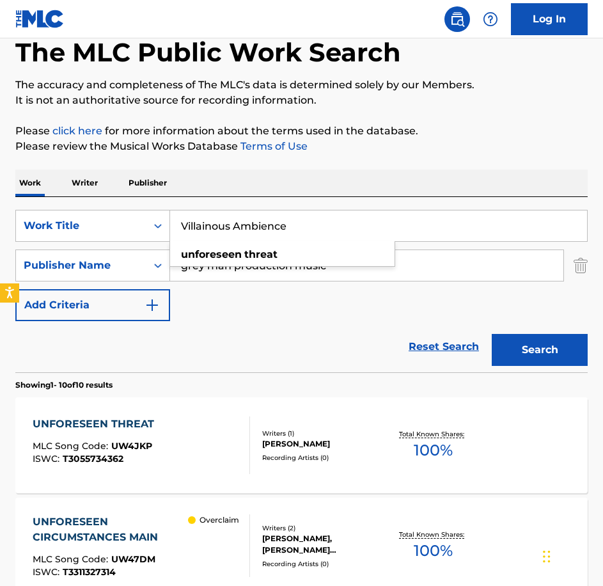
type input "Villainous Ambience"
click at [492, 334] on button "Search" at bounding box center [540, 350] width 96 height 32
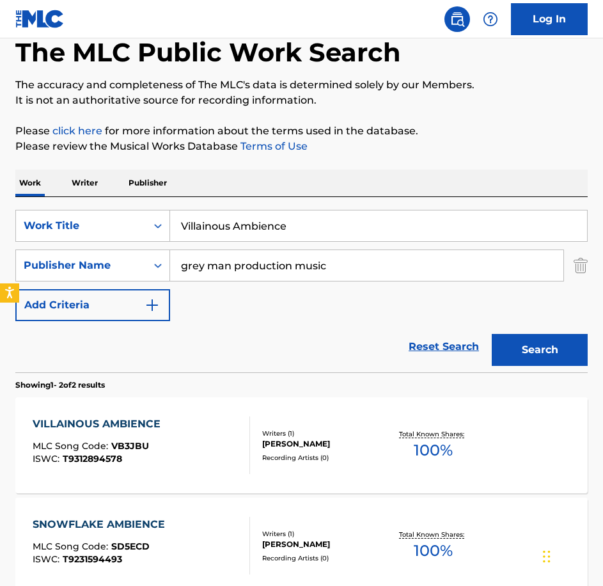
click at [200, 450] on div "VILLAINOUS AMBIENCE MLC Song Code : VB3JBU ISWC : T9312894578" at bounding box center [142, 445] width 218 height 58
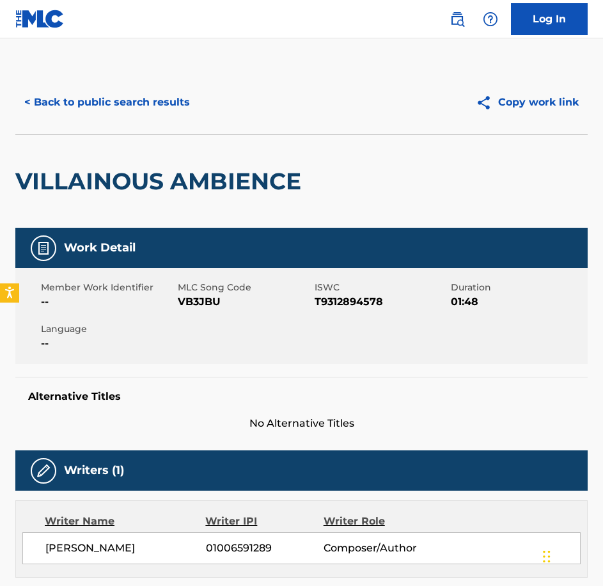
click at [203, 301] on span "VB3JBU" at bounding box center [245, 301] width 134 height 15
click at [132, 104] on button "< Back to public search results" at bounding box center [107, 102] width 184 height 32
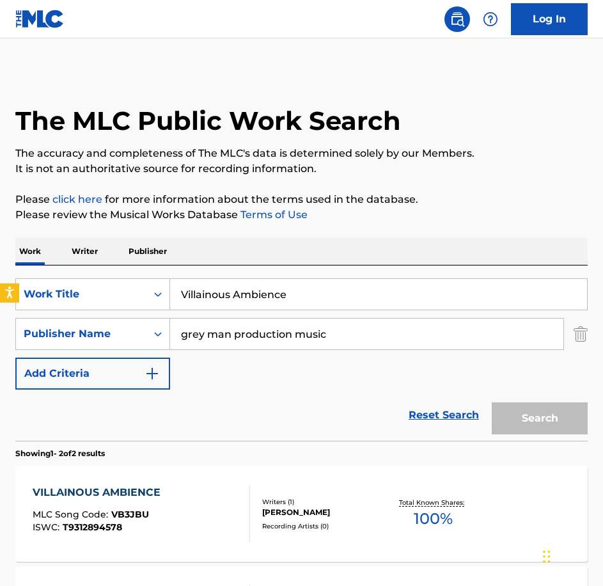
scroll to position [68, 0]
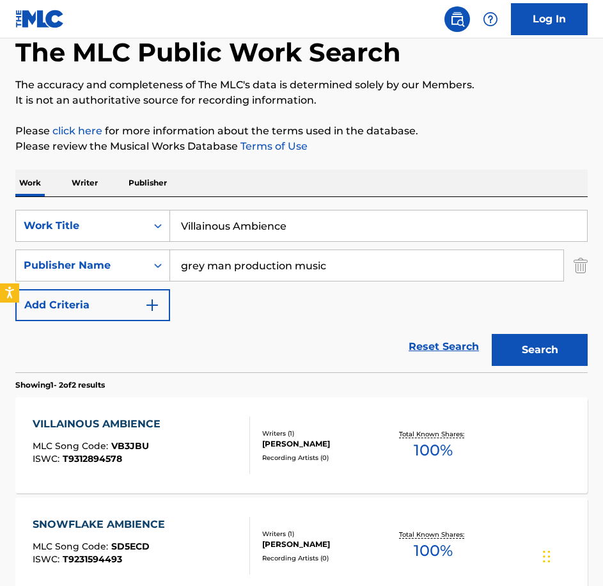
drag, startPoint x: 324, startPoint y: 239, endPoint x: 314, endPoint y: 235, distance: 10.7
click at [315, 235] on input "Villainous Ambience" at bounding box center [378, 225] width 417 height 31
drag, startPoint x: 314, startPoint y: 235, endPoint x: 134, endPoint y: 233, distance: 180.4
click at [134, 233] on div "SearchWithCriteria0c18ddda-81b8-40bf-a1a3-18ac514f56b8 Work Title Villainous Am…" at bounding box center [301, 226] width 573 height 32
paste input "Will Never See [DATE]"
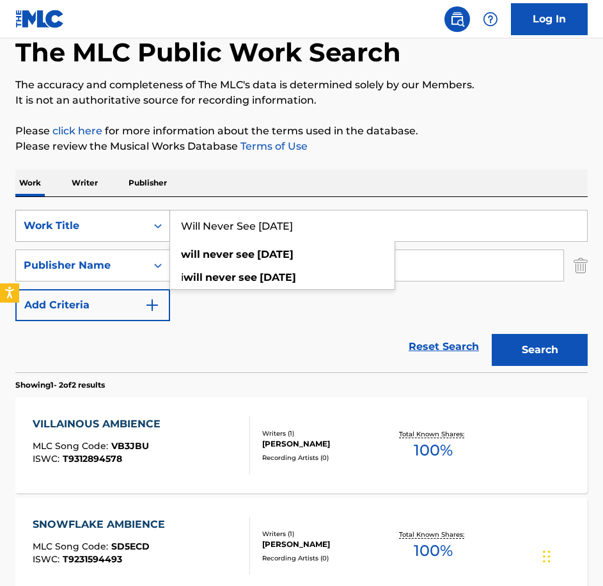
type input "Will Never See [DATE]"
click at [492, 334] on button "Search" at bounding box center [540, 350] width 96 height 32
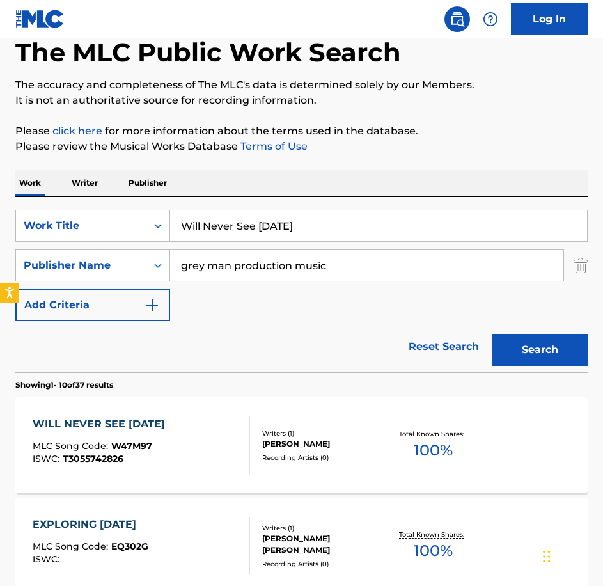
click at [210, 420] on div "WILL NEVER SEE [DATE] MLC Song Code : W47M97 ISWC : T3055742826" at bounding box center [142, 445] width 218 height 58
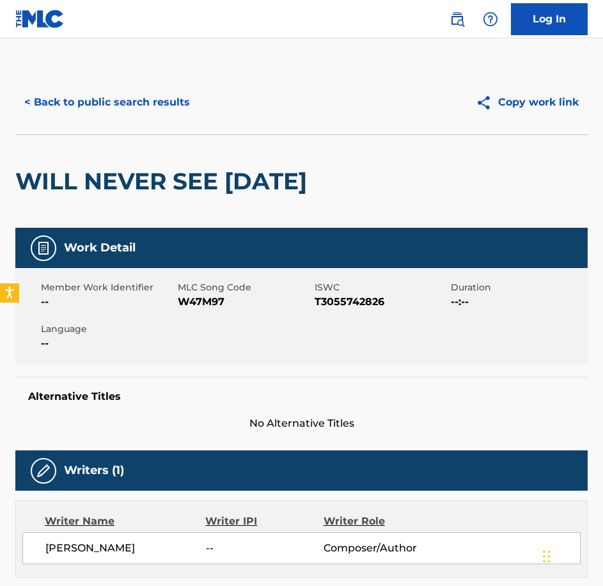
click at [203, 340] on div "Member Work Identifier -- MLC Song Code W47M97 ISWC T3055742826 Duration --:-- …" at bounding box center [301, 316] width 573 height 96
click at [203, 338] on div "Member Work Identifier -- MLC Song Code W47M97 ISWC T3055742826 Duration --:-- …" at bounding box center [301, 316] width 573 height 96
click at [129, 102] on button "< Back to public search results" at bounding box center [107, 102] width 184 height 32
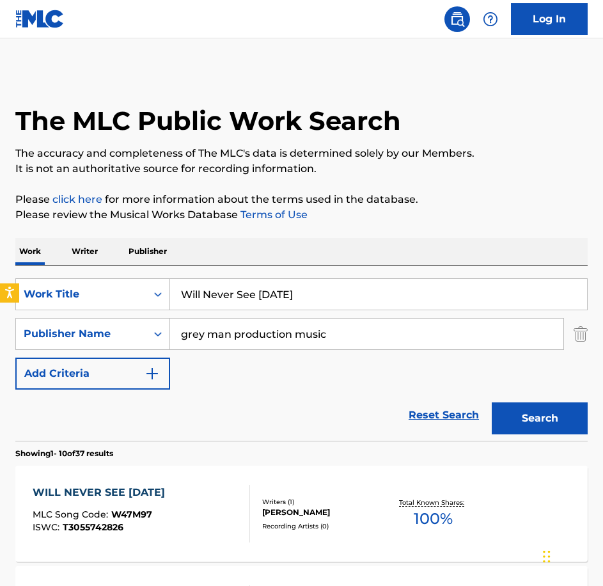
scroll to position [68, 0]
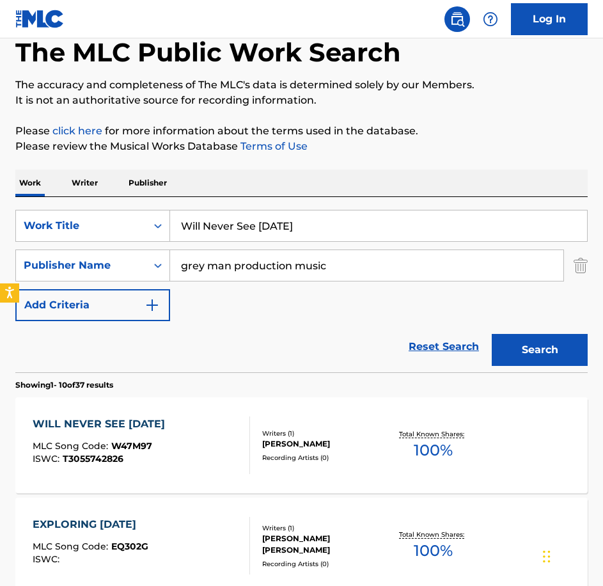
drag, startPoint x: 346, startPoint y: 242, endPoint x: 217, endPoint y: 242, distance: 129.2
click at [217, 242] on div "SearchWithCriteria0c18ddda-81b8-40bf-a1a3-18ac514f56b8 Work Title Will Never Se…" at bounding box center [301, 265] width 573 height 111
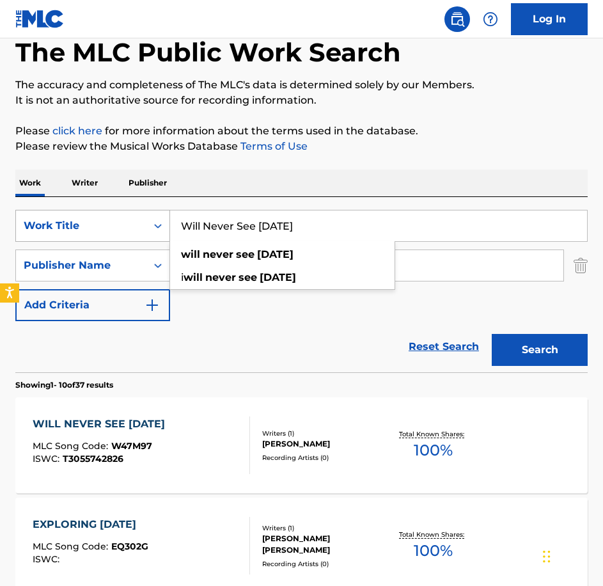
drag, startPoint x: 323, startPoint y: 228, endPoint x: 57, endPoint y: 226, distance: 266.1
click at [57, 226] on div "SearchWithCriteria0c18ddda-81b8-40bf-a1a3-18ac514f56b8 Work Title Will Never Se…" at bounding box center [301, 226] width 573 height 32
paste input "ounded Yet Willing"
type input "Wounded Yet Willing"
click at [492, 334] on button "Search" at bounding box center [540, 350] width 96 height 32
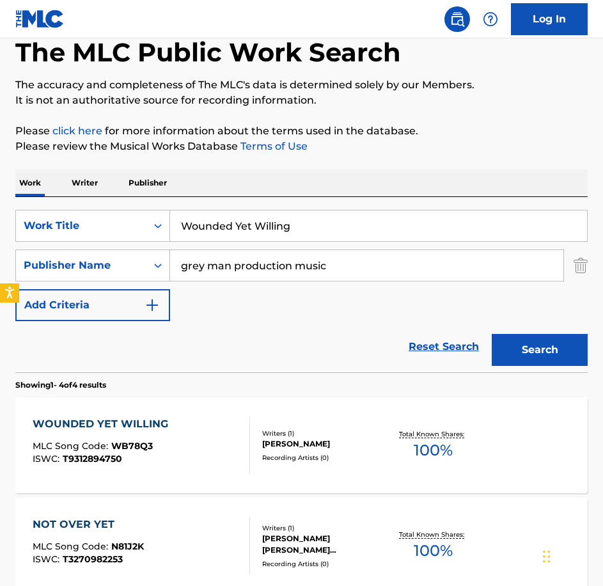
click at [250, 475] on div "WOUNDED YET WILLING MLC Song Code : WB78Q3 ISWC : T9312894750 Writers ( 1 ) [PE…" at bounding box center [301, 445] width 573 height 96
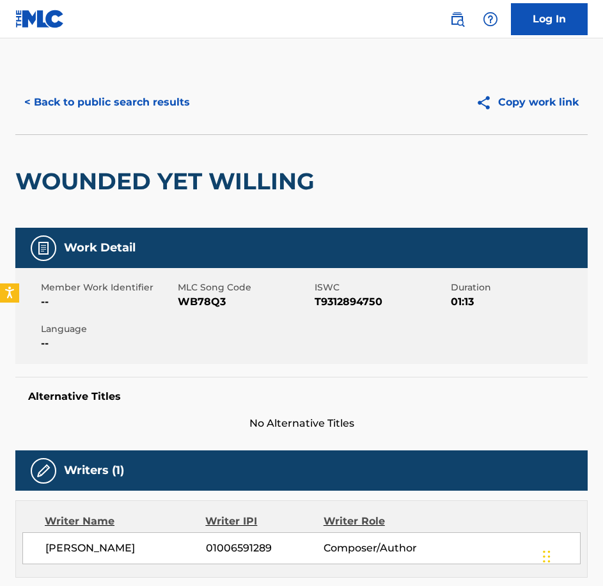
click at [207, 301] on span "WB78Q3" at bounding box center [245, 301] width 134 height 15
click at [106, 115] on button "< Back to public search results" at bounding box center [107, 102] width 184 height 32
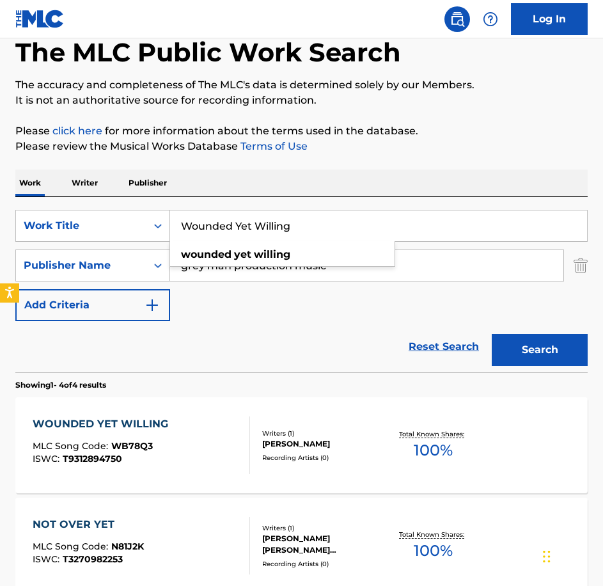
drag, startPoint x: 306, startPoint y: 228, endPoint x: -3, endPoint y: 225, distance: 309.6
click at [0, 225] on html "Accessibility Screen-Reader Guide, Feedback, and Issue Reporting | New window L…" at bounding box center [301, 225] width 603 height 586
paste input "An Absence"
type input "An Absence"
click at [492, 334] on button "Search" at bounding box center [540, 350] width 96 height 32
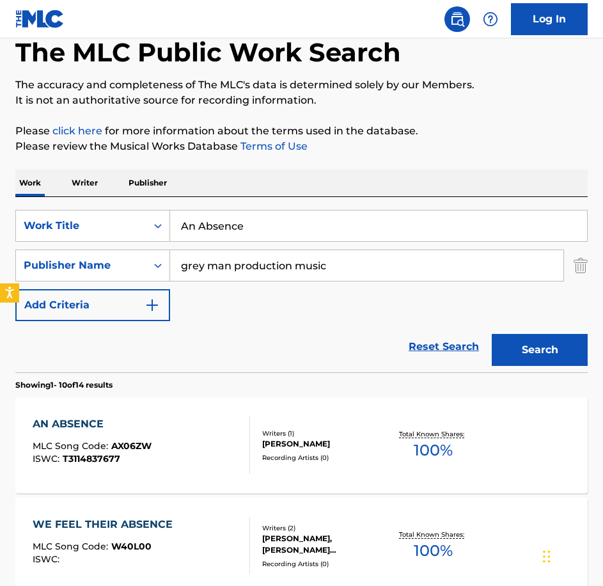
click at [189, 429] on div "AN ABSENCE MLC Song Code : AX06ZW ISWC : T3114837677" at bounding box center [142, 445] width 218 height 58
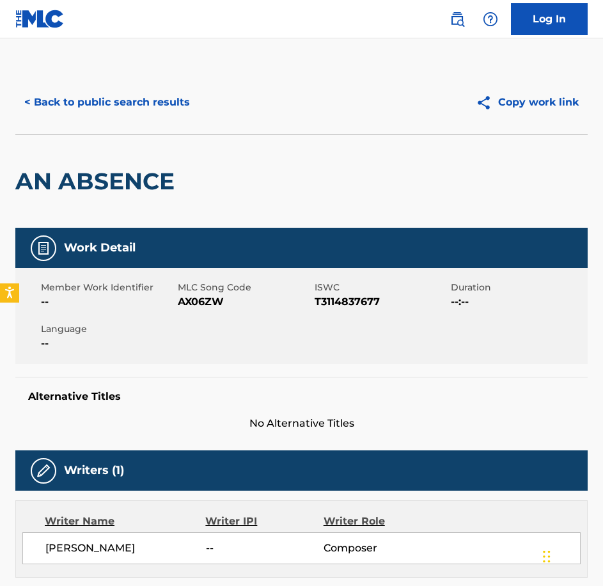
click at [219, 297] on span "AX06ZW" at bounding box center [245, 301] width 134 height 15
click at [80, 133] on div "< Back to public search results Copy work link" at bounding box center [301, 102] width 573 height 64
click at [84, 123] on div "< Back to public search results Copy work link" at bounding box center [301, 102] width 573 height 64
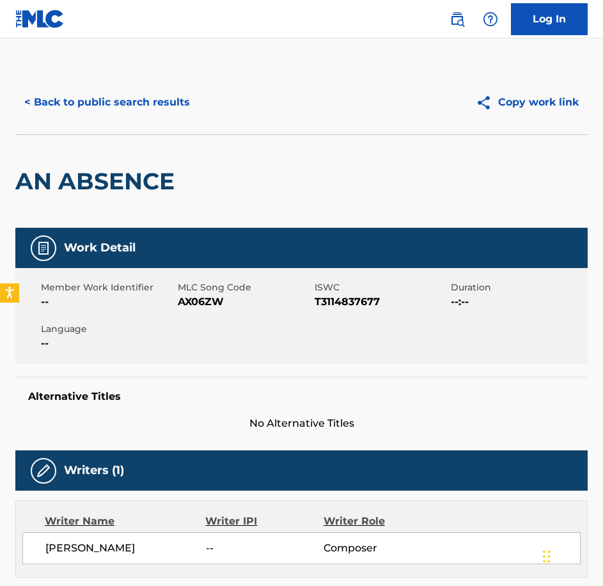
click at [88, 111] on button "< Back to public search results" at bounding box center [107, 102] width 184 height 32
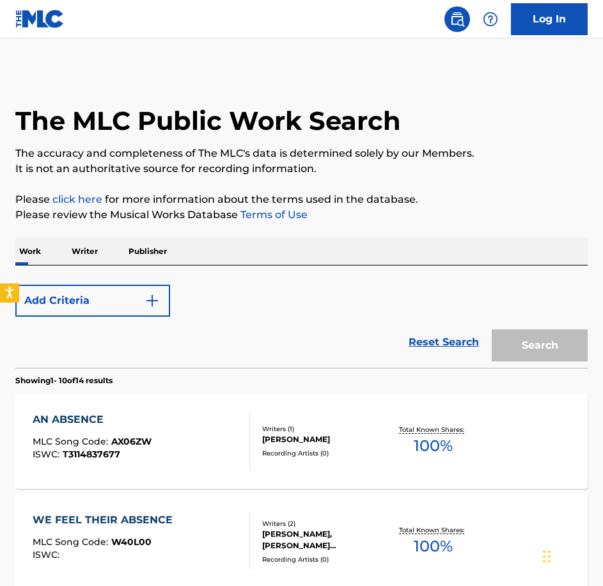
scroll to position [68, 0]
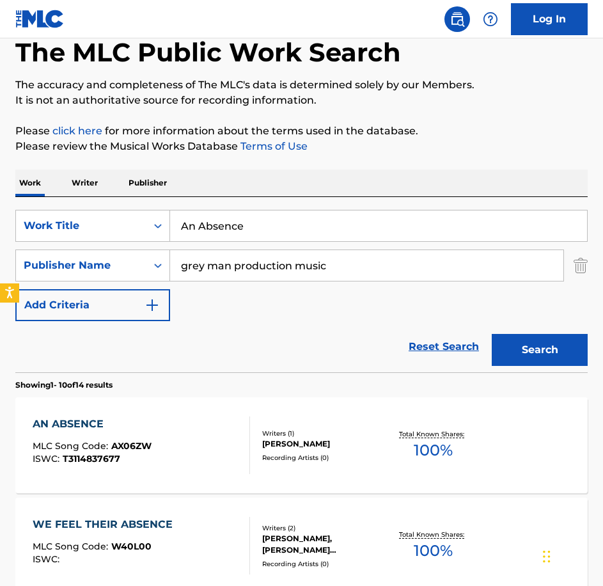
drag, startPoint x: 308, startPoint y: 230, endPoint x: 12, endPoint y: 222, distance: 296.3
paste input "Best Friends Forever"
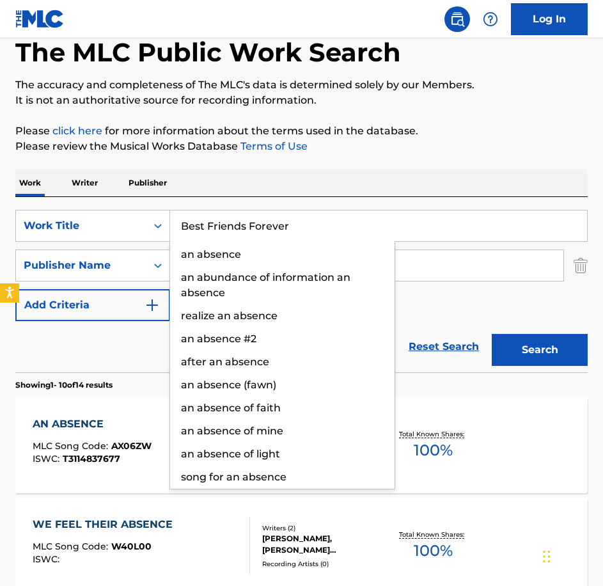
type input "Best Friends Forever"
click at [492, 334] on button "Search" at bounding box center [540, 350] width 96 height 32
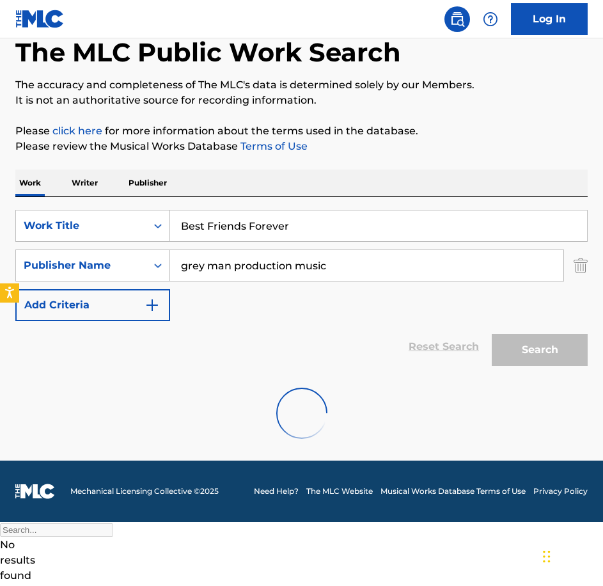
scroll to position [4, 0]
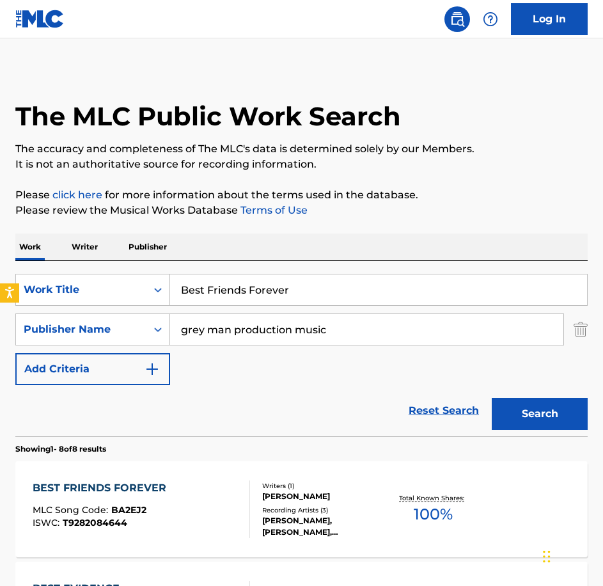
click at [180, 496] on div "BEST FRIENDS FOREVER MLC Song Code : BA2EJ2 ISWC : T9282084644" at bounding box center [142, 509] width 218 height 58
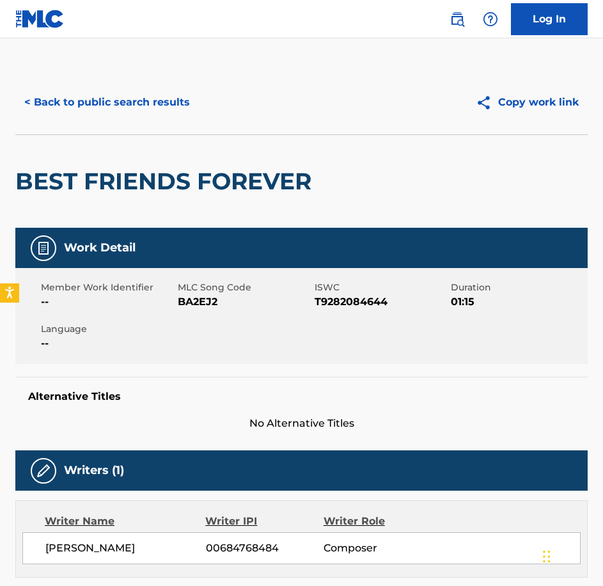
click at [213, 314] on div "Member Work Identifier -- MLC Song Code BA2EJ2 ISWC T9282084644 Duration 01:15 …" at bounding box center [301, 316] width 573 height 96
click at [191, 84] on div "< Back to public search results Copy work link" at bounding box center [301, 102] width 573 height 64
click at [184, 98] on button "< Back to public search results" at bounding box center [107, 102] width 184 height 32
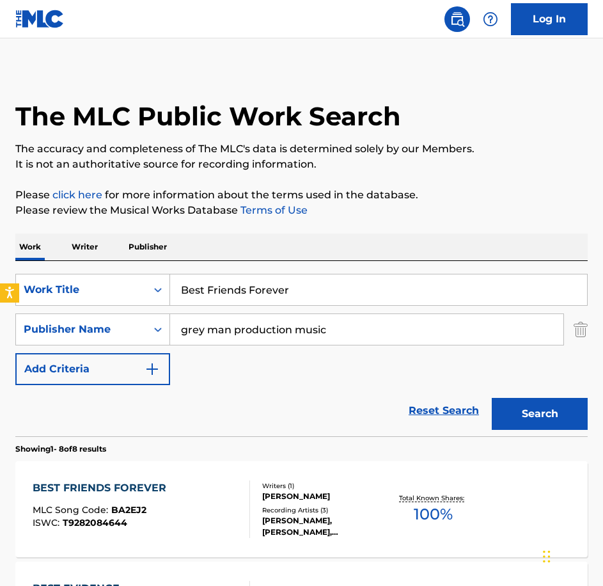
drag, startPoint x: 345, startPoint y: 274, endPoint x: 65, endPoint y: 270, distance: 280.9
click at [67, 271] on div "SearchWithCriteria0c18ddda-81b8-40bf-a1a3-18ac514f56b8 Work Title Best Friends …" at bounding box center [301, 348] width 573 height 175
click at [381, 297] on input "Best Friends Forever" at bounding box center [378, 289] width 417 height 31
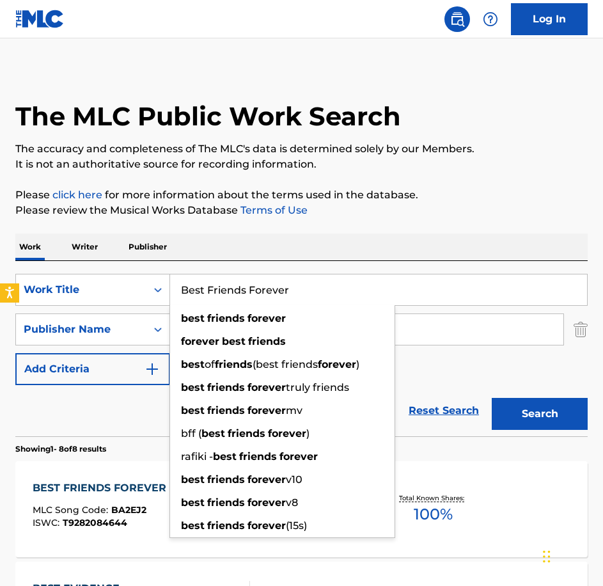
drag, startPoint x: 267, startPoint y: 274, endPoint x: 54, endPoint y: 267, distance: 213.1
click at [56, 268] on div "SearchWithCriteria0c18ddda-81b8-40bf-a1a3-18ac514f56b8 Work Title Best Friends …" at bounding box center [301, 348] width 573 height 175
paste input "ludgeon"
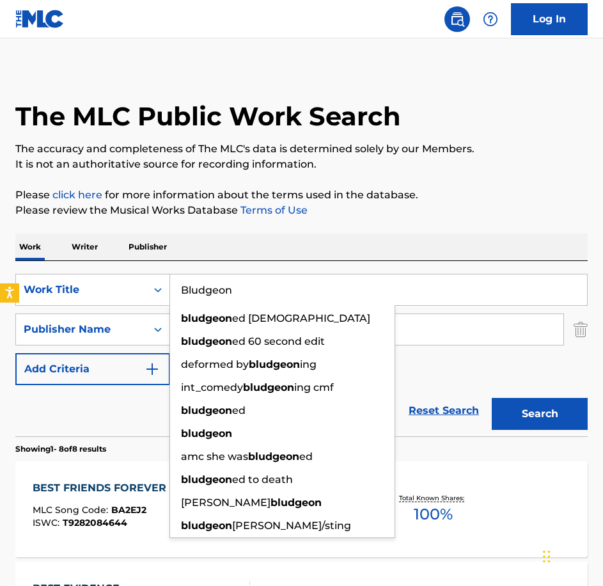
type input "Bludgeon"
click at [492, 398] on button "Search" at bounding box center [540, 414] width 96 height 32
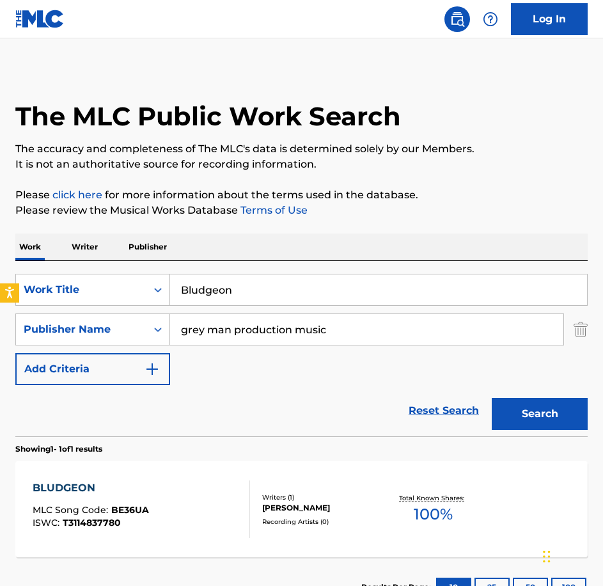
click at [195, 503] on div "BLUDGEON MLC Song Code : BE36UA ISWC : T3114837780" at bounding box center [142, 509] width 218 height 58
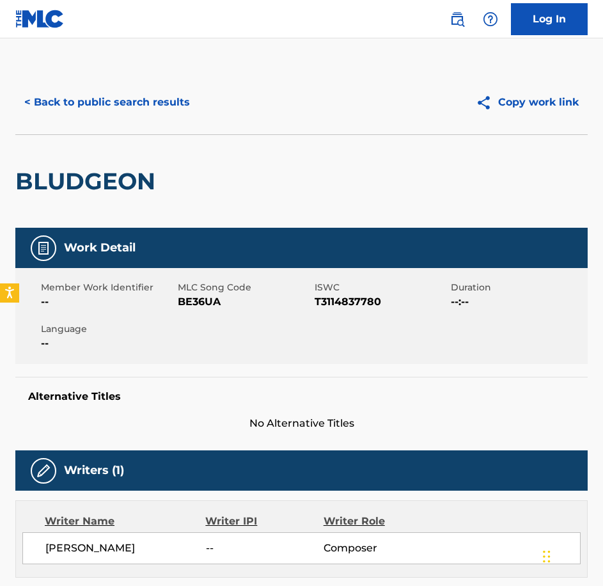
click at [208, 299] on span "BE36UA" at bounding box center [245, 301] width 134 height 15
click at [109, 112] on button "< Back to public search results" at bounding box center [107, 102] width 184 height 32
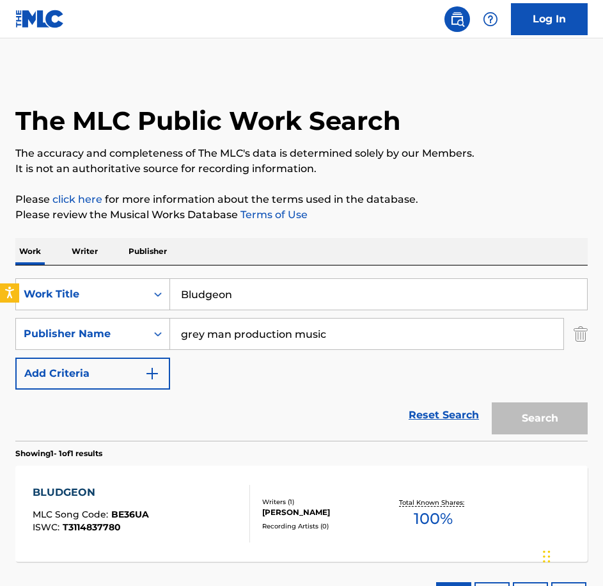
scroll to position [4, 0]
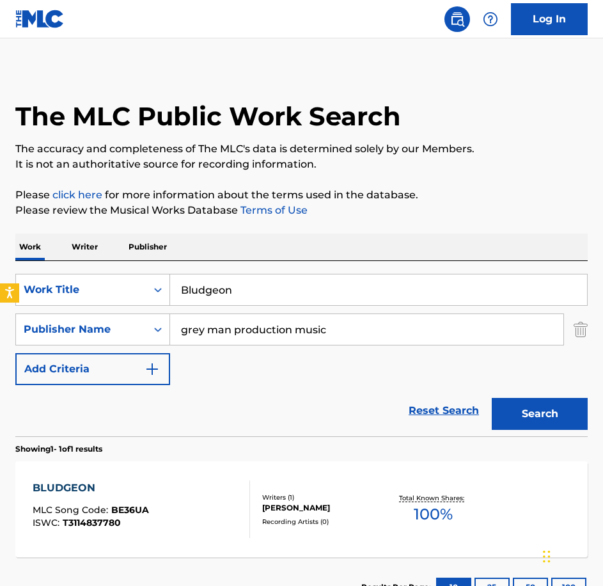
drag, startPoint x: 295, startPoint y: 283, endPoint x: 53, endPoint y: 264, distance: 242.6
click at [54, 264] on div "SearchWithCriteria0c18ddda-81b8-40bf-a1a3-18ac514f56b8 Work Title Bludgeon Sear…" at bounding box center [301, 348] width 573 height 175
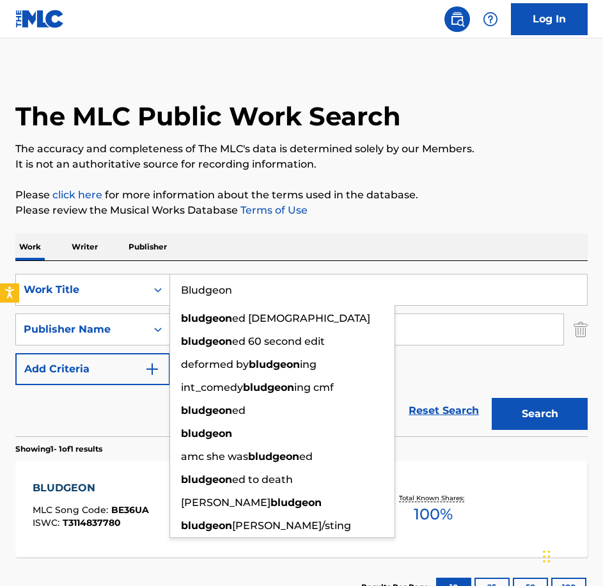
paste input "Cheeky Little Thing"
type input "Cheeky Little Thing"
click at [492, 398] on button "Search" at bounding box center [540, 414] width 96 height 32
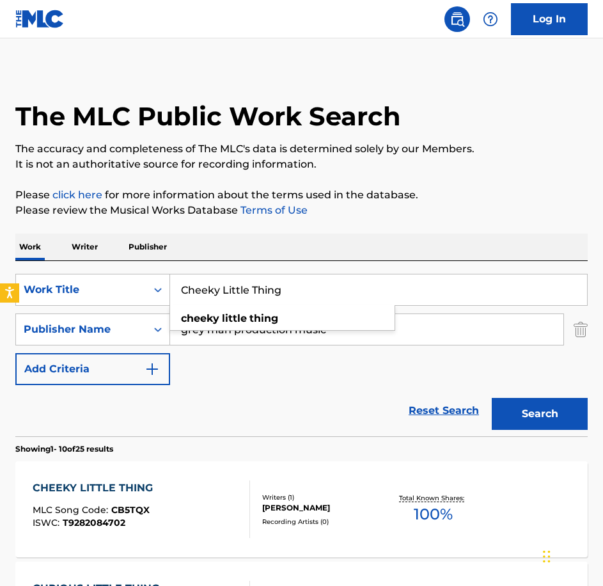
click at [148, 522] on div "ISWC : T9282084702" at bounding box center [96, 523] width 127 height 10
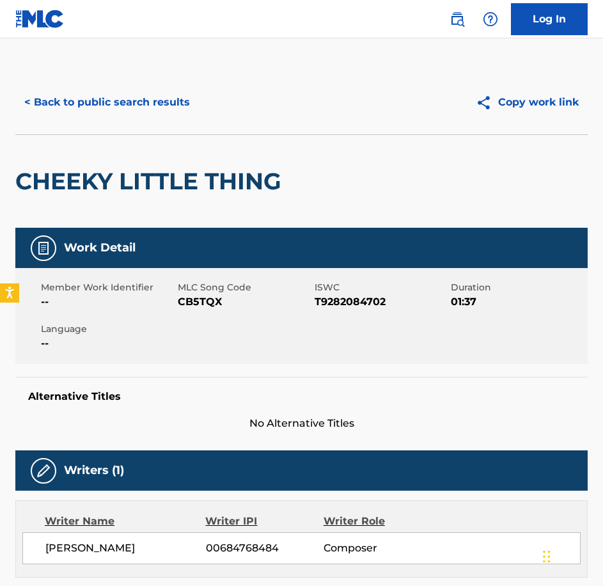
click at [221, 315] on div "Member Work Identifier -- MLC Song Code CB5TQX ISWC T9282084702 Duration 01:37 …" at bounding box center [301, 316] width 573 height 96
click at [215, 301] on span "CB5TQX" at bounding box center [245, 301] width 134 height 15
click at [40, 113] on button "< Back to public search results" at bounding box center [107, 102] width 184 height 32
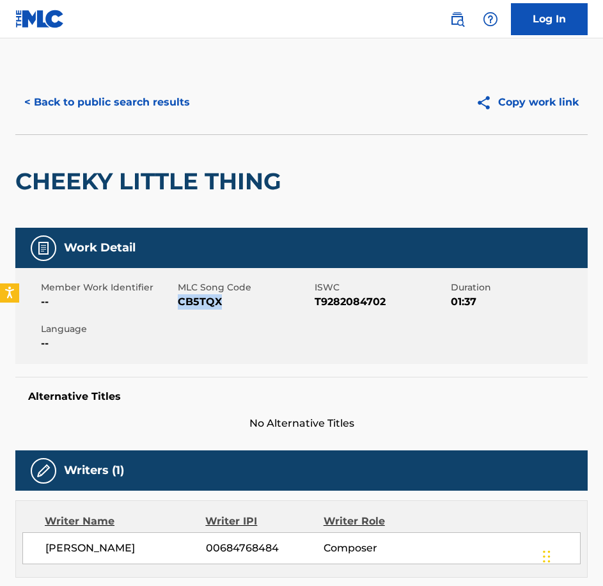
scroll to position [4, 0]
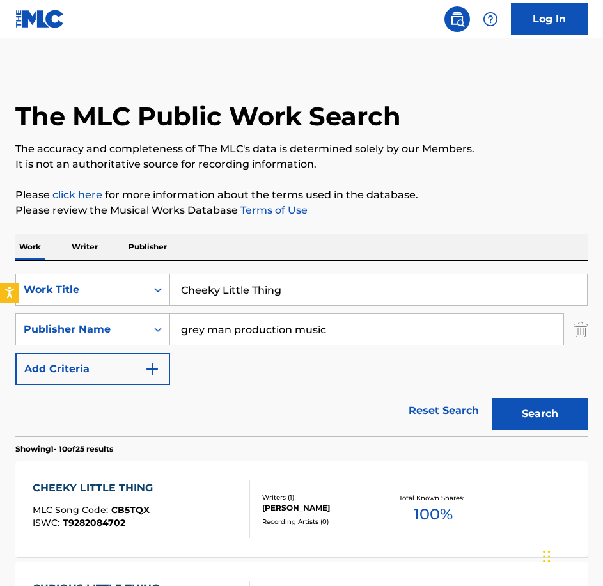
drag, startPoint x: 324, startPoint y: 298, endPoint x: 63, endPoint y: 230, distance: 269.8
paste input "Dot To Dot"
type input "Dot To Dot"
click at [492, 398] on button "Search" at bounding box center [540, 414] width 96 height 32
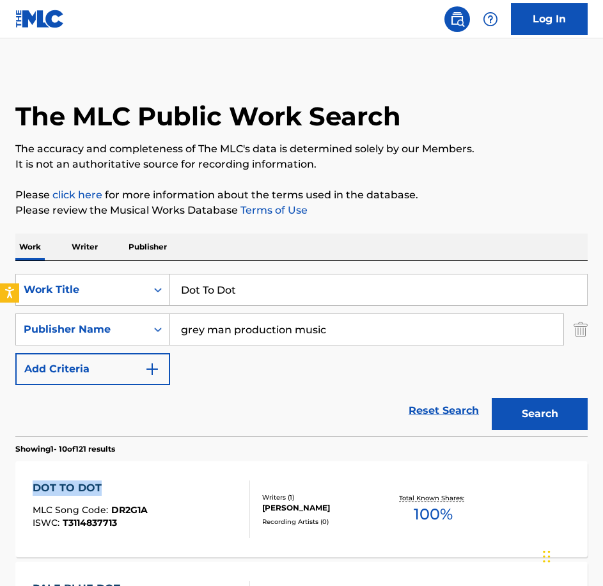
drag, startPoint x: 160, startPoint y: 446, endPoint x: 180, endPoint y: 473, distance: 33.8
drag, startPoint x: 180, startPoint y: 473, endPoint x: 210, endPoint y: 496, distance: 37.4
click at [210, 496] on div "DOT TO DOT MLC Song Code : DR2G1A ISWC : T3114837713" at bounding box center [142, 509] width 218 height 58
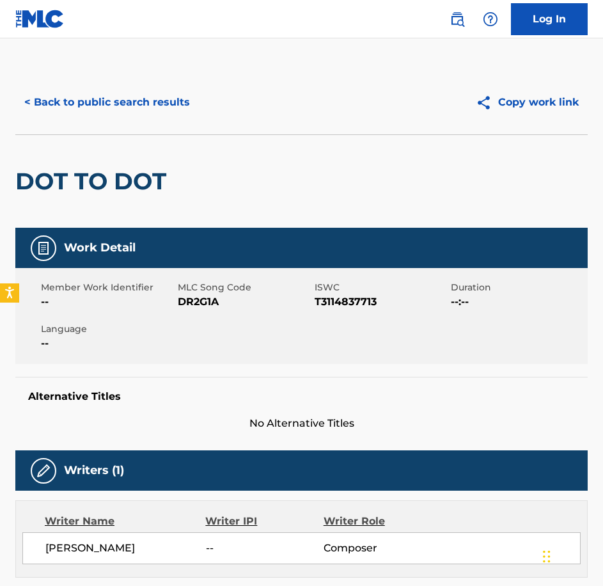
click at [212, 293] on span "MLC Song Code" at bounding box center [245, 287] width 134 height 13
click at [210, 305] on span "DR2G1A" at bounding box center [245, 301] width 134 height 15
click at [47, 115] on button "< Back to public search results" at bounding box center [107, 102] width 184 height 32
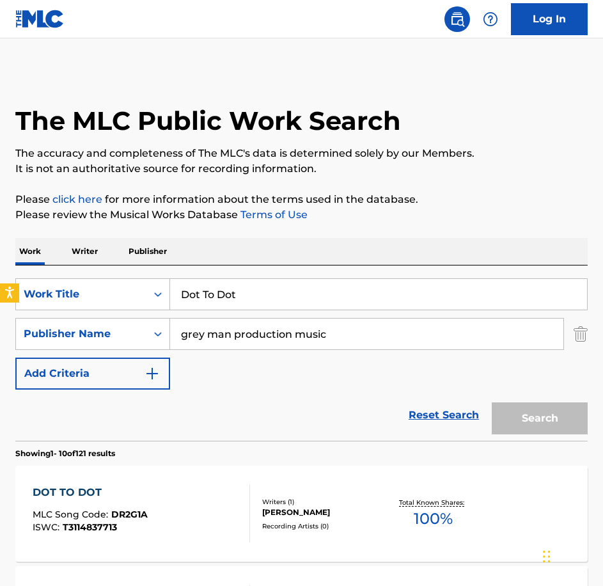
scroll to position [4, 0]
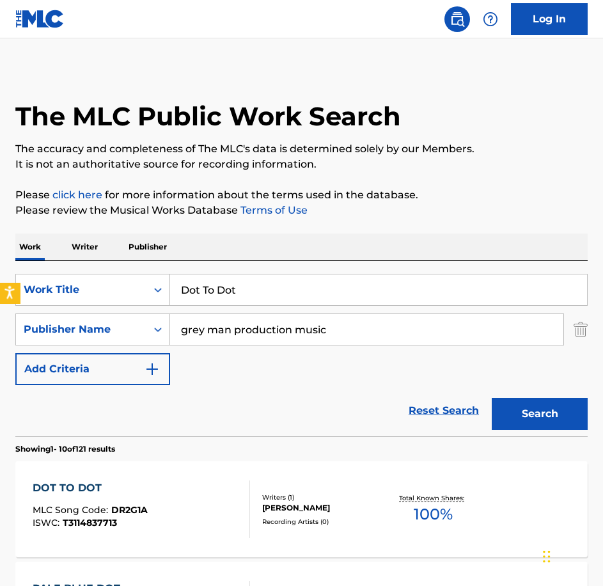
drag, startPoint x: 352, startPoint y: 303, endPoint x: 10, endPoint y: 291, distance: 342.4
click at [12, 290] on body "Accessibility Screen-Reader Guide, Feedback, and Issue Reporting | New window L…" at bounding box center [301, 289] width 603 height 586
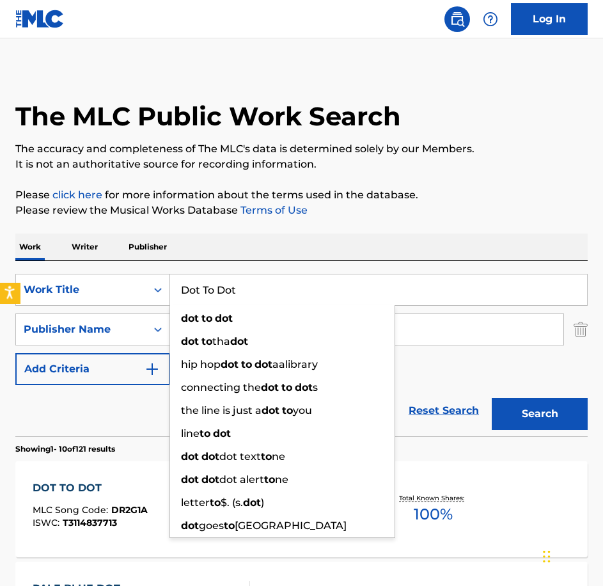
paste input "Fact or Fiction"
type input "Fact or Fiction"
click at [492, 398] on button "Search" at bounding box center [540, 414] width 96 height 32
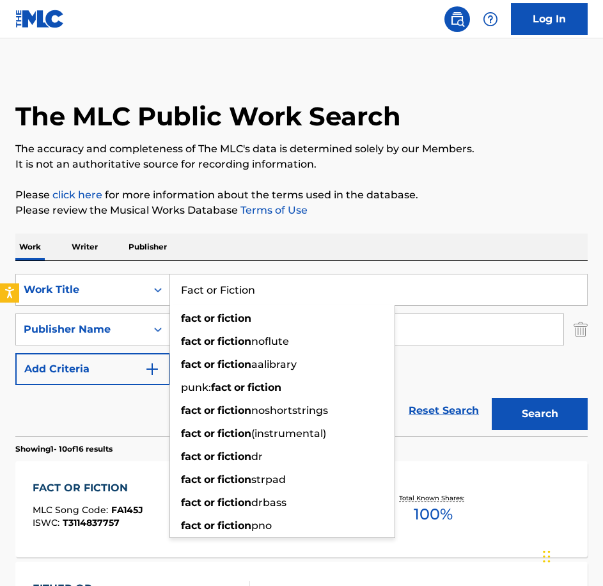
click at [139, 468] on div "FACT OR FICTION MLC Song Code : FA145J ISWC : T3114837757 Writers ( 1 ) [PERSON…" at bounding box center [301, 509] width 573 height 96
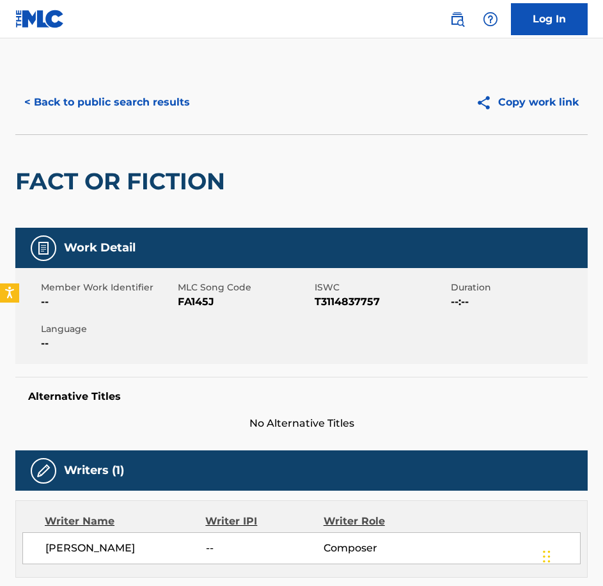
click at [198, 321] on div "Member Work Identifier -- MLC Song Code FA145J ISWC T3114837757 Duration --:-- …" at bounding box center [301, 316] width 573 height 96
click at [164, 115] on button "< Back to public search results" at bounding box center [107, 102] width 184 height 32
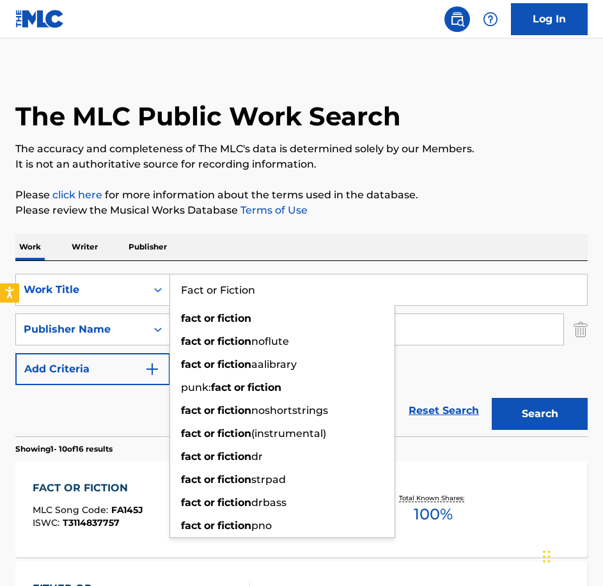
drag, startPoint x: 292, startPoint y: 290, endPoint x: 115, endPoint y: 251, distance: 181.4
paste input "[PERSON_NAME] Painting"
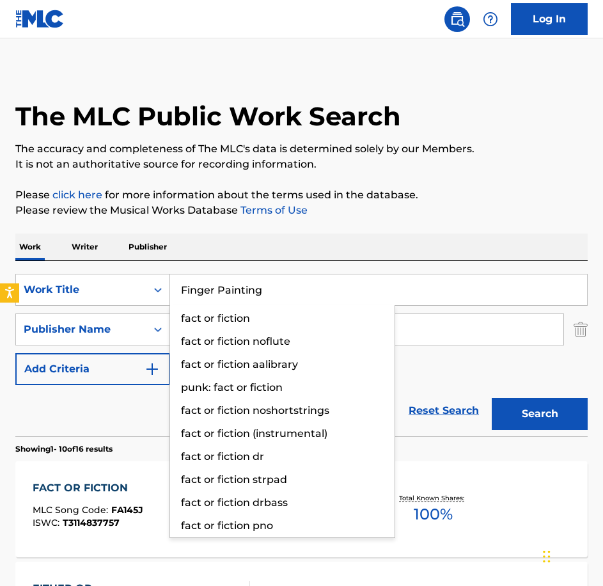
type input "Finger Painting"
click at [492, 398] on button "Search" at bounding box center [540, 414] width 96 height 32
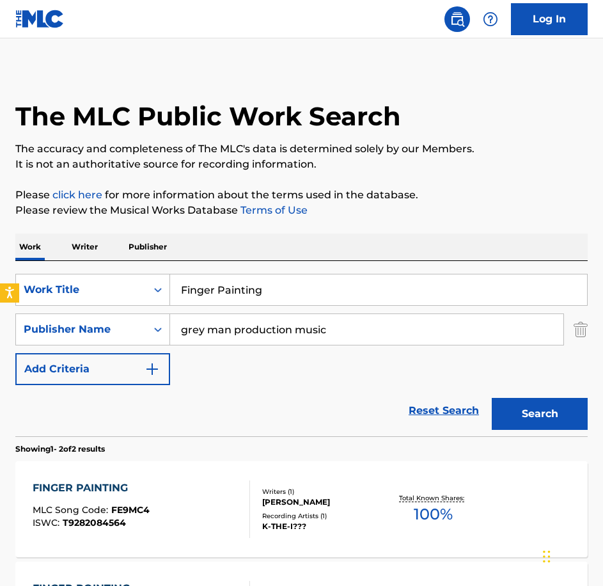
click at [158, 509] on div "FINGER PAINTING MLC Song Code : FE9MC4 ISWC : T9282084564" at bounding box center [142, 509] width 218 height 58
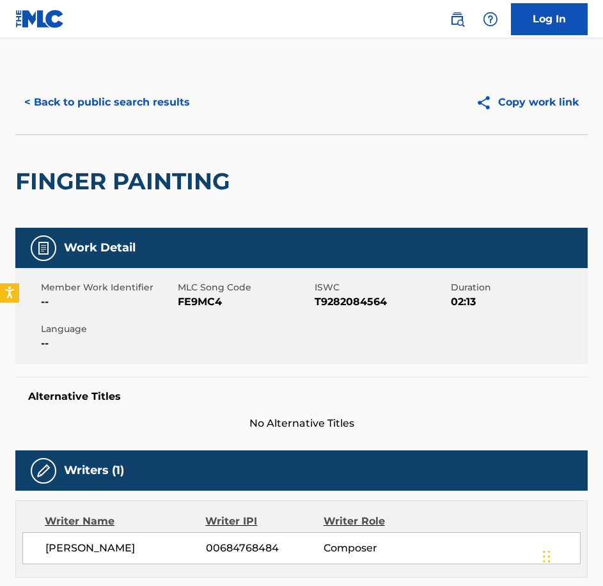
click at [221, 305] on span "FE9MC4" at bounding box center [245, 301] width 134 height 15
click at [186, 296] on span "FE9MC4" at bounding box center [245, 301] width 134 height 15
click at [156, 111] on button "< Back to public search results" at bounding box center [107, 102] width 184 height 32
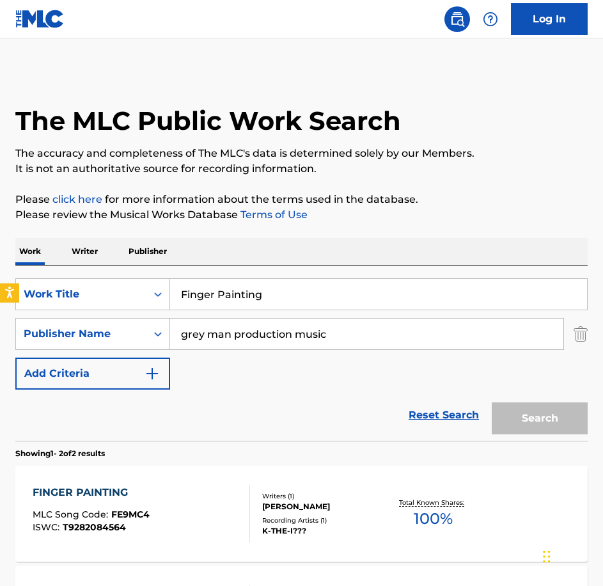
scroll to position [4, 0]
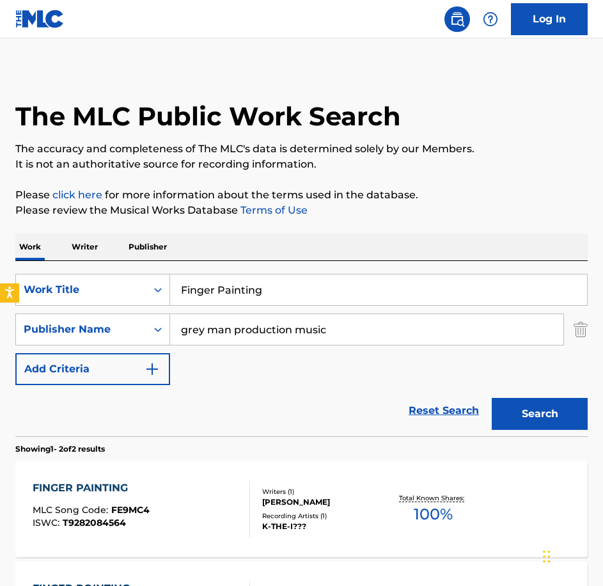
drag, startPoint x: 299, startPoint y: 288, endPoint x: 132, endPoint y: 273, distance: 168.3
click at [132, 273] on div "SearchWithCriteria0c18ddda-81b8-40bf-a1a3-18ac514f56b8 Work Title Finger Painti…" at bounding box center [301, 348] width 573 height 175
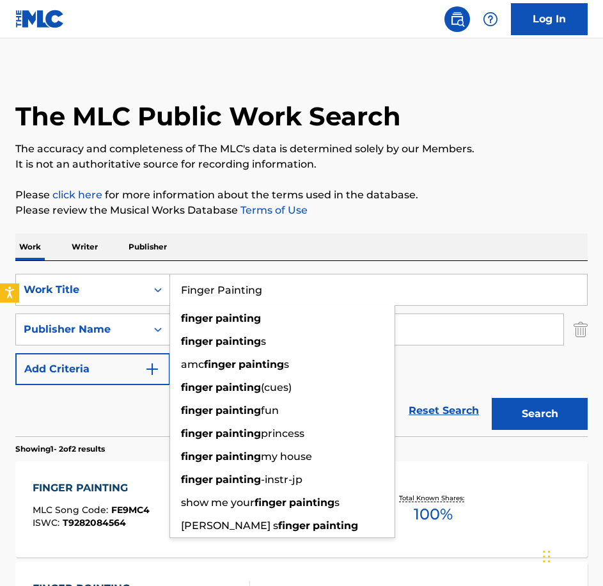
paste input "ragments of Evidence"
type input "Fragments of Evidence"
click at [492, 398] on button "Search" at bounding box center [540, 414] width 96 height 32
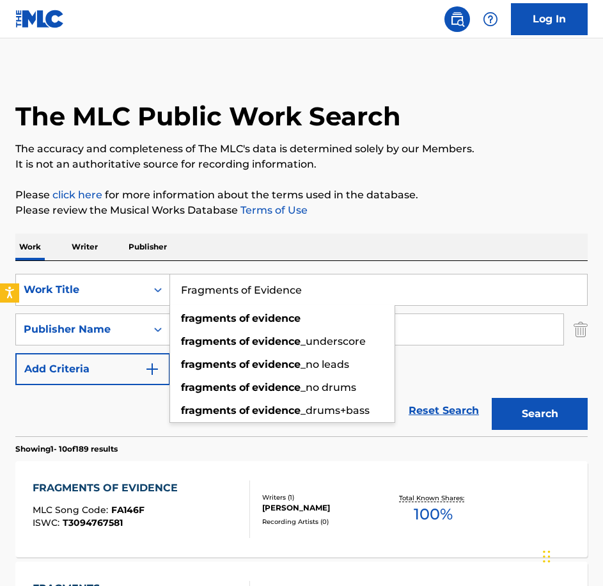
click at [241, 489] on div at bounding box center [244, 509] width 10 height 58
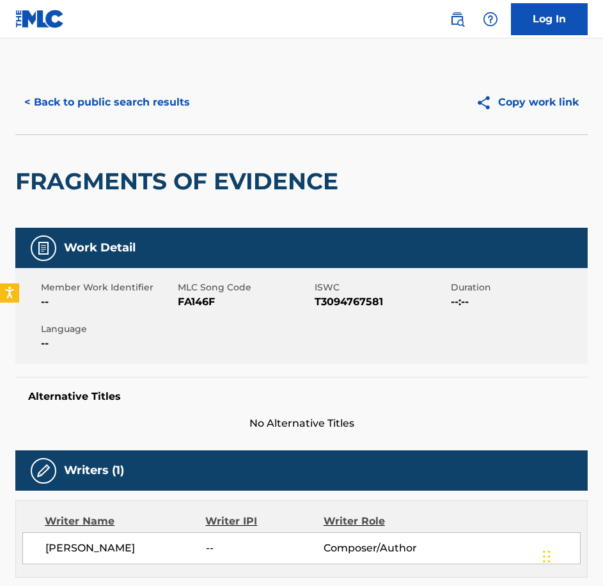
click at [210, 306] on span "FA146F" at bounding box center [245, 301] width 134 height 15
click at [145, 90] on button "< Back to public search results" at bounding box center [107, 102] width 184 height 32
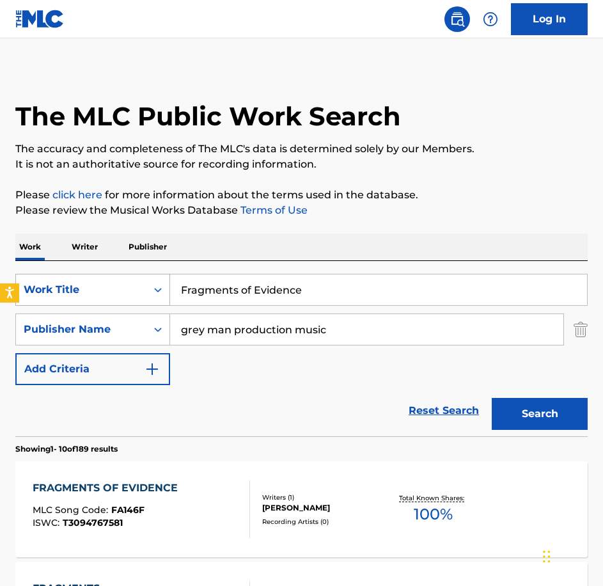
drag, startPoint x: 352, startPoint y: 301, endPoint x: 49, endPoint y: 285, distance: 303.0
click at [49, 285] on div "SearchWithCriteria0c18ddda-81b8-40bf-a1a3-18ac514f56b8 Work Title Fragments of …" at bounding box center [301, 290] width 573 height 32
paste input "uture Decisions"
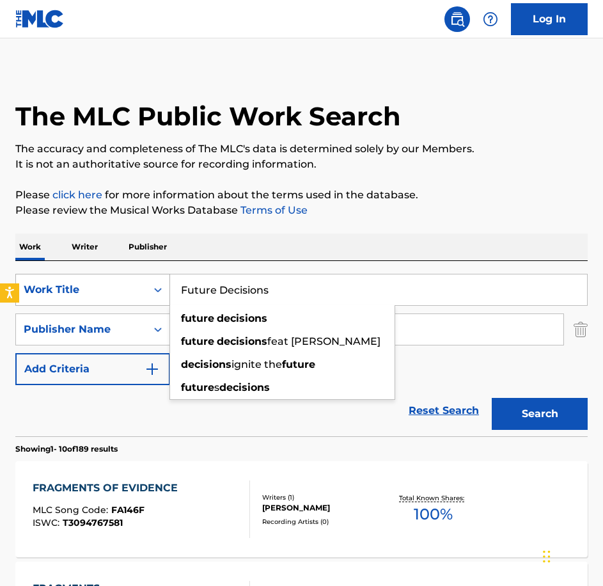
type input "Future Decisions"
click at [492, 398] on button "Search" at bounding box center [540, 414] width 96 height 32
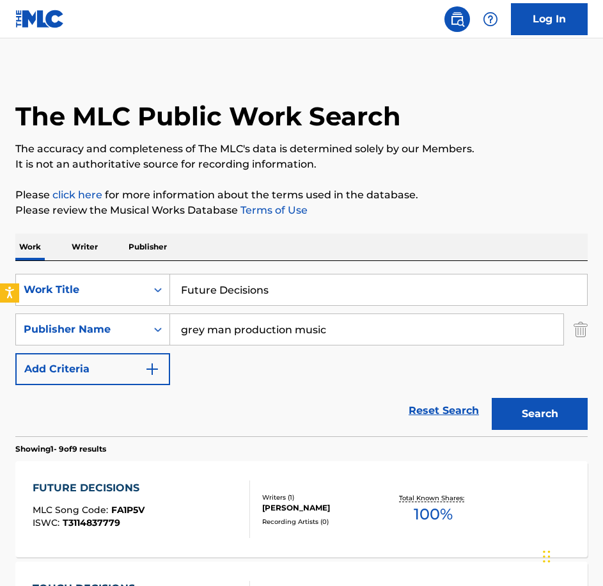
click at [172, 503] on div "FUTURE DECISIONS MLC Song Code : FA1P5V ISWC : T3114837779" at bounding box center [142, 509] width 218 height 58
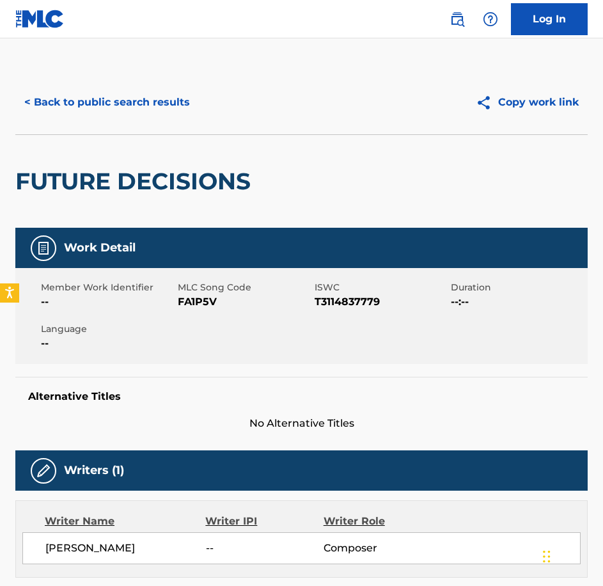
click at [192, 298] on span "FA1P5V" at bounding box center [245, 301] width 134 height 15
click at [125, 113] on button "< Back to public search results" at bounding box center [107, 102] width 184 height 32
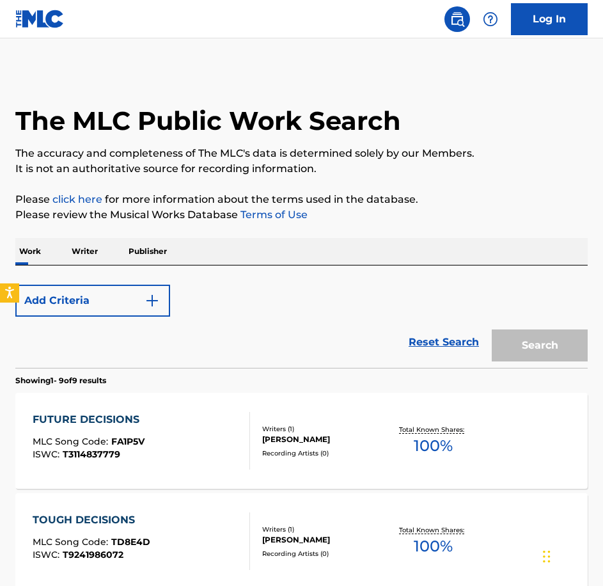
scroll to position [4, 0]
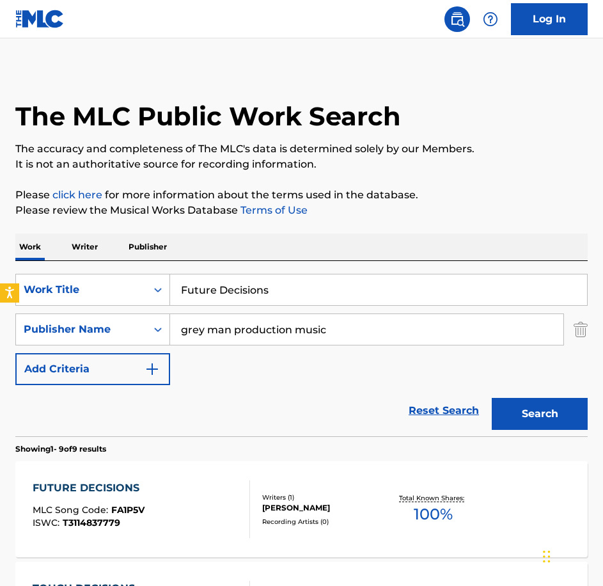
click at [352, 273] on div "SearchWithCriteria0c18ddda-81b8-40bf-a1a3-18ac514f56b8 Work Title Future Decisi…" at bounding box center [301, 348] width 573 height 175
drag, startPoint x: 329, startPoint y: 283, endPoint x: 114, endPoint y: 261, distance: 216.0
click at [114, 261] on div "SearchWithCriteria0c18ddda-81b8-40bf-a1a3-18ac514f56b8 Work Title Future Decisi…" at bounding box center [301, 348] width 573 height 175
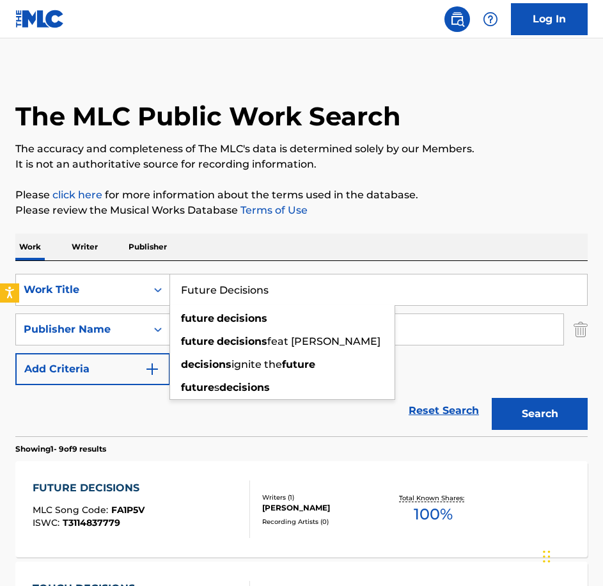
paste input "Harmless Fun"
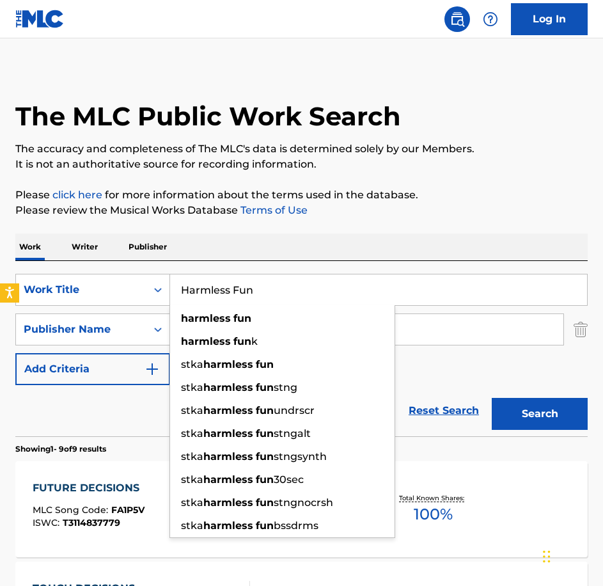
type input "Harmless Fun"
click at [492, 398] on button "Search" at bounding box center [540, 414] width 96 height 32
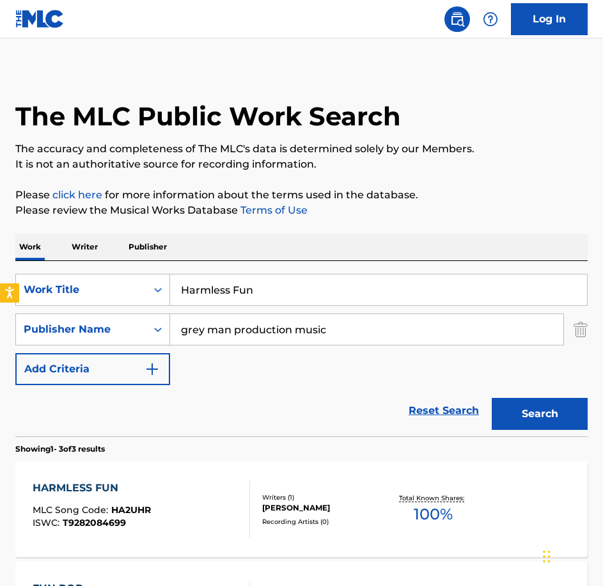
click at [210, 506] on div "HARMLESS FUN MLC Song Code : HA2UHR ISWC : T9282084699" at bounding box center [142, 509] width 218 height 58
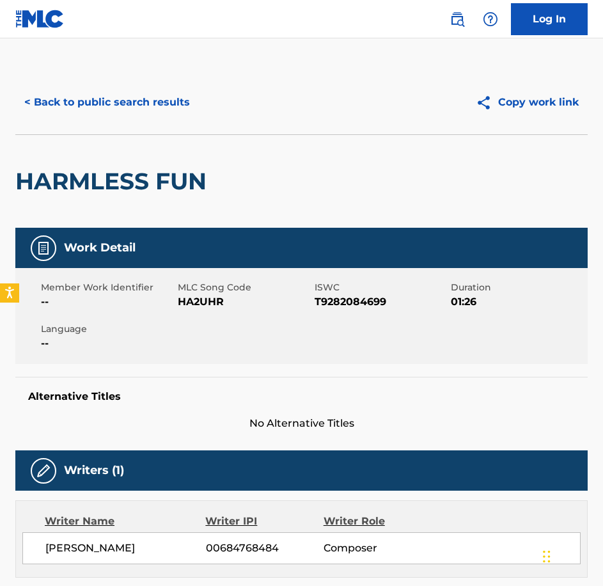
click at [209, 296] on span "HA2UHR" at bounding box center [245, 301] width 134 height 15
drag, startPoint x: 141, startPoint y: 117, endPoint x: 142, endPoint y: 110, distance: 7.2
click at [141, 117] on button "< Back to public search results" at bounding box center [107, 102] width 184 height 32
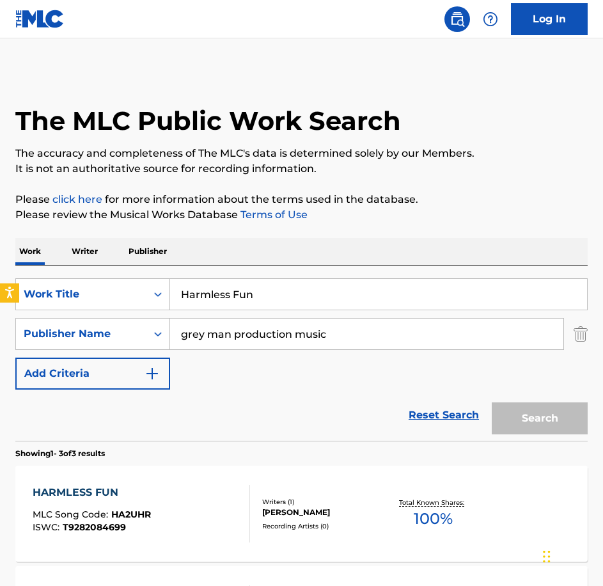
scroll to position [4, 0]
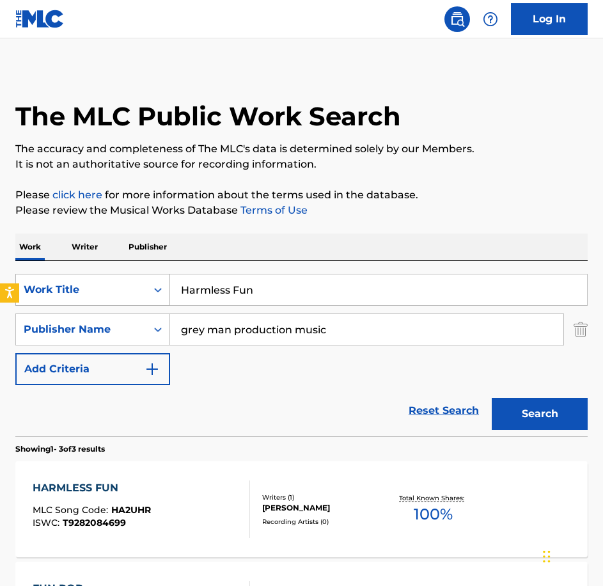
drag, startPoint x: 330, startPoint y: 299, endPoint x: 165, endPoint y: 300, distance: 165.1
click at [165, 300] on div "SearchWithCriteria0c18ddda-81b8-40bf-a1a3-18ac514f56b8 Work Title Harmless Fun" at bounding box center [301, 290] width 573 height 32
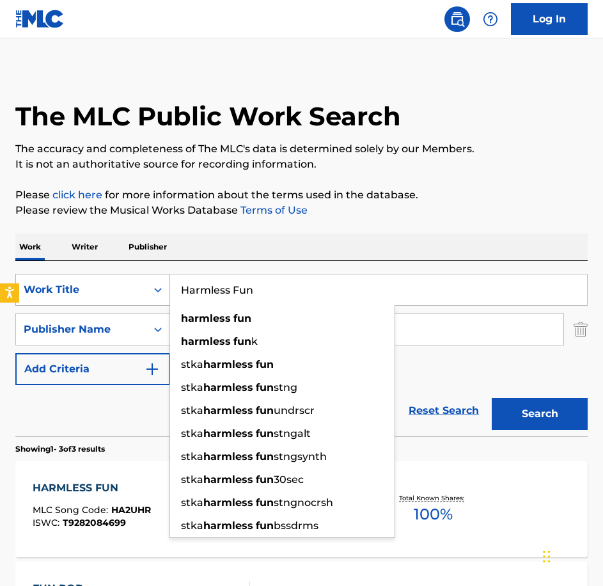
paste input "eavy Dark Pulse"
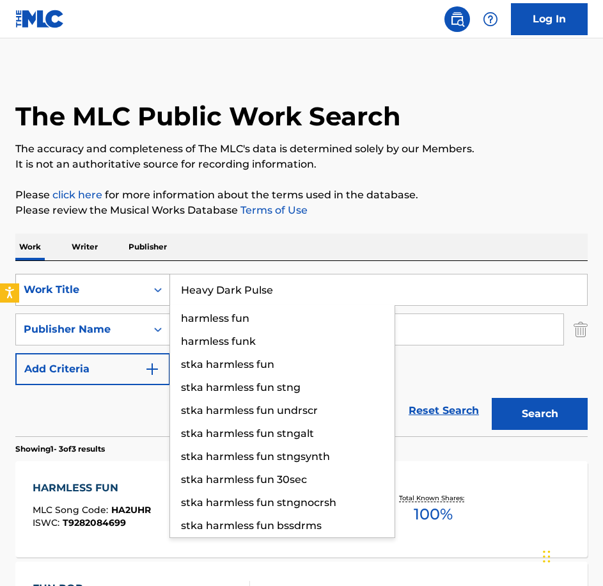
type input "Heavy Dark Pulse"
click at [492, 398] on button "Search" at bounding box center [540, 414] width 96 height 32
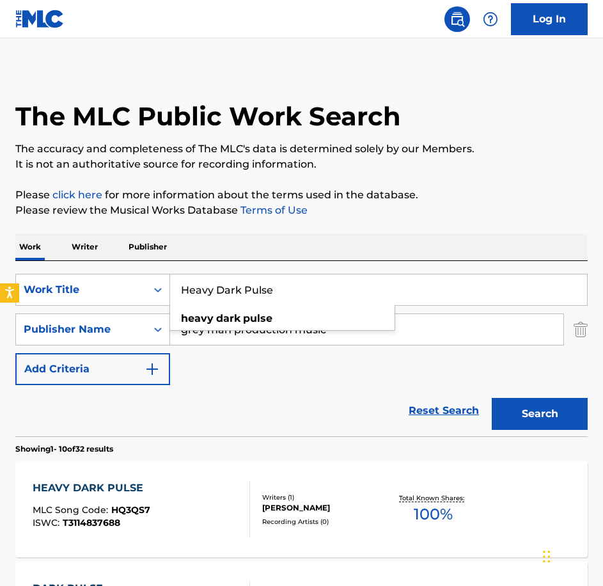
click at [175, 454] on section "Showing 1 - 10 of 32 results" at bounding box center [301, 445] width 573 height 19
click at [175, 490] on div "HEAVY DARK PULSE MLC Song Code : HQ3QS7 ISWC : T3114837688" at bounding box center [142, 509] width 218 height 58
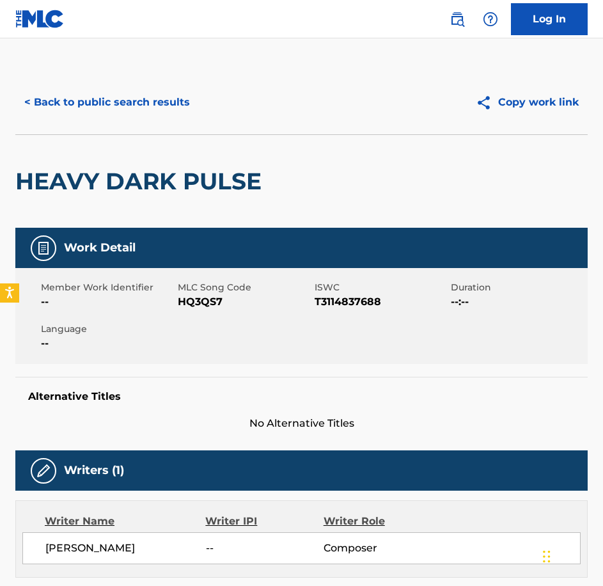
click at [195, 321] on div "Member Work Identifier -- MLC Song Code HQ3QS7 ISWC T3114837688 Duration --:-- …" at bounding box center [301, 316] width 573 height 96
click at [97, 113] on button "< Back to public search results" at bounding box center [107, 102] width 184 height 32
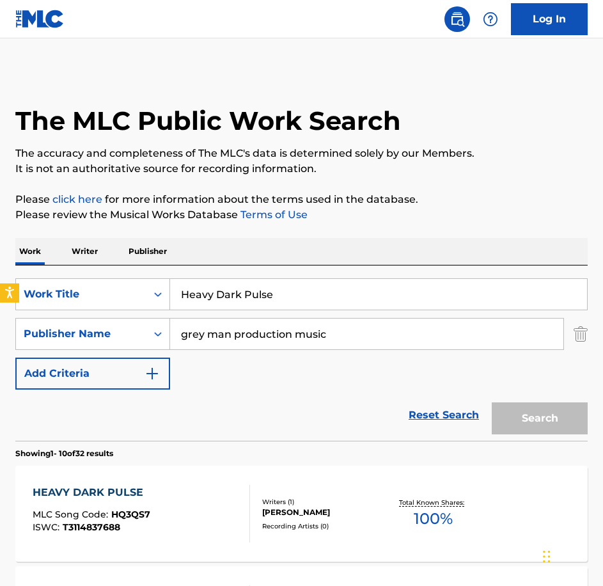
scroll to position [4, 0]
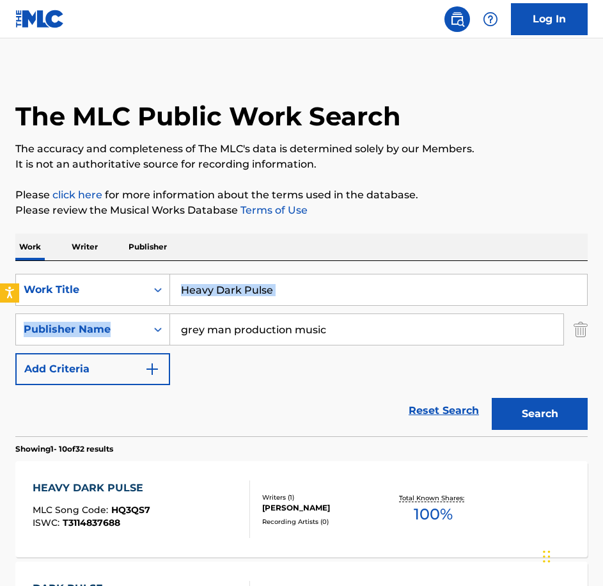
drag, startPoint x: 360, startPoint y: 306, endPoint x: 301, endPoint y: 299, distance: 58.6
click at [305, 300] on div "SearchWithCriteria0c18ddda-81b8-40bf-a1a3-18ac514f56b8 Work Title Heavy Dark Pu…" at bounding box center [301, 329] width 573 height 111
drag, startPoint x: 273, startPoint y: 292, endPoint x: 125, endPoint y: 273, distance: 148.5
click at [125, 273] on div "SearchWithCriteria0c18ddda-81b8-40bf-a1a3-18ac514f56b8 Work Title Heavy Dark Pu…" at bounding box center [301, 348] width 573 height 175
paste input "Inertia"
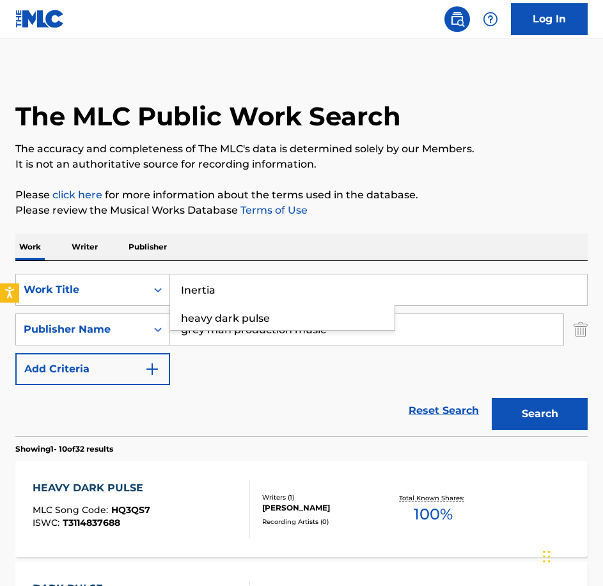
type input "Inertia"
click at [492, 398] on button "Search" at bounding box center [540, 414] width 96 height 32
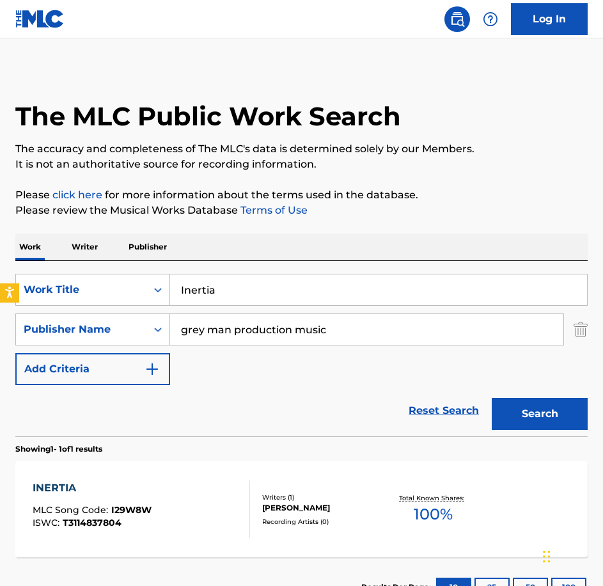
click at [224, 504] on div "INERTIA MLC Song Code : I29W8W ISWC : T3114837804" at bounding box center [142, 509] width 218 height 58
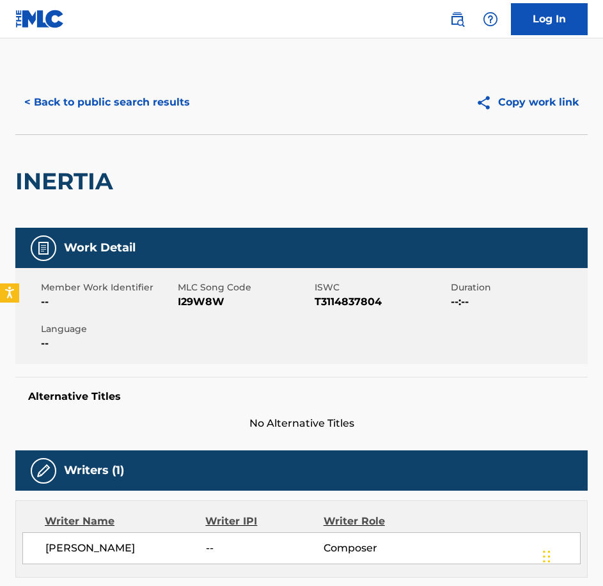
click at [219, 308] on span "I29W8W" at bounding box center [245, 301] width 134 height 15
click at [218, 308] on span "I29W8W" at bounding box center [245, 301] width 134 height 15
click at [129, 102] on button "< Back to public search results" at bounding box center [107, 102] width 184 height 32
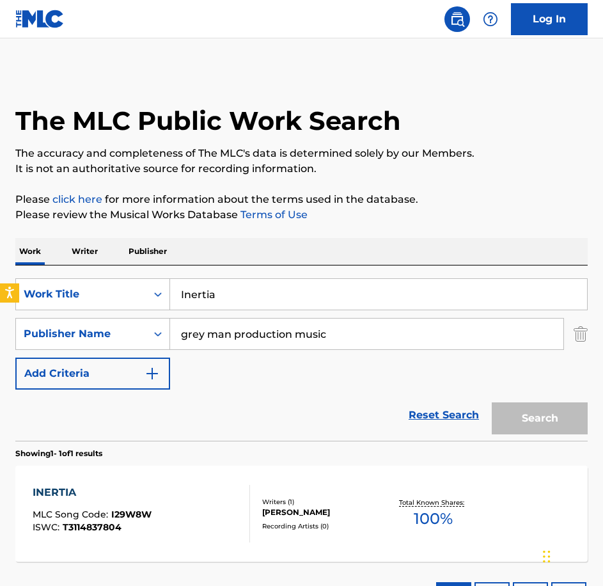
scroll to position [4, 0]
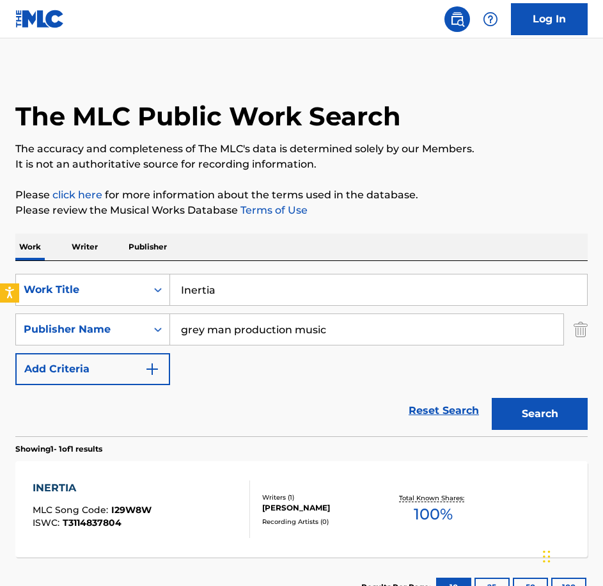
drag, startPoint x: 313, startPoint y: 278, endPoint x: 0, endPoint y: 196, distance: 324.1
click at [0, 196] on html "Accessibility Screen-Reader Guide, Feedback, and Issue Reporting | New window L…" at bounding box center [301, 289] width 603 height 586
paste input "nocence of Youth"
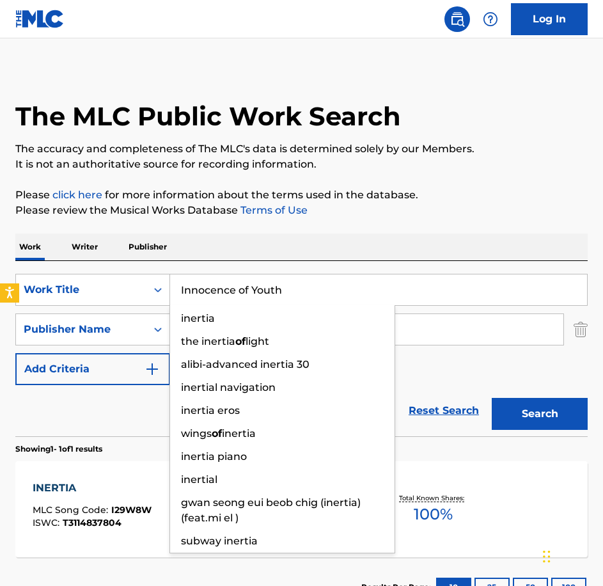
type input "Innocence of Youth"
click at [492, 398] on button "Search" at bounding box center [540, 414] width 96 height 32
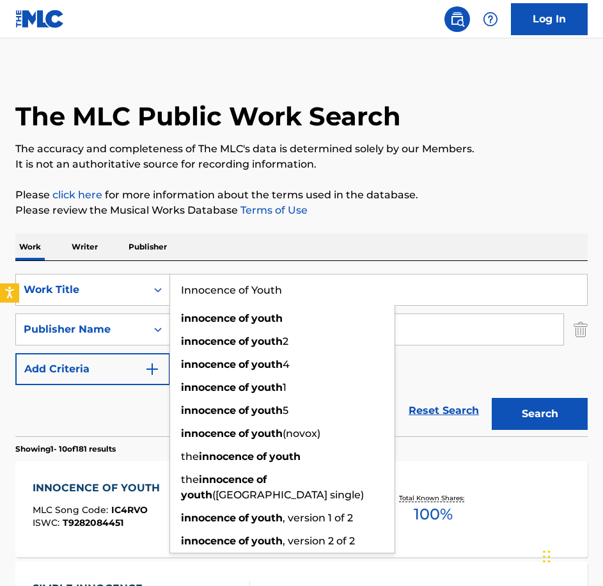
click at [97, 468] on div "INNOCENCE OF YOUTH MLC Song Code : IC4RVO ISWC : T9282084451 Writers ( 1 ) [PER…" at bounding box center [301, 509] width 573 height 96
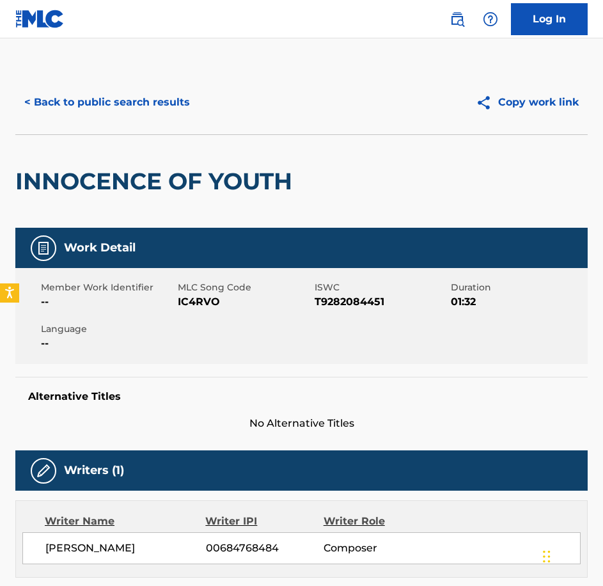
click at [207, 300] on span "IC4RVO" at bounding box center [245, 301] width 134 height 15
click at [192, 127] on div "< Back to public search results Copy work link" at bounding box center [301, 102] width 573 height 64
click at [173, 104] on button "< Back to public search results" at bounding box center [107, 102] width 184 height 32
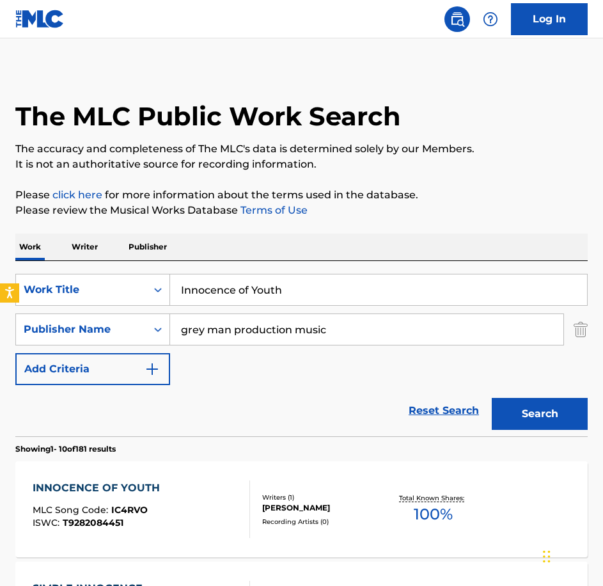
drag, startPoint x: 296, startPoint y: 285, endPoint x: 125, endPoint y: 264, distance: 172.2
click at [126, 264] on div "SearchWithCriteria0c18ddda-81b8-40bf-a1a3-18ac514f56b8 Work Title Innocence of …" at bounding box center [301, 348] width 573 height 175
paste input "Jolts"
type input "Jolts"
click at [492, 398] on button "Search" at bounding box center [540, 414] width 96 height 32
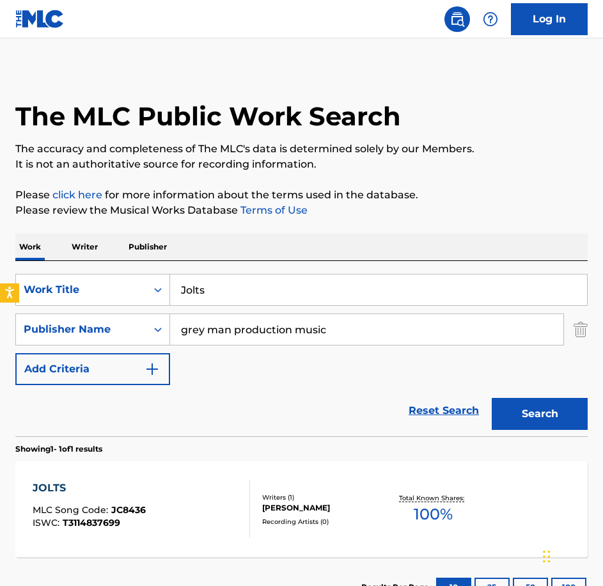
click at [205, 497] on div "JOLTS MLC Song Code : JC8436 ISWC : T3114837699" at bounding box center [142, 509] width 218 height 58
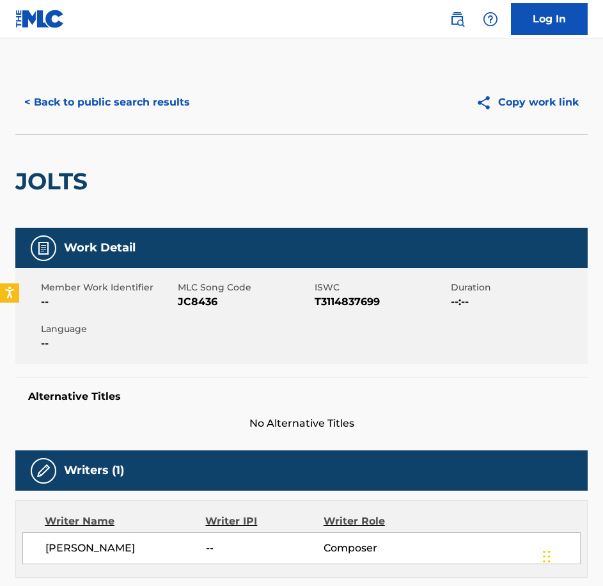
click at [190, 300] on span "JC8436" at bounding box center [245, 301] width 134 height 15
click at [149, 113] on div "< Back to public search results Copy work link" at bounding box center [301, 102] width 573 height 64
drag, startPoint x: 147, startPoint y: 112, endPoint x: 139, endPoint y: 106, distance: 9.6
click at [139, 106] on button "< Back to public search results" at bounding box center [107, 102] width 184 height 32
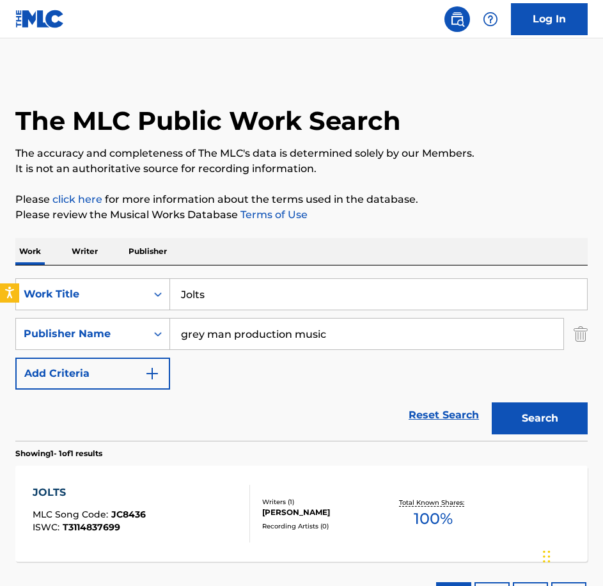
scroll to position [4, 0]
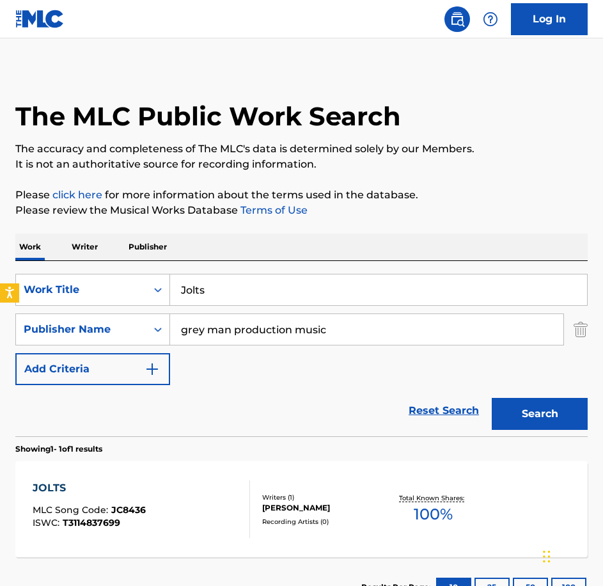
drag, startPoint x: 241, startPoint y: 278, endPoint x: 107, endPoint y: 265, distance: 134.3
click at [109, 271] on div "SearchWithCriteria0c18ddda-81b8-40bf-a1a3-18ac514f56b8 Work Title Jolts SearchW…" at bounding box center [301, 348] width 573 height 175
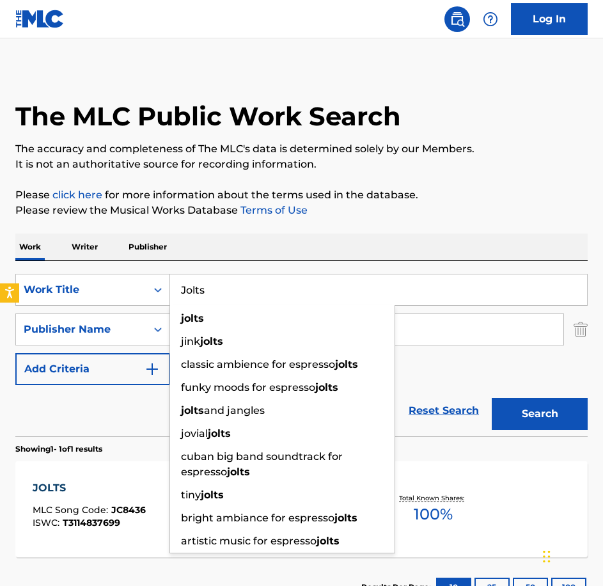
paste input "umping For Joy"
type input "Jumping For Joy"
click at [492, 398] on button "Search" at bounding box center [540, 414] width 96 height 32
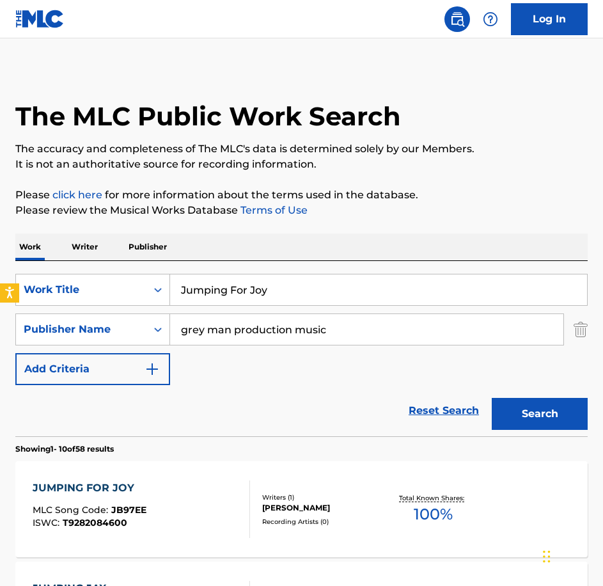
click at [93, 517] on span "T9282084600" at bounding box center [95, 523] width 65 height 12
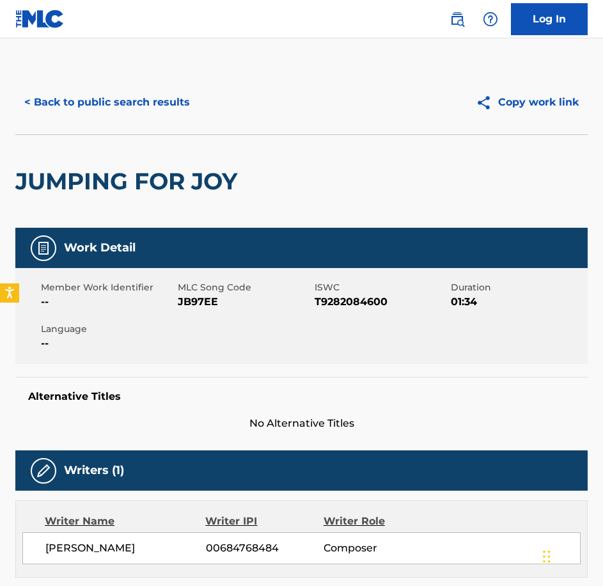
click at [190, 308] on span "JB97EE" at bounding box center [245, 301] width 134 height 15
click at [59, 101] on button "< Back to public search results" at bounding box center [107, 102] width 184 height 32
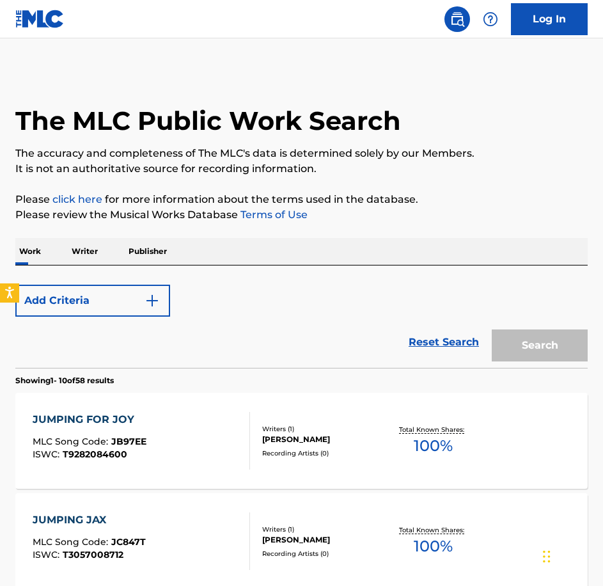
scroll to position [4, 0]
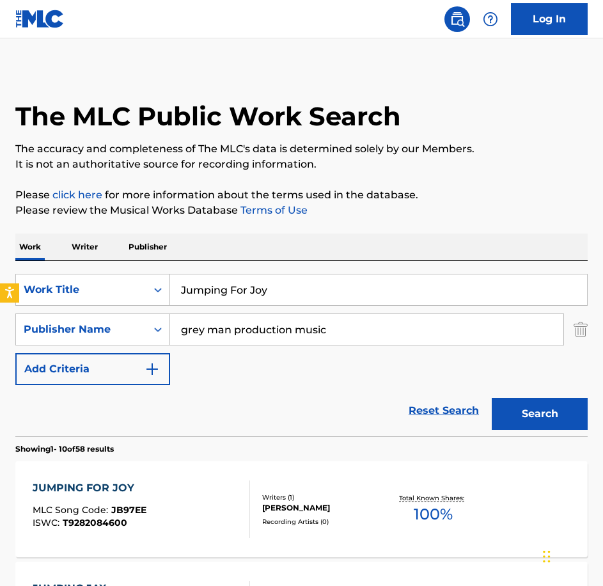
drag, startPoint x: 315, startPoint y: 294, endPoint x: 26, endPoint y: 226, distance: 297.0
paste input "Little Big Decisions"
type input "Little Big Decisions"
click at [492, 398] on button "Search" at bounding box center [540, 414] width 96 height 32
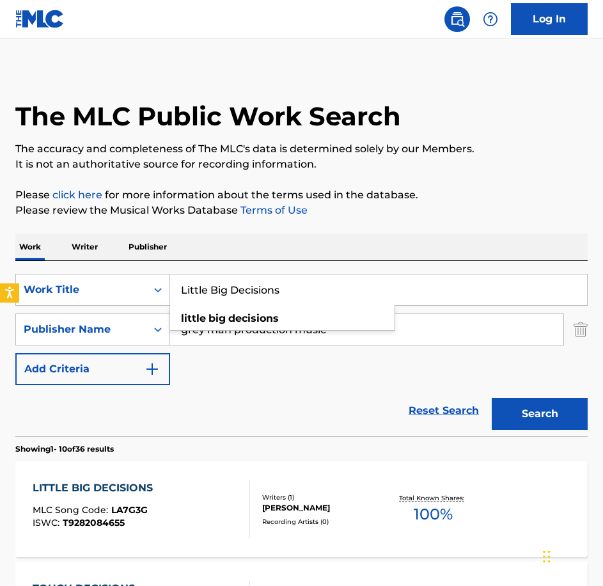
click at [303, 381] on div "SearchWithCriteria0c18ddda-81b8-40bf-a1a3-18ac514f56b8 Work Title Little Big De…" at bounding box center [301, 329] width 573 height 111
click at [534, 423] on button "Search" at bounding box center [540, 414] width 96 height 32
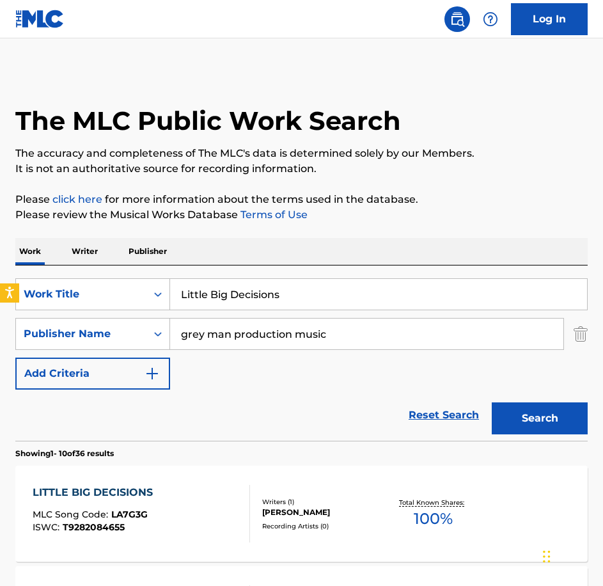
click at [138, 486] on div "LITTLE BIG DECISIONS" at bounding box center [96, 492] width 127 height 15
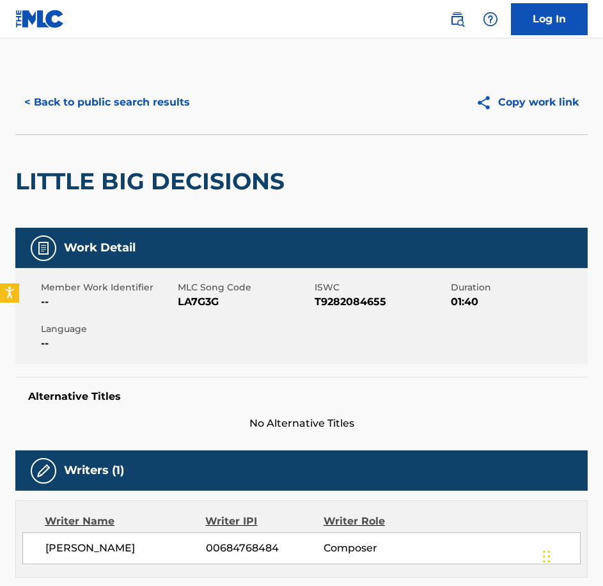
click at [189, 303] on span "LA7G3G" at bounding box center [245, 301] width 134 height 15
click at [145, 100] on button "< Back to public search results" at bounding box center [107, 102] width 184 height 32
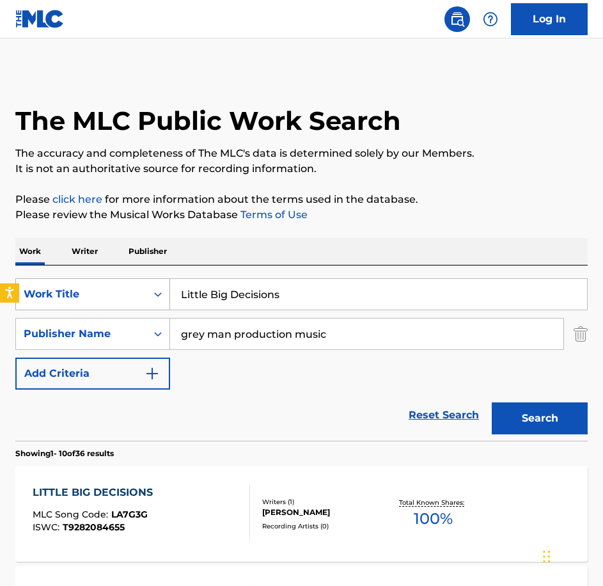
drag, startPoint x: 218, startPoint y: 304, endPoint x: 150, endPoint y: 302, distance: 68.5
click at [150, 302] on div "SearchWithCriteria0c18ddda-81b8-40bf-a1a3-18ac514f56b8 Work Title Little Big De…" at bounding box center [301, 294] width 573 height 32
paste input "ook What I Found"
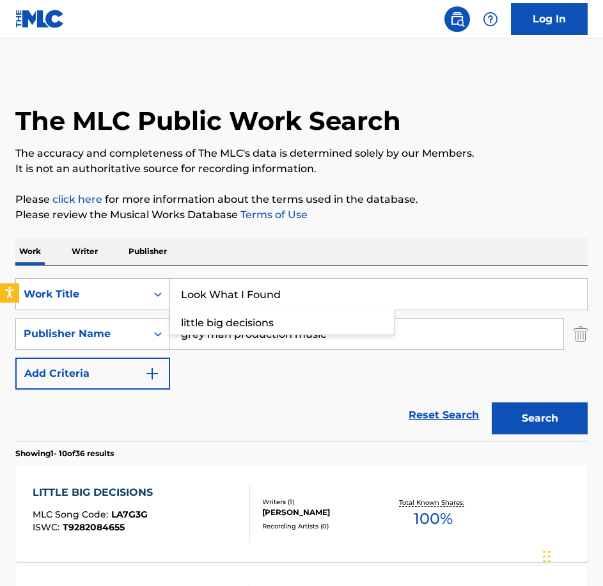
type input "Look What I Found"
click at [492, 402] on button "Search" at bounding box center [540, 418] width 96 height 32
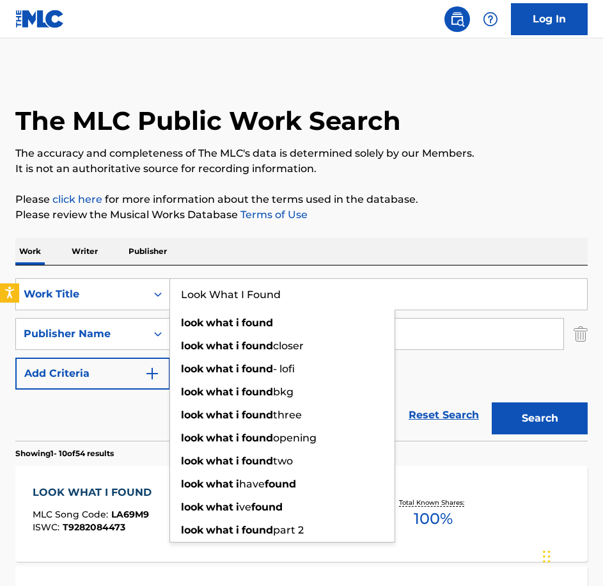
click at [100, 502] on div "LOOK WHAT I FOUND MLC Song Code : LA69M9 ISWC : T9282084473" at bounding box center [95, 514] width 125 height 58
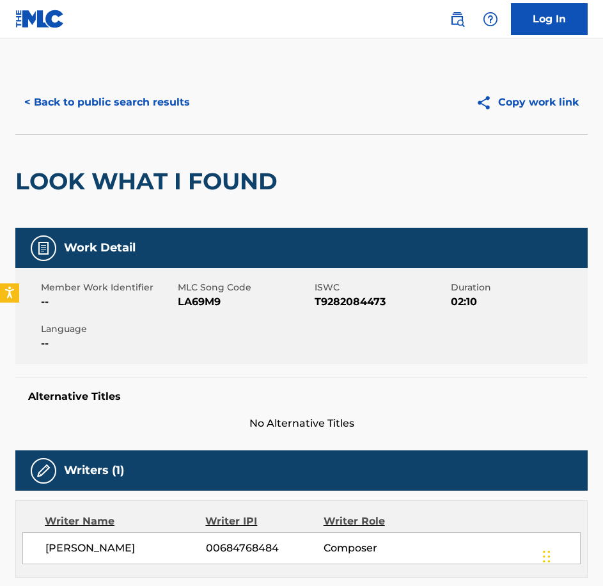
click at [210, 306] on span "LA69M9" at bounding box center [245, 301] width 134 height 15
click at [77, 72] on div "< Back to public search results Copy work link" at bounding box center [301, 102] width 573 height 64
click at [92, 93] on button "< Back to public search results" at bounding box center [107, 102] width 184 height 32
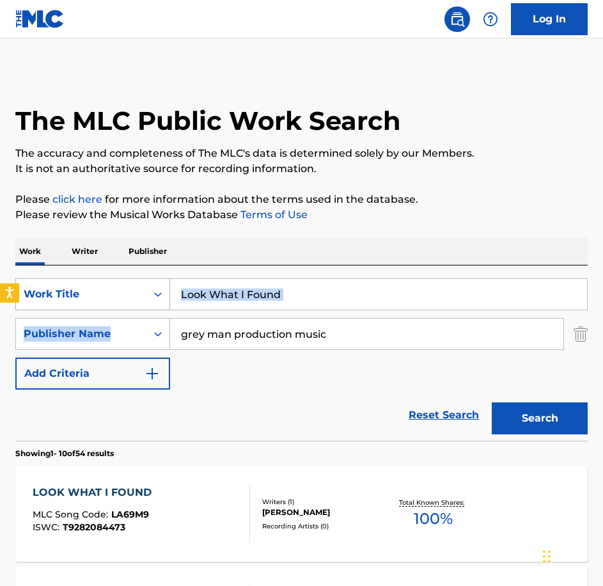
drag, startPoint x: 202, startPoint y: 316, endPoint x: 101, endPoint y: 305, distance: 101.7
click at [102, 305] on div "SearchWithCriteria0c18ddda-81b8-40bf-a1a3-18ac514f56b8 Work Title Look What I F…" at bounding box center [301, 333] width 573 height 111
drag, startPoint x: 101, startPoint y: 305, endPoint x: 321, endPoint y: 294, distance: 219.7
click at [321, 294] on input "Look What I Found" at bounding box center [378, 294] width 417 height 31
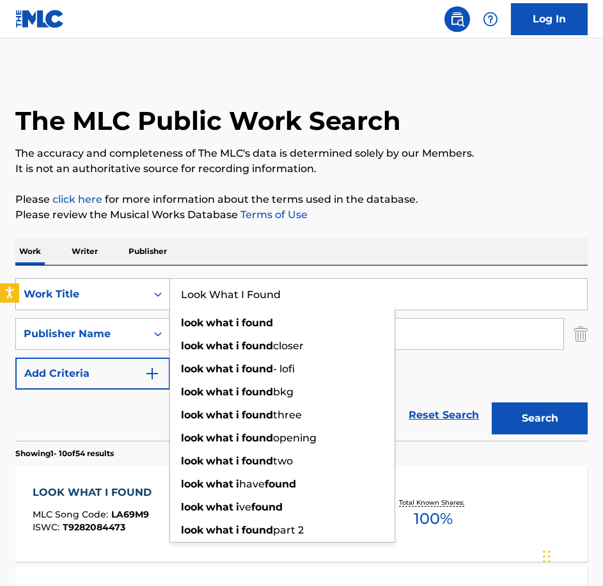
drag, startPoint x: 301, startPoint y: 295, endPoint x: 124, endPoint y: 279, distance: 177.3
click at [124, 279] on div "SearchWithCriteria0c18ddda-81b8-40bf-a1a3-18ac514f56b8 Work Title Look What I F…" at bounding box center [301, 294] width 573 height 32
paste input "vable"
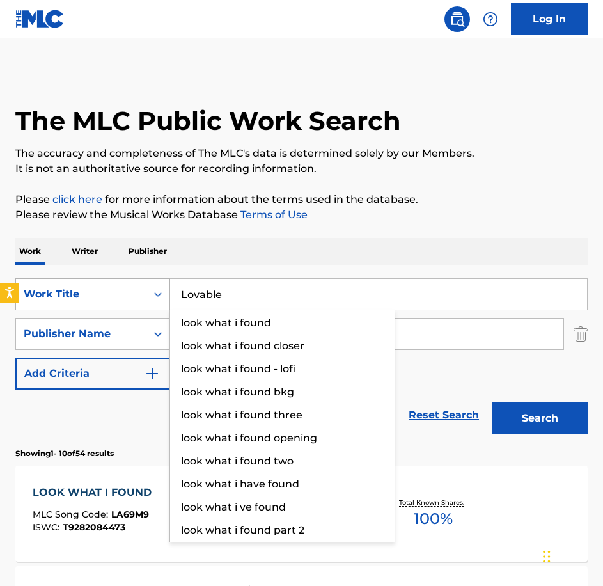
type input "Lovable"
click at [492, 402] on button "Search" at bounding box center [540, 418] width 96 height 32
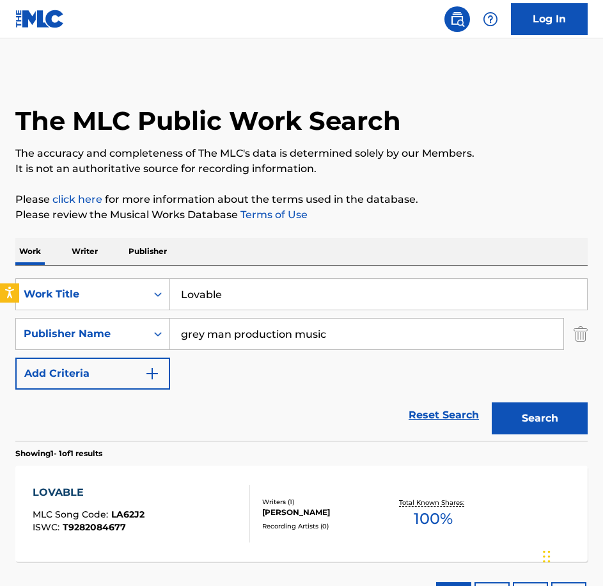
click at [191, 505] on div "LOVABLE MLC Song Code : LA62J2 ISWC : T9282084677" at bounding box center [142, 514] width 218 height 58
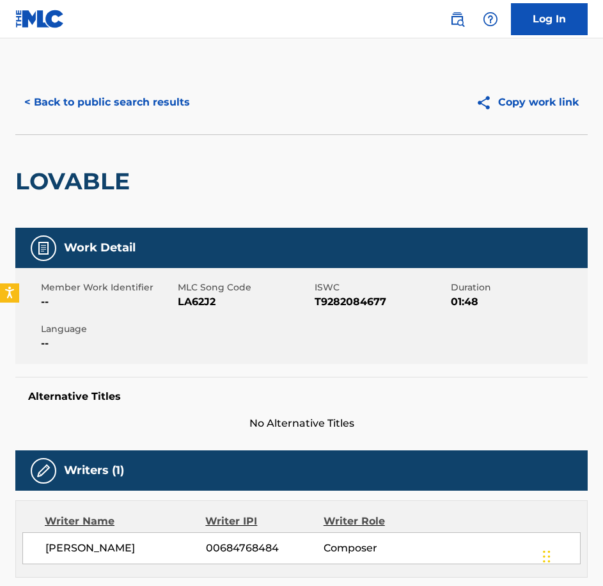
click at [185, 310] on div "Member Work Identifier -- MLC Song Code LA62J2 ISWC T9282084677 Duration 01:48 …" at bounding box center [301, 316] width 573 height 96
click at [164, 104] on button "< Back to public search results" at bounding box center [107, 102] width 184 height 32
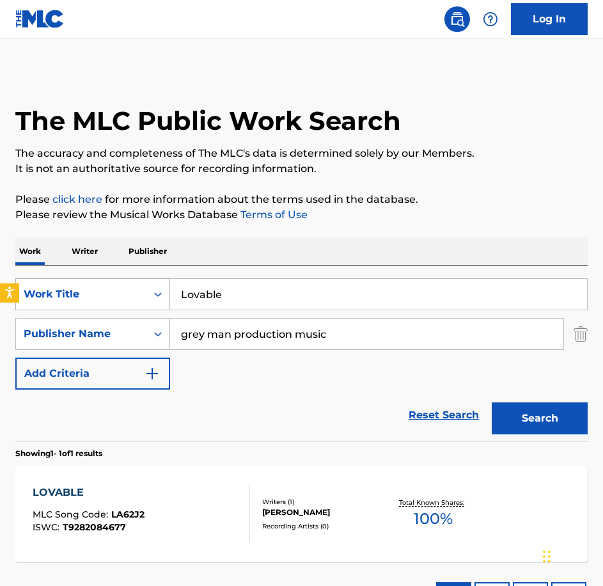
drag, startPoint x: 269, startPoint y: 310, endPoint x: 92, endPoint y: 280, distance: 179.8
click at [92, 280] on div "SearchWithCriteria0c18ddda-81b8-40bf-a1a3-18ac514f56b8 Work Title Lovable" at bounding box center [301, 294] width 573 height 32
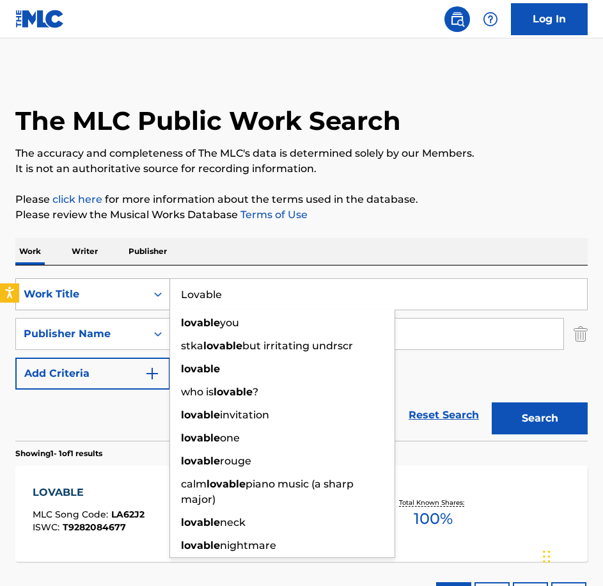
paste input "Malicious Cod"
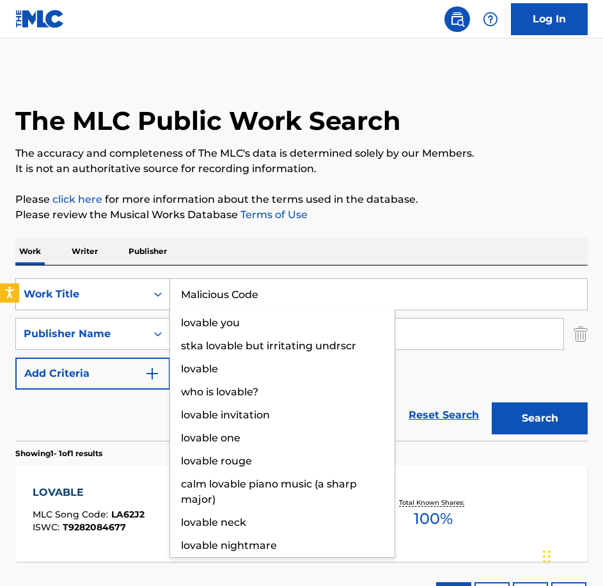
type input "Malicious Code"
click at [492, 402] on button "Search" at bounding box center [540, 418] width 96 height 32
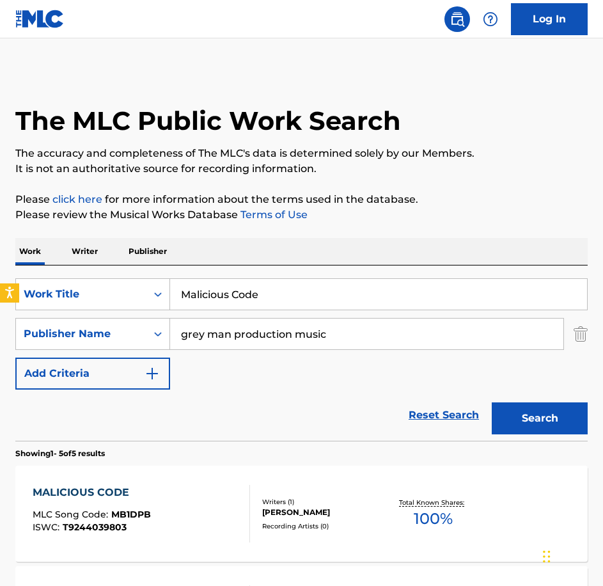
click at [228, 493] on div "MALICIOUS CODE MLC Song Code : MB1DPB ISWC : T9244039803" at bounding box center [142, 514] width 218 height 58
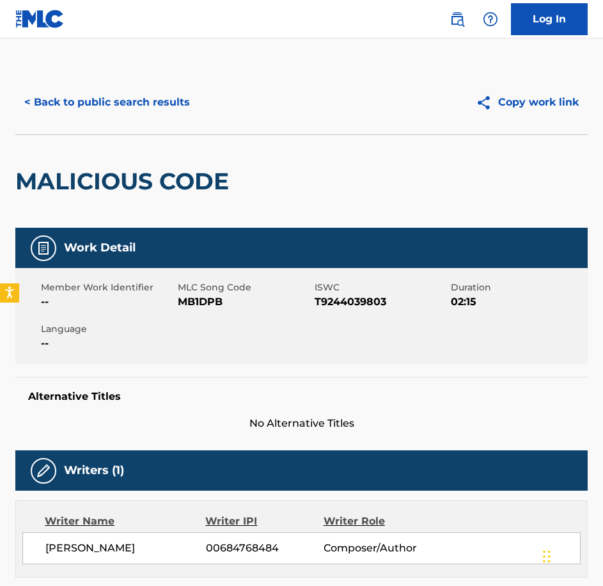
click at [200, 305] on span "MB1DPB" at bounding box center [245, 301] width 134 height 15
click at [171, 98] on button "< Back to public search results" at bounding box center [107, 102] width 184 height 32
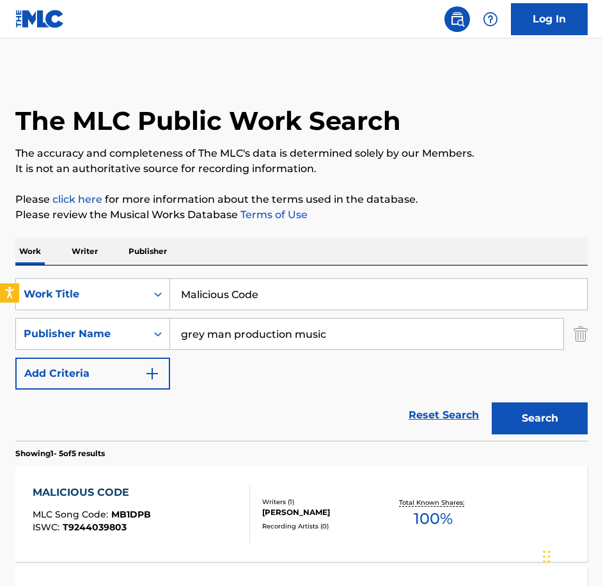
drag, startPoint x: 321, startPoint y: 290, endPoint x: 140, endPoint y: 267, distance: 182.6
click at [140, 267] on div "SearchWithCriteria0c18ddda-81b8-40bf-a1a3-18ac514f56b8 Work Title Malicious Cod…" at bounding box center [301, 352] width 573 height 175
paste input "ethodology"
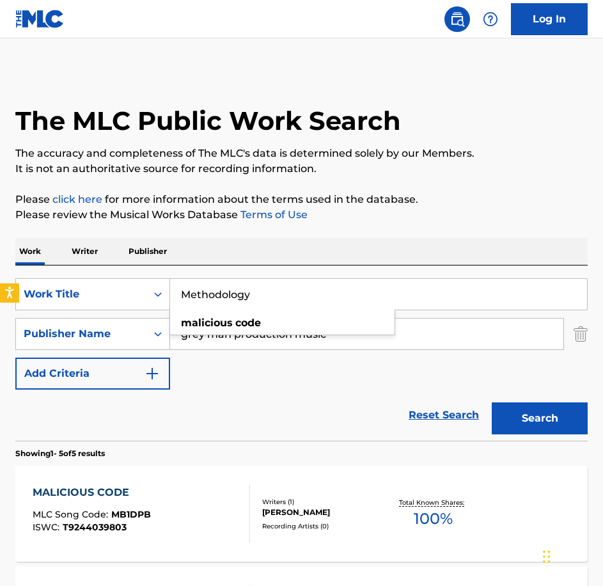
type input "Methodology"
click at [492, 402] on button "Search" at bounding box center [540, 418] width 96 height 32
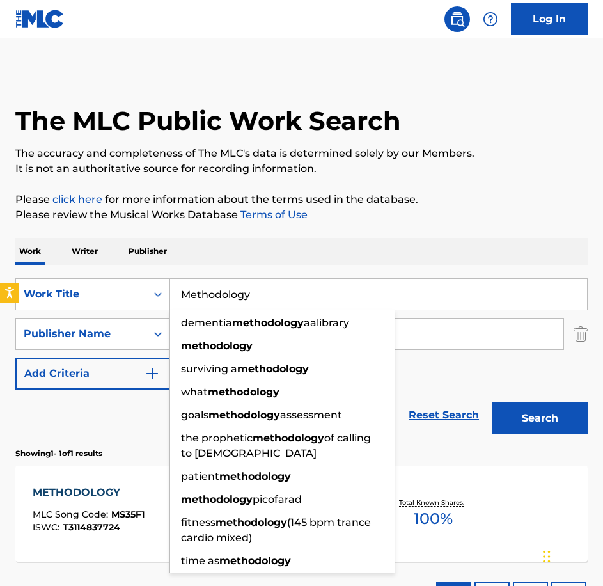
click at [101, 495] on div "METHODOLOGY" at bounding box center [89, 492] width 112 height 15
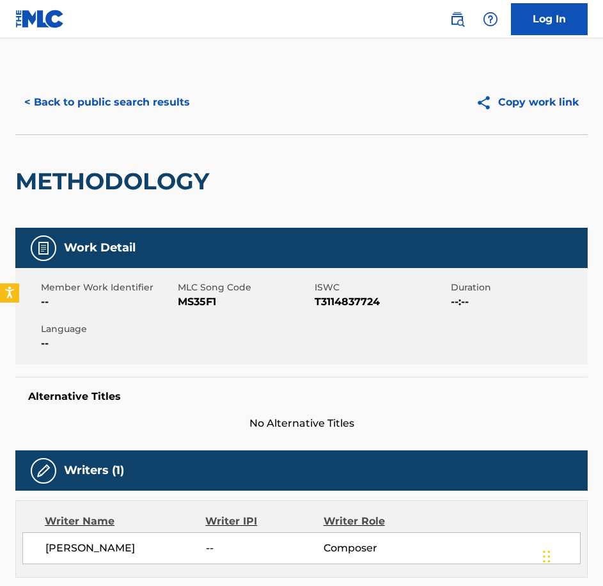
click at [202, 304] on span "MS35F1" at bounding box center [245, 301] width 134 height 15
click at [153, 102] on button "< Back to public search results" at bounding box center [107, 102] width 184 height 32
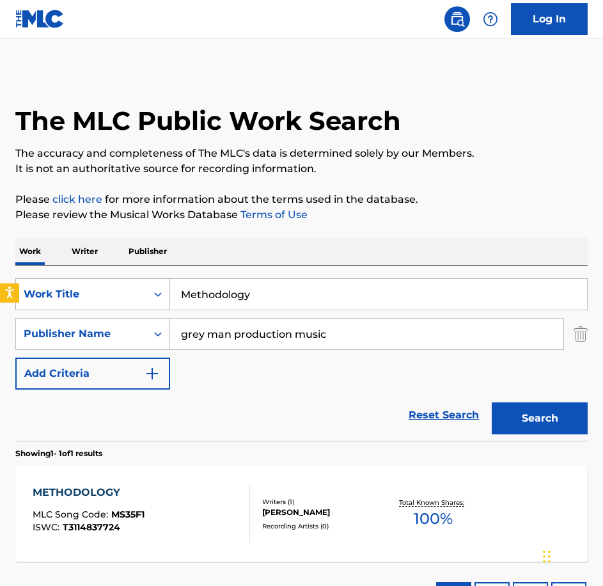
drag, startPoint x: 276, startPoint y: 289, endPoint x: 159, endPoint y: 280, distance: 116.8
click at [160, 280] on div "SearchWithCriteria0c18ddda-81b8-40bf-a1a3-18ac514f56b8 Work Title Methodology" at bounding box center [301, 294] width 573 height 32
paste input "ilk Bottles"
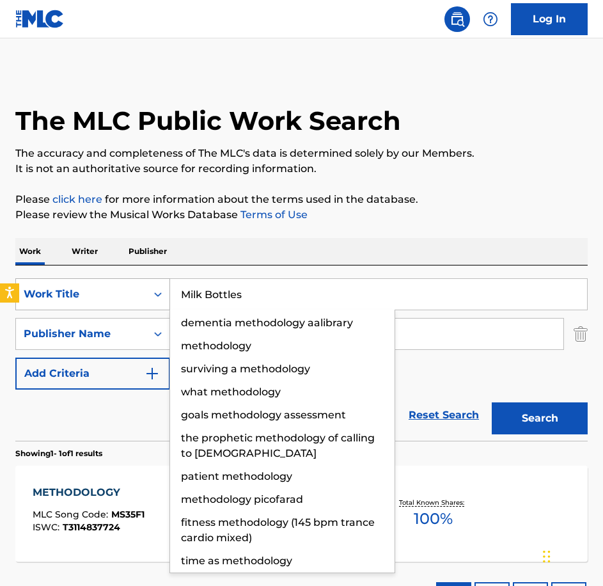
type input "Milk Bottles"
click at [492, 402] on button "Search" at bounding box center [540, 418] width 96 height 32
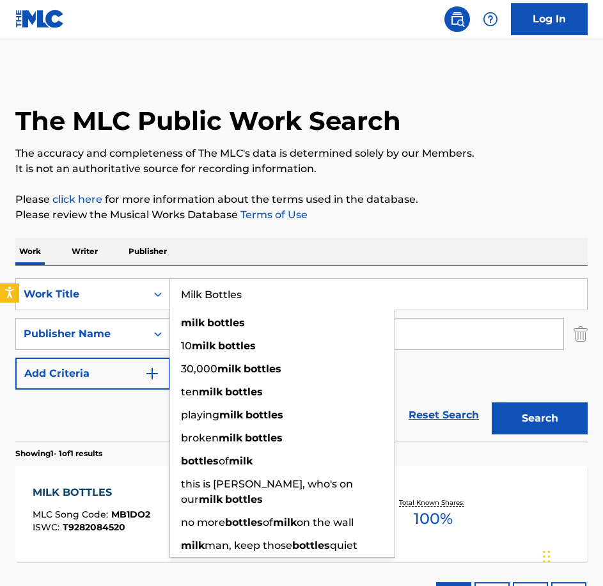
click at [81, 491] on div "MILK BOTTLES" at bounding box center [92, 492] width 118 height 15
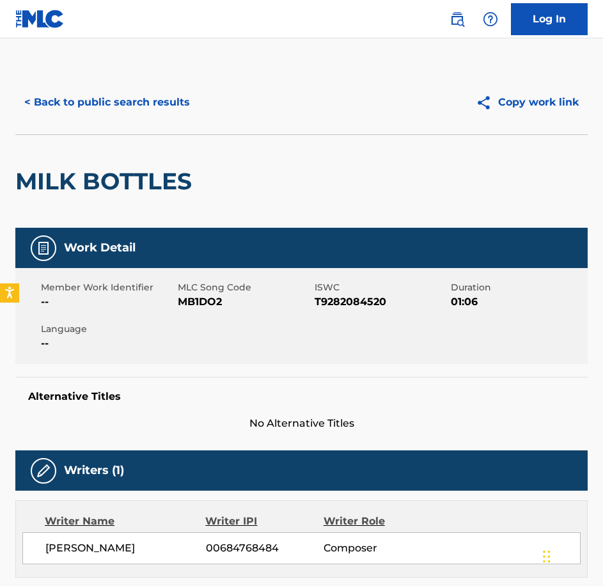
click at [199, 312] on div "Member Work Identifier -- MLC Song Code MB1DO2 ISWC T9282084520 Duration 01:06 …" at bounding box center [301, 316] width 573 height 96
click at [155, 107] on button "< Back to public search results" at bounding box center [107, 102] width 184 height 32
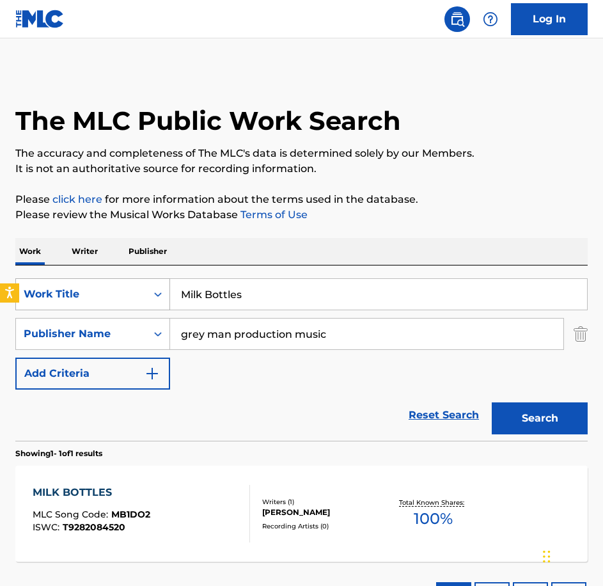
drag, startPoint x: 303, startPoint y: 292, endPoint x: 130, endPoint y: 282, distance: 173.0
click at [130, 282] on div "SearchWithCriteria0c18ddda-81b8-40bf-a1a3-18ac514f56b8 Work Title Milk Bottles" at bounding box center [301, 294] width 573 height 32
paste input "oonbase"
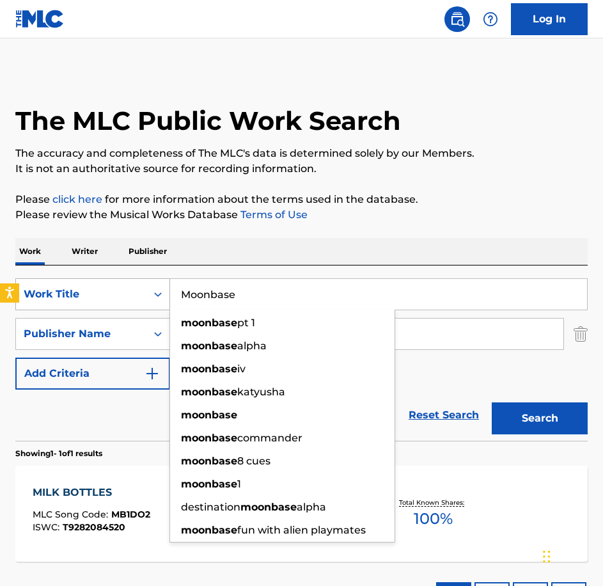
type input "Moonbase"
click at [492, 402] on button "Search" at bounding box center [540, 418] width 96 height 32
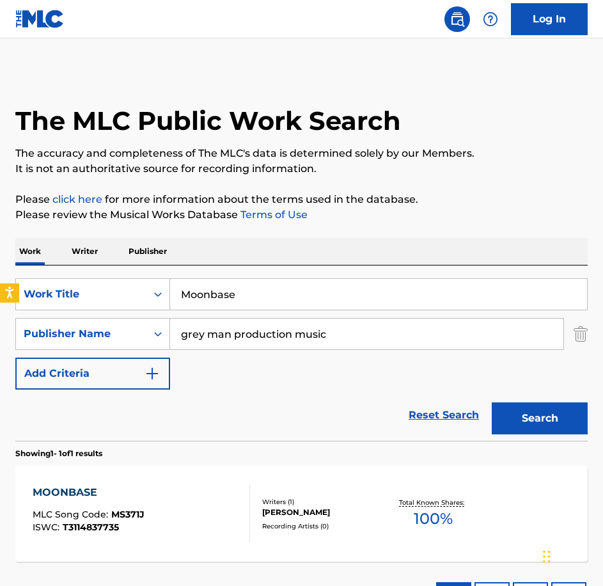
click at [164, 489] on div "MOONBASE MLC Song Code : MS371J ISWC : T3114837735" at bounding box center [142, 514] width 218 height 58
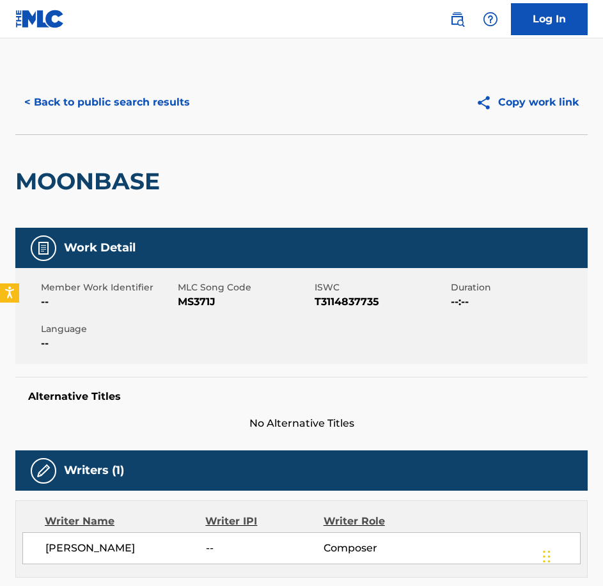
click at [200, 298] on span "MS371J" at bounding box center [245, 301] width 134 height 15
click at [117, 93] on button "< Back to public search results" at bounding box center [107, 102] width 184 height 32
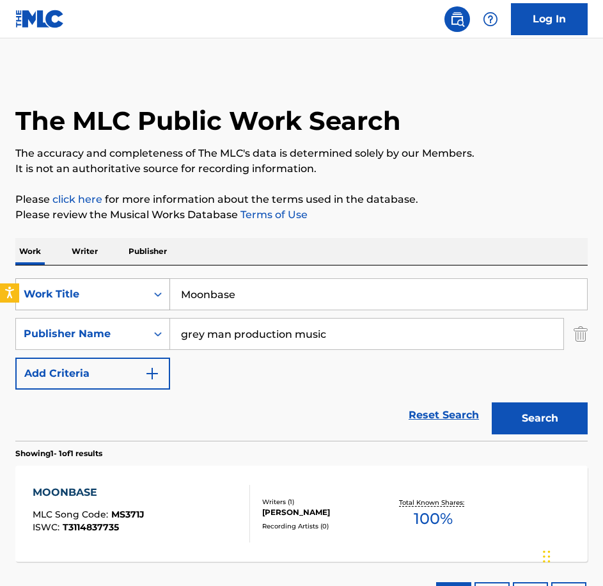
drag, startPoint x: 239, startPoint y: 296, endPoint x: 102, endPoint y: 298, distance: 136.3
click at [103, 298] on div "SearchWithCriteria0c18ddda-81b8-40bf-a1a3-18ac514f56b8 Work Title Moonbase" at bounding box center [301, 294] width 573 height 32
paste input "vements of a Ghost"
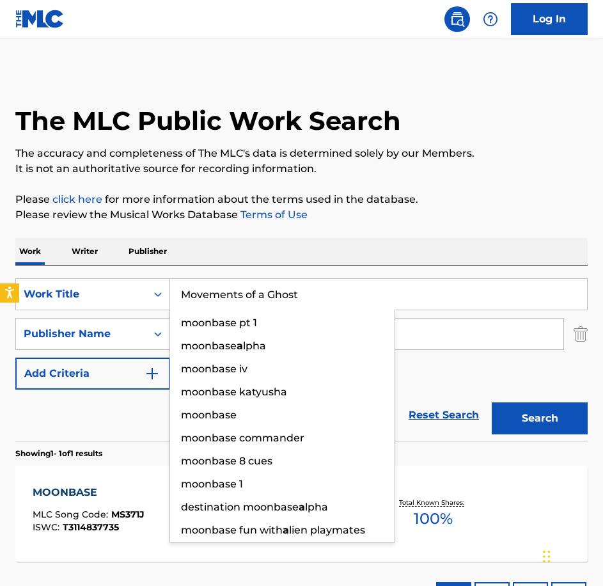
type input "Movements of a Ghost"
click at [492, 402] on button "Search" at bounding box center [540, 418] width 96 height 32
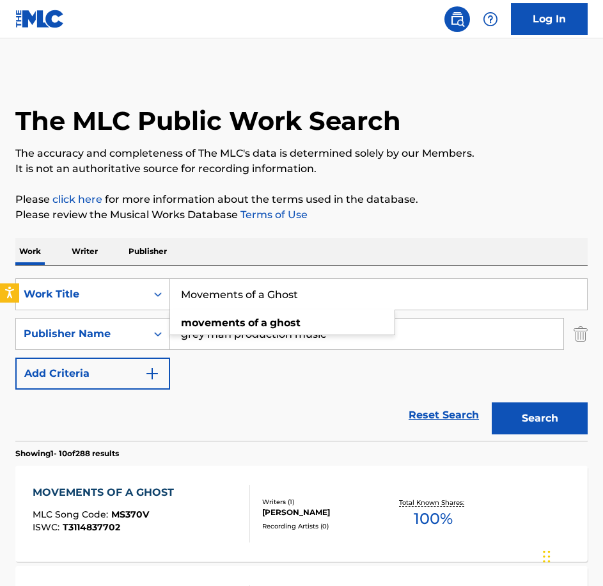
click at [152, 519] on div "MLC Song Code : MS370V" at bounding box center [107, 516] width 148 height 13
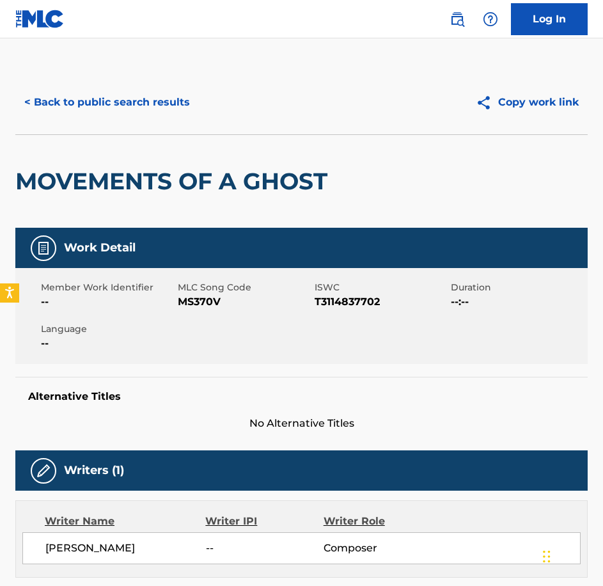
click at [204, 299] on span "MS370V" at bounding box center [245, 301] width 134 height 15
drag, startPoint x: 175, startPoint y: 122, endPoint x: 153, endPoint y: 109, distance: 25.6
click at [172, 122] on div "< Back to public search results Copy work link" at bounding box center [301, 102] width 573 height 64
click at [153, 109] on button "< Back to public search results" at bounding box center [107, 102] width 184 height 32
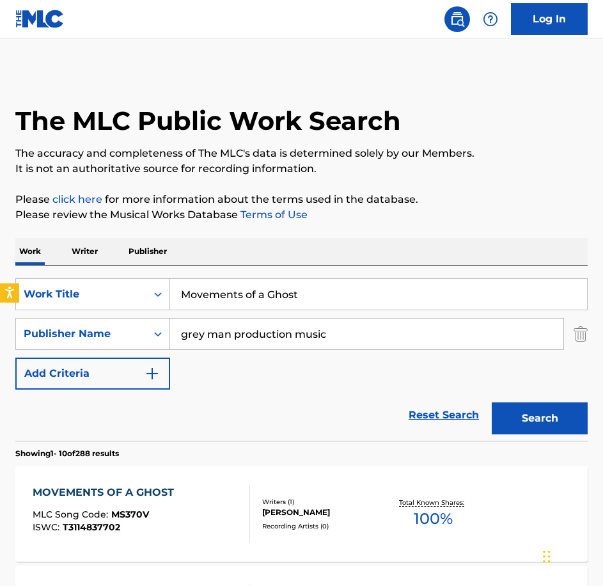
drag, startPoint x: 307, startPoint y: 301, endPoint x: 37, endPoint y: 265, distance: 272.3
click at [37, 265] on div "SearchWithCriteria0c18ddda-81b8-40bf-a1a3-18ac514f56b8 Work Title Movements of …" at bounding box center [301, 352] width 573 height 175
paste input "Pick a Side"
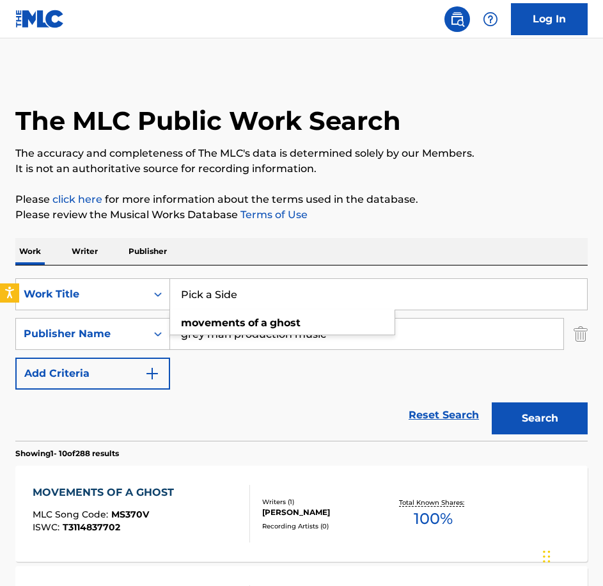
type input "Pick a Side"
click at [492, 402] on button "Search" at bounding box center [540, 418] width 96 height 32
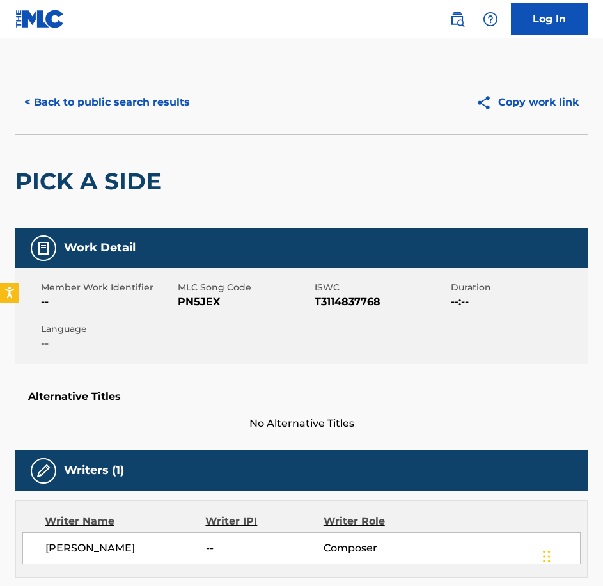
click at [219, 299] on span "PN5JEX" at bounding box center [245, 301] width 134 height 15
click at [213, 299] on span "PN5JEX" at bounding box center [245, 301] width 134 height 15
click at [83, 98] on button "< Back to public search results" at bounding box center [107, 102] width 184 height 32
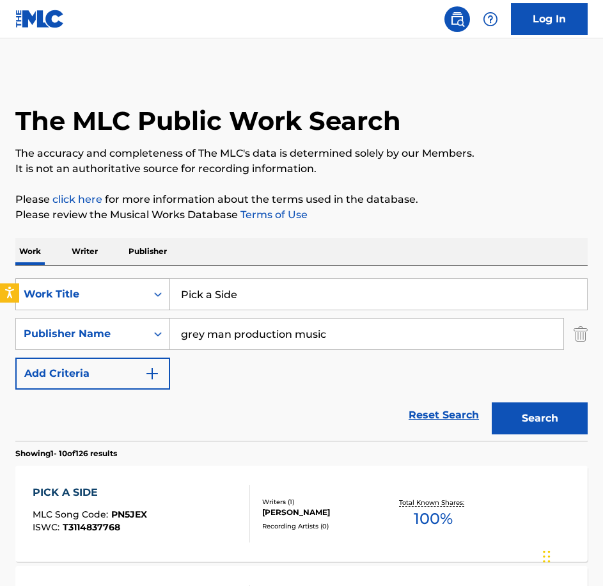
drag, startPoint x: 312, startPoint y: 292, endPoint x: 65, endPoint y: 290, distance: 247.6
click at [65, 290] on div "SearchWithCriteria0c18ddda-81b8-40bf-a1a3-18ac514f56b8 Work Title Pick a Side" at bounding box center [301, 294] width 573 height 32
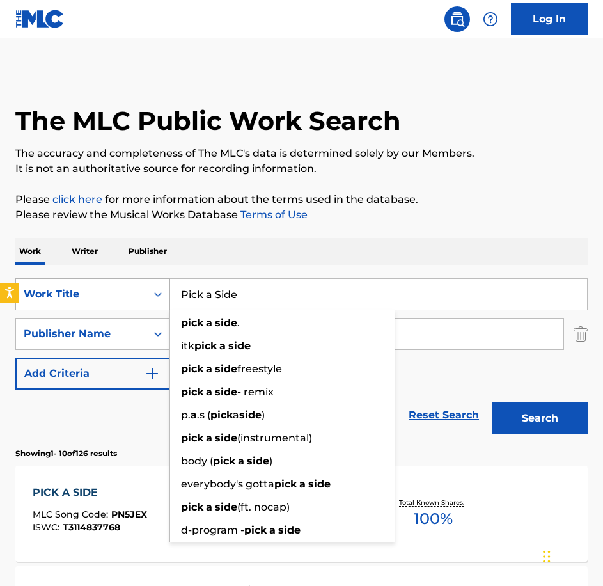
paste input "Secrets of the Victim"
type input "Secrets of the Victim"
click at [492, 402] on button "Search" at bounding box center [540, 418] width 96 height 32
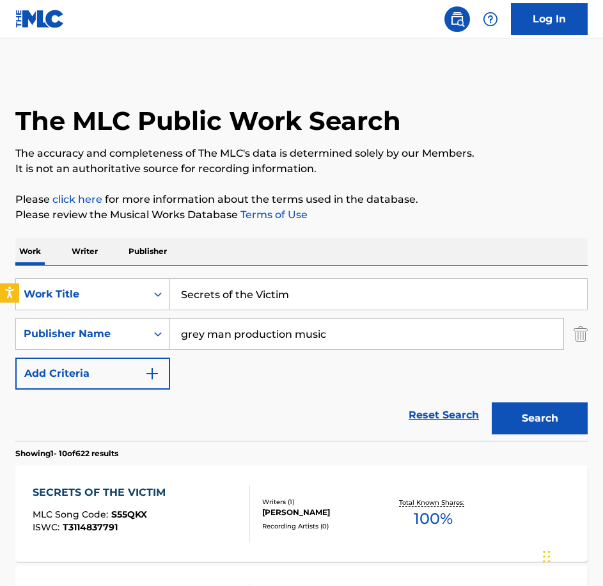
click at [453, 397] on div "Reset Search Search" at bounding box center [301, 415] width 573 height 51
click at [136, 503] on div "SECRETS OF THE VICTIM MLC Song Code : S55QKX ISWC : T3114837791" at bounding box center [102, 514] width 139 height 58
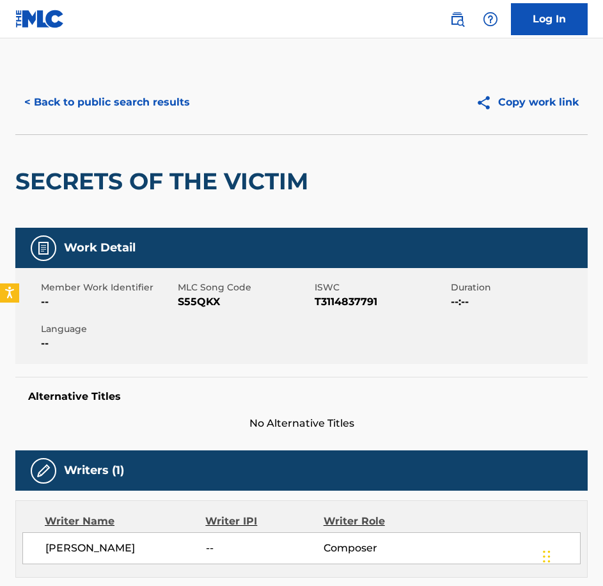
click at [193, 306] on span "S55QKX" at bounding box center [245, 301] width 134 height 15
click at [106, 115] on button "< Back to public search results" at bounding box center [107, 102] width 184 height 32
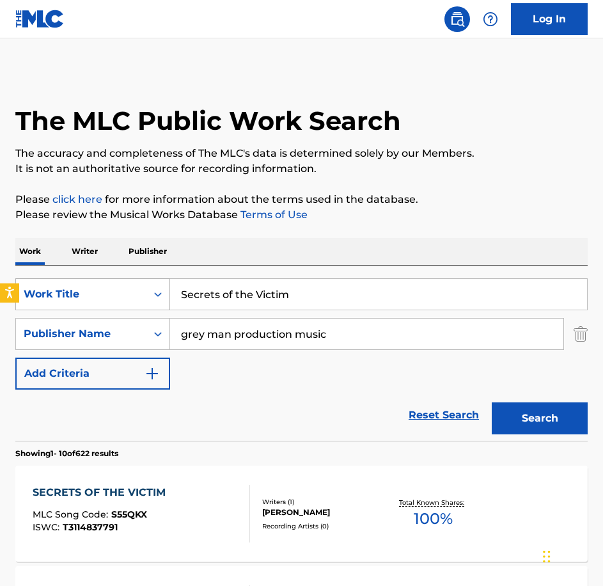
drag, startPoint x: 170, startPoint y: 295, endPoint x: 141, endPoint y: 298, distance: 28.3
click at [141, 298] on div "SearchWithCriteria0c18ddda-81b8-40bf-a1a3-18ac514f56b8 Work Title Secrets of th…" at bounding box center [301, 294] width 573 height 32
paste input "ignals From Space"
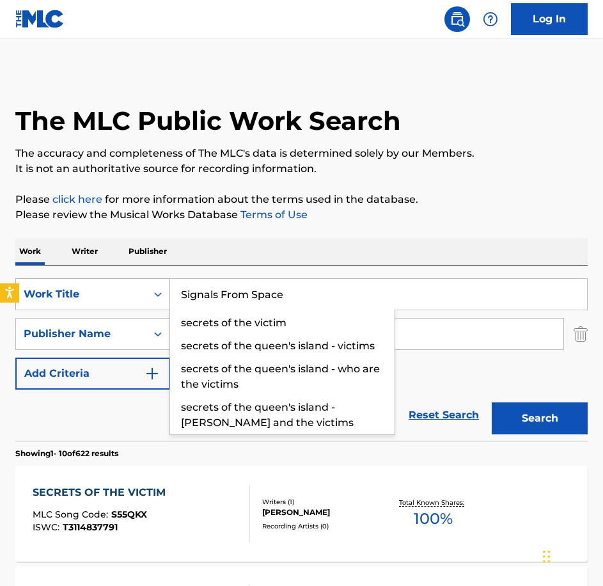
type input "Signals From Space"
click at [492, 402] on button "Search" at bounding box center [540, 418] width 96 height 32
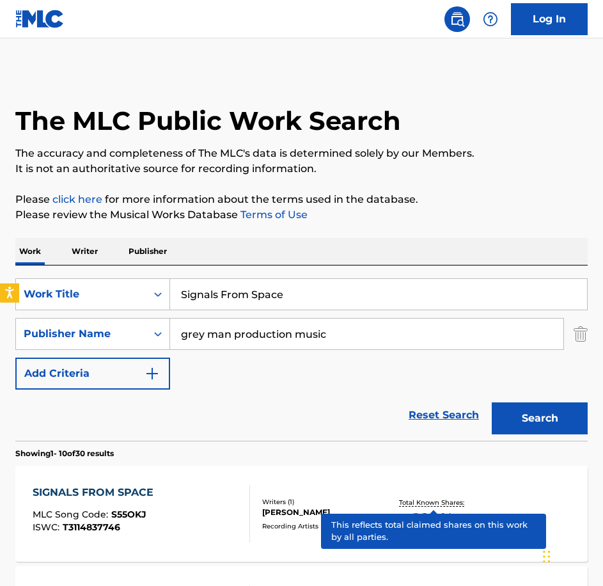
click at [450, 495] on div "Total Known Shares: 100 %" at bounding box center [433, 514] width 95 height 39
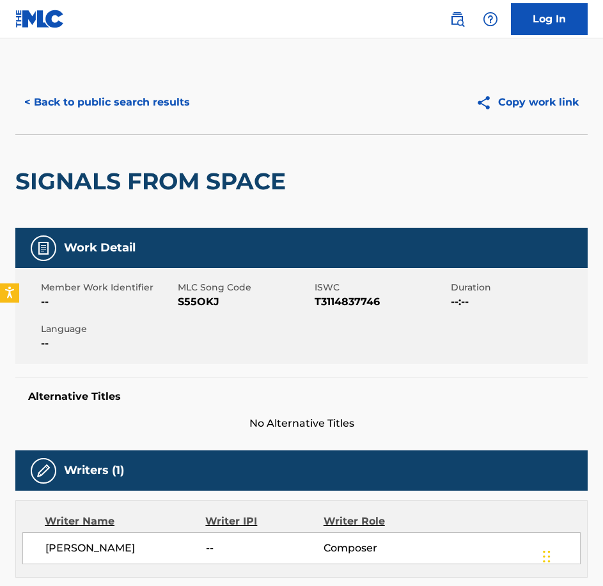
click at [214, 312] on div "Member Work Identifier -- MLC Song Code S55OKJ ISWC T3114837746 Duration --:-- …" at bounding box center [301, 316] width 573 height 96
click at [213, 311] on div "Member Work Identifier -- MLC Song Code S55OKJ ISWC T3114837746 Duration --:-- …" at bounding box center [301, 316] width 573 height 96
click at [102, 93] on button "< Back to public search results" at bounding box center [107, 102] width 184 height 32
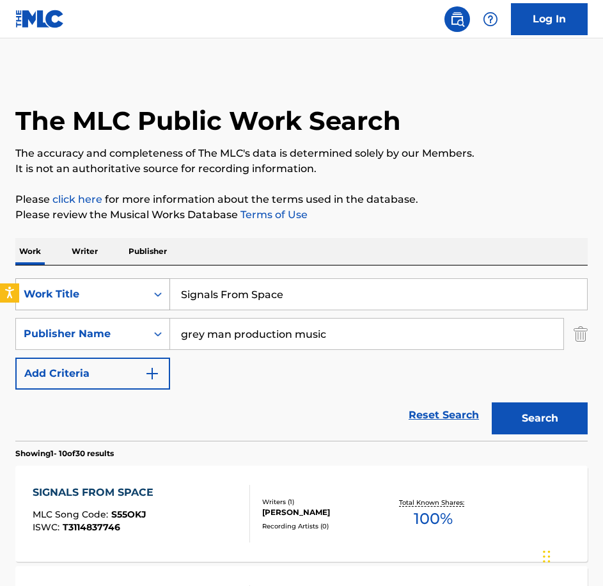
drag, startPoint x: 312, startPoint y: 296, endPoint x: 97, endPoint y: 296, distance: 214.9
click at [97, 296] on div "SearchWithCriteria0c18ddda-81b8-40bf-a1a3-18ac514f56b8 Work Title Signals From …" at bounding box center [301, 294] width 573 height 32
paste input "neaky So And So"
type input "Sneaky So And So"
click at [492, 402] on button "Search" at bounding box center [540, 418] width 96 height 32
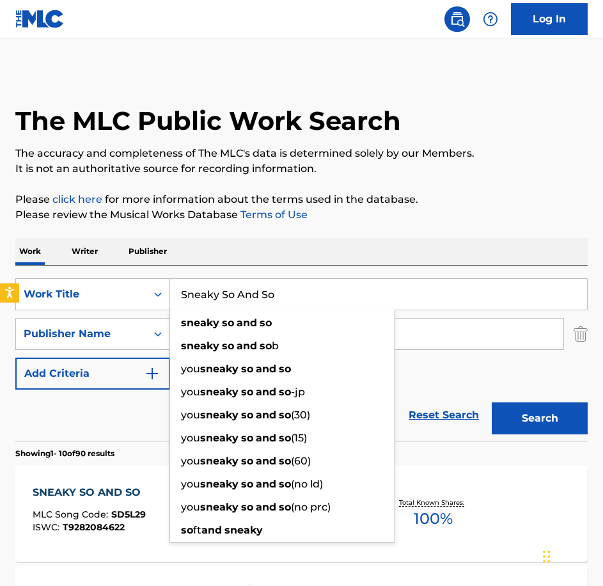
click at [65, 505] on div "SNEAKY SO AND SO MLC Song Code : SD5L29 ISWC : T9282084622" at bounding box center [90, 514] width 115 height 58
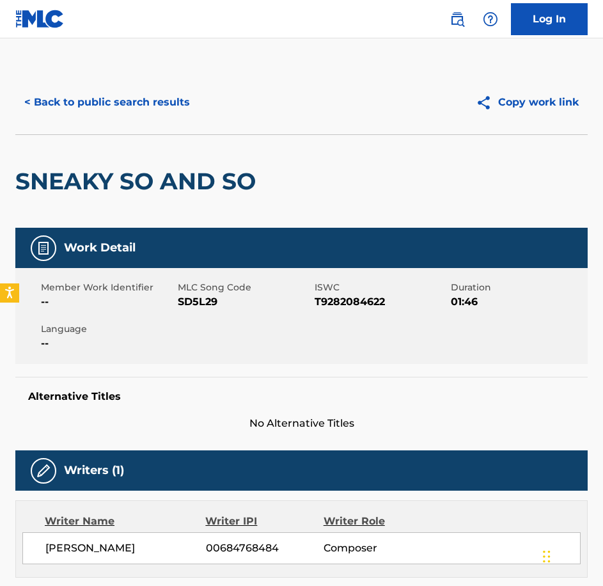
click at [190, 305] on span "SD5L29" at bounding box center [245, 301] width 134 height 15
click at [106, 107] on button "< Back to public search results" at bounding box center [107, 102] width 184 height 32
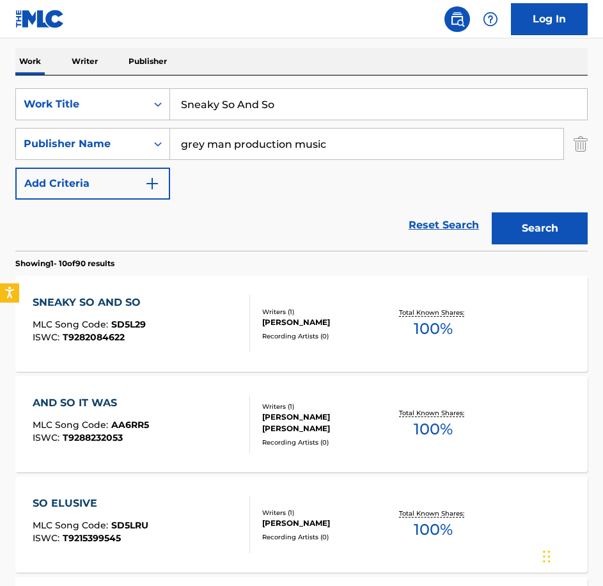
scroll to position [128, 0]
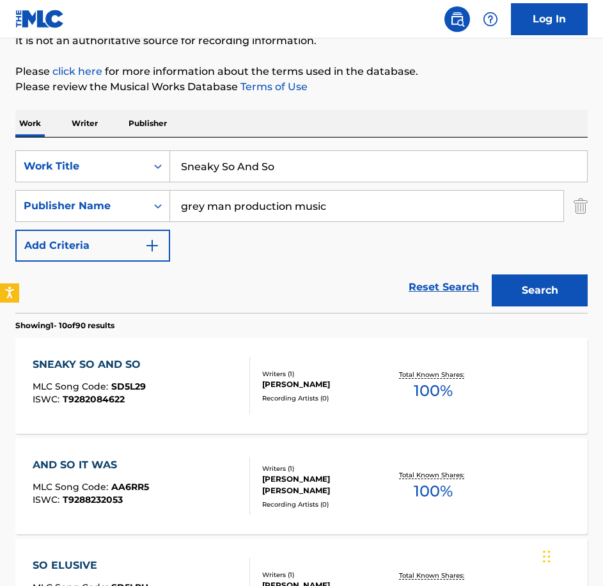
drag, startPoint x: 317, startPoint y: 162, endPoint x: 0, endPoint y: 145, distance: 317.1
paste input "o Much To Learn"
type input "So Much To Learn"
click at [492, 274] on button "Search" at bounding box center [540, 290] width 96 height 32
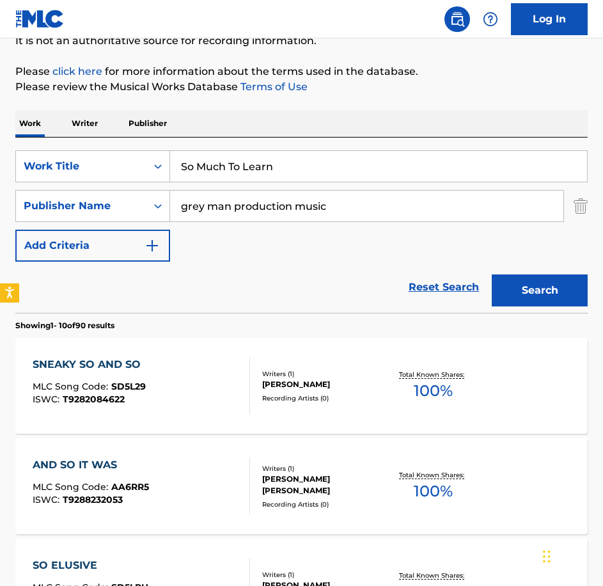
scroll to position [4, 0]
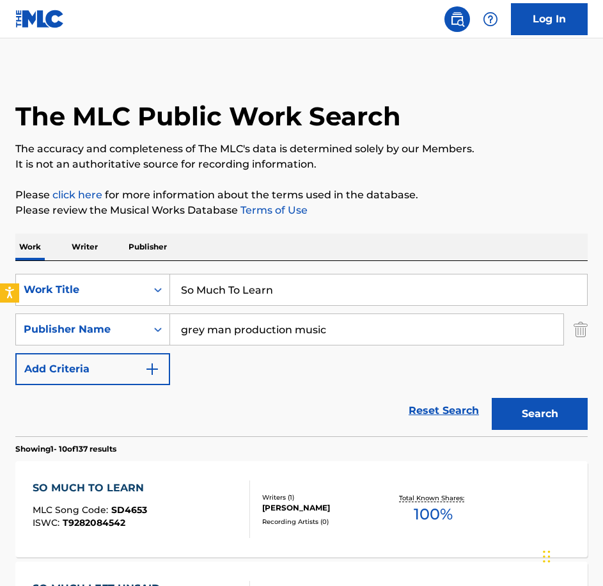
click at [134, 483] on div "SO MUCH TO LEARN" at bounding box center [92, 487] width 118 height 15
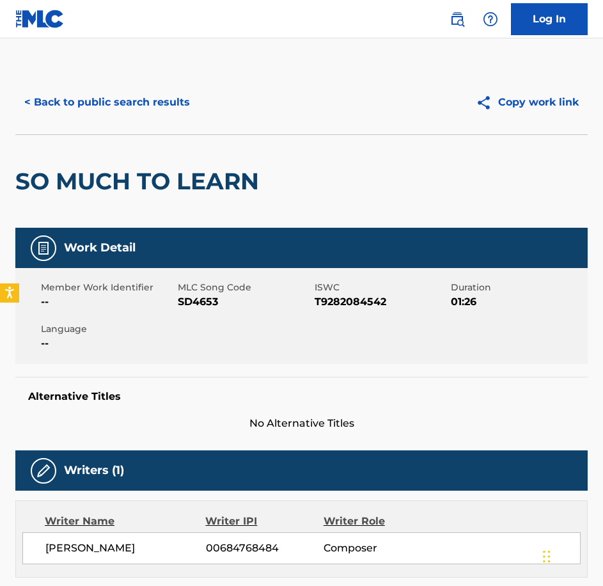
click at [189, 307] on span "SD4653" at bounding box center [245, 301] width 134 height 15
click at [89, 94] on button "< Back to public search results" at bounding box center [107, 102] width 184 height 32
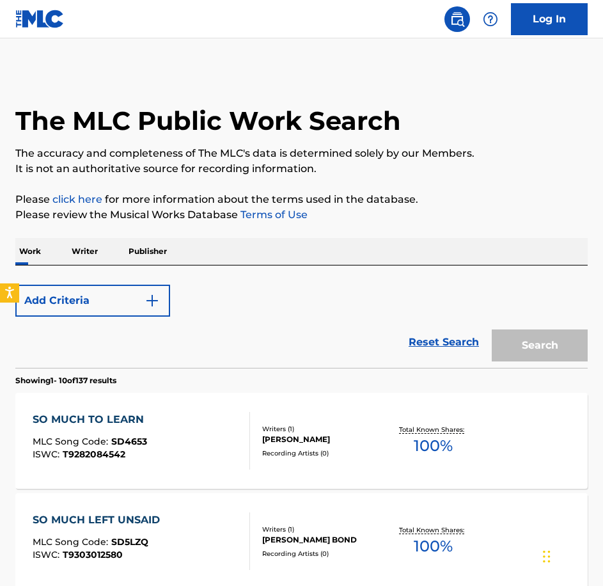
scroll to position [4, 0]
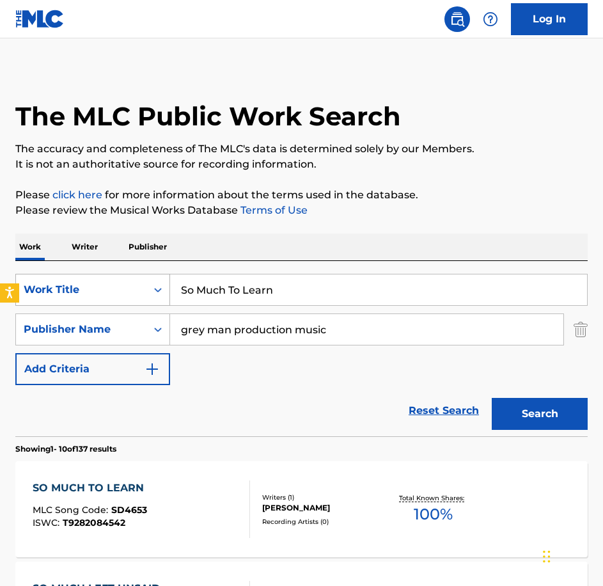
drag, startPoint x: 357, startPoint y: 287, endPoint x: 31, endPoint y: 279, distance: 326.3
click at [31, 279] on div "SearchWithCriteria0c18ddda-81b8-40bf-a1a3-18ac514f56b8 Work Title So Much To Le…" at bounding box center [301, 290] width 573 height 32
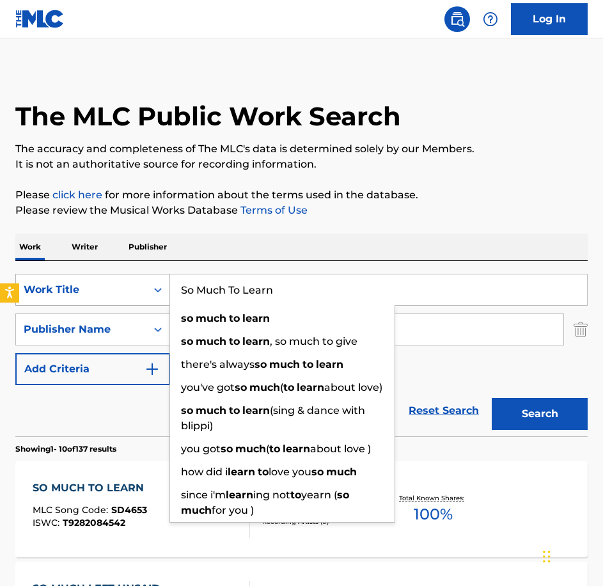
paste input "ft Focus"
type input "Soft Focus"
click at [492, 398] on button "Search" at bounding box center [540, 414] width 96 height 32
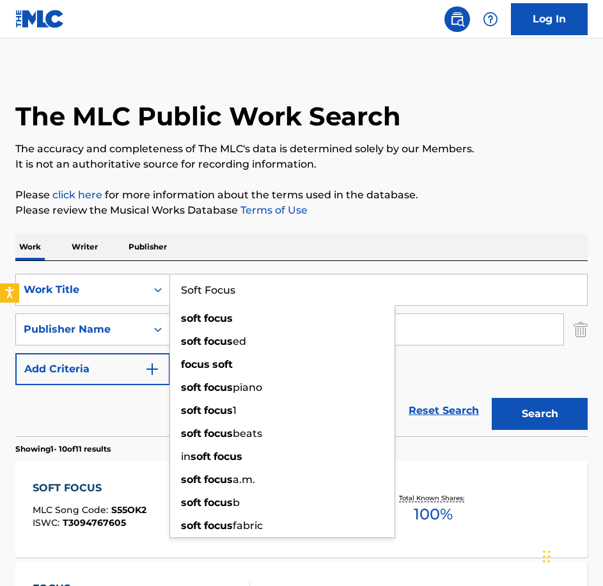
click at [104, 490] on div "SOFT FOCUS" at bounding box center [90, 487] width 114 height 15
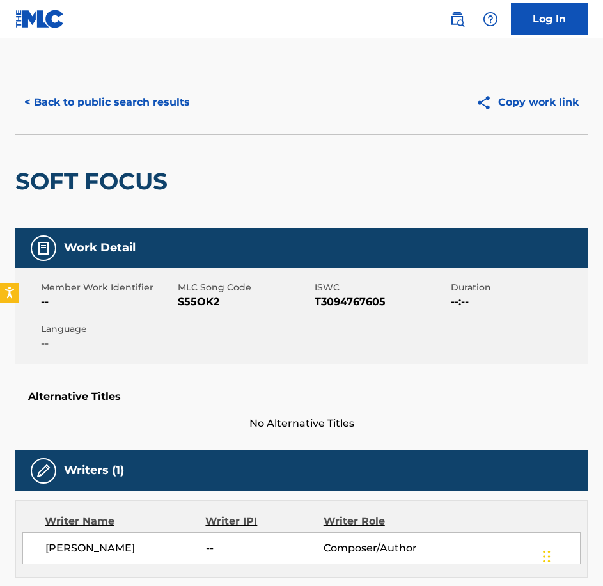
click at [208, 303] on span "S55OK2" at bounding box center [245, 301] width 134 height 15
click at [71, 102] on button "< Back to public search results" at bounding box center [107, 102] width 184 height 32
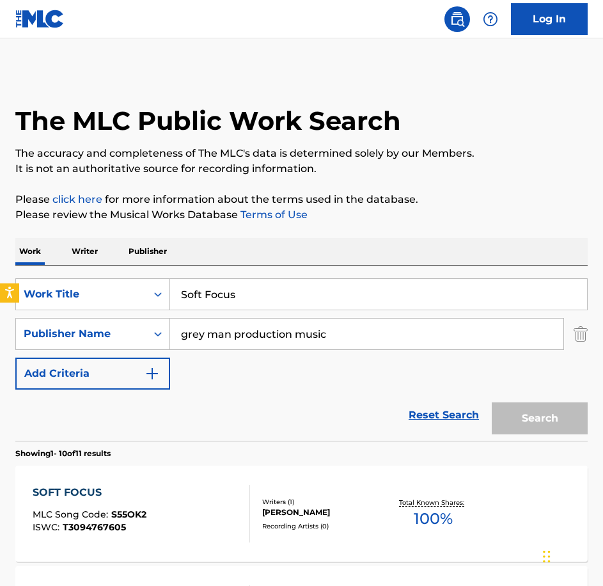
scroll to position [4, 0]
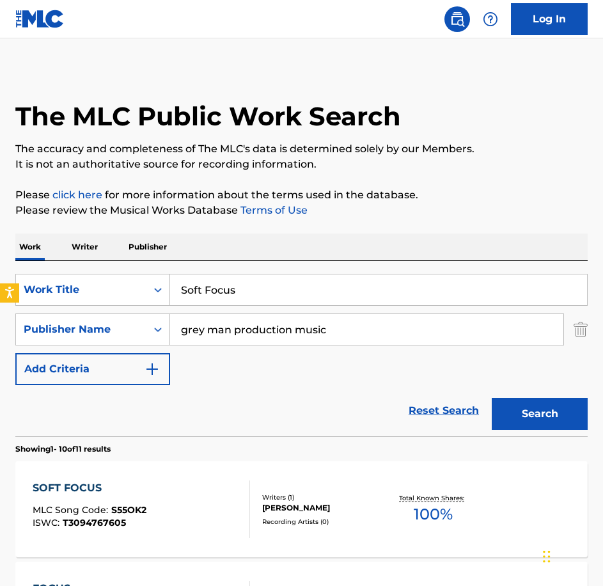
drag, startPoint x: 276, startPoint y: 291, endPoint x: 86, endPoint y: 261, distance: 192.4
click at [86, 261] on div "SearchWithCriteria0c18ddda-81b8-40bf-a1a3-18ac514f56b8 Work Title Soft Focus Se…" at bounding box center [301, 348] width 573 height 175
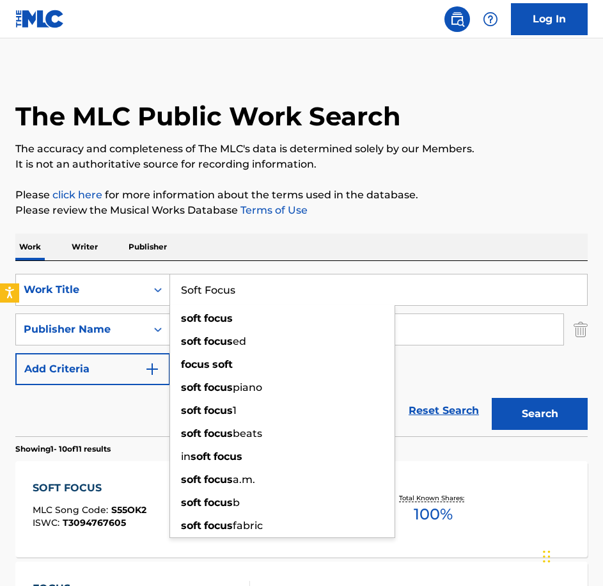
paste input "Tiny Acorn"
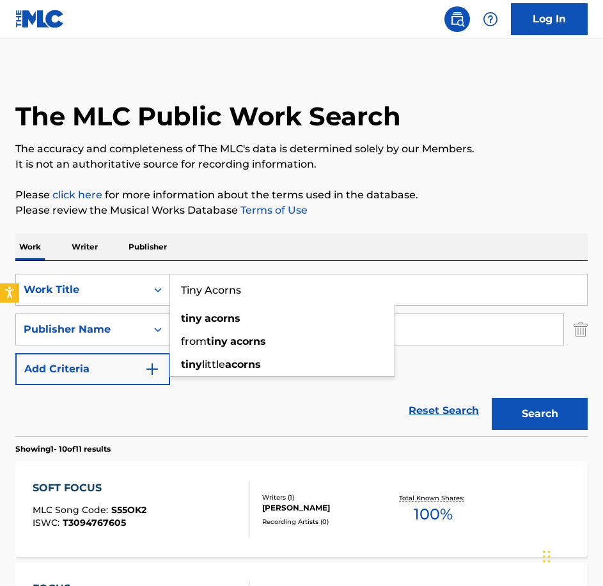
type input "Tiny Acorns"
click at [492, 398] on button "Search" at bounding box center [540, 414] width 96 height 32
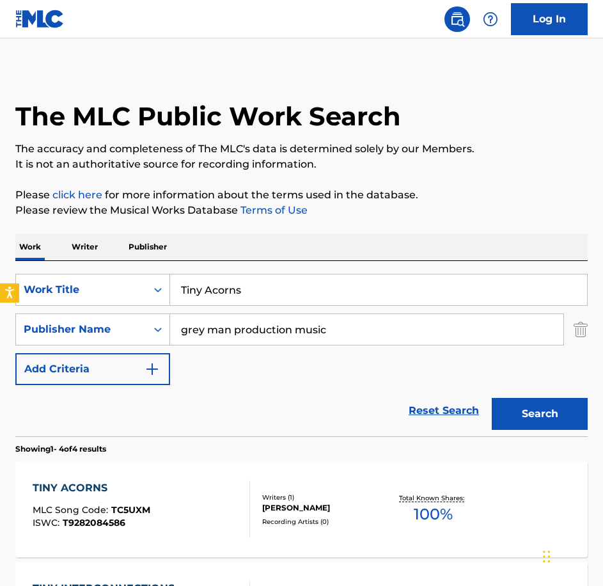
click at [324, 467] on div "TINY ACORNS MLC Song Code : TC5UXM ISWC : T9282084586 Writers ( 1 ) [PERSON_NAM…" at bounding box center [301, 509] width 573 height 96
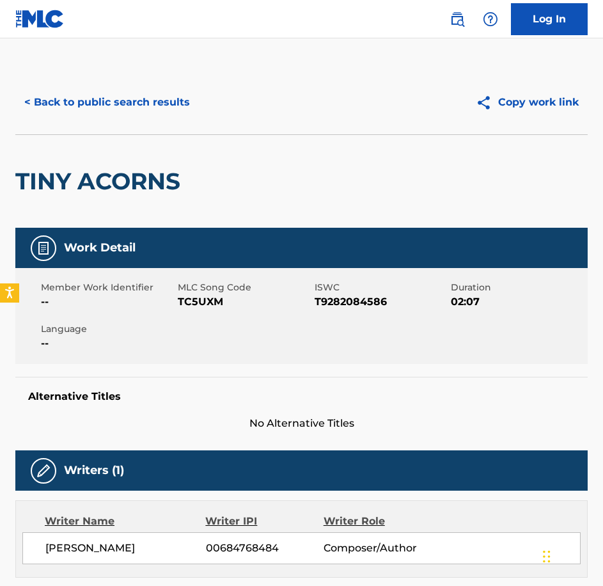
click at [202, 281] on span "MLC Song Code" at bounding box center [245, 287] width 134 height 13
click at [207, 300] on span "TC5UXM" at bounding box center [245, 301] width 134 height 15
click at [166, 111] on button "< Back to public search results" at bounding box center [107, 102] width 184 height 32
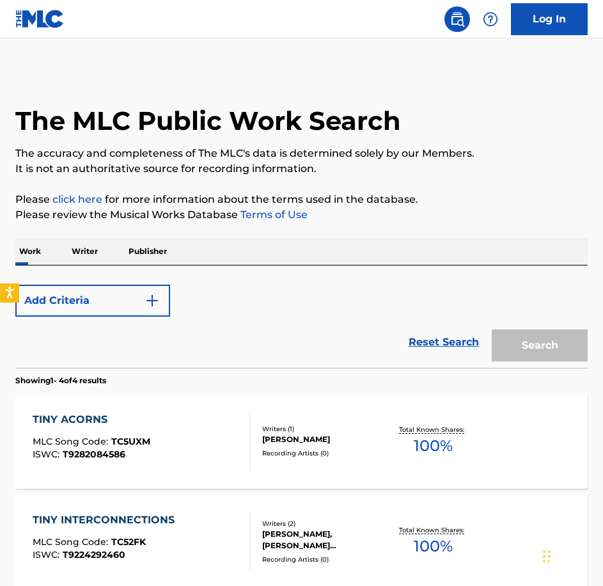
scroll to position [4, 0]
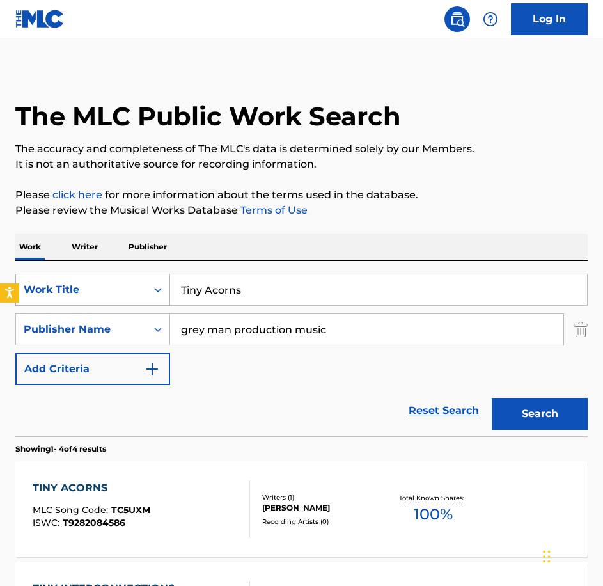
drag, startPoint x: 164, startPoint y: 283, endPoint x: 157, endPoint y: 283, distance: 7.7
click at [158, 283] on div "SearchWithCriteria0c18ddda-81b8-40bf-a1a3-18ac514f56b8 Work Title Tiny Acorns" at bounding box center [301, 290] width 573 height 32
paste input "[GEOGRAPHIC_DATA]"
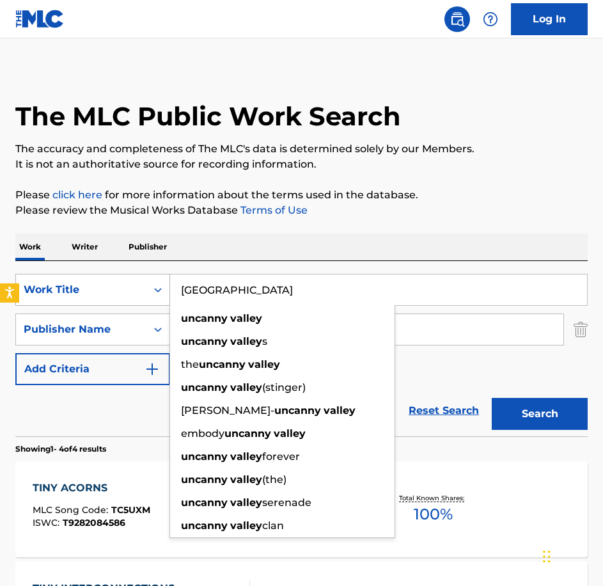
type input "[GEOGRAPHIC_DATA]"
click at [492, 398] on button "Search" at bounding box center [540, 414] width 96 height 32
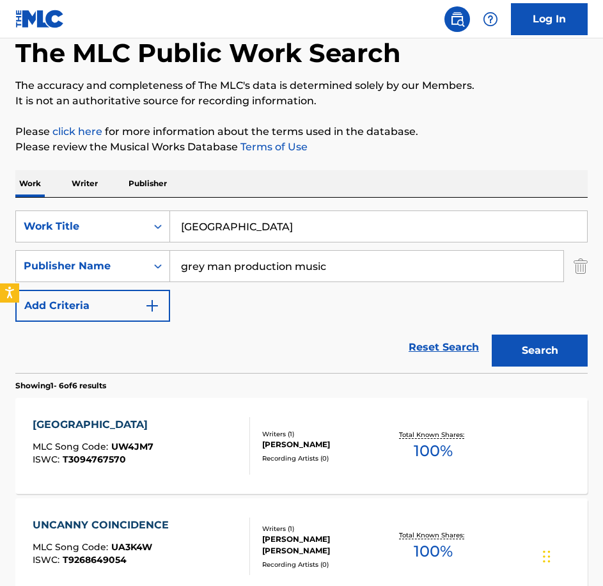
scroll to position [68, 0]
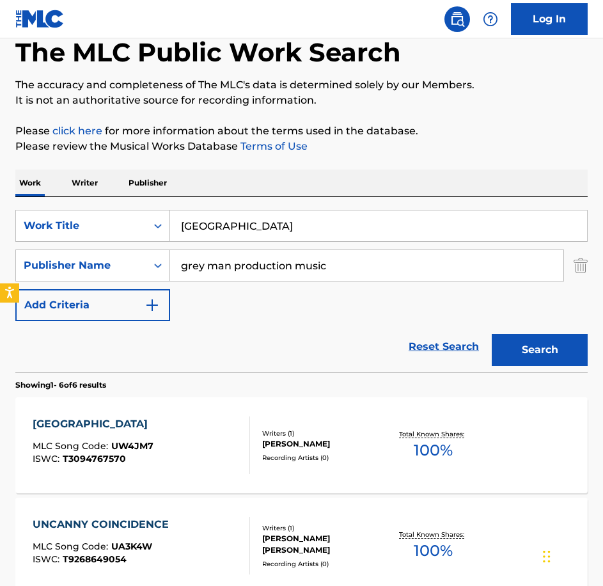
click at [193, 416] on div "UNCANNY VALLEY MLC Song Code : UW4JM7 ISWC : T3094767570" at bounding box center [142, 445] width 218 height 58
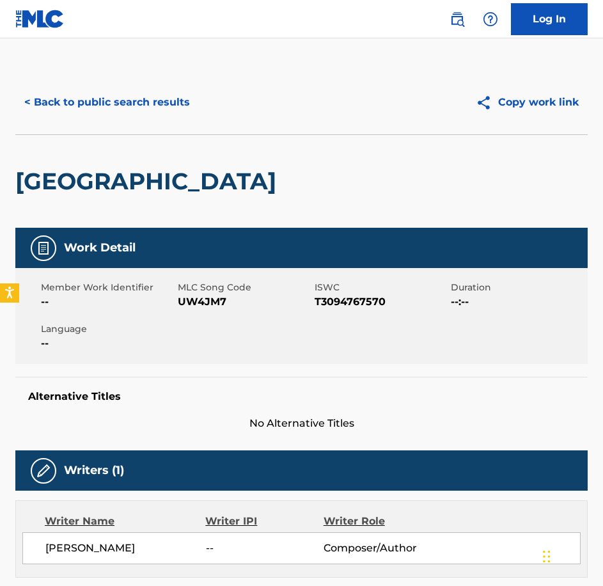
click at [208, 294] on span "MLC Song Code" at bounding box center [245, 287] width 134 height 13
click at [207, 295] on div "MLC Song Code UW4JM7" at bounding box center [246, 295] width 137 height 29
click at [207, 296] on span "UW4JM7" at bounding box center [245, 301] width 134 height 15
click at [193, 303] on span "UW4JM7" at bounding box center [245, 301] width 134 height 15
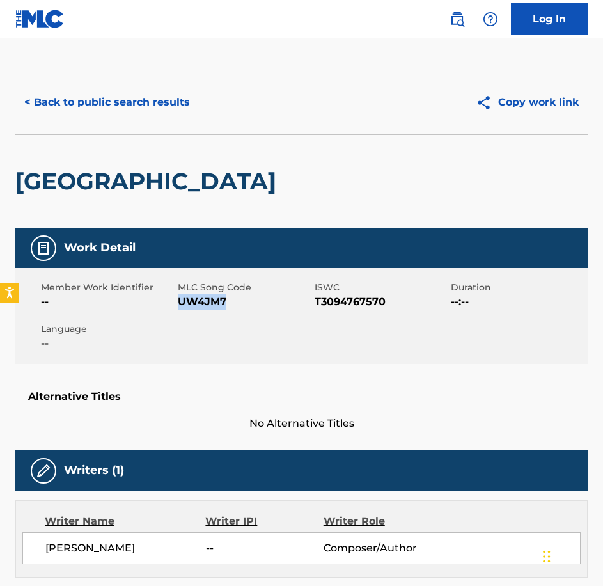
click at [170, 96] on button "< Back to public search results" at bounding box center [107, 102] width 184 height 32
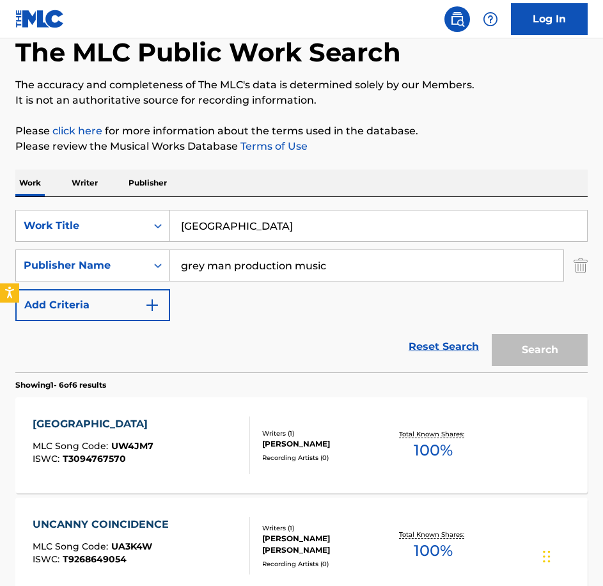
click at [0, 233] on html "Accessibility Screen-Reader Guide, Feedback, and Issue Reporting | New window L…" at bounding box center [301, 225] width 603 height 586
paste input "Behold"
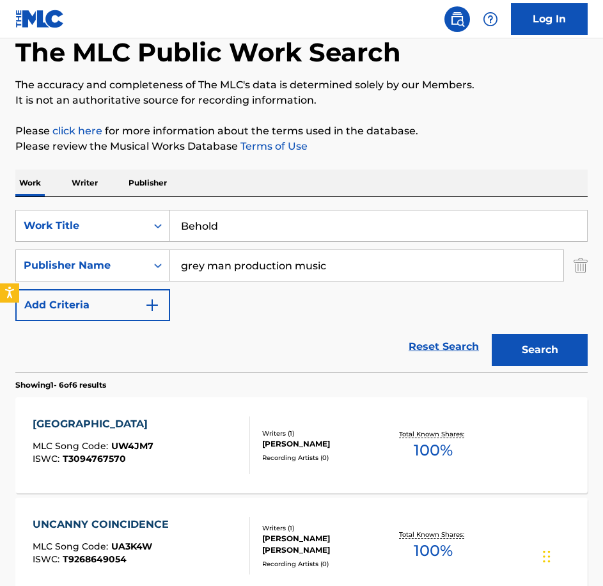
type input "Behold"
click at [492, 334] on button "Search" at bounding box center [540, 350] width 96 height 32
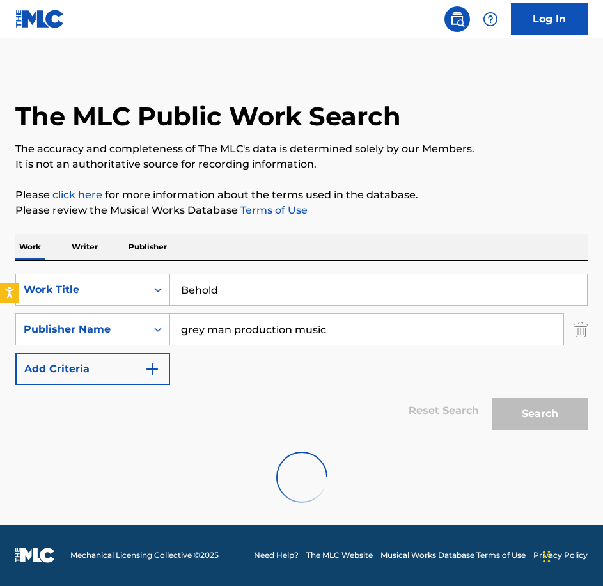
scroll to position [68, 0]
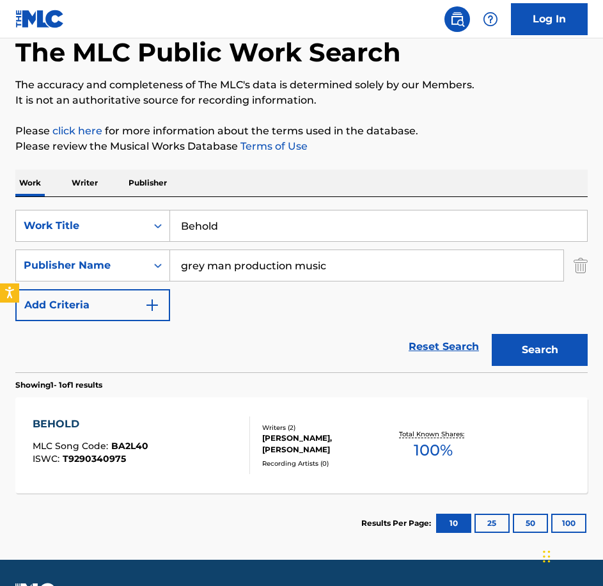
click at [175, 443] on div "BEHOLD MLC Song Code : BA2L40 ISWC : T9290340975" at bounding box center [142, 445] width 218 height 58
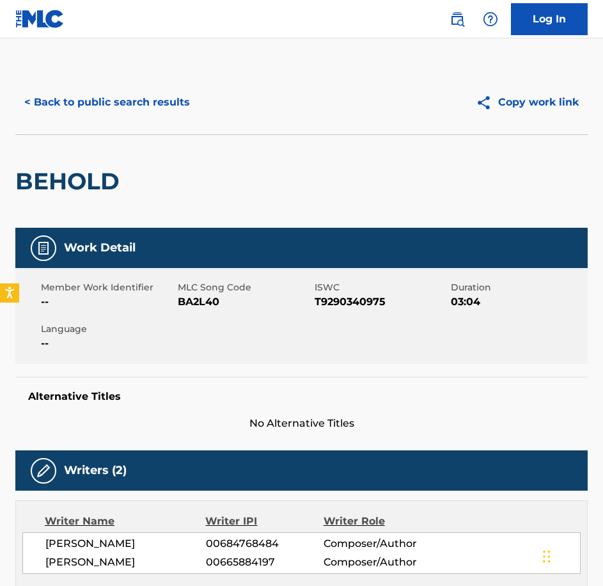
click at [205, 299] on span "BA2L40" at bounding box center [245, 301] width 134 height 15
click at [148, 109] on button "< Back to public search results" at bounding box center [107, 102] width 184 height 32
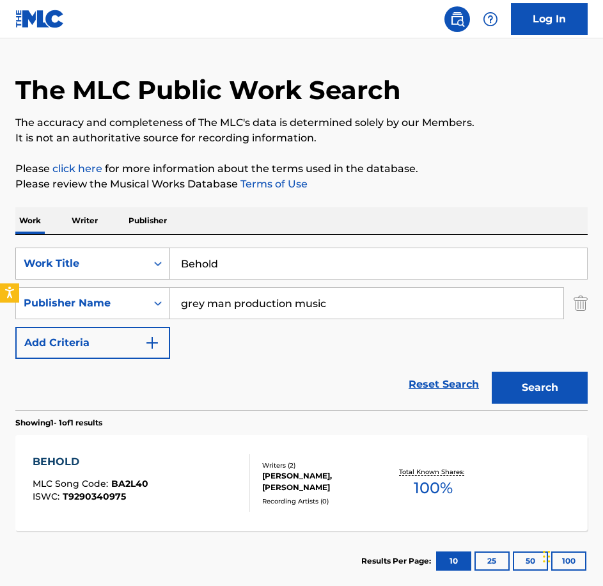
drag, startPoint x: 286, startPoint y: 266, endPoint x: 114, endPoint y: 249, distance: 172.9
click at [114, 249] on div "SearchWithCriteria0c18ddda-81b8-40bf-a1a3-18ac514f56b8 Work Title Behold" at bounding box center [301, 264] width 573 height 32
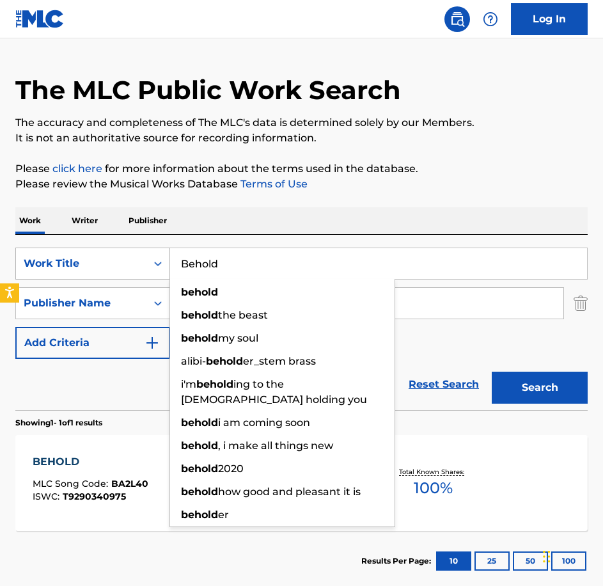
paste
type input "Reconstruction"
click at [492, 372] on button "Search" at bounding box center [540, 388] width 96 height 32
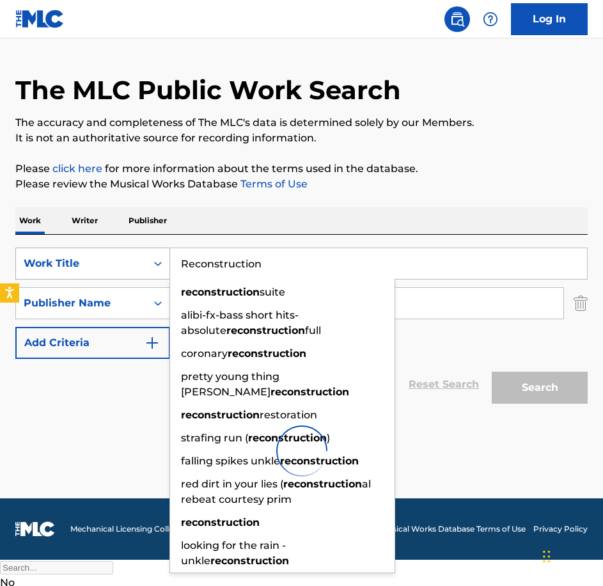
scroll to position [4, 0]
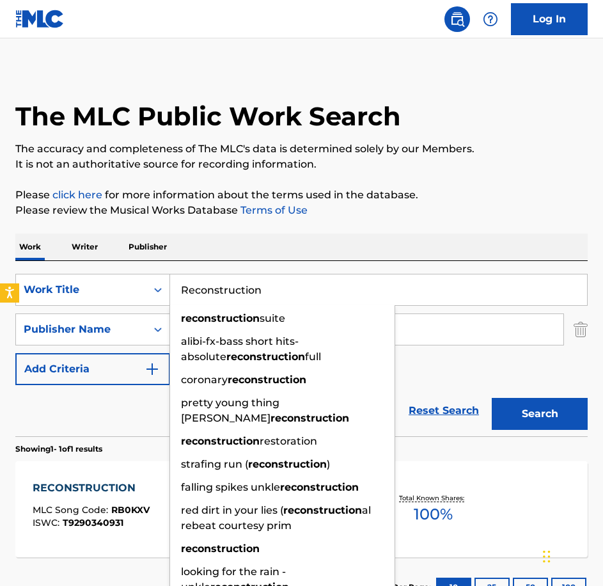
click at [111, 511] on span "RB0KXV" at bounding box center [130, 510] width 38 height 12
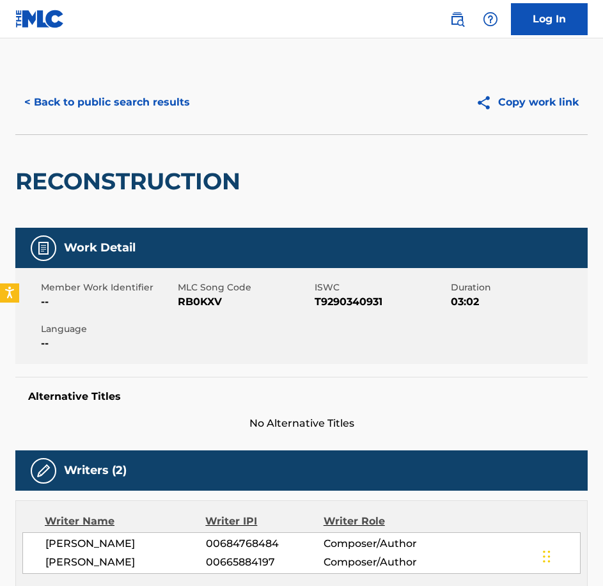
click at [216, 307] on span "RB0KXV" at bounding box center [245, 301] width 134 height 15
click at [161, 106] on button "< Back to public search results" at bounding box center [107, 102] width 184 height 32
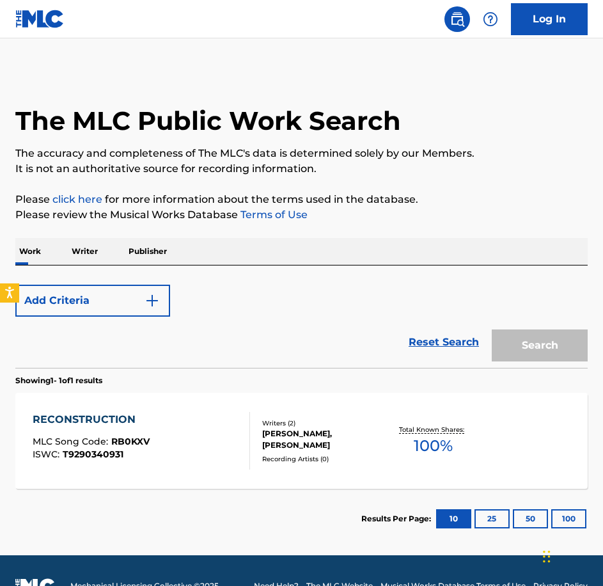
scroll to position [4, 0]
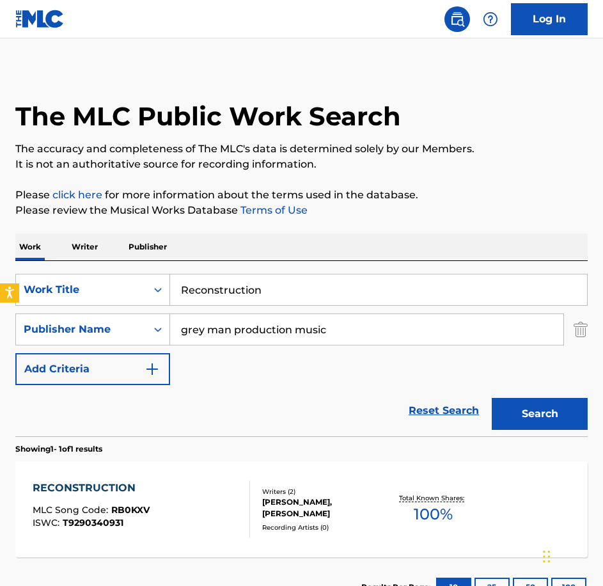
drag, startPoint x: 165, startPoint y: 273, endPoint x: 58, endPoint y: 267, distance: 107.0
click at [58, 267] on div "SearchWithCriteria0c18ddda-81b8-40bf-a1a3-18ac514f56b8 Work Title Reconstructio…" at bounding box center [301, 348] width 573 height 175
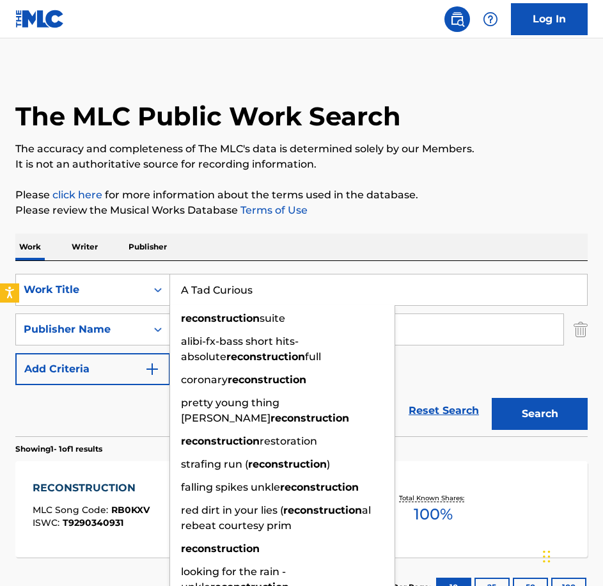
type input "A Tad Curious"
click at [492, 398] on button "Search" at bounding box center [540, 414] width 96 height 32
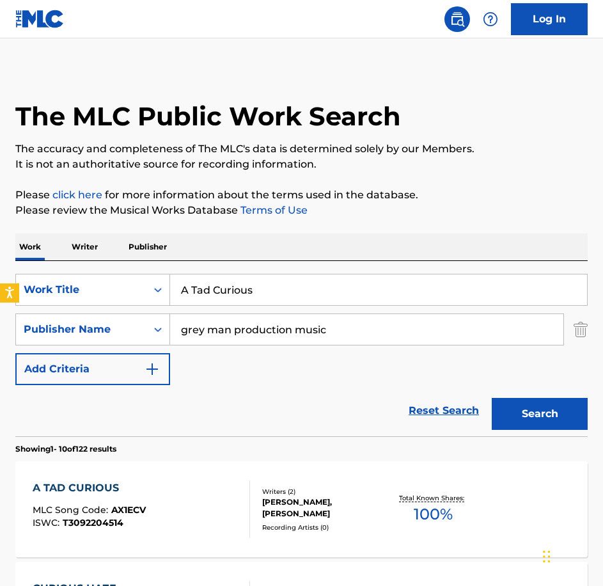
click at [192, 480] on div "A TAD CURIOUS MLC Song Code : AX1ECV ISWC : T3092204514 Writers ( 2 ) [PERSON_N…" at bounding box center [301, 509] width 573 height 96
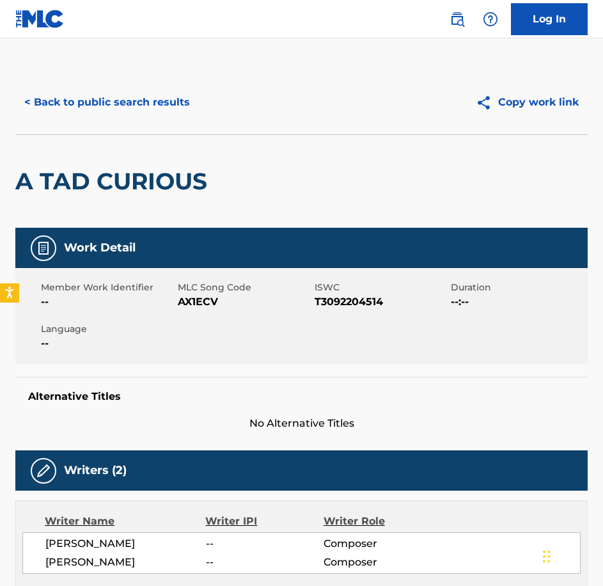
click at [201, 306] on span "AX1ECV" at bounding box center [245, 301] width 134 height 15
click at [116, 86] on div "< Back to public search results Copy work link" at bounding box center [301, 102] width 573 height 64
click at [152, 106] on button "< Back to public search results" at bounding box center [107, 102] width 184 height 32
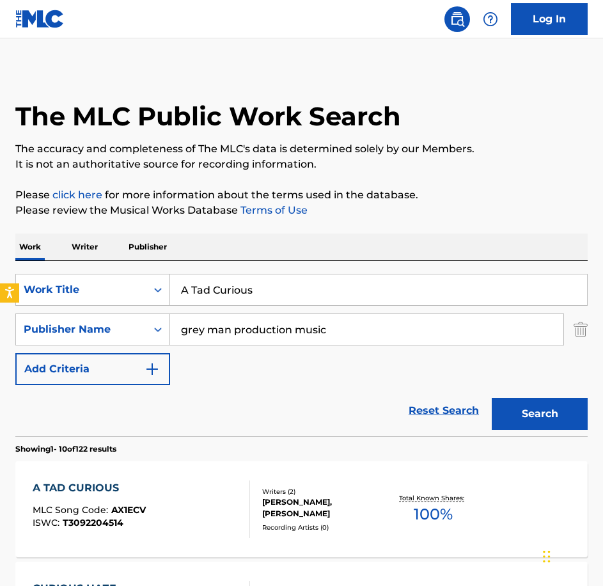
drag, startPoint x: 372, startPoint y: 303, endPoint x: 73, endPoint y: 271, distance: 300.5
click at [73, 271] on div "SearchWithCriteria0c18ddda-81b8-40bf-a1a3-18ac514f56b8 Work Title A Tad Curious…" at bounding box center [301, 348] width 573 height 175
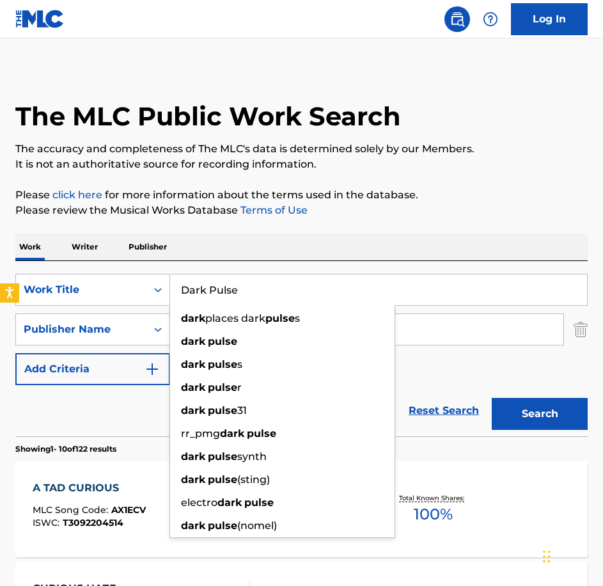
type input "Dark Pulse"
click at [492, 398] on button "Search" at bounding box center [540, 414] width 96 height 32
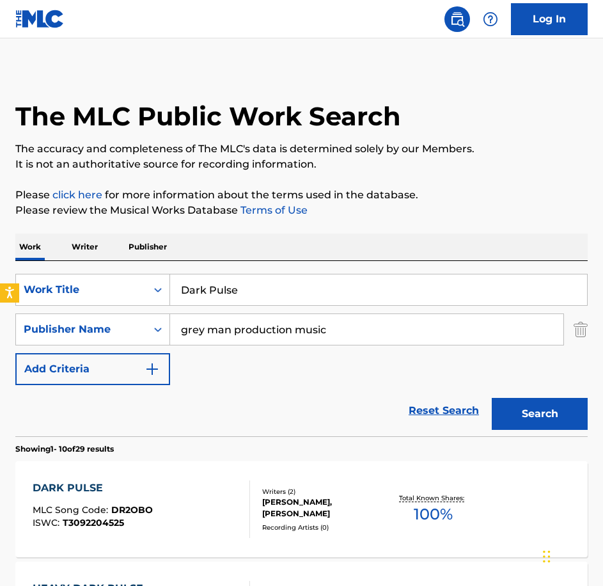
click at [180, 495] on div "DARK PULSE MLC Song Code : DR2OBO ISWC : T3092204525" at bounding box center [142, 509] width 218 height 58
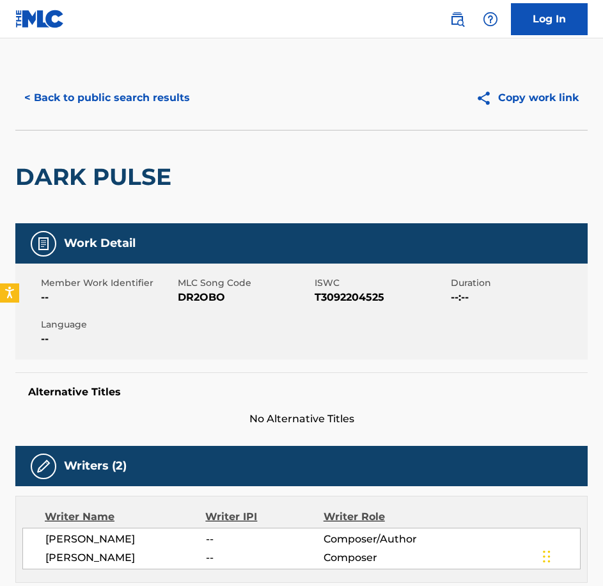
click at [210, 299] on span "DR2OBO" at bounding box center [245, 297] width 134 height 15
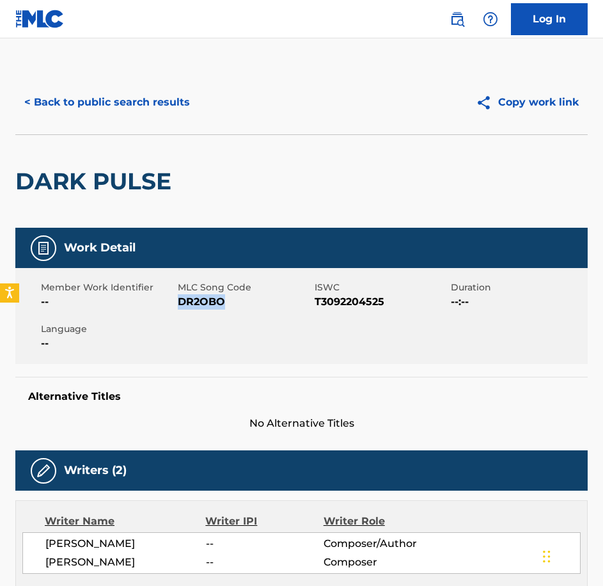
click at [127, 123] on div "< Back to public search results Copy work link" at bounding box center [301, 102] width 573 height 64
click at [121, 116] on button "< Back to public search results" at bounding box center [107, 102] width 184 height 32
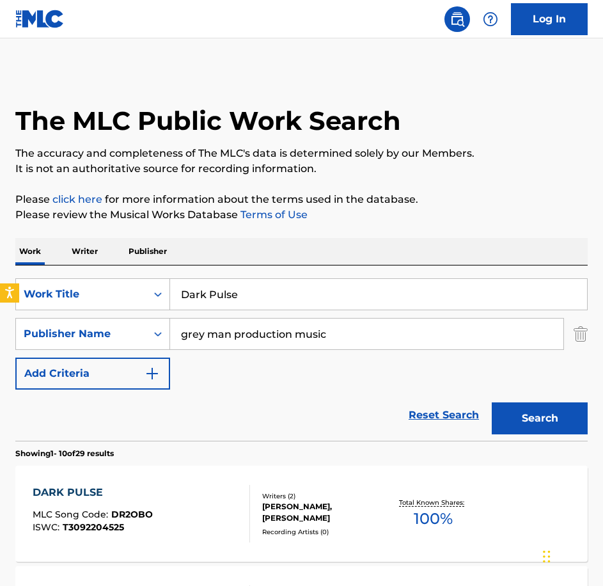
scroll to position [4, 0]
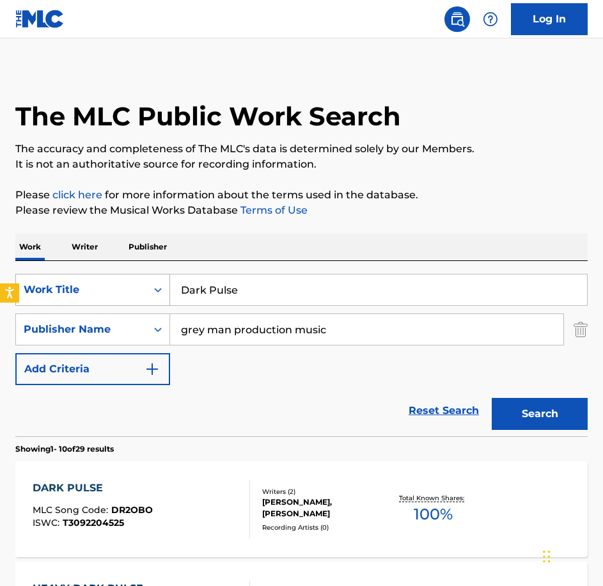
drag, startPoint x: 241, startPoint y: 294, endPoint x: 105, endPoint y: 286, distance: 135.8
click at [105, 287] on div "SearchWithCriteria0c18ddda-81b8-40bf-a1a3-18ac514f56b8 Work Title Dark Pulse" at bounding box center [301, 290] width 573 height 32
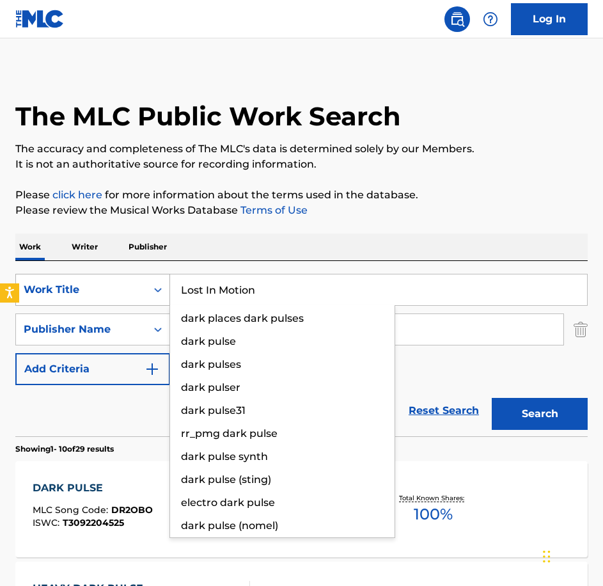
type input "Lost In Motion"
click at [492, 398] on button "Search" at bounding box center [540, 414] width 96 height 32
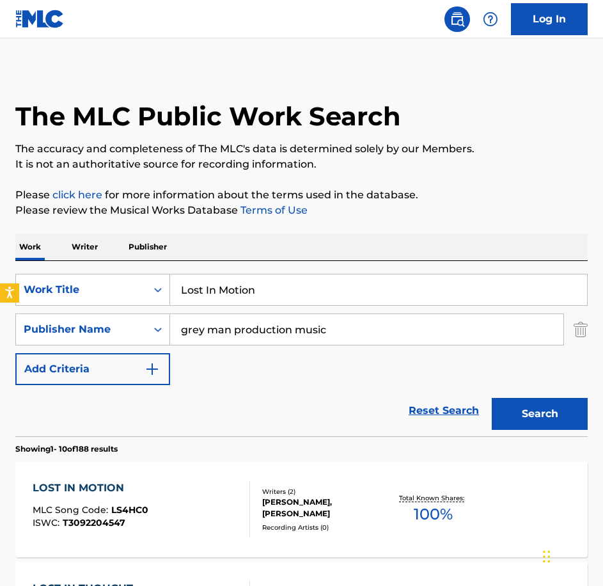
click at [114, 507] on span "LS4HC0" at bounding box center [129, 510] width 37 height 12
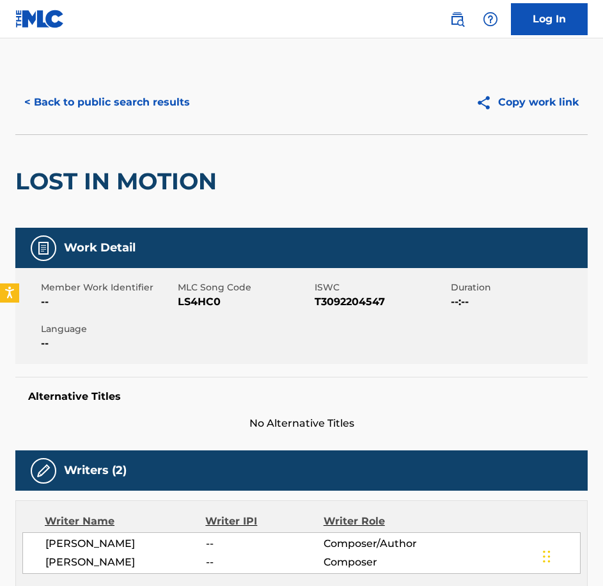
click at [187, 297] on span "LS4HC0" at bounding box center [245, 301] width 134 height 15
click at [164, 97] on button "< Back to public search results" at bounding box center [107, 102] width 184 height 32
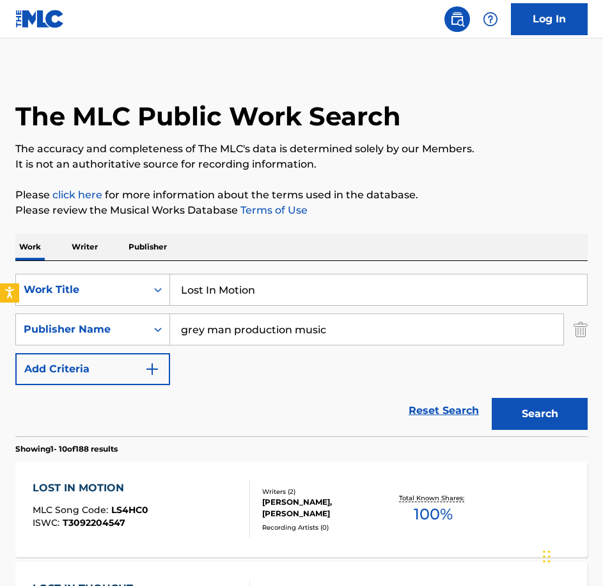
drag, startPoint x: 308, startPoint y: 278, endPoint x: -3, endPoint y: 290, distance: 311.1
click at [0, 290] on html "Accessibility Screen-Reader Guide, Feedback, and Issue Reporting | New window L…" at bounding box center [301, 289] width 603 height 586
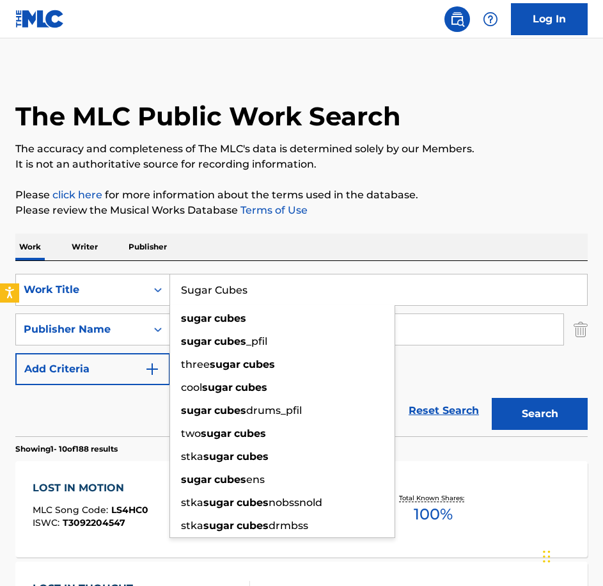
type input "Sugar Cubes"
click at [492, 398] on button "Search" at bounding box center [540, 414] width 96 height 32
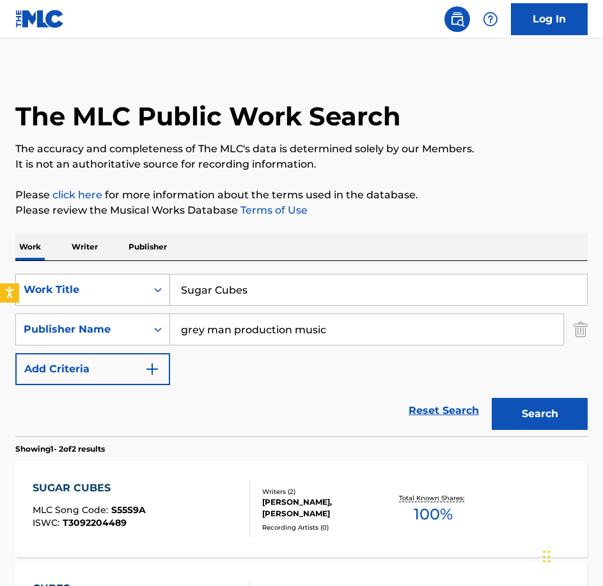
drag, startPoint x: 394, startPoint y: 276, endPoint x: 53, endPoint y: 303, distance: 342.0
click at [0, 306] on html "Accessibility Screen-Reader Guide, Feedback, and Issue Reporting | New window L…" at bounding box center [301, 289] width 603 height 586
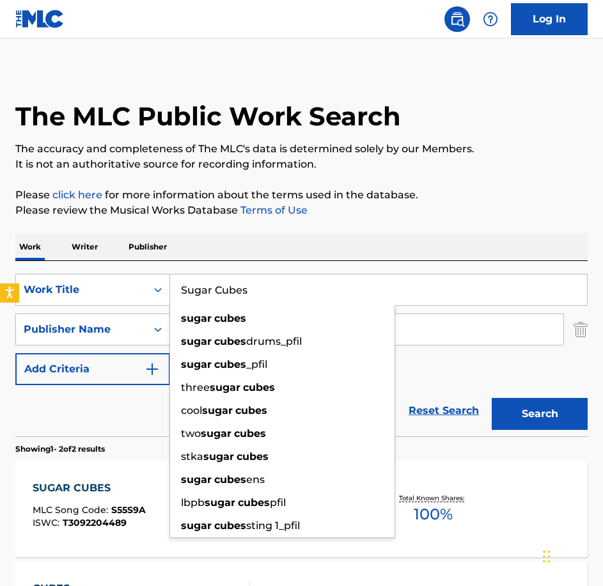
click at [89, 486] on div "SUGAR CUBES" at bounding box center [89, 487] width 113 height 15
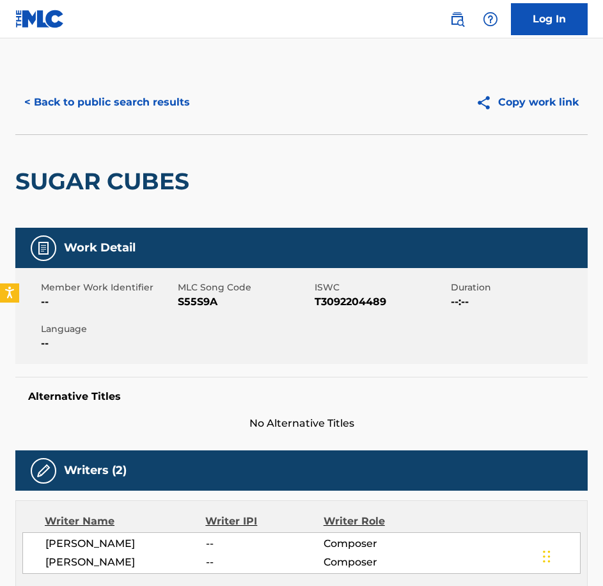
click at [178, 302] on span "S55S9A" at bounding box center [245, 301] width 134 height 15
click at [115, 118] on button "< Back to public search results" at bounding box center [107, 102] width 184 height 32
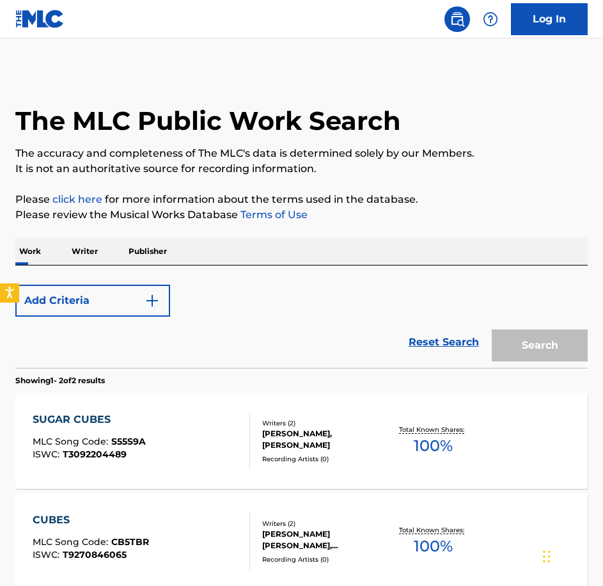
scroll to position [4, 0]
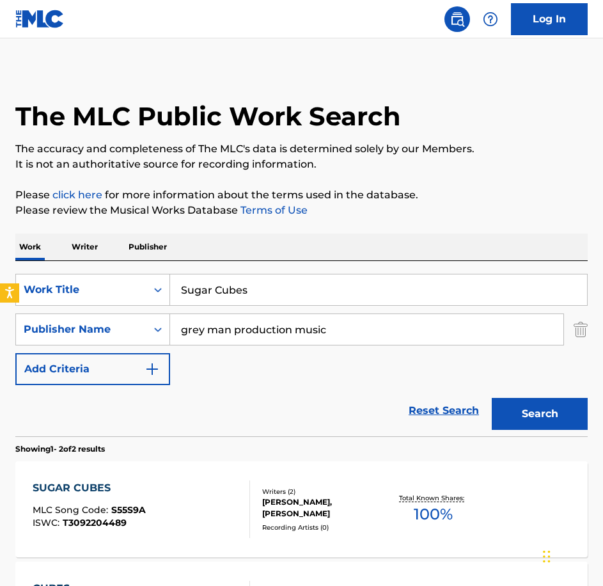
drag, startPoint x: 265, startPoint y: 288, endPoint x: 141, endPoint y: 255, distance: 127.9
click at [141, 255] on div "Work Writer Publisher SearchWithCriteria0c18ddda-81b8-40bf-a1a3-18ac514f56b8 Wo…" at bounding box center [301, 475] width 573 height 484
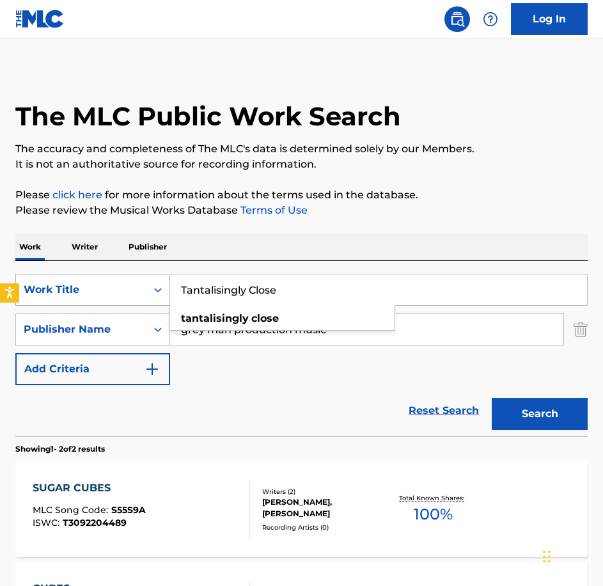
type input "Tantalisingly Close"
click at [492, 398] on button "Search" at bounding box center [540, 414] width 96 height 32
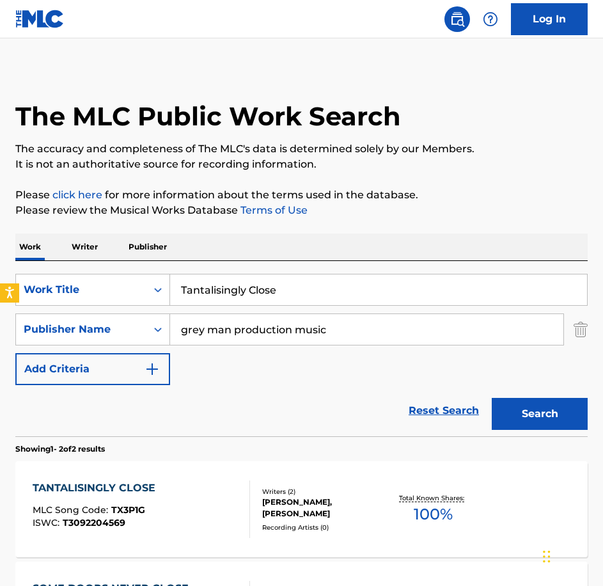
click at [164, 500] on div "TANTALISINGLY CLOSE MLC Song Code : TX3P1G ISWC : T3092204569" at bounding box center [142, 509] width 218 height 58
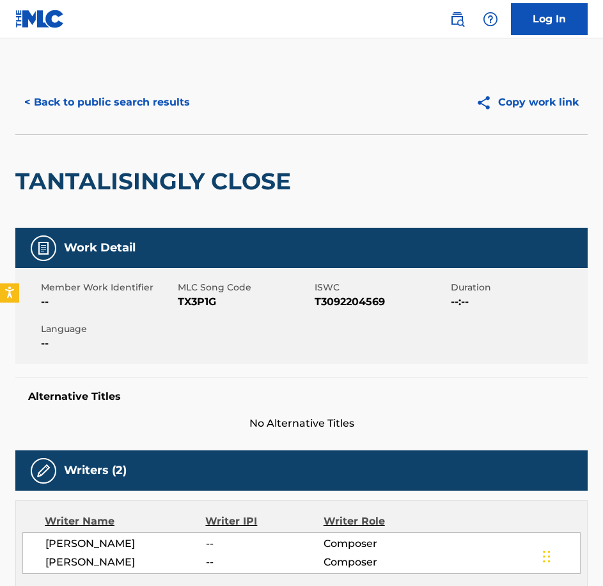
click at [203, 310] on div "Member Work Identifier -- MLC Song Code TX3P1G ISWC T3092204569 Duration --:-- …" at bounding box center [301, 316] width 573 height 96
click at [115, 86] on button "< Back to public search results" at bounding box center [107, 102] width 184 height 32
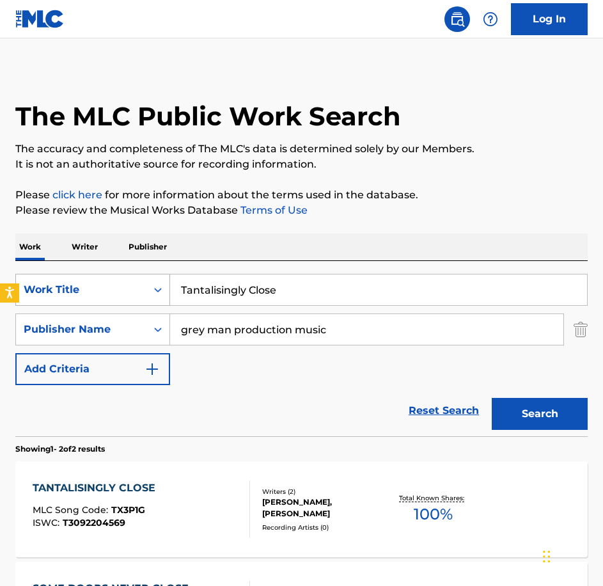
drag, startPoint x: 251, startPoint y: 296, endPoint x: 134, endPoint y: 296, distance: 117.1
click at [134, 296] on div "SearchWithCriteria0c18ddda-81b8-40bf-a1a3-18ac514f56b8 Work Title Tantalisingly…" at bounding box center [301, 290] width 573 height 32
type input "The Prophecy"
click at [492, 398] on button "Search" at bounding box center [540, 414] width 96 height 32
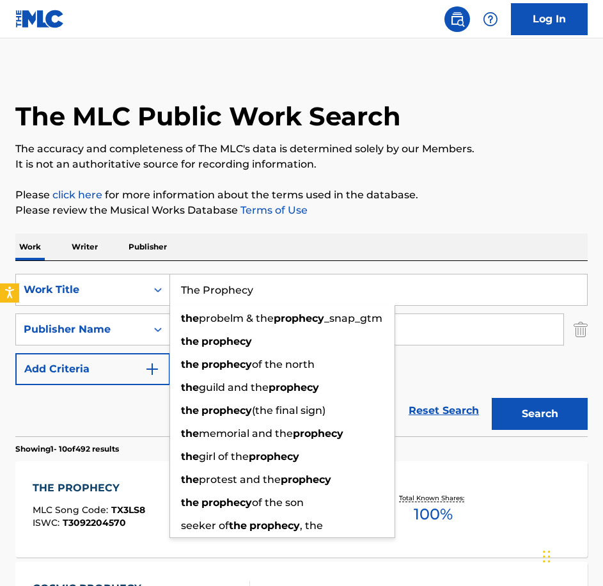
click at [161, 493] on div "THE PROPHECY MLC Song Code : TX3LS8 ISWC : T3092204570" at bounding box center [142, 509] width 218 height 58
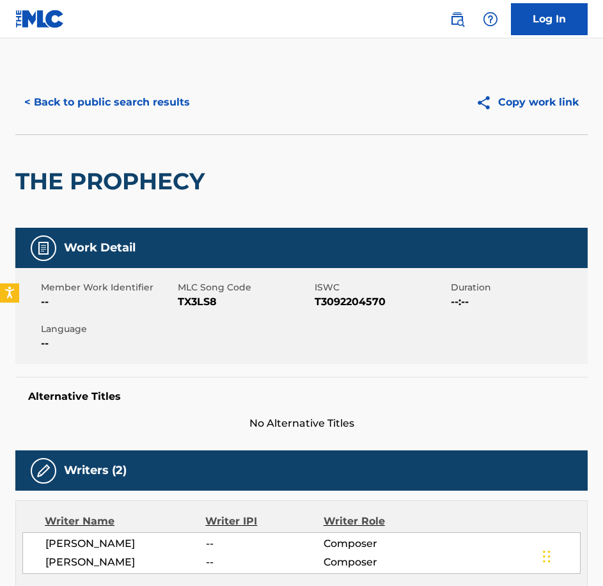
click at [193, 305] on span "TX3LS8" at bounding box center [245, 301] width 134 height 15
click at [109, 117] on button "< Back to public search results" at bounding box center [107, 102] width 184 height 32
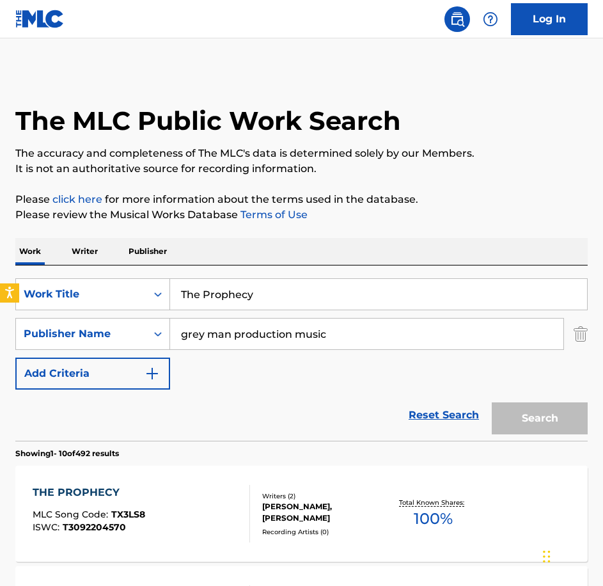
scroll to position [4, 0]
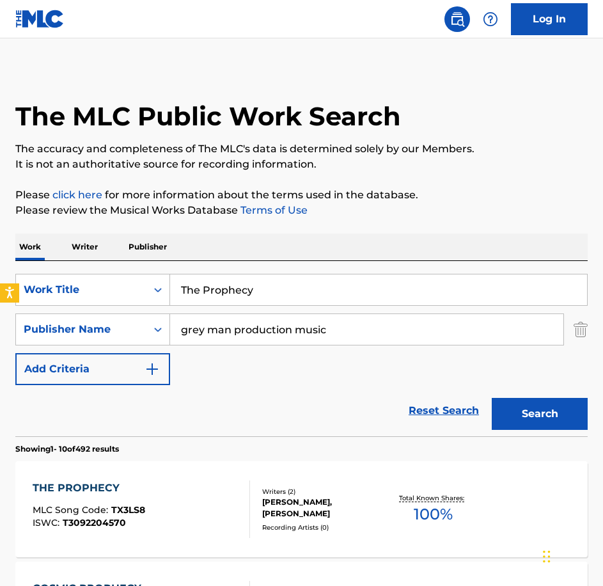
drag, startPoint x: 329, startPoint y: 296, endPoint x: -3, endPoint y: 240, distance: 336.6
click at [0, 240] on html "Accessibility Screen-Reader Guide, Feedback, and Issue Reporting | New window L…" at bounding box center [301, 289] width 603 height 586
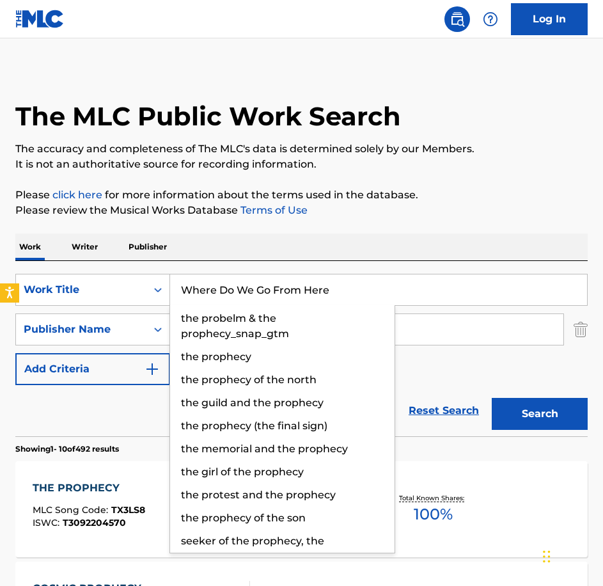
type input "Where Do We Go From Here"
click at [492, 398] on button "Search" at bounding box center [540, 414] width 96 height 32
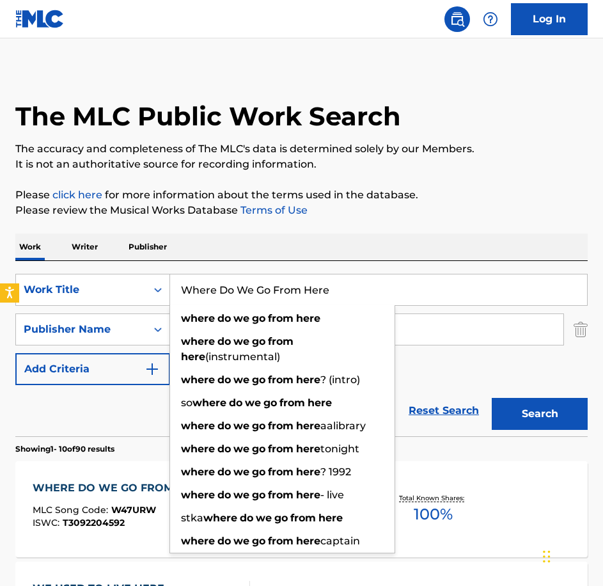
click at [98, 500] on div "WHERE DO WE GO FROM HERE MLC Song Code : W47URW ISWC : T3092204592" at bounding box center [123, 509] width 180 height 58
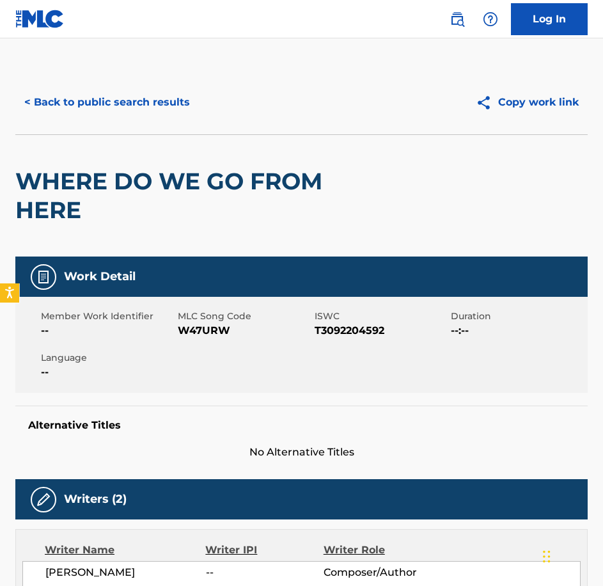
click at [237, 326] on span "W47URW" at bounding box center [245, 330] width 134 height 15
click at [226, 330] on span "W47URW" at bounding box center [245, 330] width 134 height 15
click at [210, 338] on div "Member Work Identifier -- MLC Song Code W47URW ISWC T3092204592 Duration --:-- …" at bounding box center [301, 345] width 573 height 96
